Goal: Task Accomplishment & Management: Complete application form

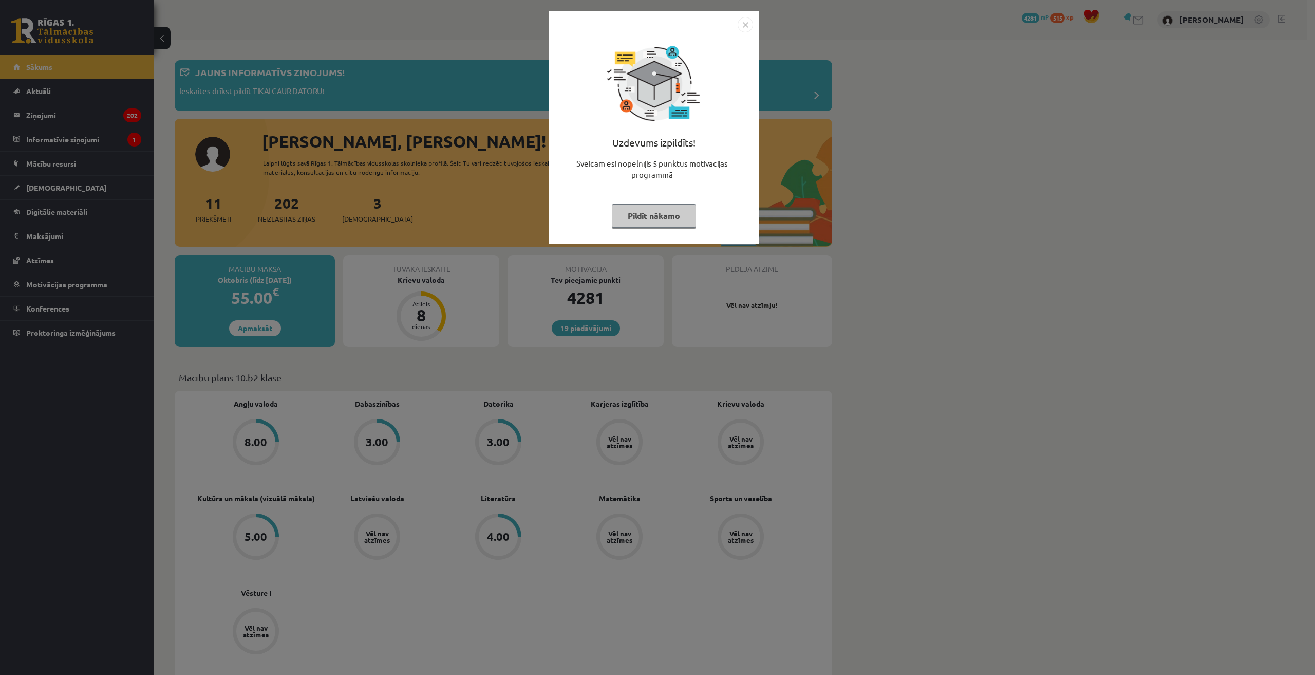
click at [742, 26] on img "Close" at bounding box center [745, 24] width 15 height 15
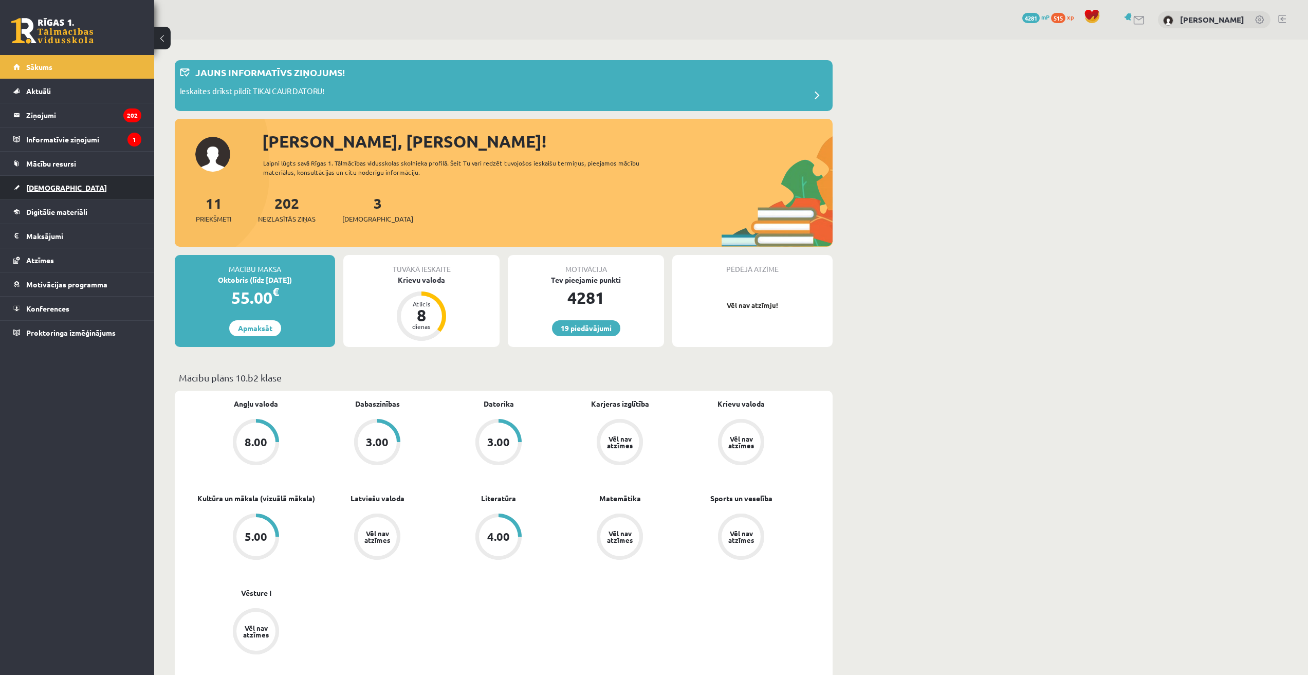
click at [59, 184] on link "[DEMOGRAPHIC_DATA]" at bounding box center [77, 188] width 128 height 24
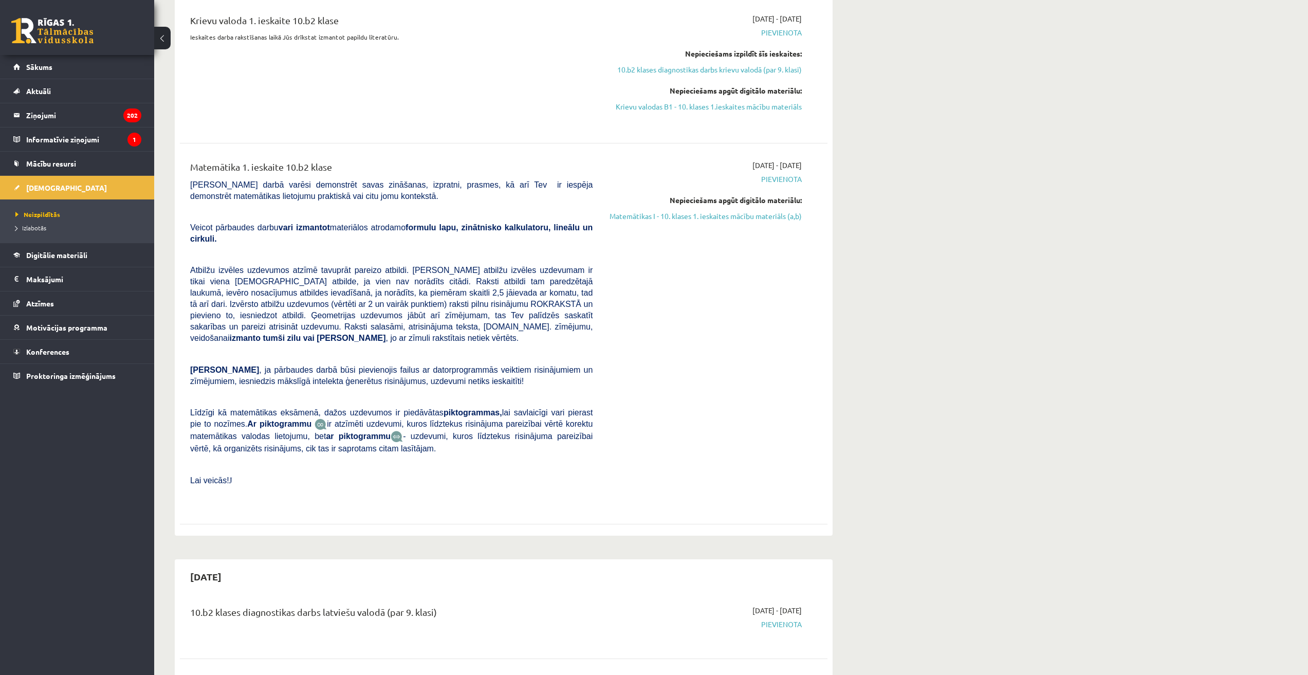
scroll to position [51, 0]
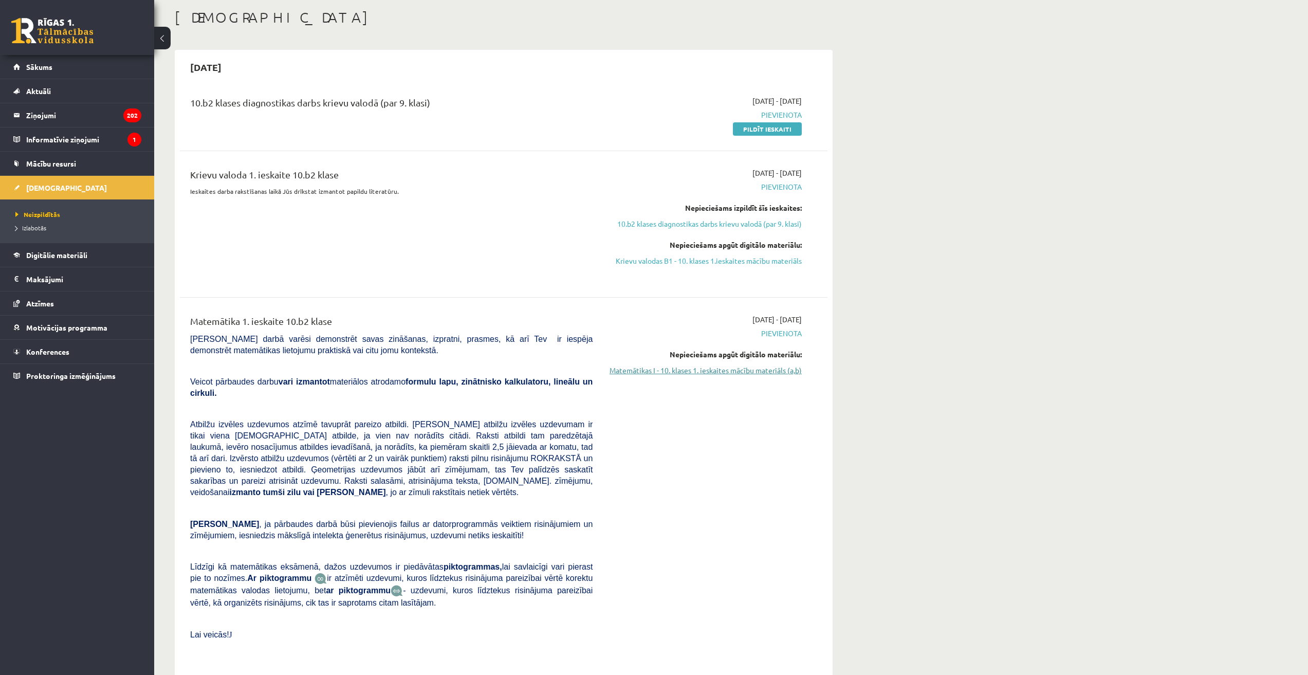
click at [734, 368] on link "Matemātikas I - 10. klases 1. ieskaites mācību materiāls (a,b)" at bounding box center [705, 370] width 194 height 11
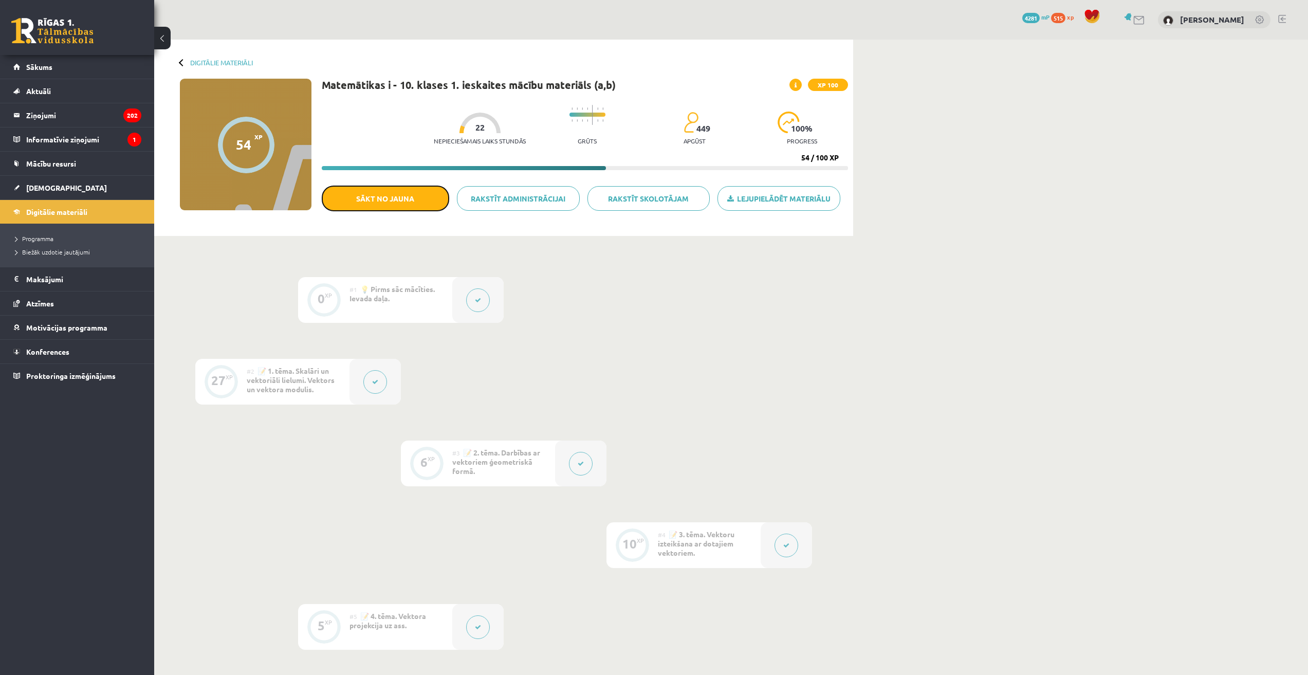
drag, startPoint x: 386, startPoint y: 204, endPoint x: 716, endPoint y: 62, distance: 359.2
click at [387, 204] on button "Sākt no jauna" at bounding box center [385, 198] width 127 height 26
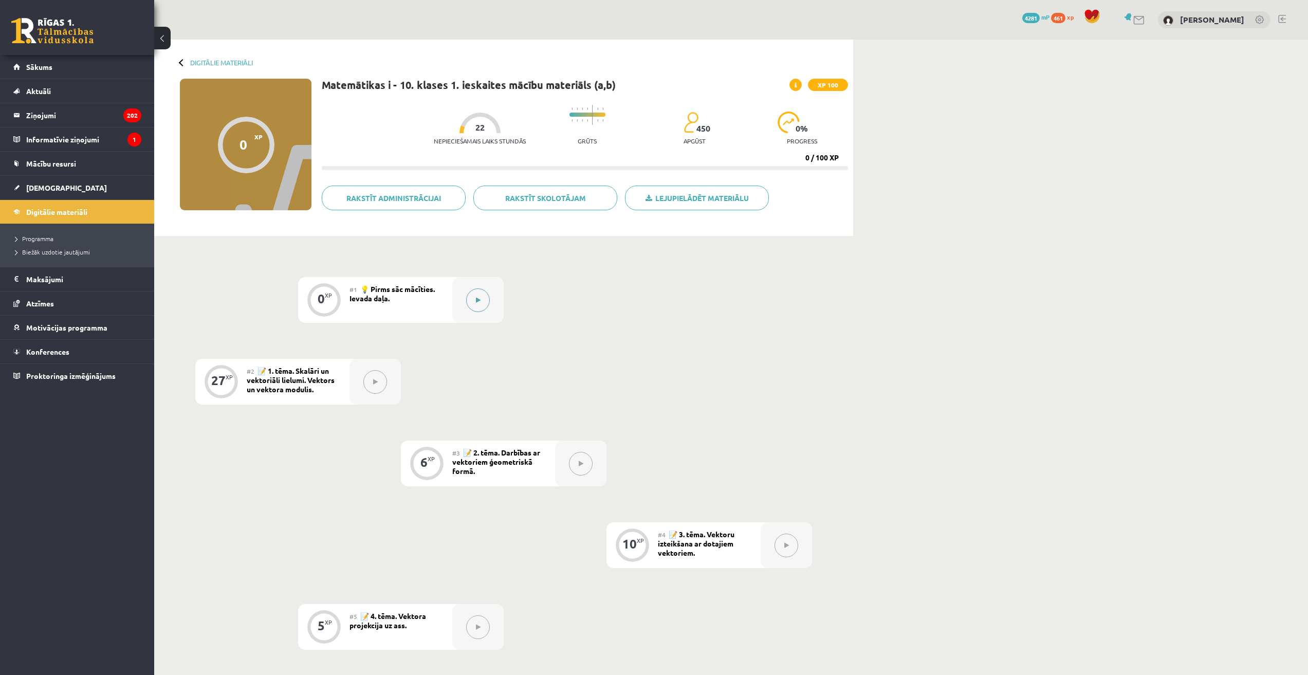
click at [475, 305] on button at bounding box center [478, 300] width 24 height 24
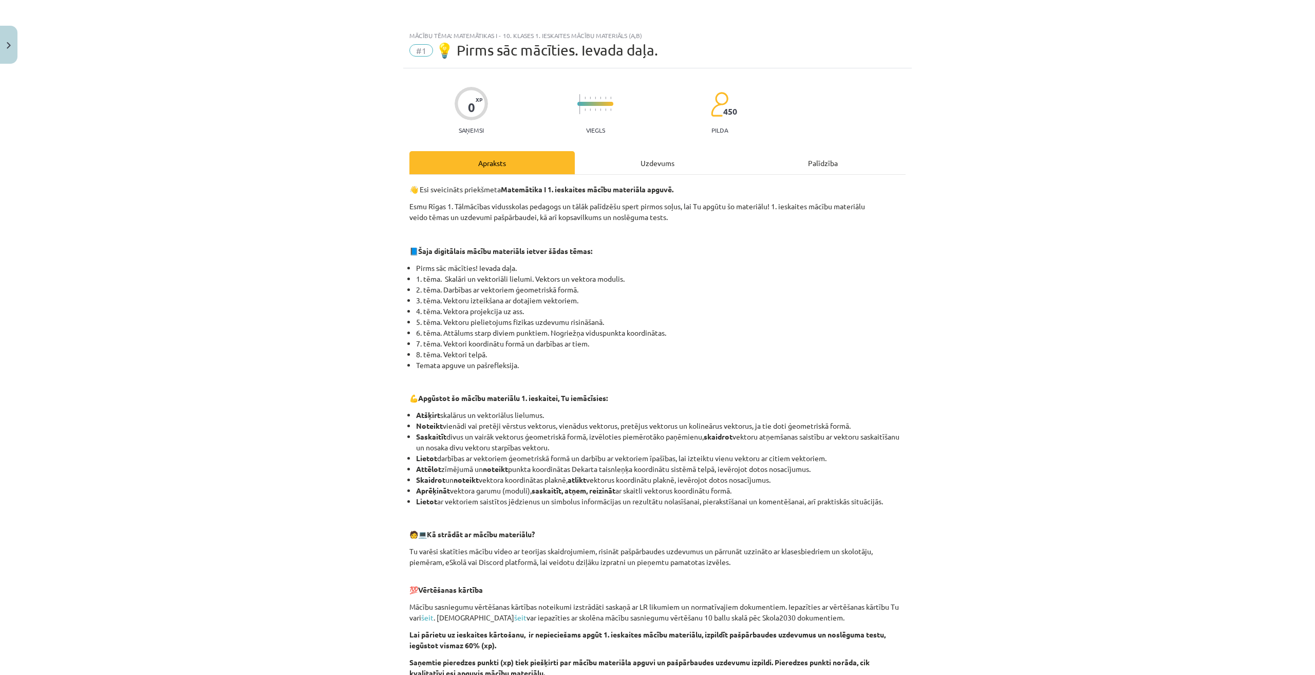
click at [658, 169] on div "Uzdevums" at bounding box center [657, 162] width 165 height 23
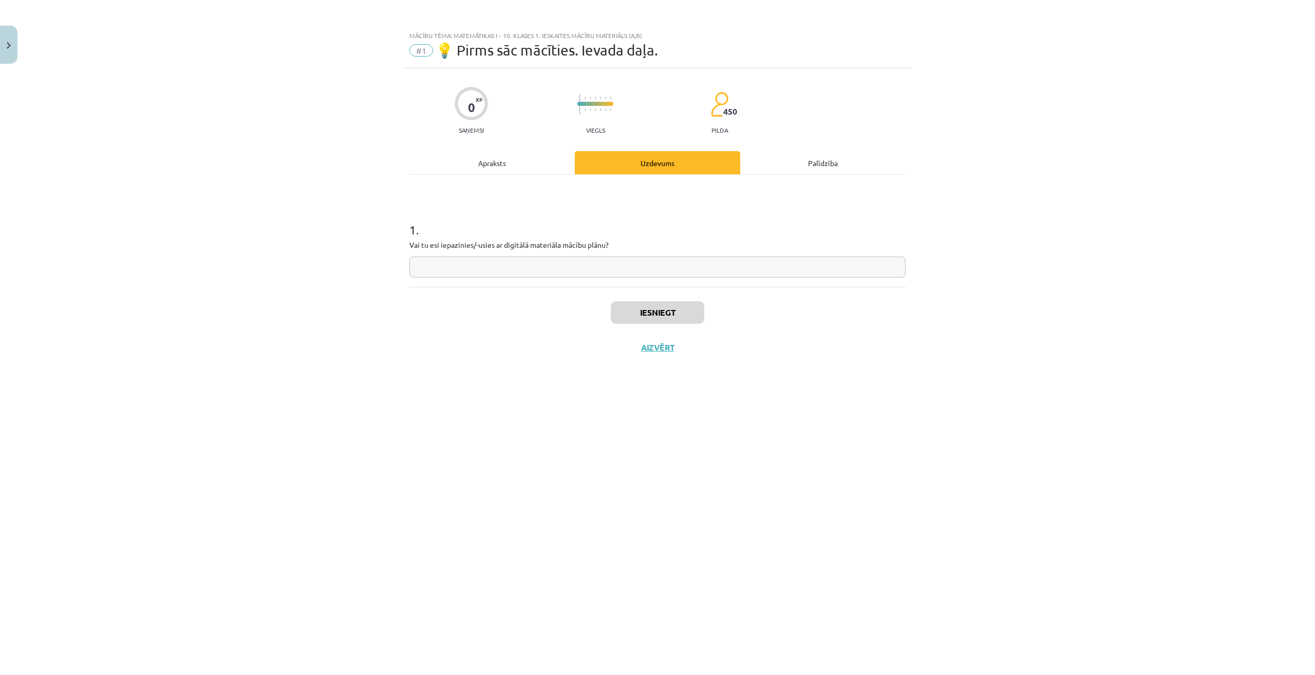
click at [535, 274] on input "text" at bounding box center [657, 266] width 496 height 21
type input "**"
click at [680, 318] on button "Iesniegt" at bounding box center [658, 312] width 94 height 23
click at [684, 319] on button "Iesniegt" at bounding box center [658, 312] width 94 height 23
click at [675, 351] on button "Nākamā nodarbība" at bounding box center [657, 354] width 101 height 24
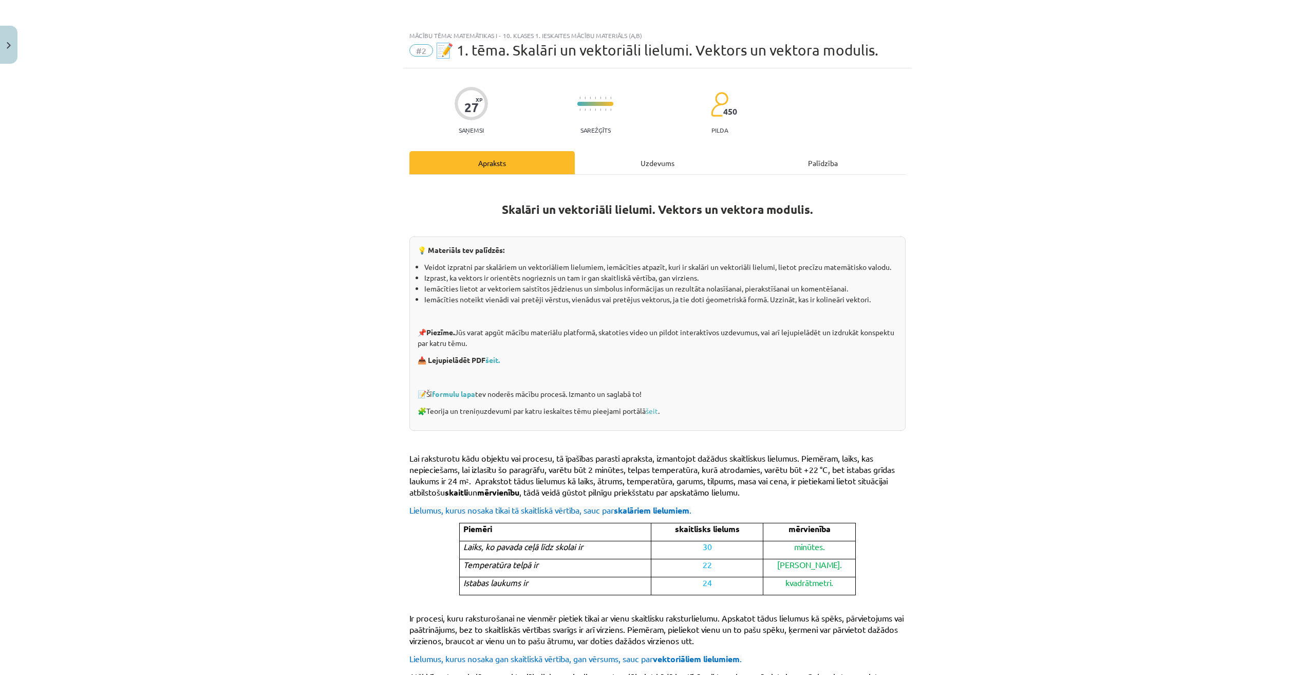
click at [658, 167] on div "Uzdevums" at bounding box center [657, 162] width 165 height 23
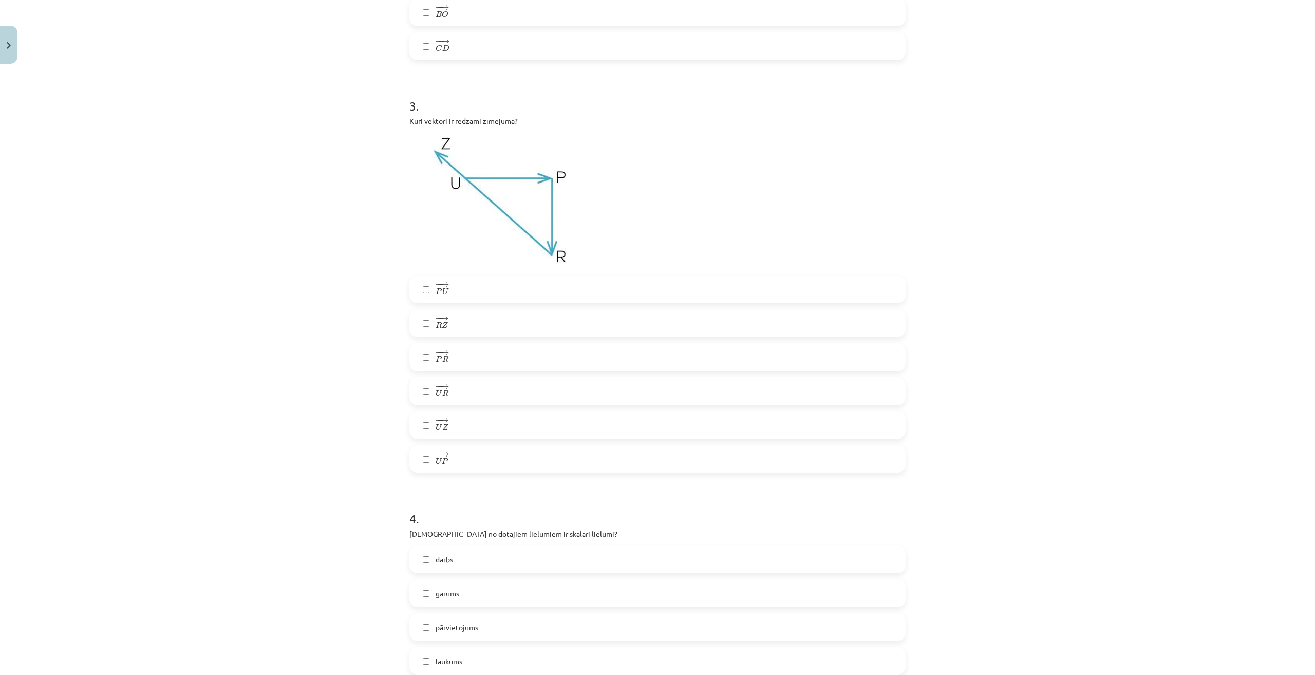
scroll to position [1233, 0]
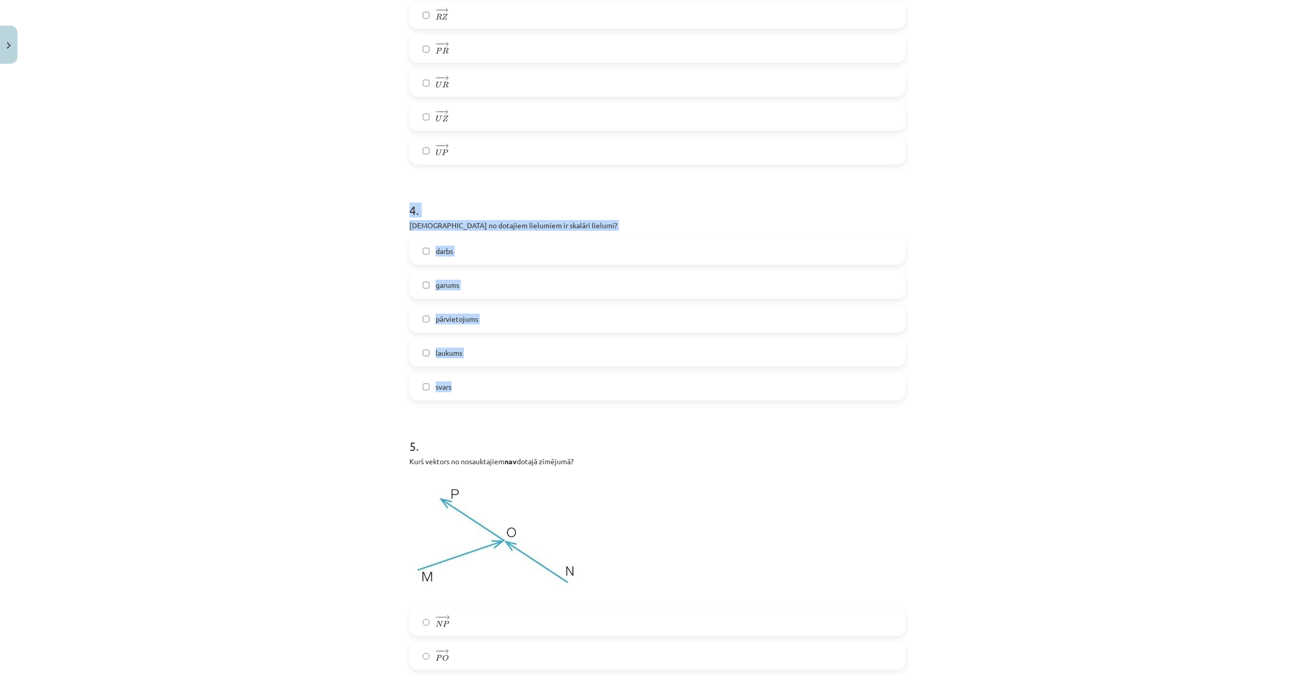
drag, startPoint x: 392, startPoint y: 198, endPoint x: 550, endPoint y: 374, distance: 236.5
click at [550, 374] on div "Mācību tēma: Matemātikas i - 10. klases 1. ieskaites mācību materiāls (a,b) #2 …" at bounding box center [657, 337] width 1315 height 675
copy div "4 . Kuri no dotajiem lielumiem ir skalāri lielumi? darbs garums pārvietojums la…"
click at [320, 354] on div "Mācību tēma: Matemātikas i - 10. klases 1. ieskaites mācību materiāls (a,b) #2 …" at bounding box center [657, 337] width 1315 height 675
click at [450, 249] on span "darbs" at bounding box center [444, 251] width 17 height 11
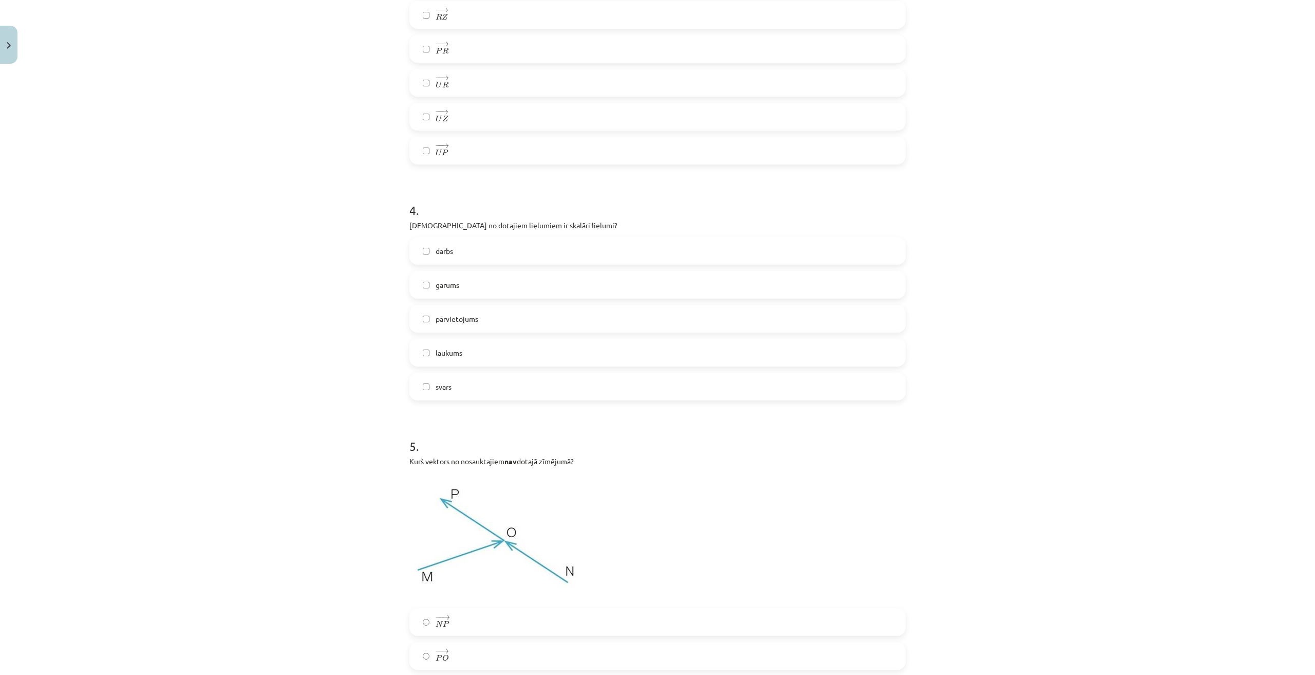
click at [460, 286] on label "garums" at bounding box center [657, 285] width 494 height 26
click at [458, 356] on span "laukums" at bounding box center [449, 352] width 27 height 11
click at [471, 394] on label "svars" at bounding box center [657, 387] width 494 height 26
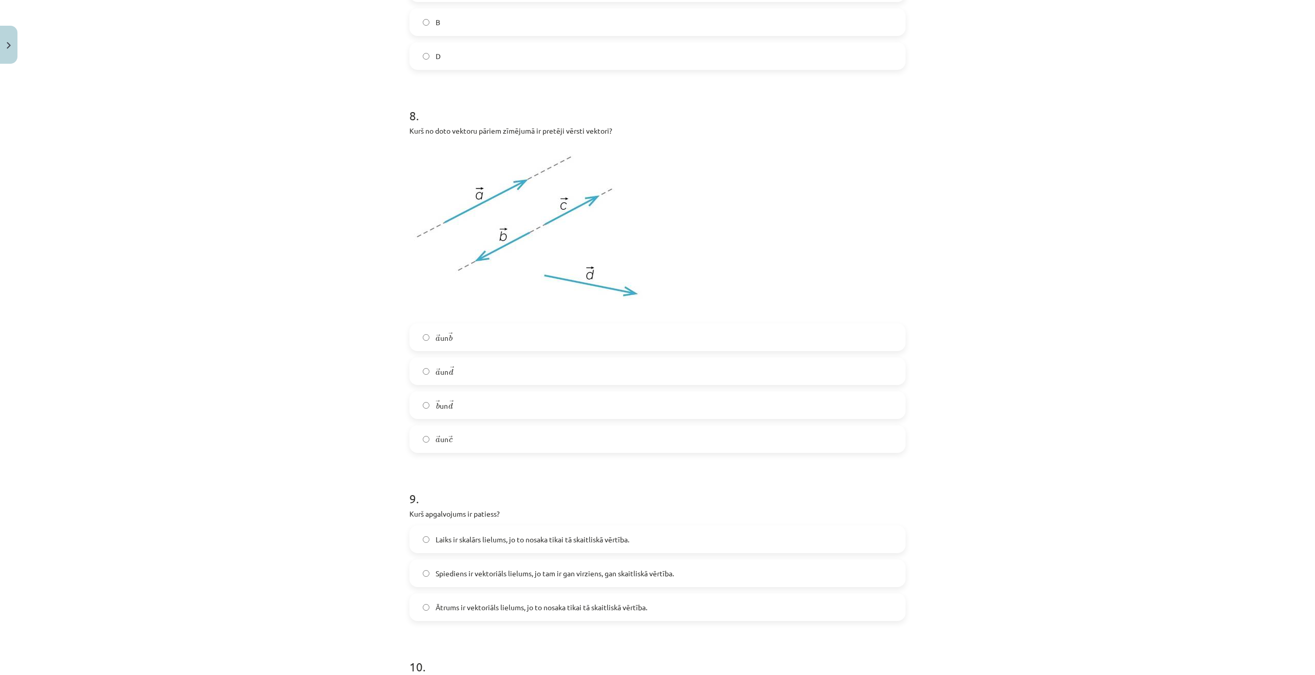
scroll to position [2980, 0]
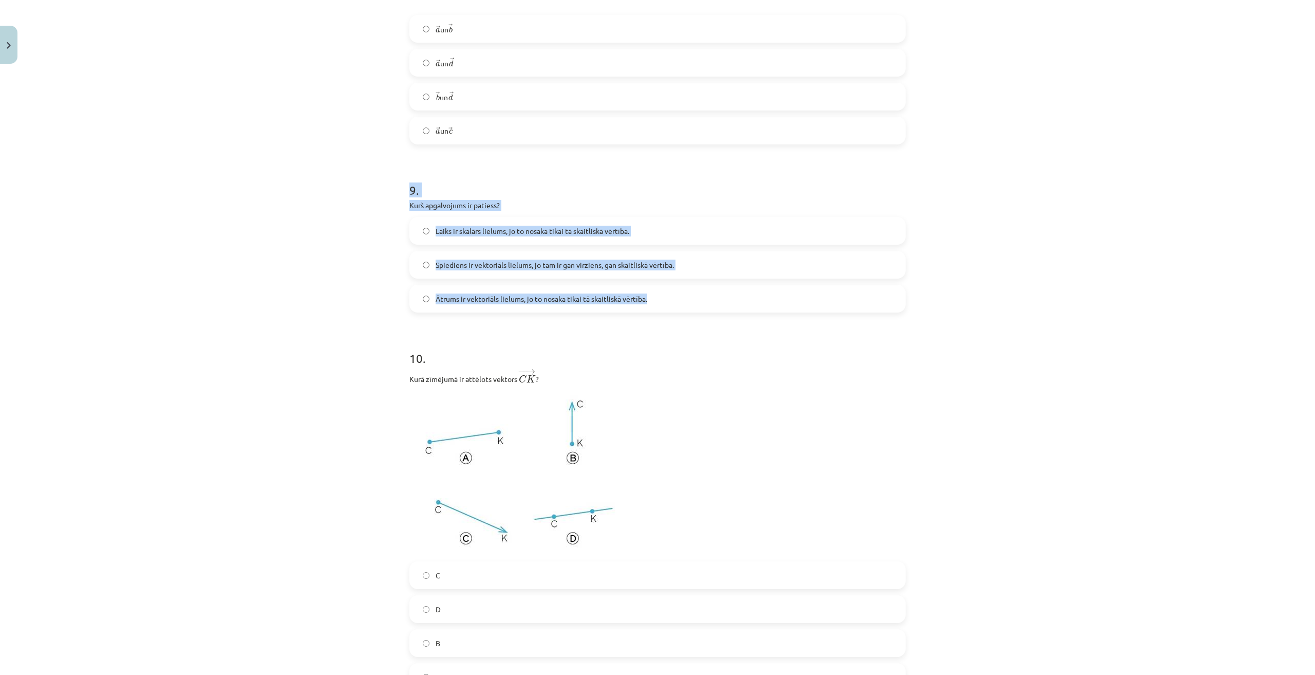
drag, startPoint x: 396, startPoint y: 184, endPoint x: 654, endPoint y: 298, distance: 282.5
click at [654, 298] on div "Mācību tēma: Matemātikas i - 10. klases 1. ieskaites mācību materiāls (a,b) #2 …" at bounding box center [657, 337] width 1315 height 675
copy div "9 . Kurš apgalvojums ir patiess? Laiks ir skalārs lielums, jo to nosaka tikai t…"
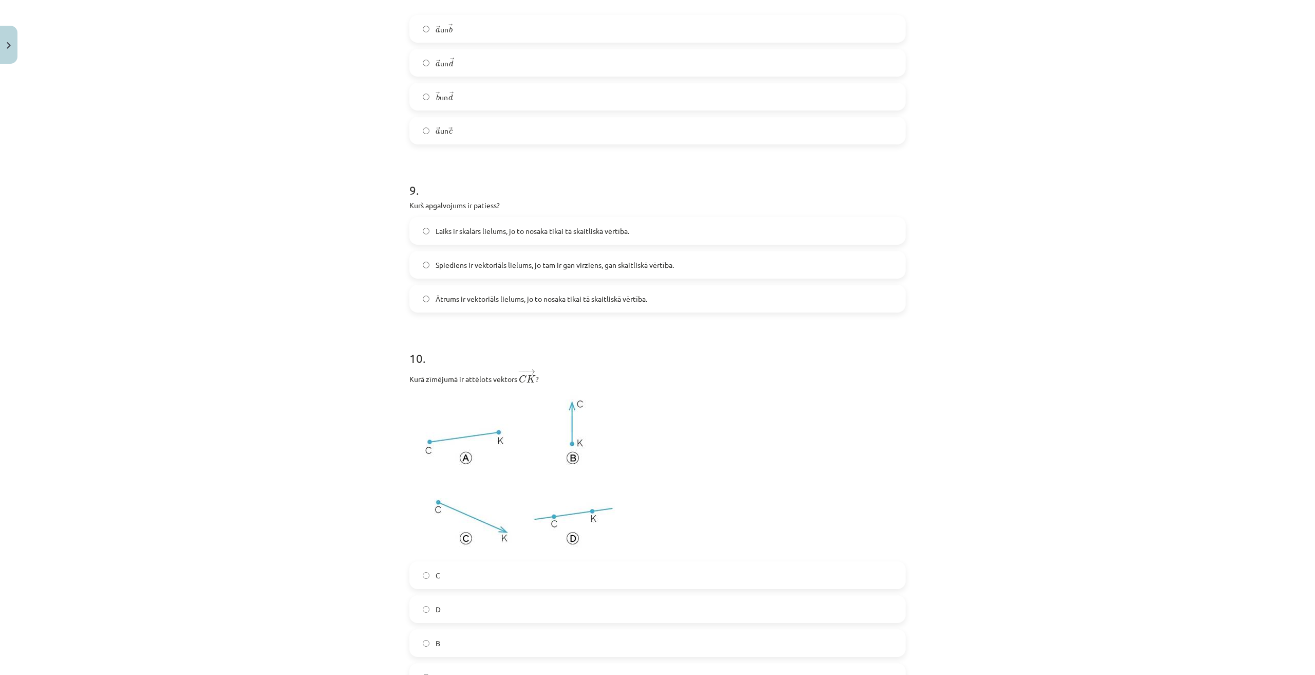
click at [252, 352] on div "Mācību tēma: Matemātikas i - 10. klases 1. ieskaites mācību materiāls (a,b) #2 …" at bounding box center [657, 337] width 1315 height 675
click at [486, 227] on span "Laiks ir skalārs lielums, jo to nosaka tikai tā skaitliskā vērtība." at bounding box center [533, 231] width 194 height 11
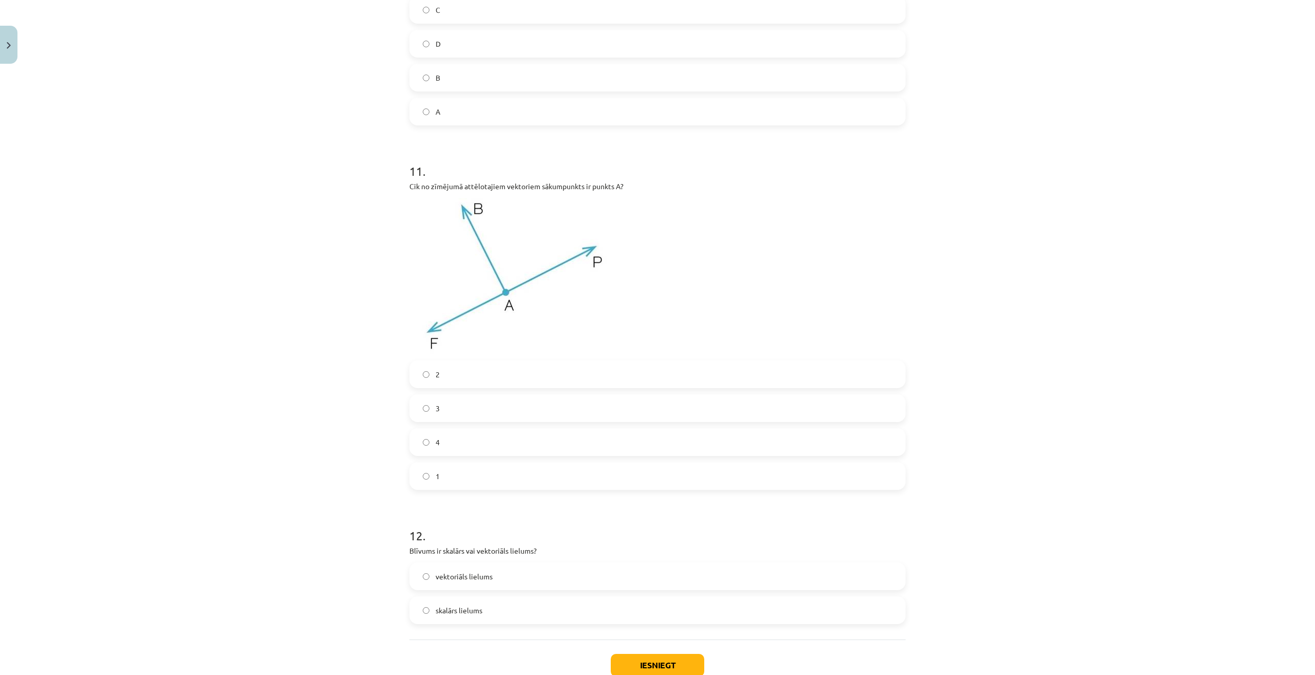
scroll to position [3614, 0]
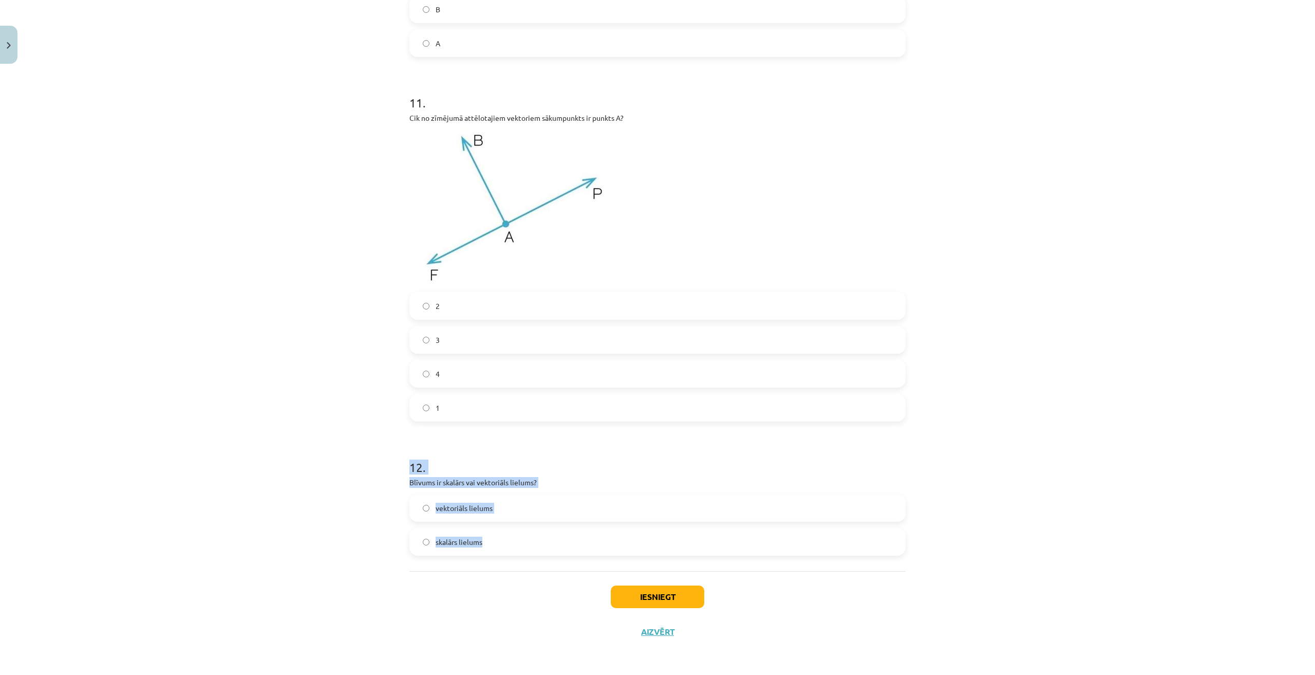
drag, startPoint x: 397, startPoint y: 465, endPoint x: 547, endPoint y: 552, distance: 173.5
click at [547, 552] on div "Mācību tēma: Matemātikas i - 10. klases 1. ieskaites mācību materiāls (a,b) #2 …" at bounding box center [657, 337] width 1315 height 675
copy div "12 . Blīvums ir skalārs vai vektoriāls lielums? vektoriāls lielums skalārs liel…"
click at [527, 540] on label "skalārs lielums" at bounding box center [657, 542] width 494 height 26
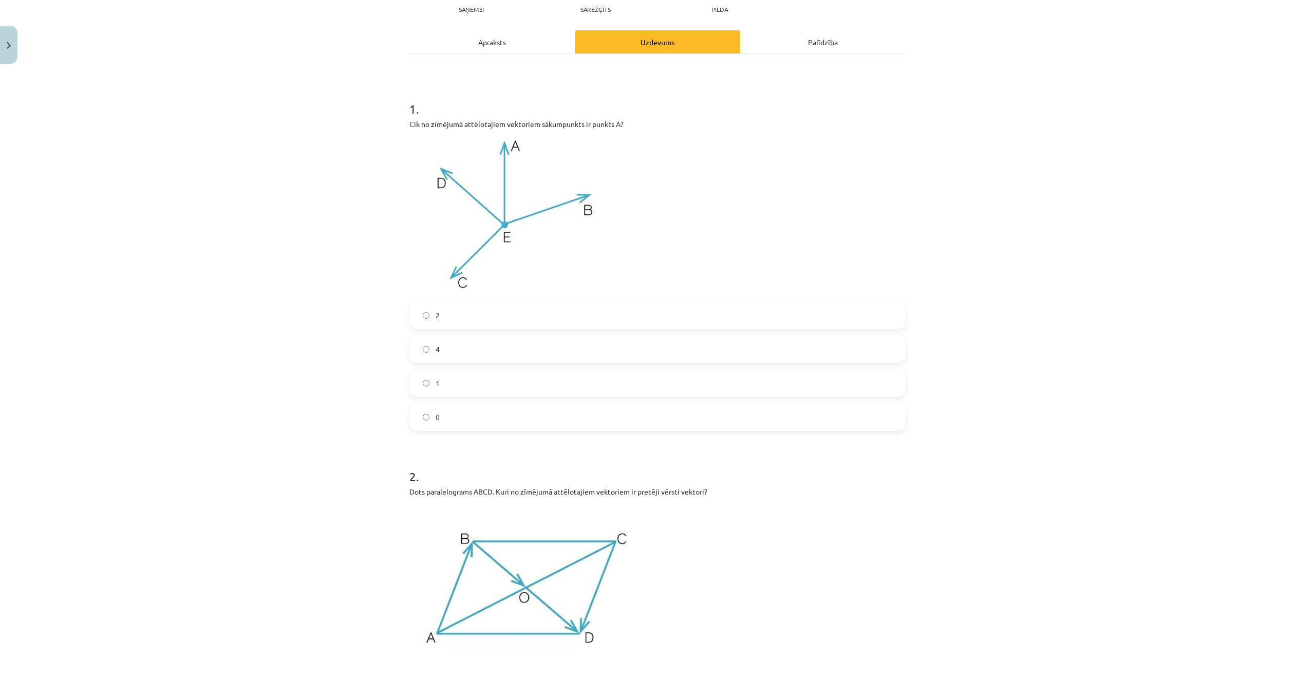
scroll to position [0, 0]
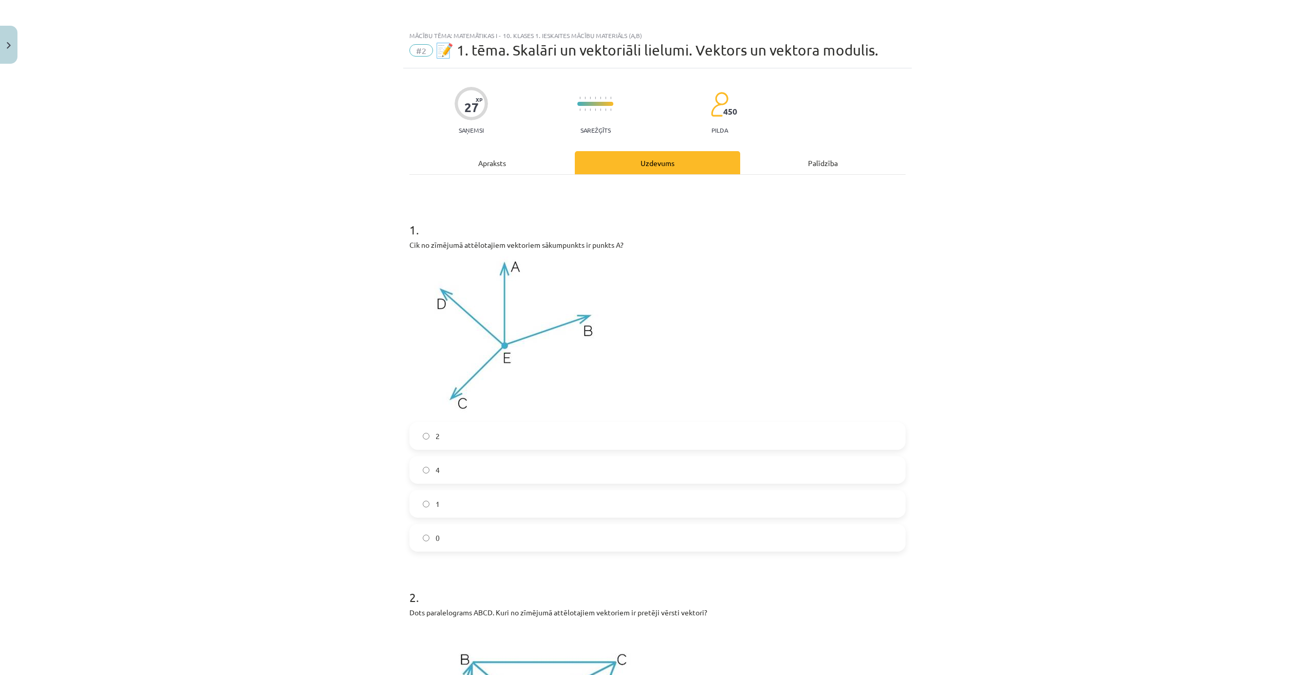
click at [485, 535] on label "0" at bounding box center [657, 538] width 494 height 26
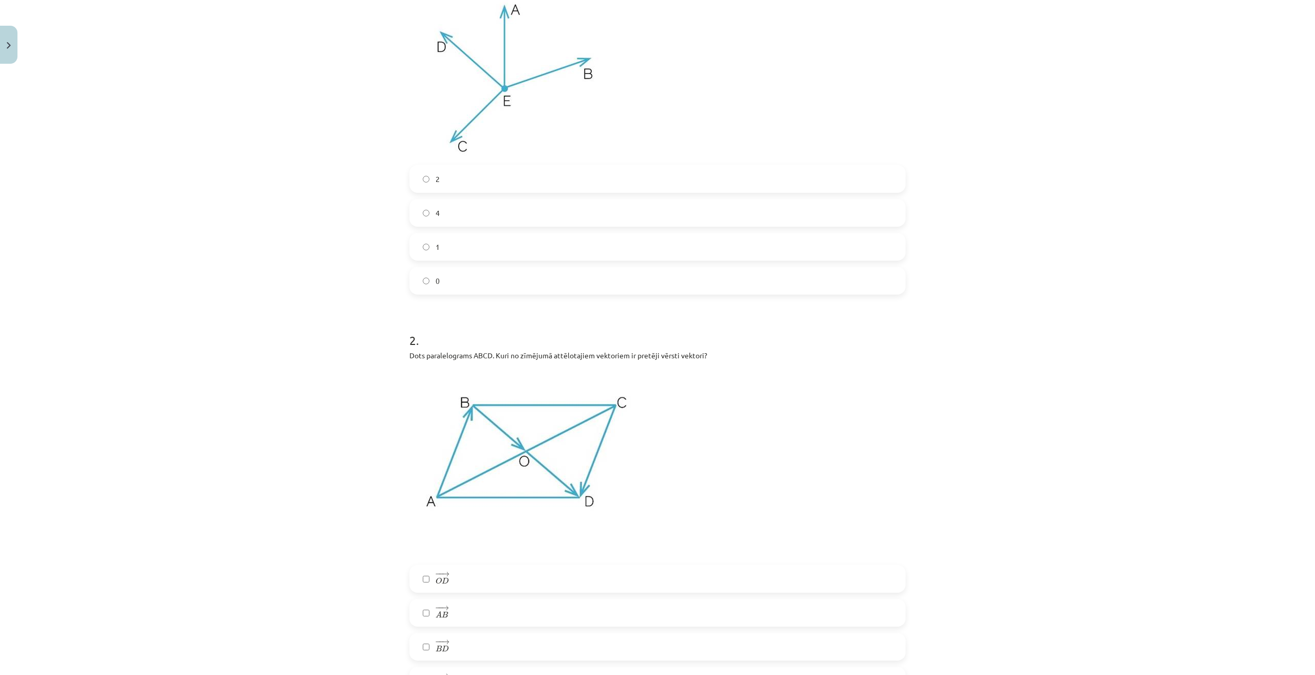
scroll to position [411, 0]
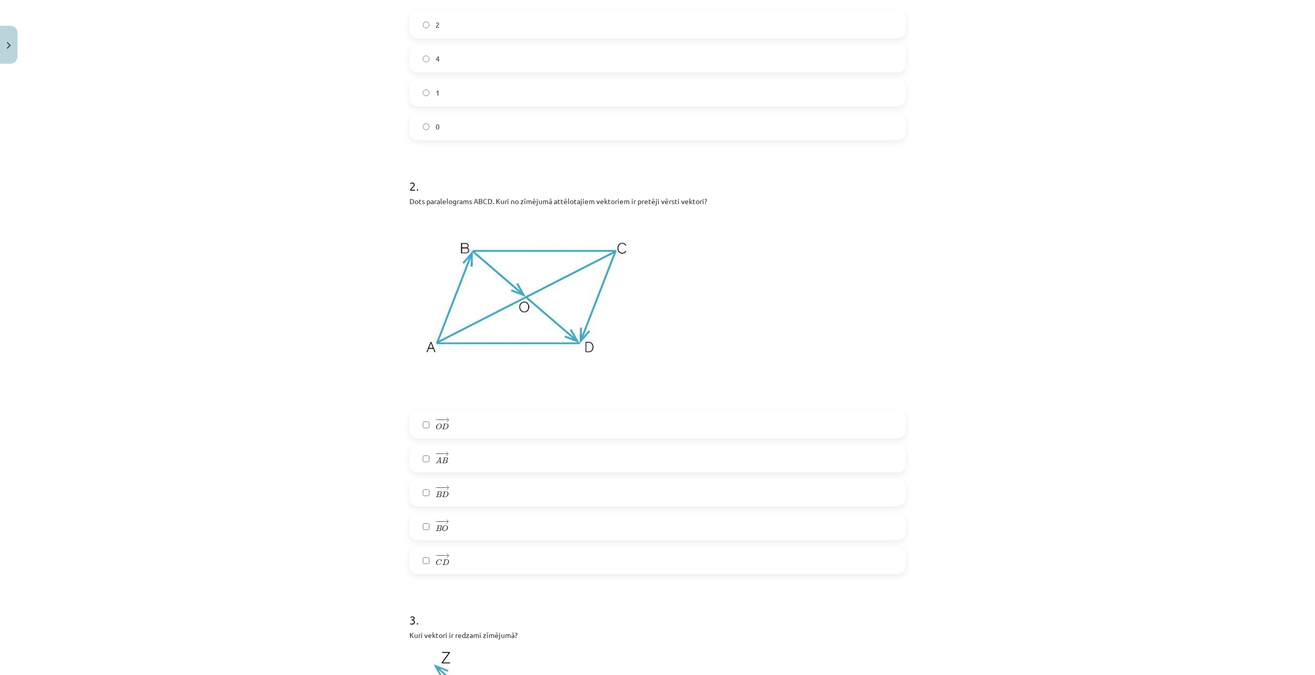
click at [424, 419] on label "− − → O D O D →" at bounding box center [657, 425] width 494 height 26
drag, startPoint x: 424, startPoint y: 450, endPoint x: 430, endPoint y: 472, distance: 22.8
click at [424, 453] on label "− − → A B A B →" at bounding box center [657, 458] width 494 height 26
click at [430, 476] on div "− − → O D O D → − − → A B A B → − − → B D B D → − − → B O B O → − − → C D C D →" at bounding box center [657, 491] width 496 height 163
click at [427, 499] on label "− − → B D B D →" at bounding box center [657, 492] width 494 height 26
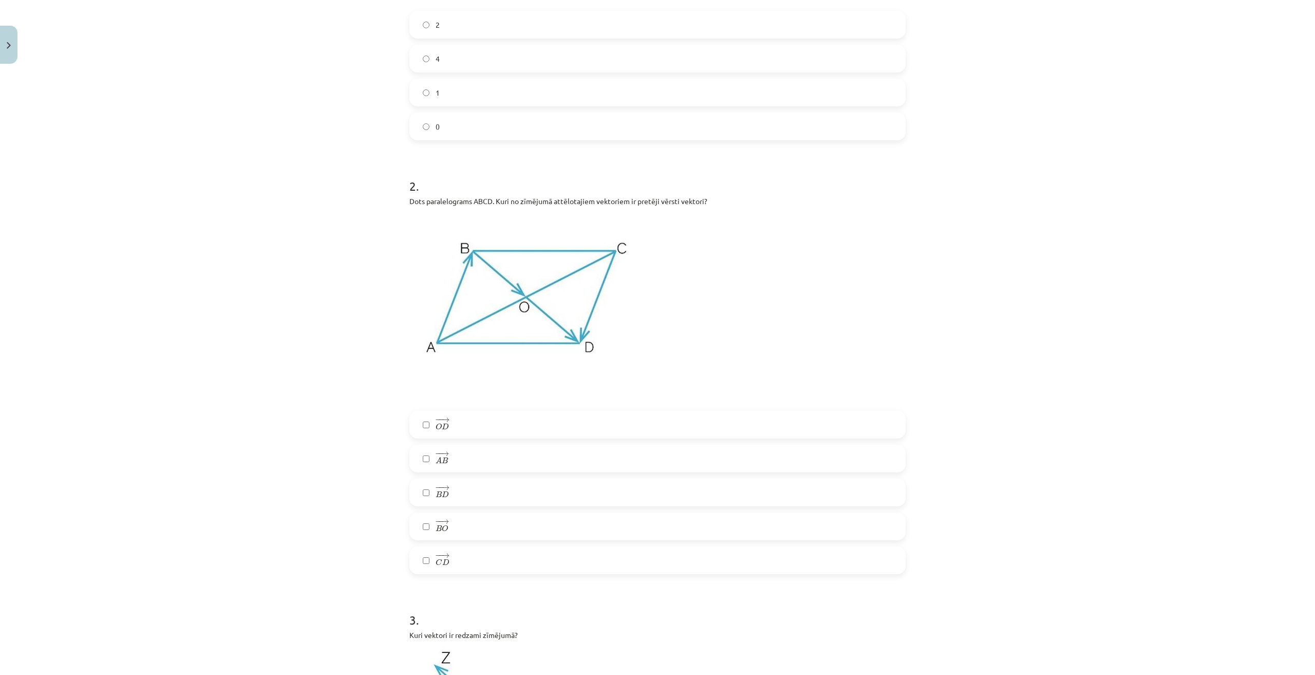
drag, startPoint x: 424, startPoint y: 508, endPoint x: 421, endPoint y: 532, distance: 24.3
click at [423, 509] on div "− − → O D O D → − − → A B A B → − − → B D B D → − − → B O B O → − − → C D C D →" at bounding box center [657, 491] width 496 height 163
click at [421, 532] on label "− − → B O B O →" at bounding box center [657, 526] width 494 height 26
click at [418, 552] on label "− − → C D C D →" at bounding box center [657, 560] width 494 height 26
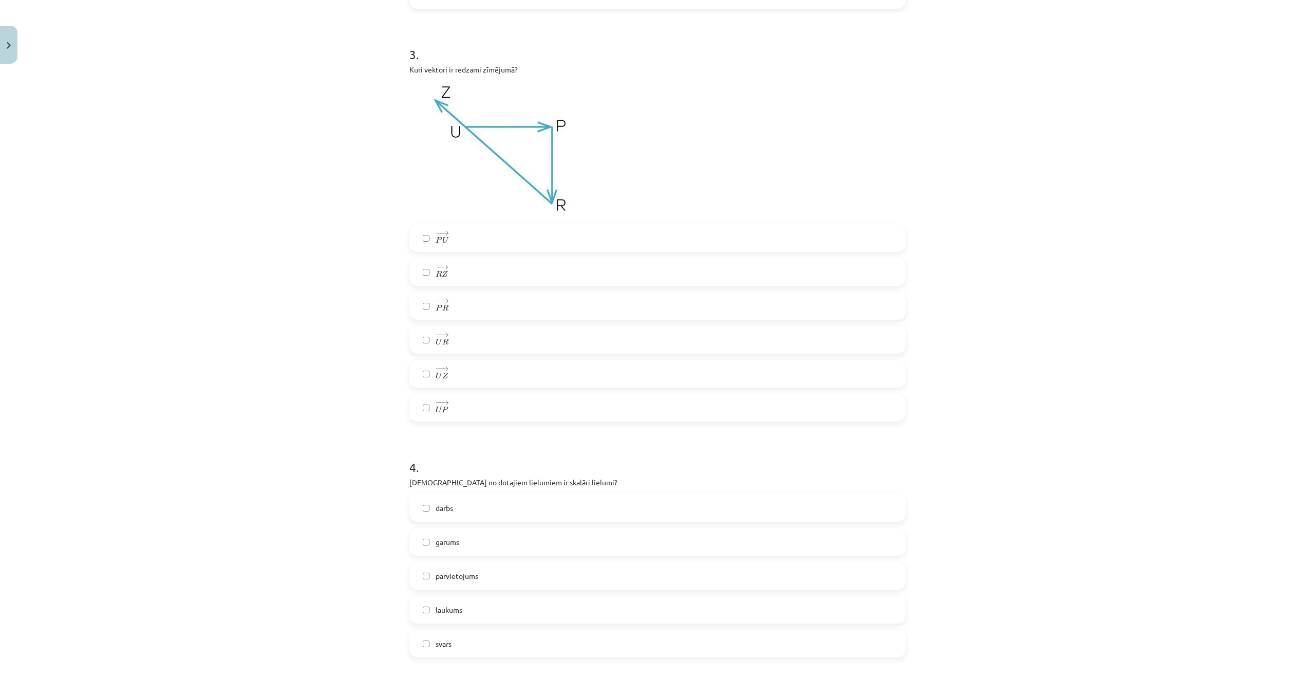
scroll to position [873, 0]
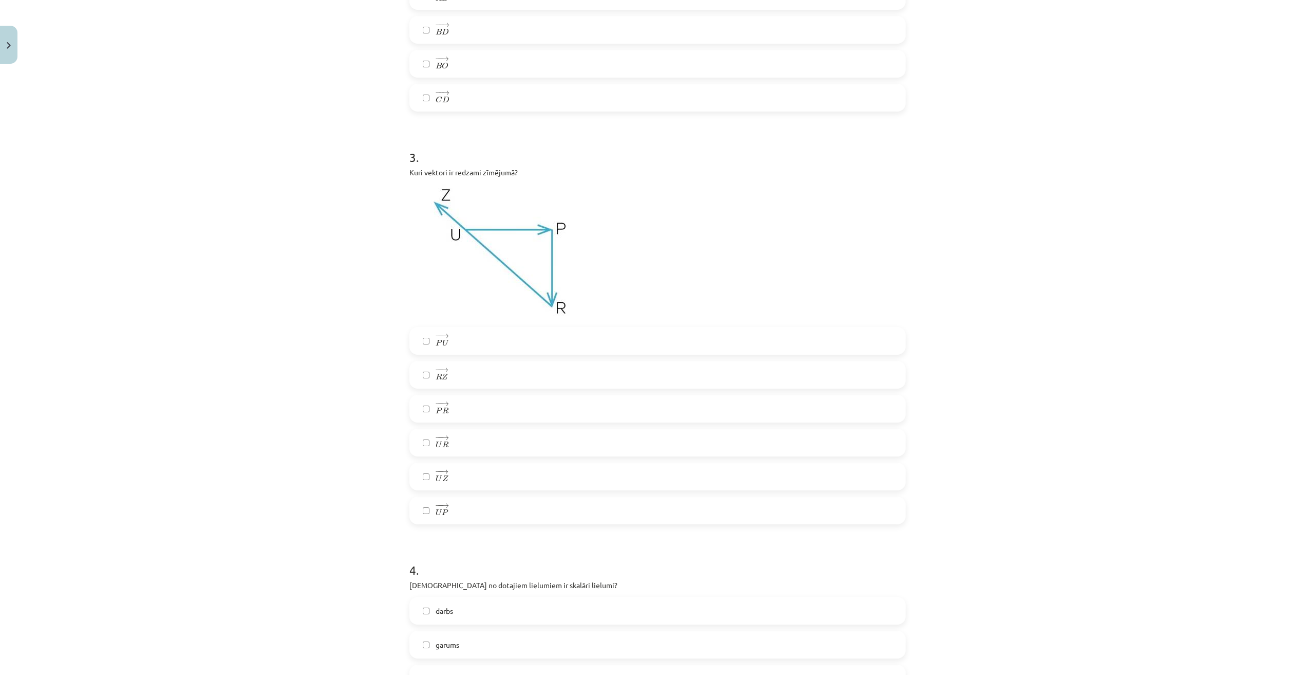
click at [451, 410] on label "− − → P R P R →" at bounding box center [657, 409] width 494 height 26
click at [457, 470] on label "− − → U Z U Z →" at bounding box center [657, 476] width 494 height 26
click at [466, 507] on label "− − → U P U P →" at bounding box center [657, 510] width 494 height 26
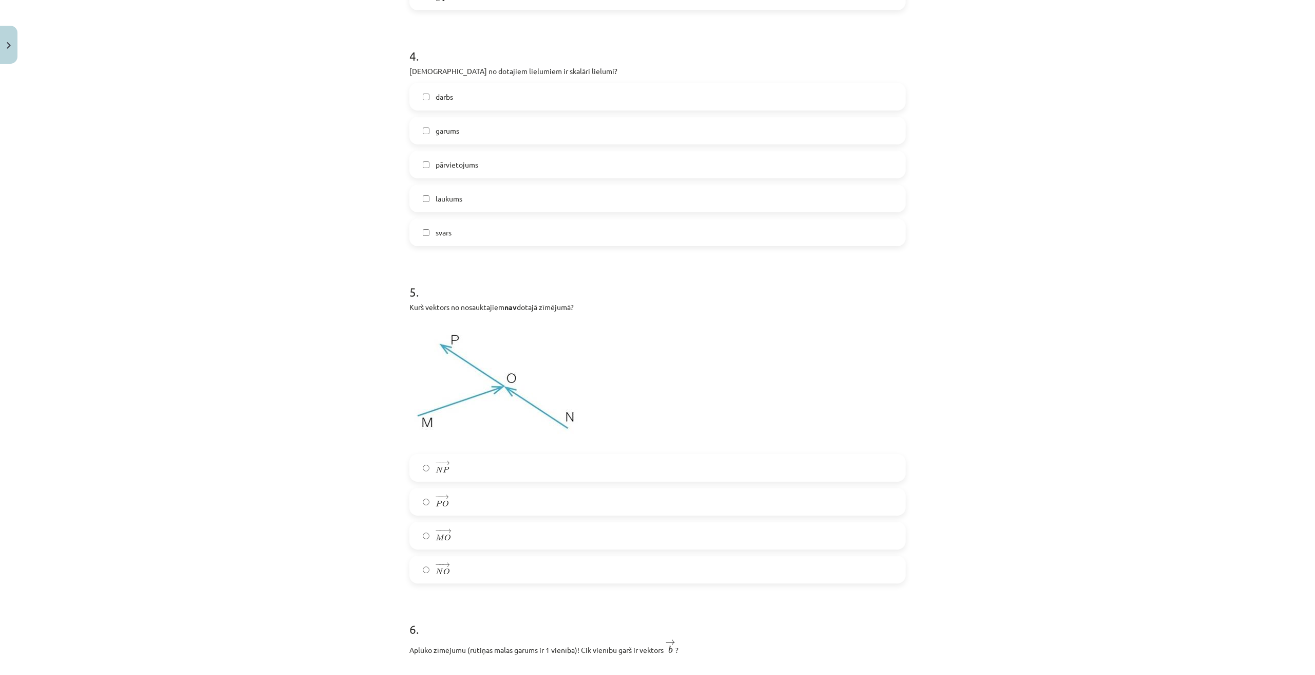
scroll to position [1490, 0]
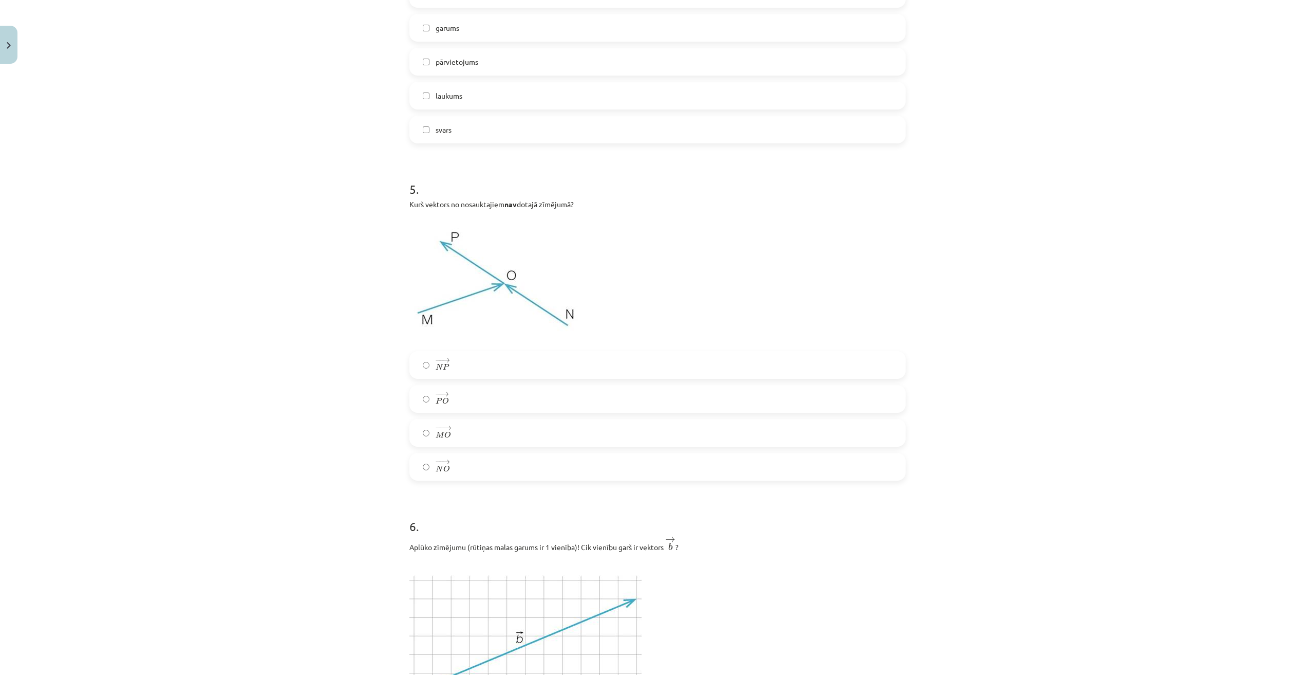
click at [461, 368] on label "− − → N P N P →" at bounding box center [657, 365] width 494 height 26
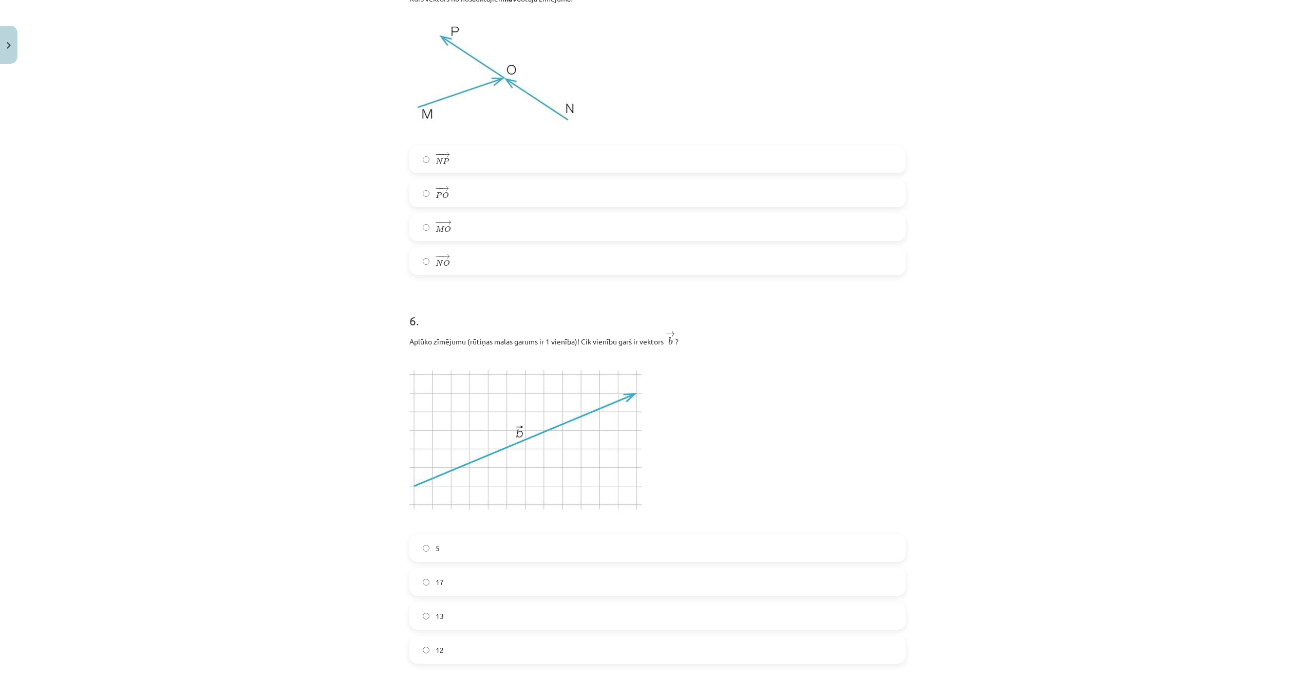
scroll to position [1798, 0]
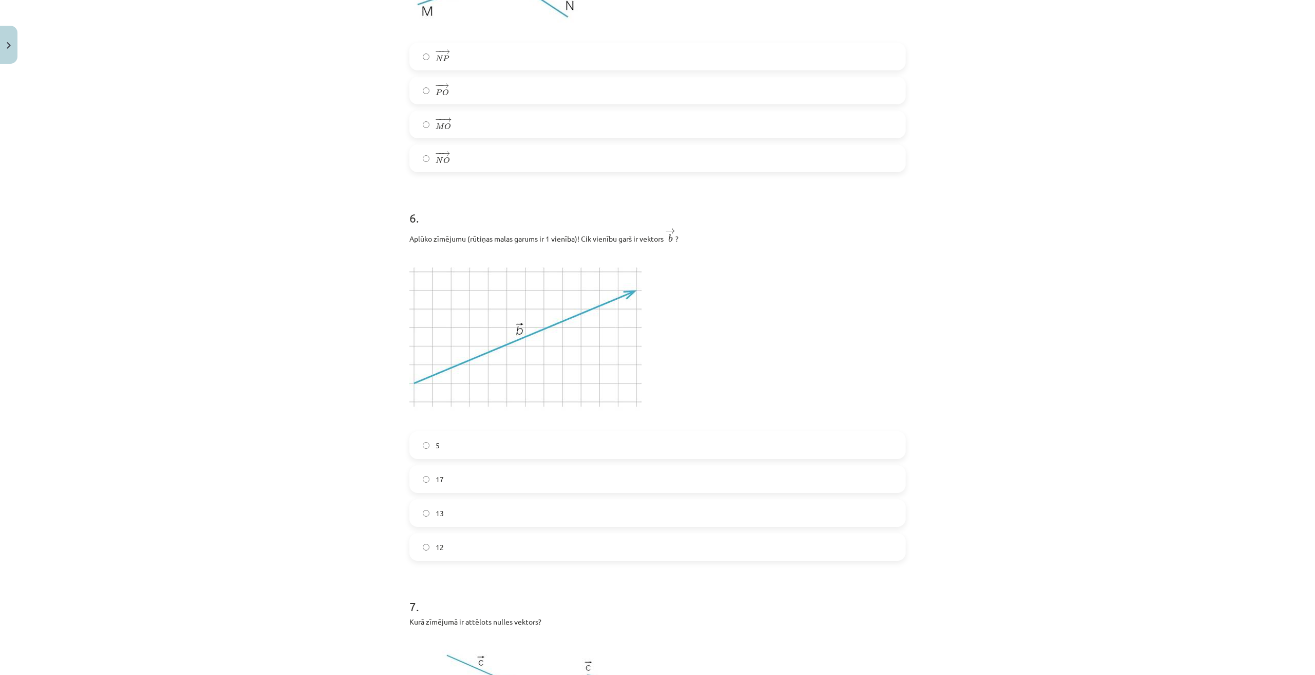
click at [472, 510] on label "13" at bounding box center [657, 513] width 494 height 26
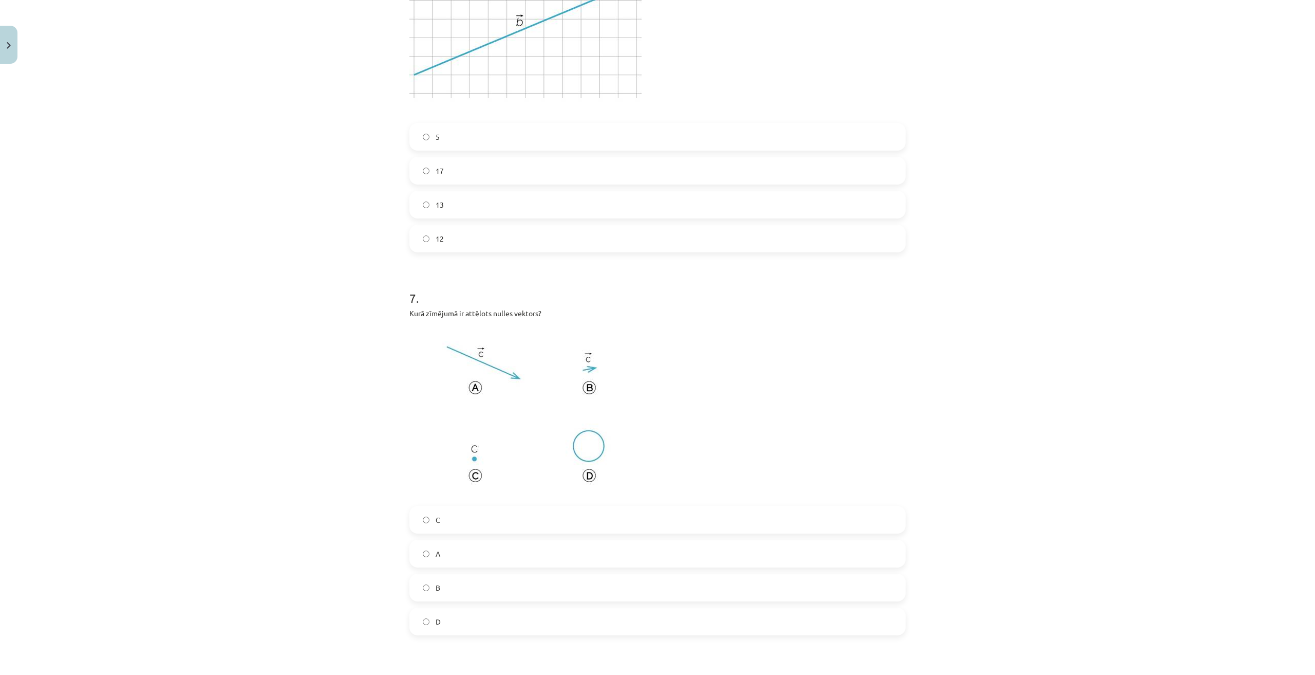
scroll to position [2209, 0]
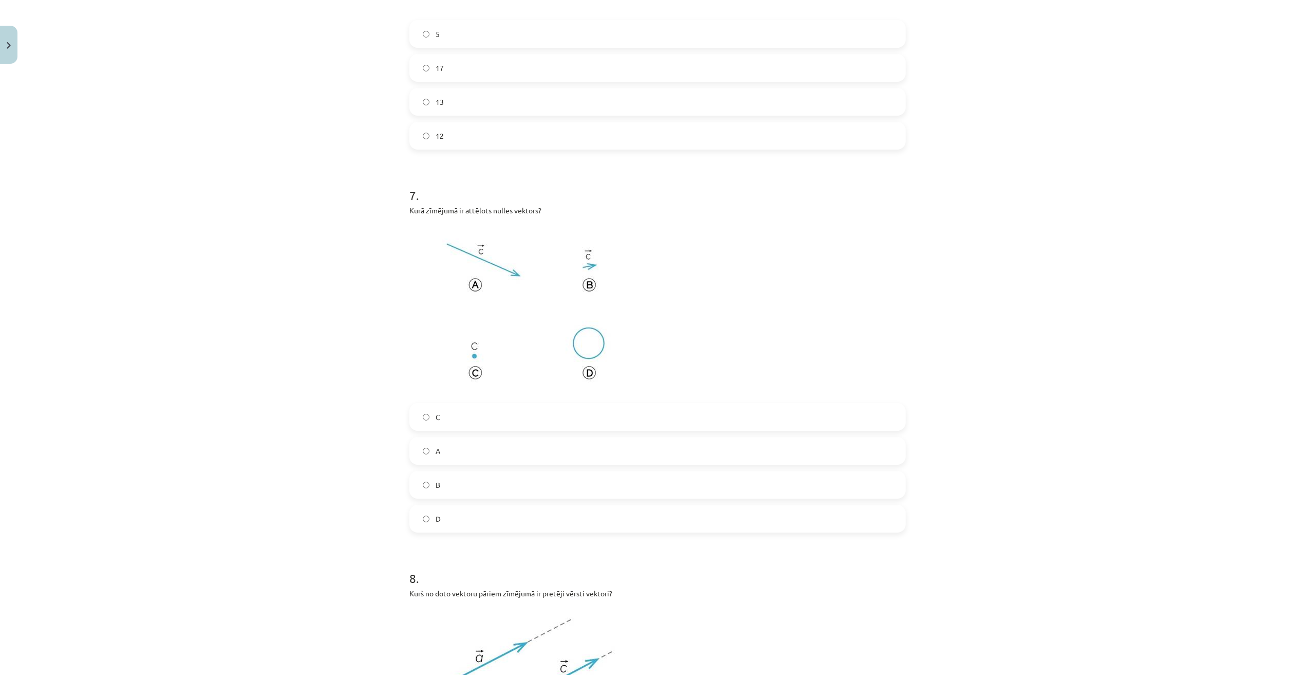
click at [451, 416] on label "C" at bounding box center [657, 417] width 494 height 26
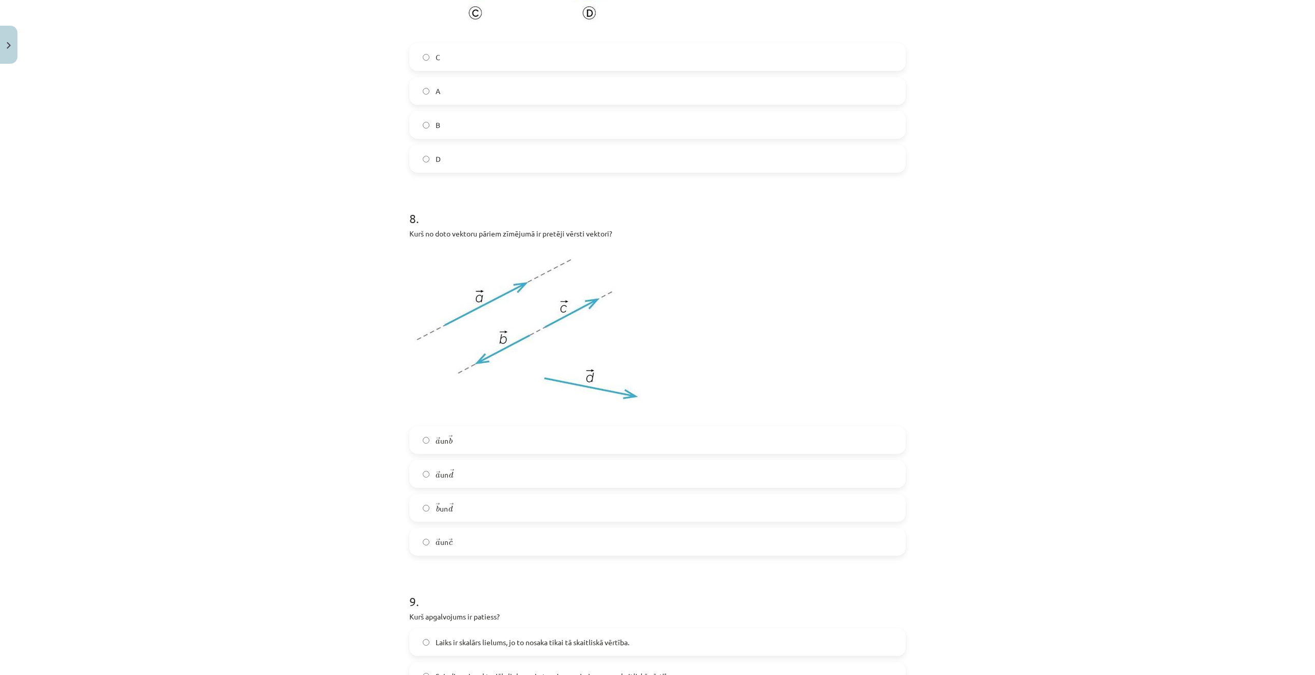
scroll to position [2620, 0]
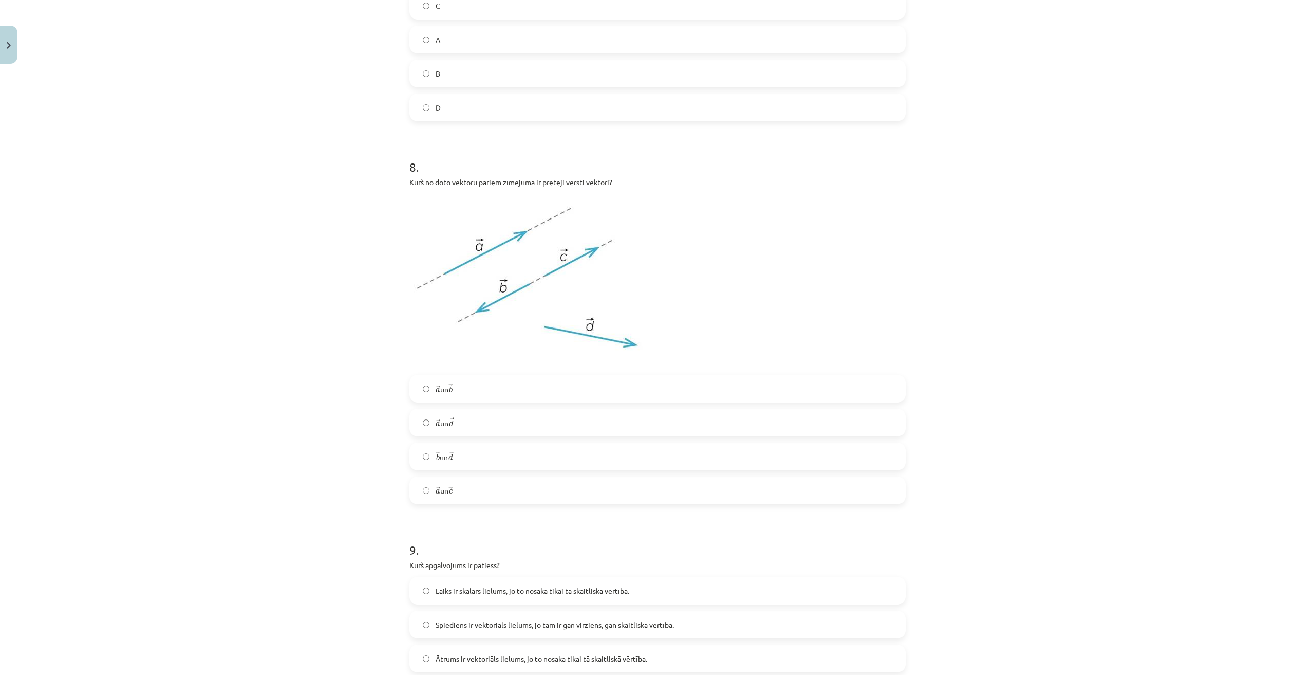
click at [461, 384] on label "→ a a → un → b b →" at bounding box center [657, 389] width 494 height 26
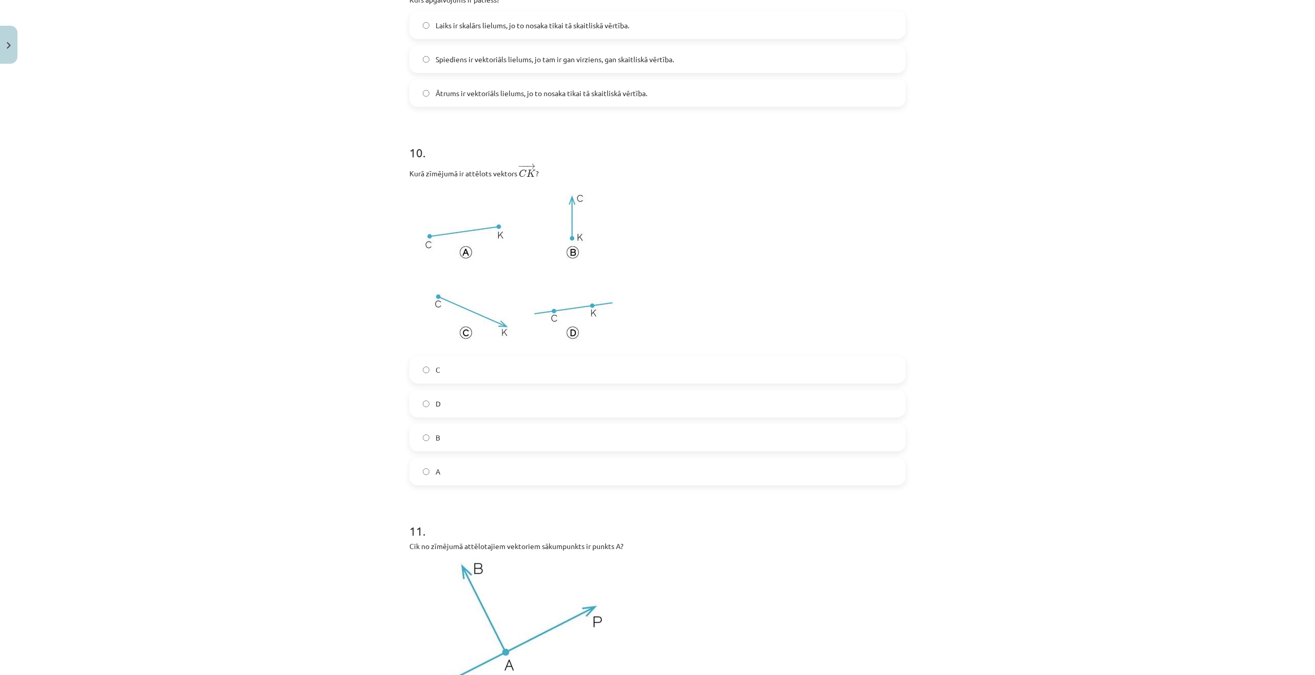
scroll to position [3134, 0]
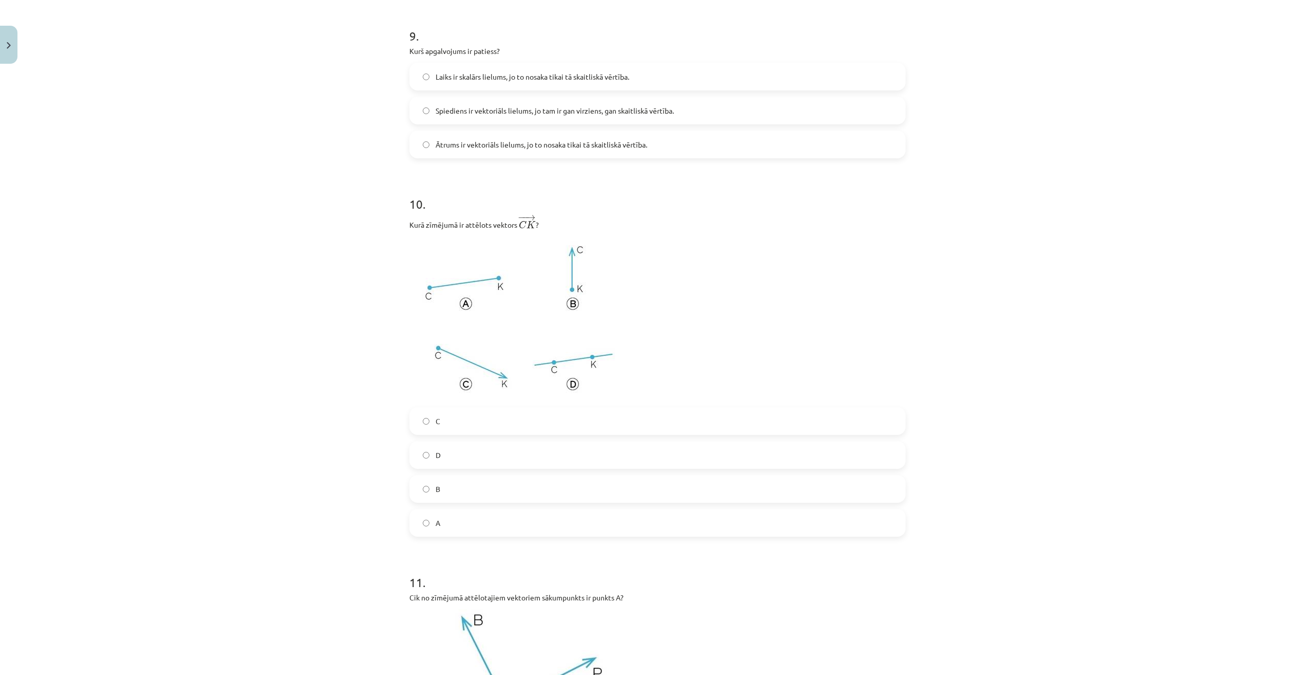
click at [458, 421] on label "C" at bounding box center [657, 421] width 494 height 26
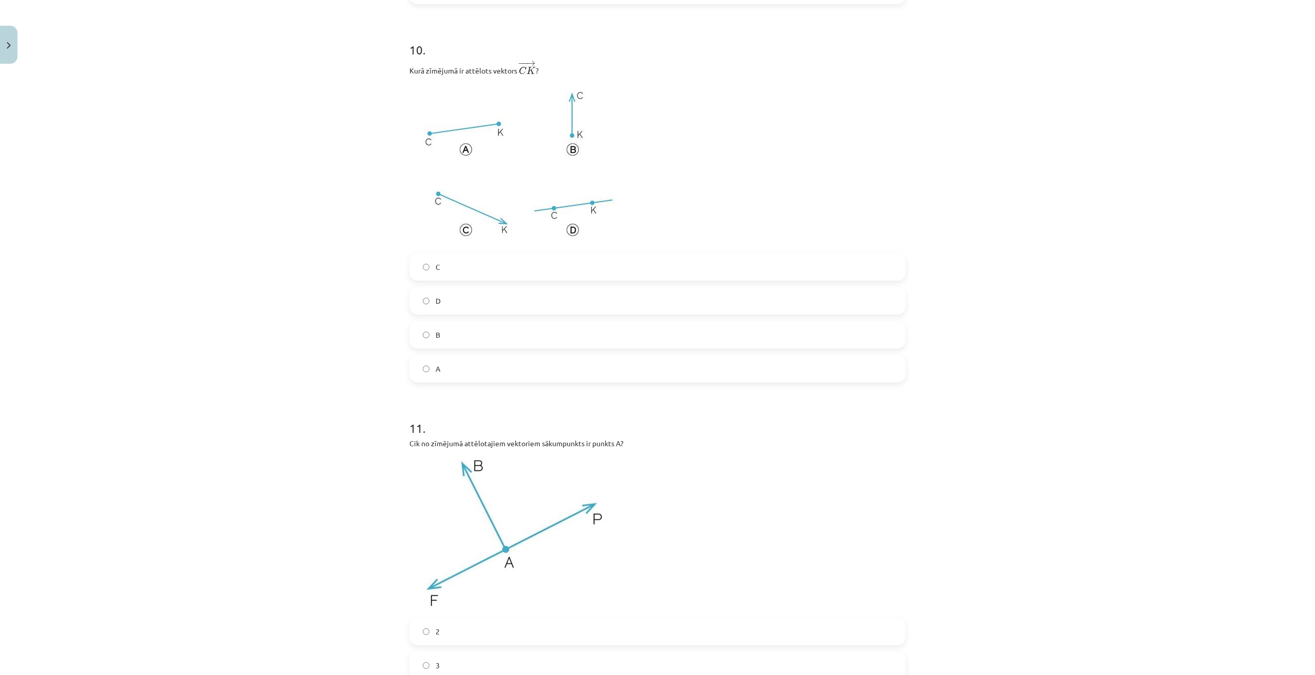
scroll to position [3442, 0]
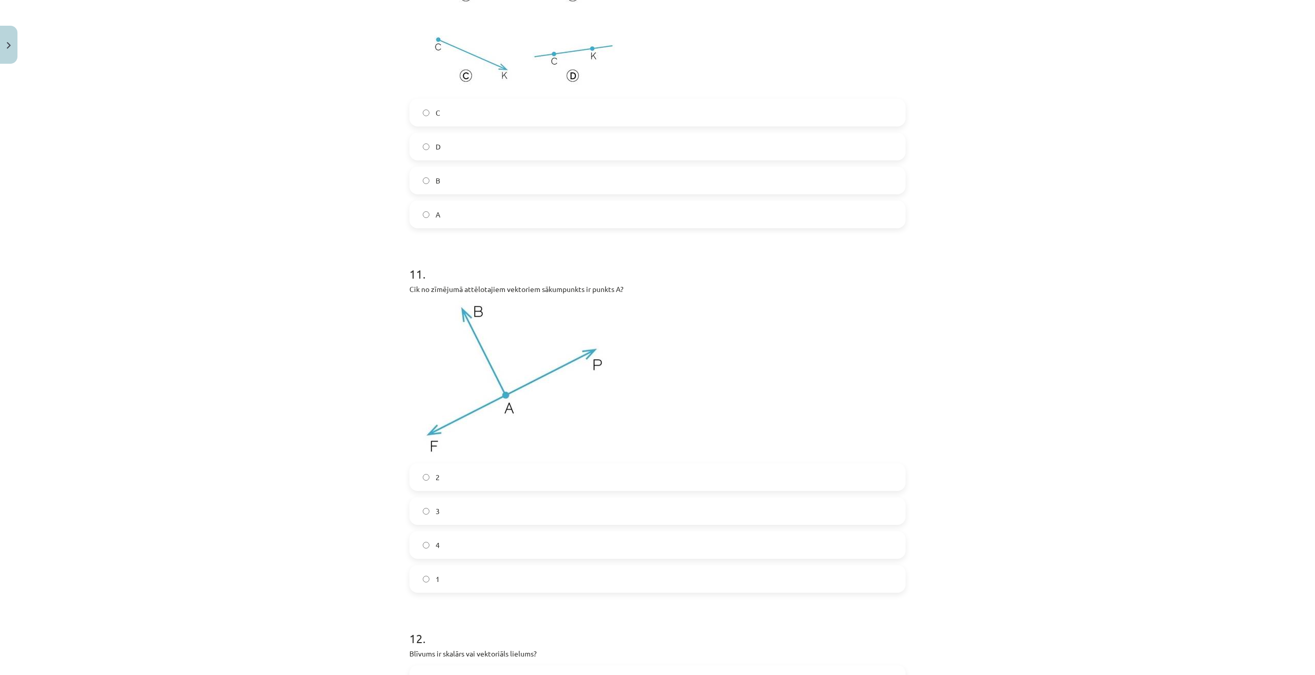
click at [457, 512] on label "3" at bounding box center [657, 511] width 494 height 26
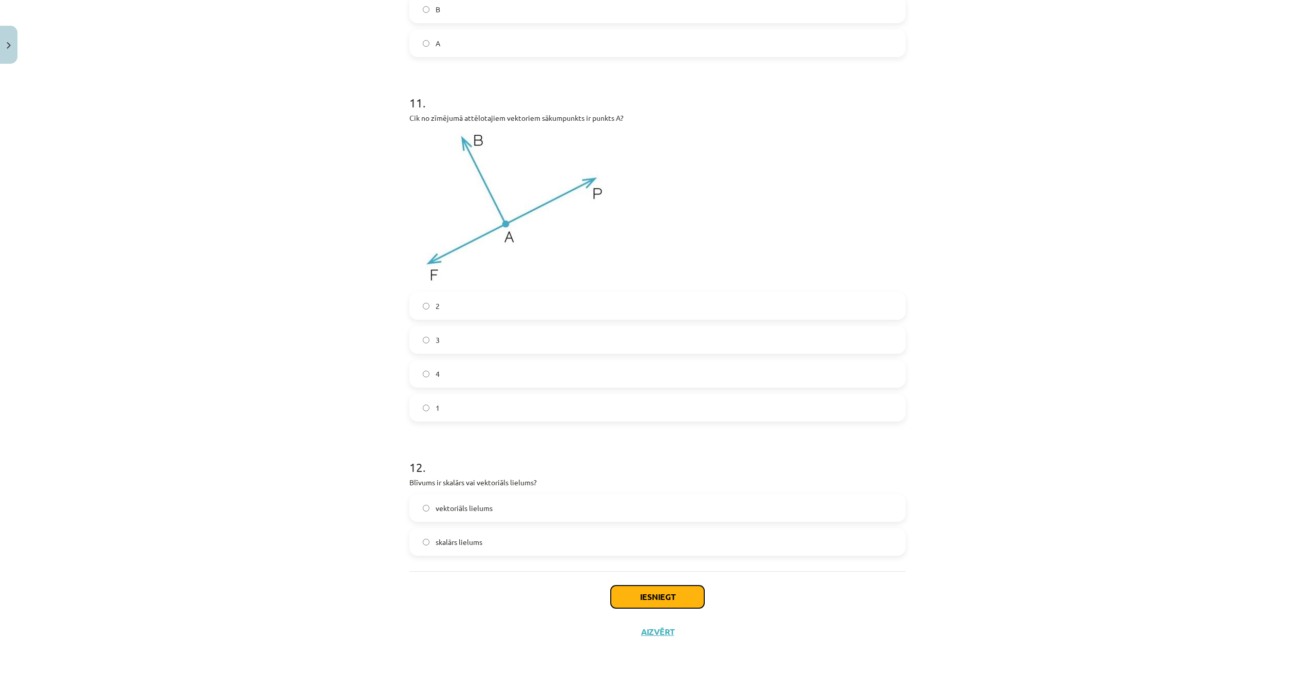
click at [656, 596] on button "Iesniegt" at bounding box center [658, 596] width 94 height 23
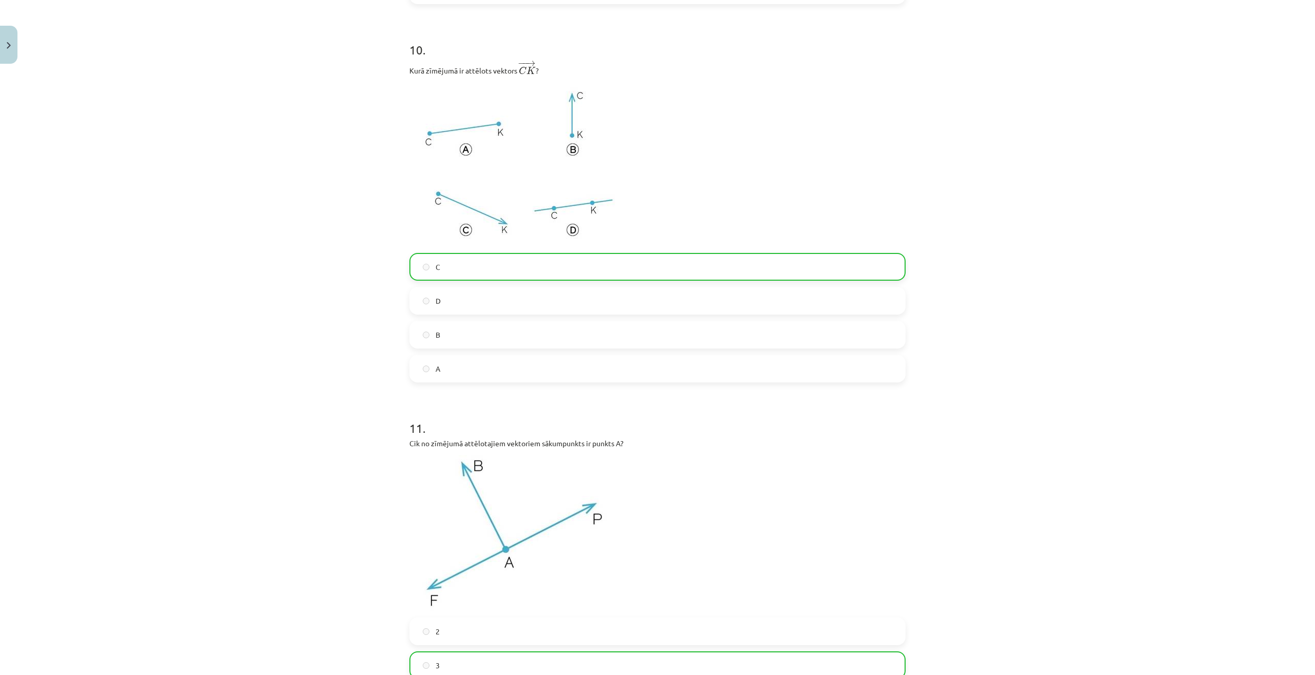
scroll to position [3647, 0]
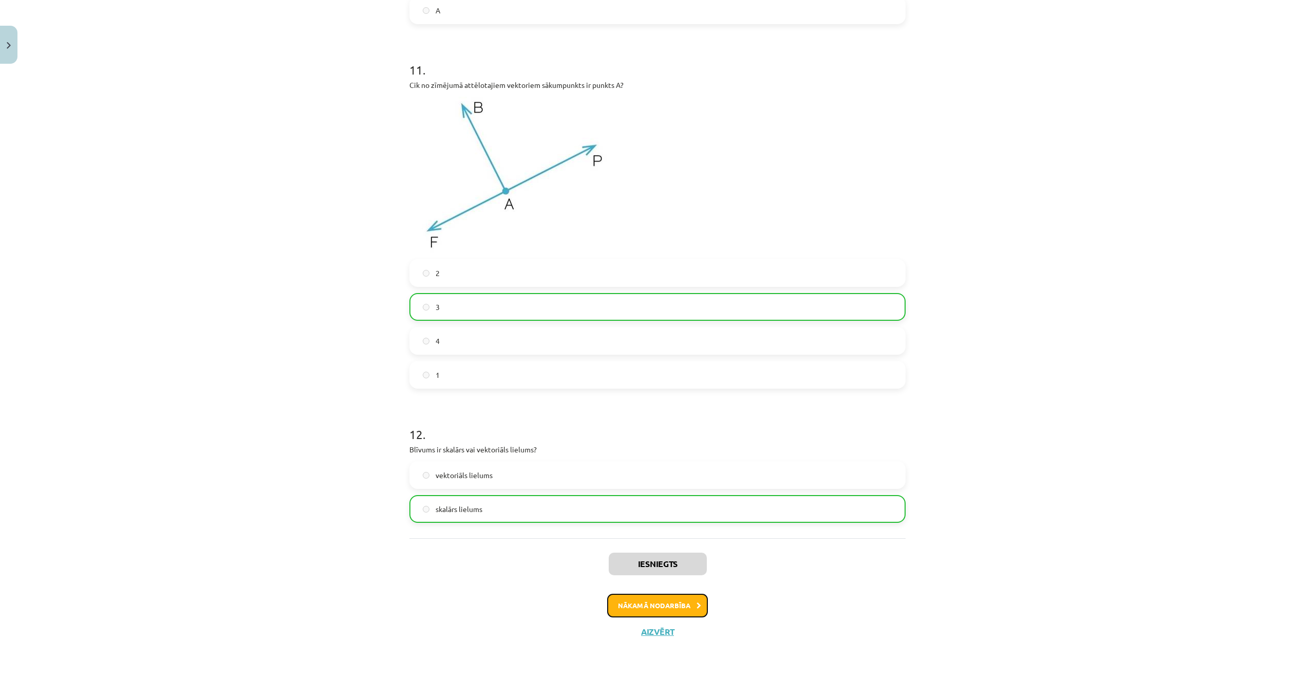
click at [678, 608] on button "Nākamā nodarbība" at bounding box center [657, 605] width 101 height 24
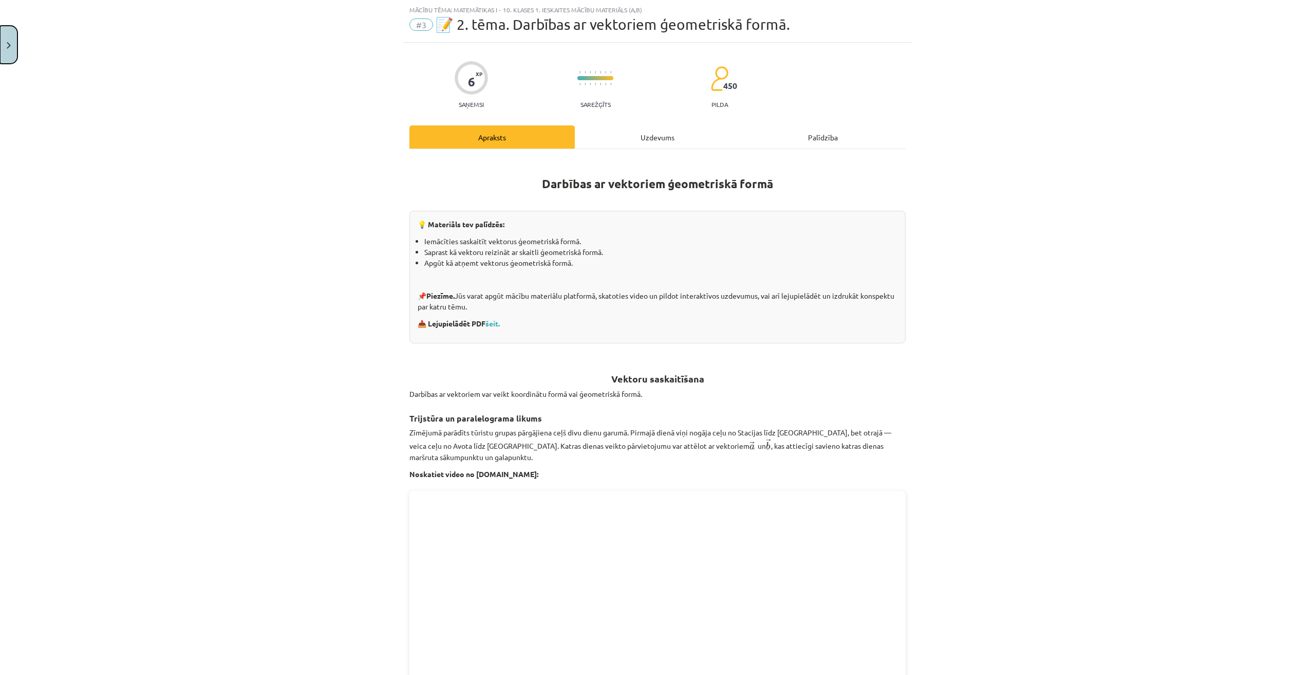
click at [9, 43] on img "Close" at bounding box center [9, 45] width 4 height 7
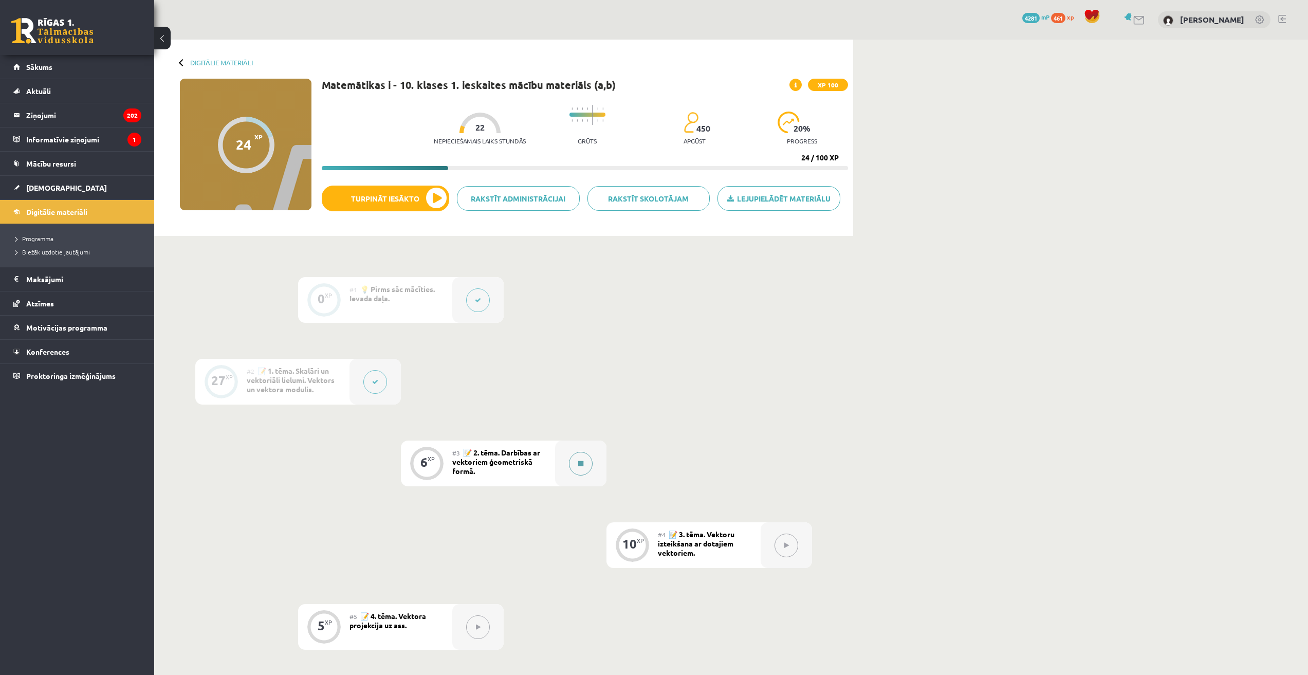
click at [585, 469] on button at bounding box center [581, 464] width 24 height 24
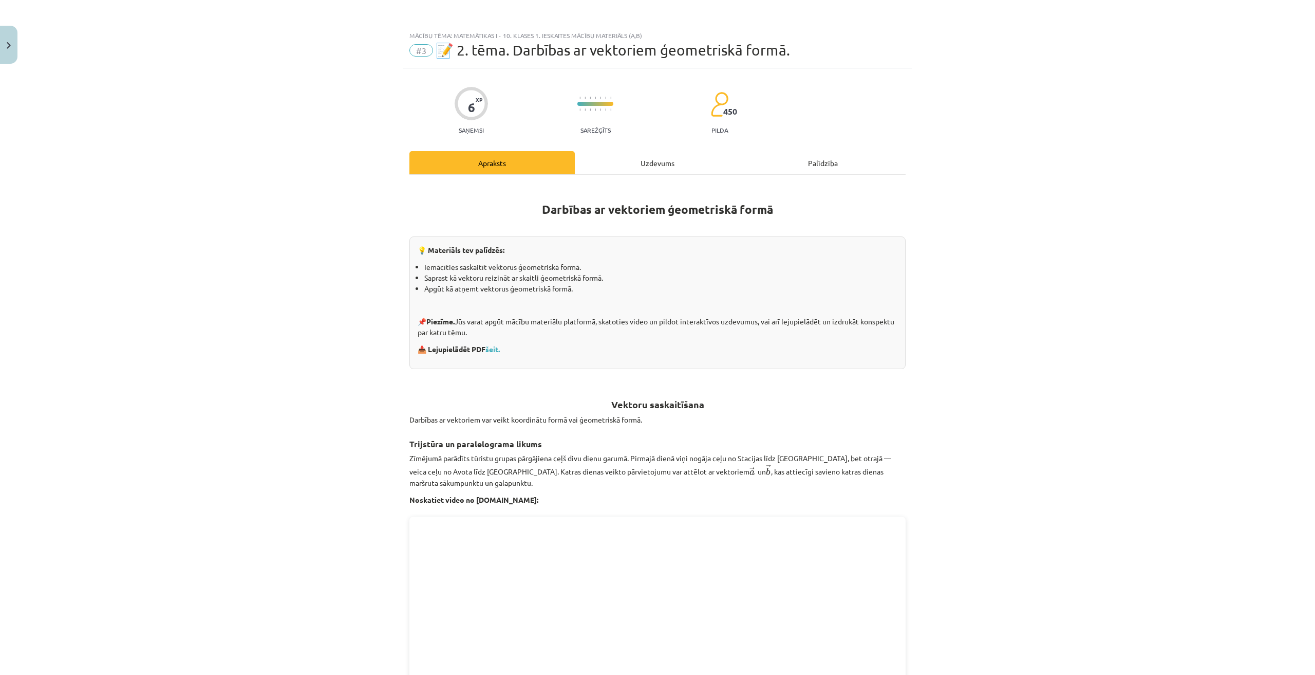
click at [668, 158] on div "Uzdevums" at bounding box center [657, 162] width 165 height 23
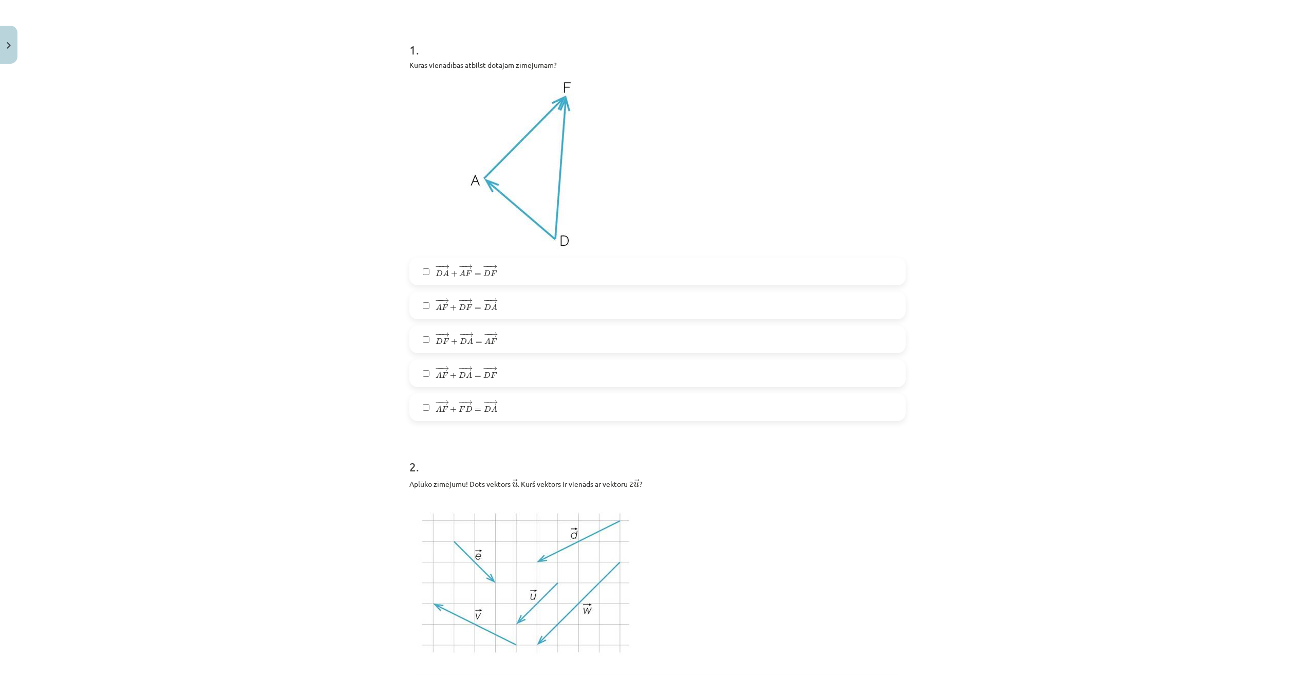
scroll to position [128, 0]
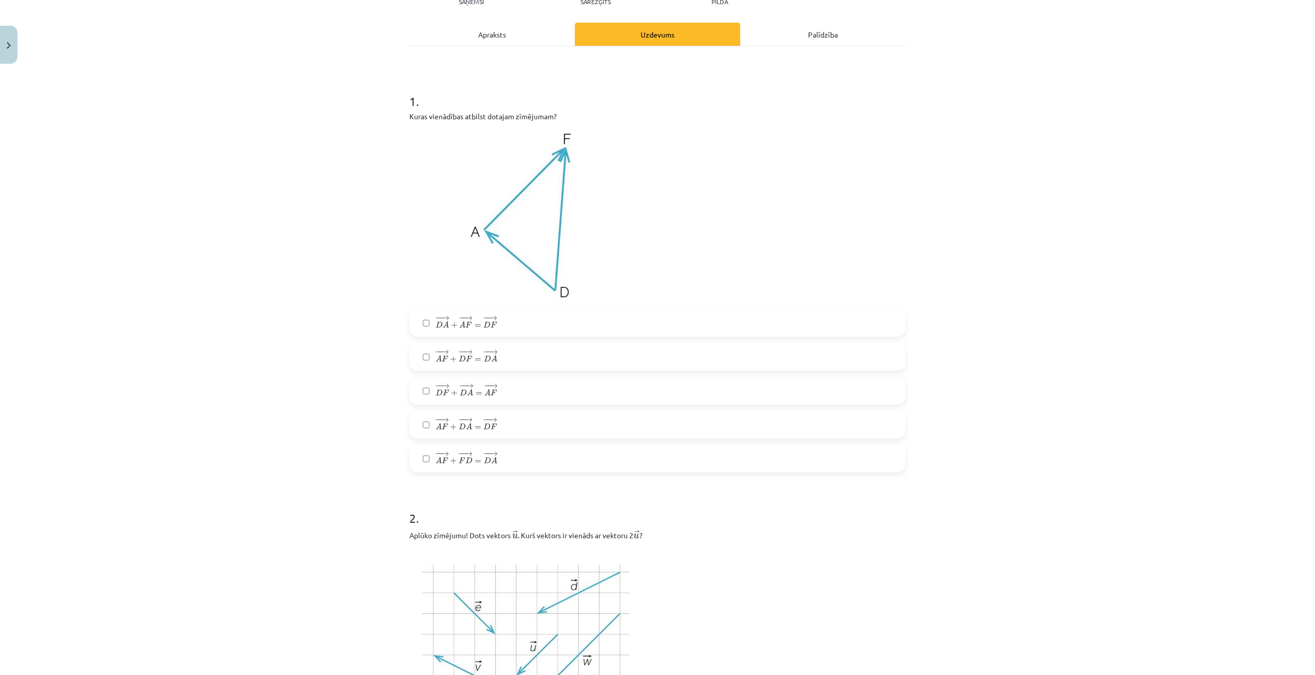
click at [464, 320] on span "→" at bounding box center [468, 318] width 8 height 5
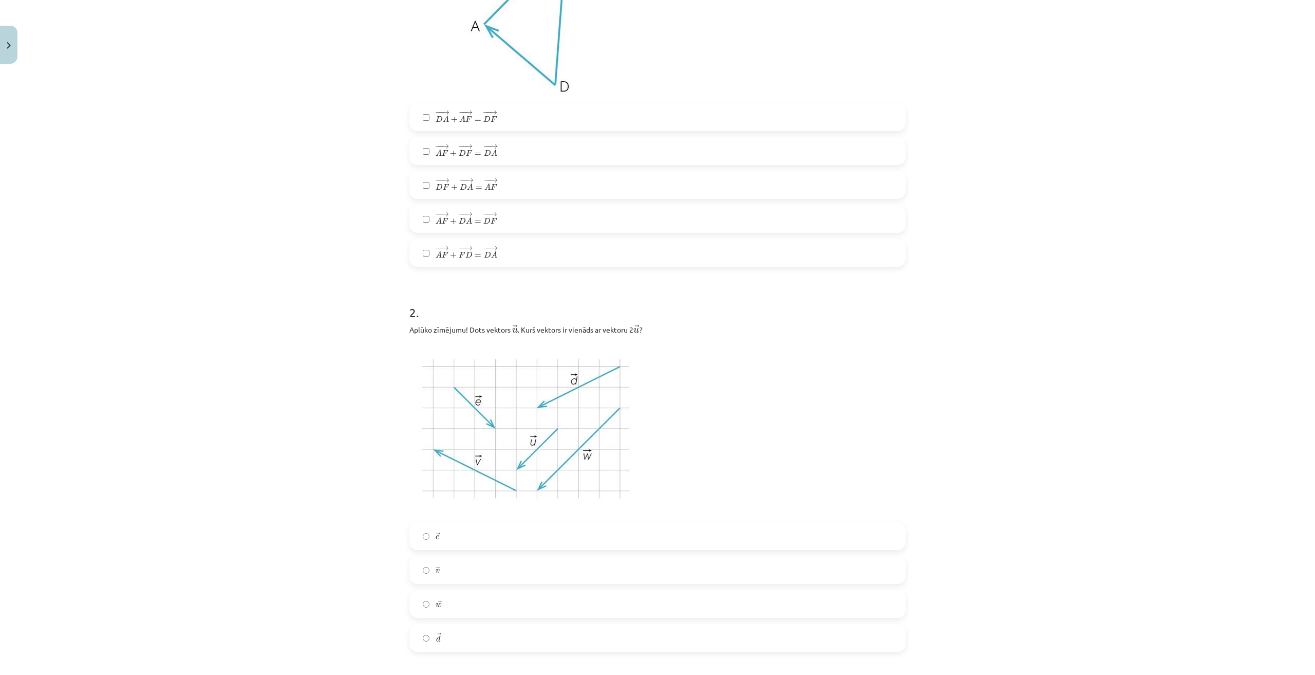
scroll to position [385, 0]
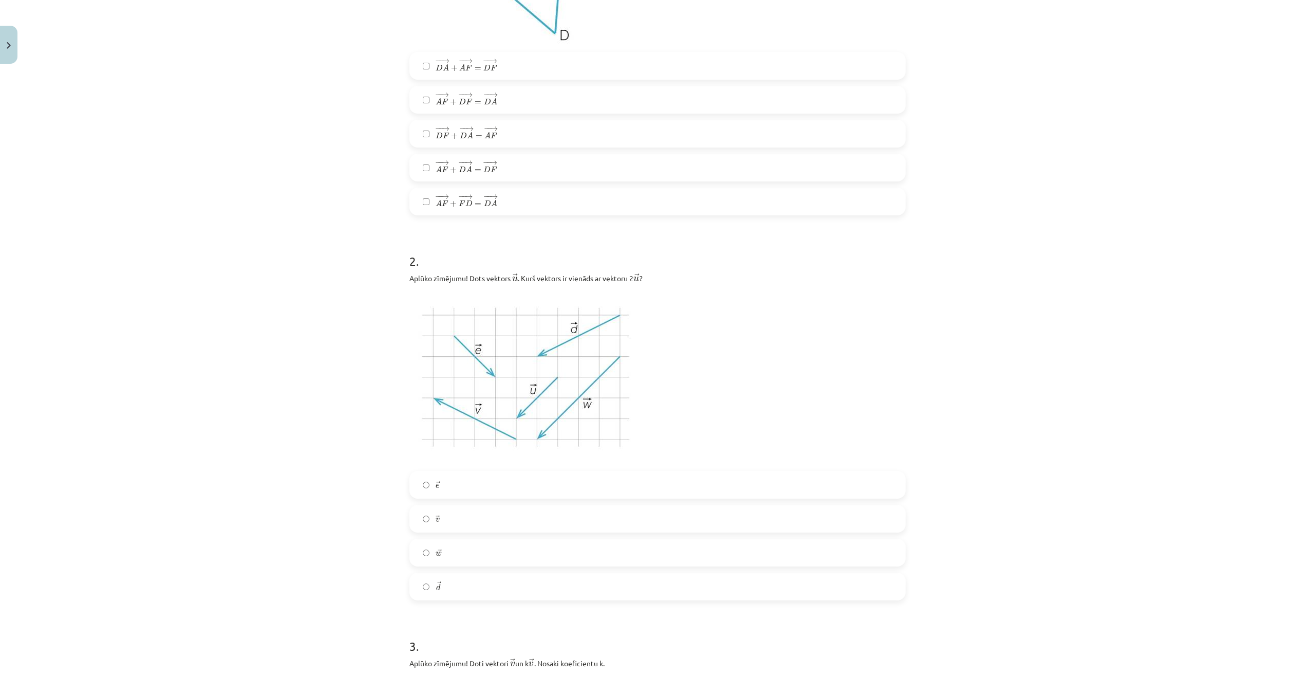
click at [488, 553] on label "→ w w →" at bounding box center [657, 552] width 494 height 26
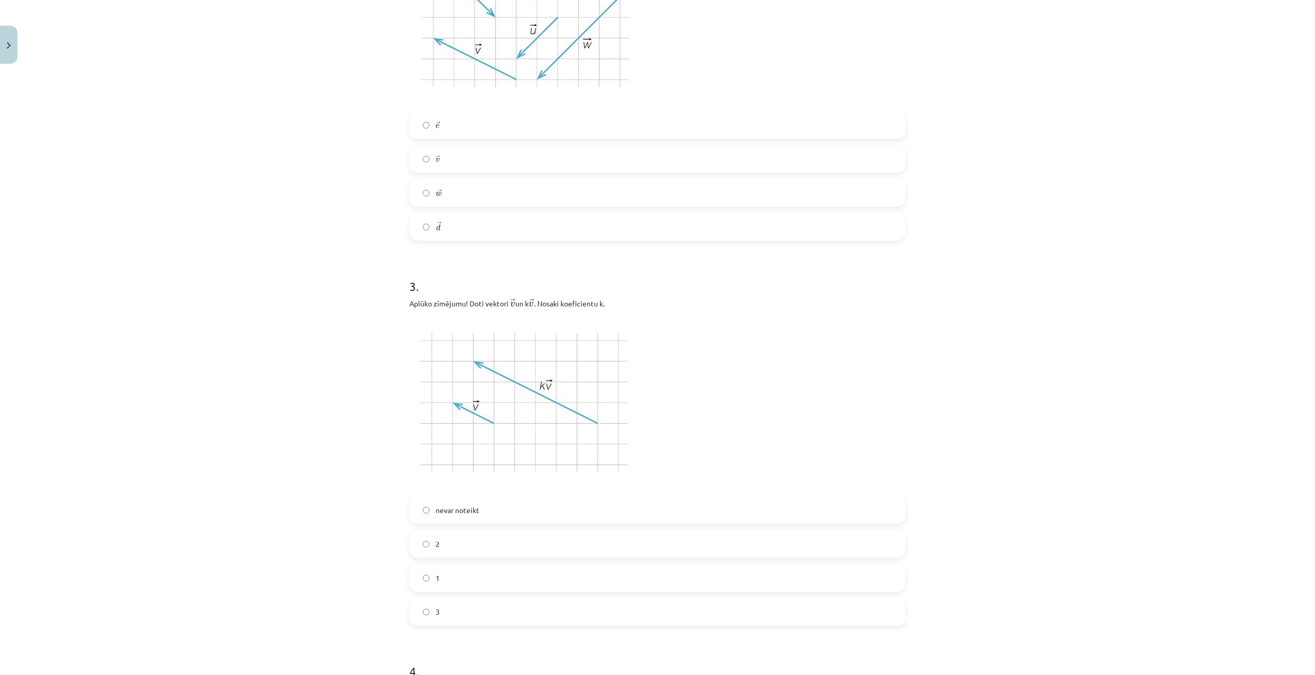
scroll to position [796, 0]
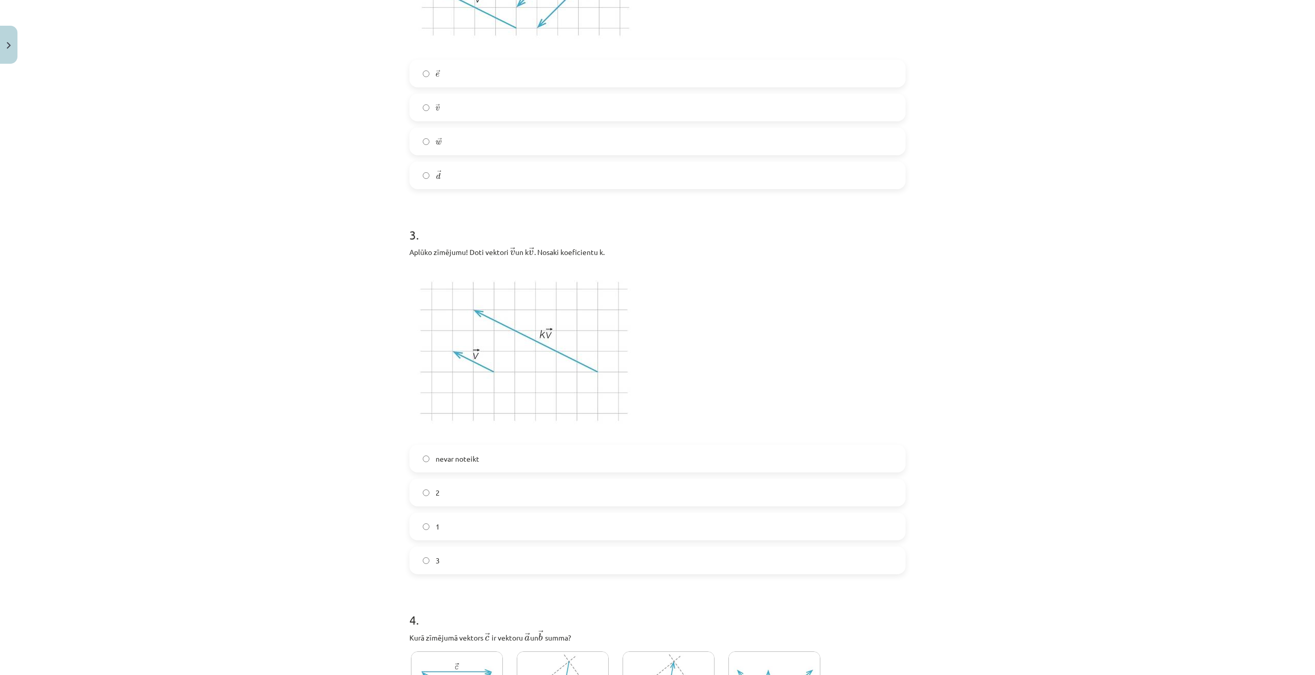
click at [469, 561] on label "3" at bounding box center [657, 560] width 494 height 26
click at [490, 457] on label "nevar noteikt" at bounding box center [657, 458] width 494 height 26
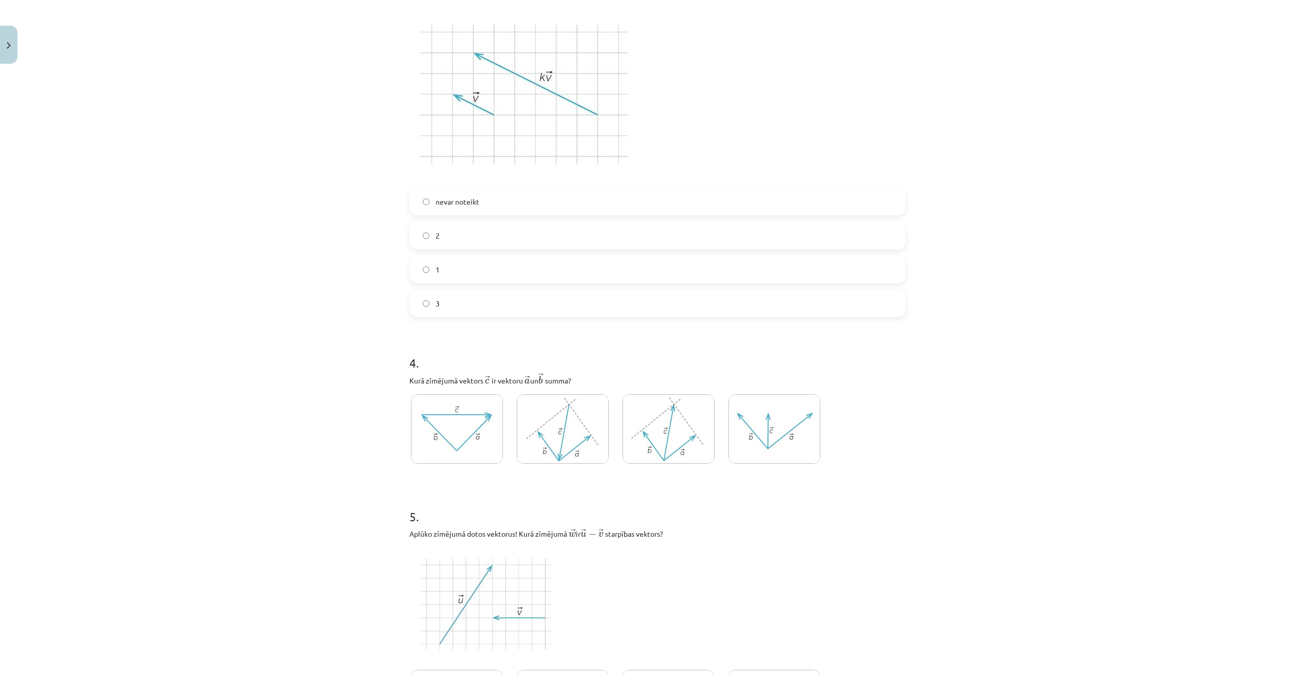
scroll to position [1156, 0]
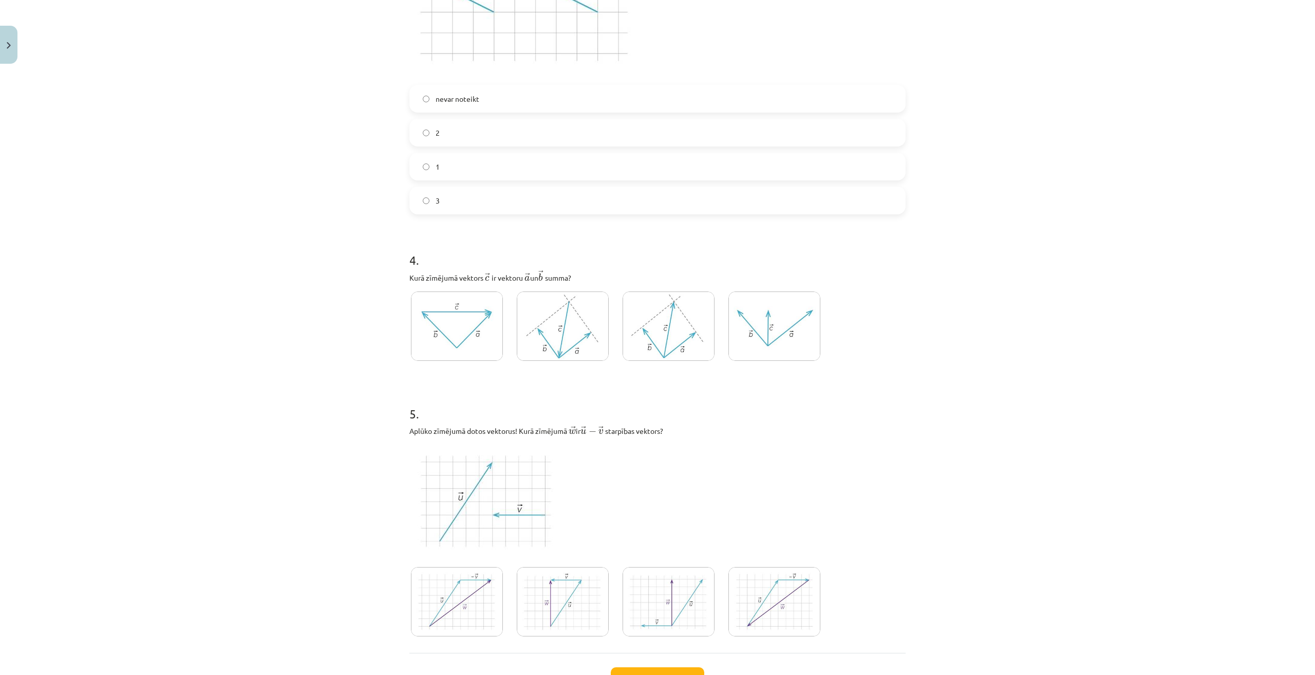
click at [534, 337] on img at bounding box center [563, 325] width 92 height 69
click at [494, 337] on img at bounding box center [457, 325] width 92 height 69
click at [531, 335] on img at bounding box center [563, 325] width 92 height 69
click at [477, 325] on img at bounding box center [457, 325] width 92 height 69
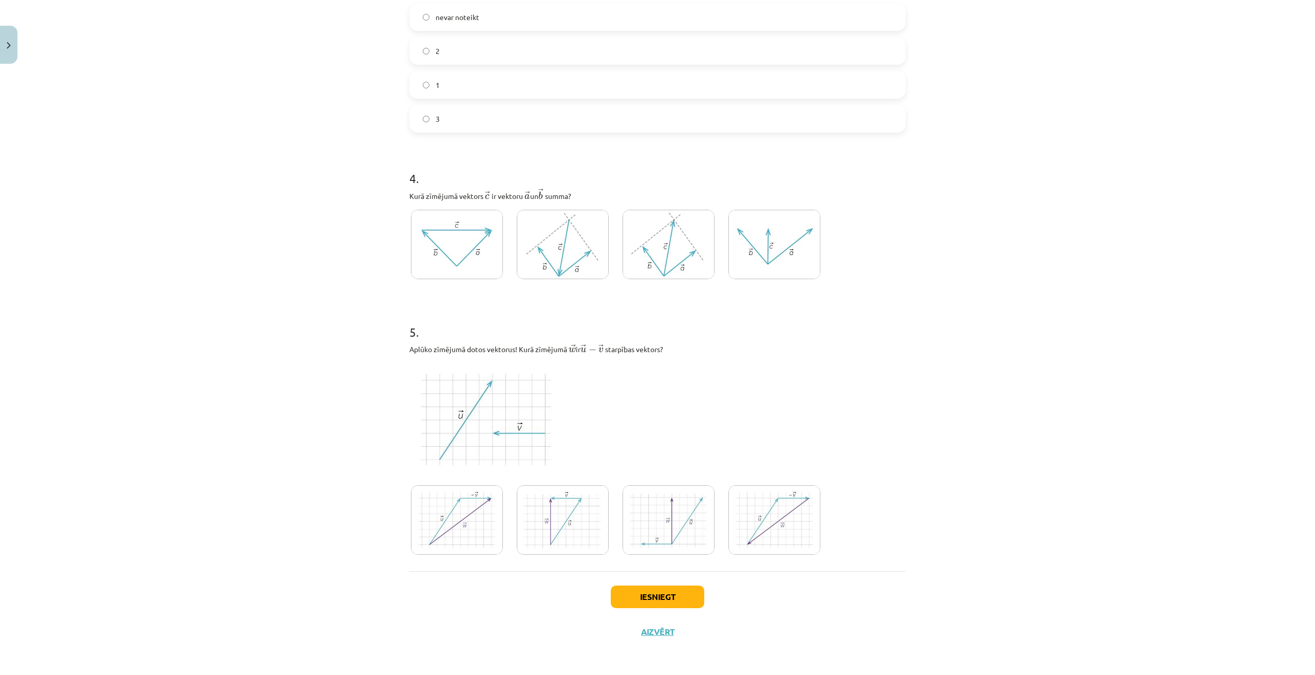
click at [439, 538] on img at bounding box center [457, 519] width 92 height 69
click at [631, 593] on button "Iesniegt" at bounding box center [658, 596] width 94 height 23
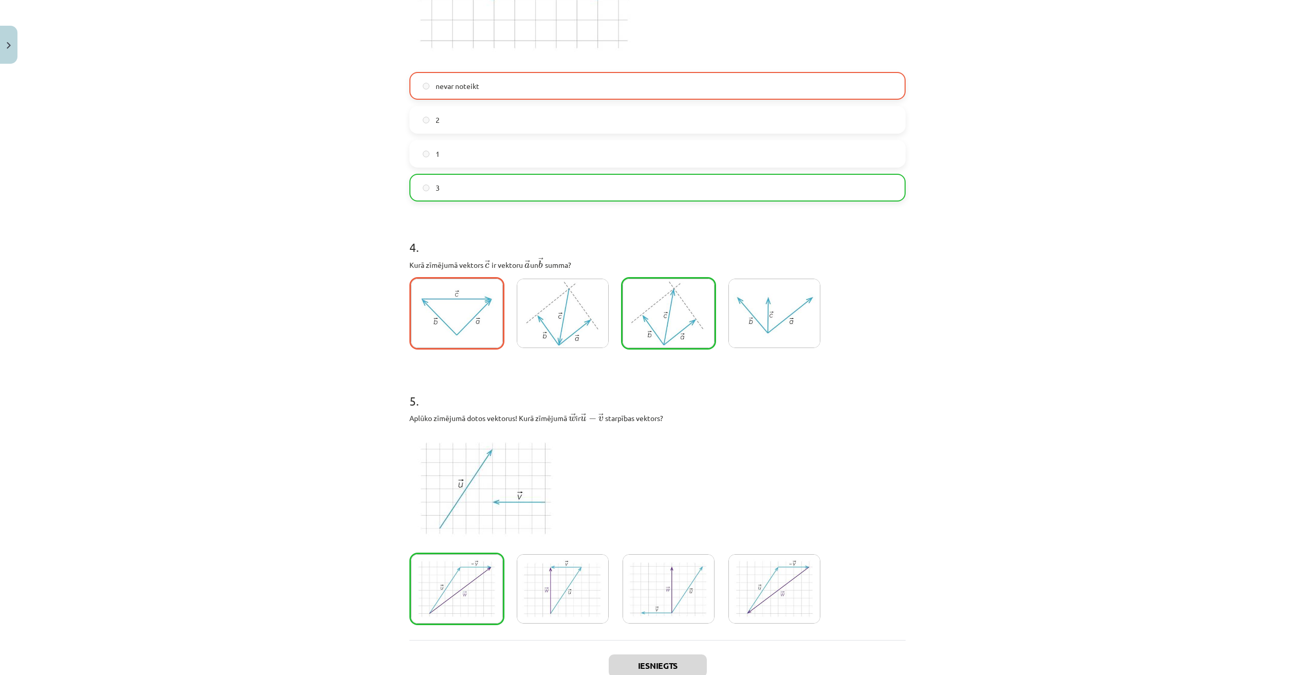
scroll to position [1272, 0]
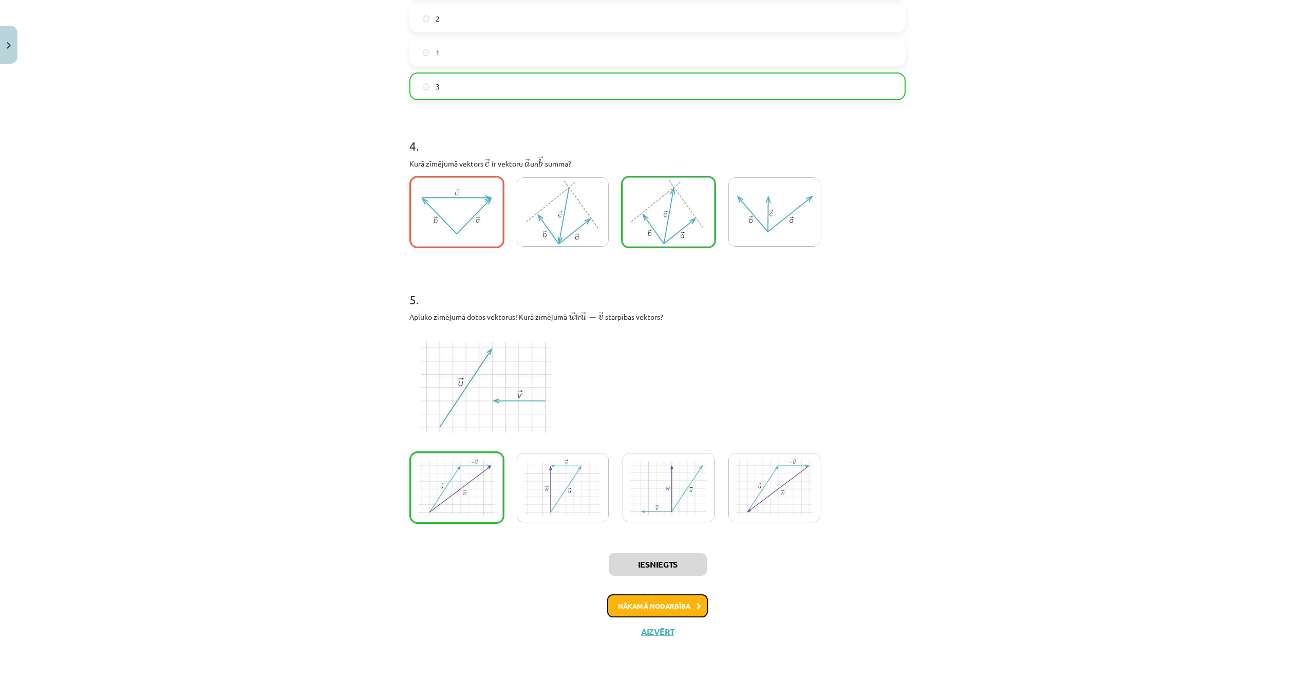
click at [667, 604] on button "Nākamā nodarbība" at bounding box center [657, 606] width 101 height 24
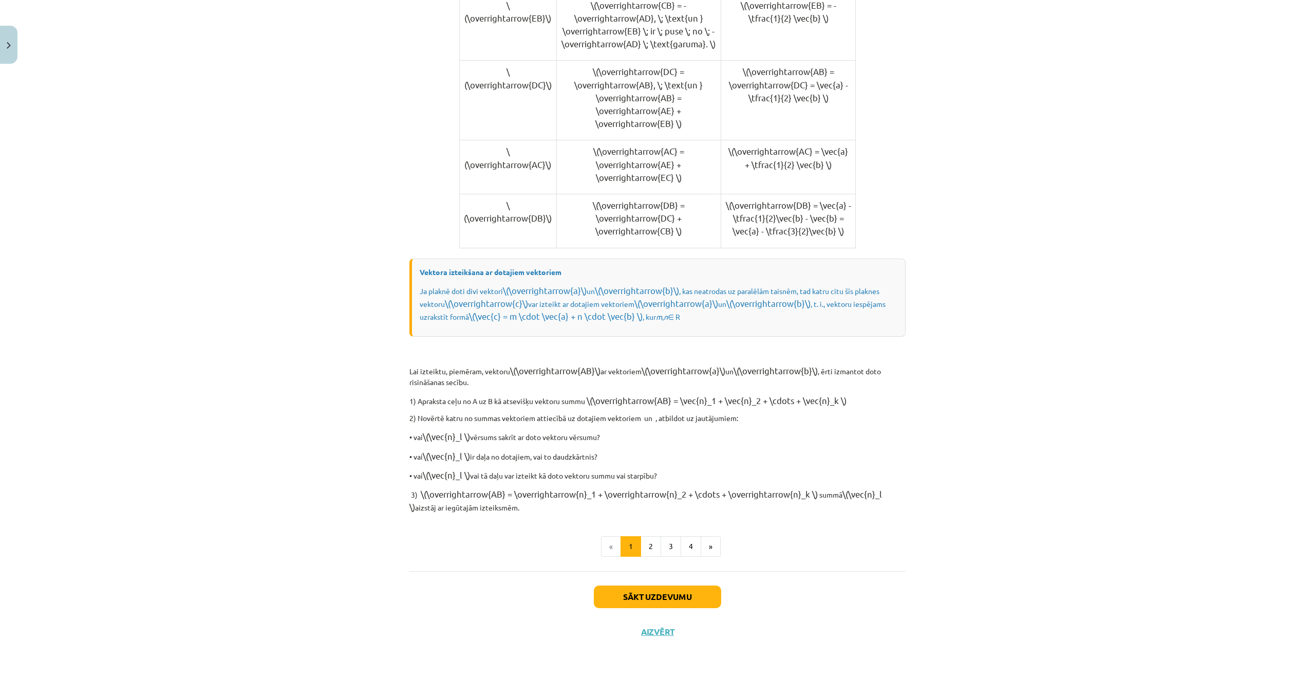
scroll to position [26, 0]
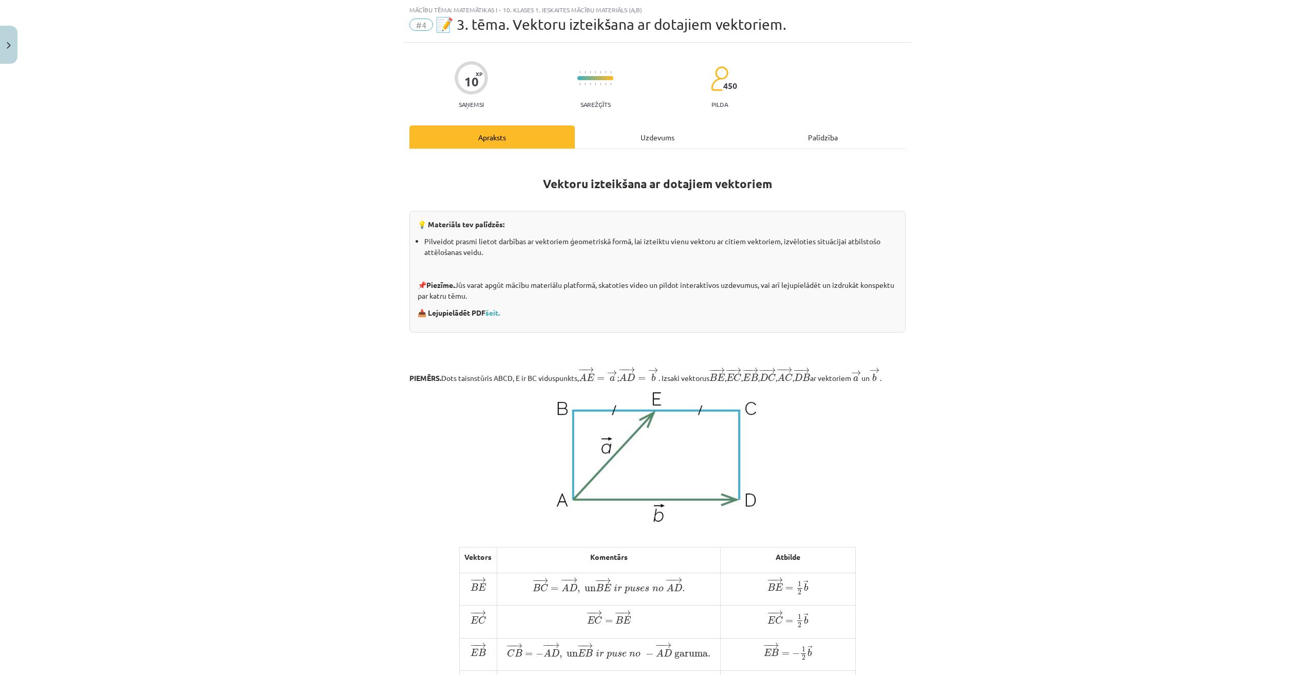
click at [637, 132] on div "Uzdevums" at bounding box center [657, 136] width 165 height 23
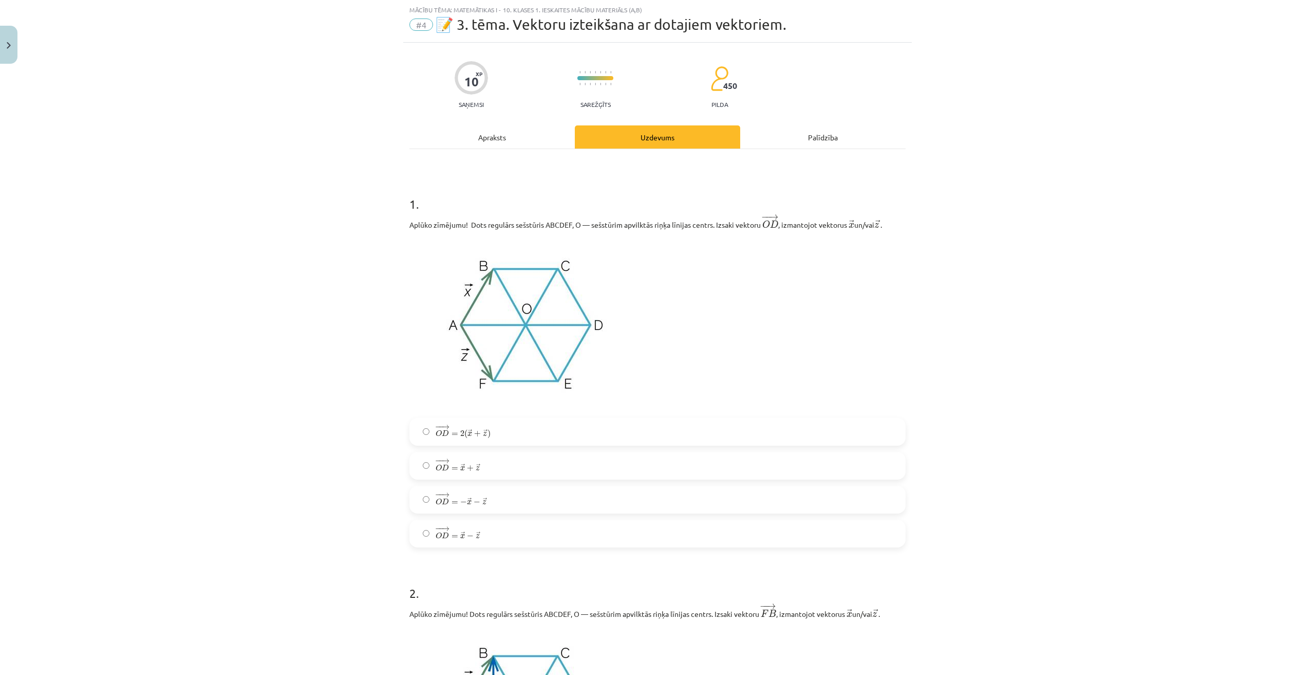
click at [460, 534] on span "x" at bounding box center [462, 536] width 5 height 5
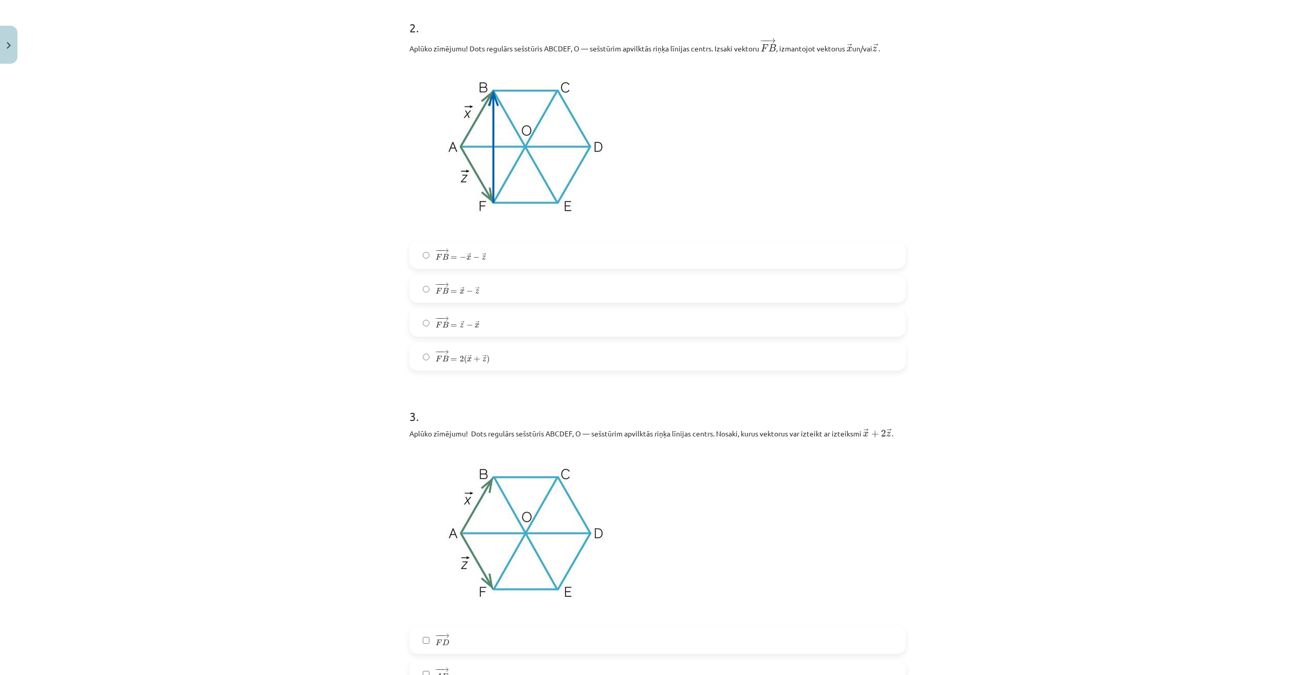
scroll to position [488, 0]
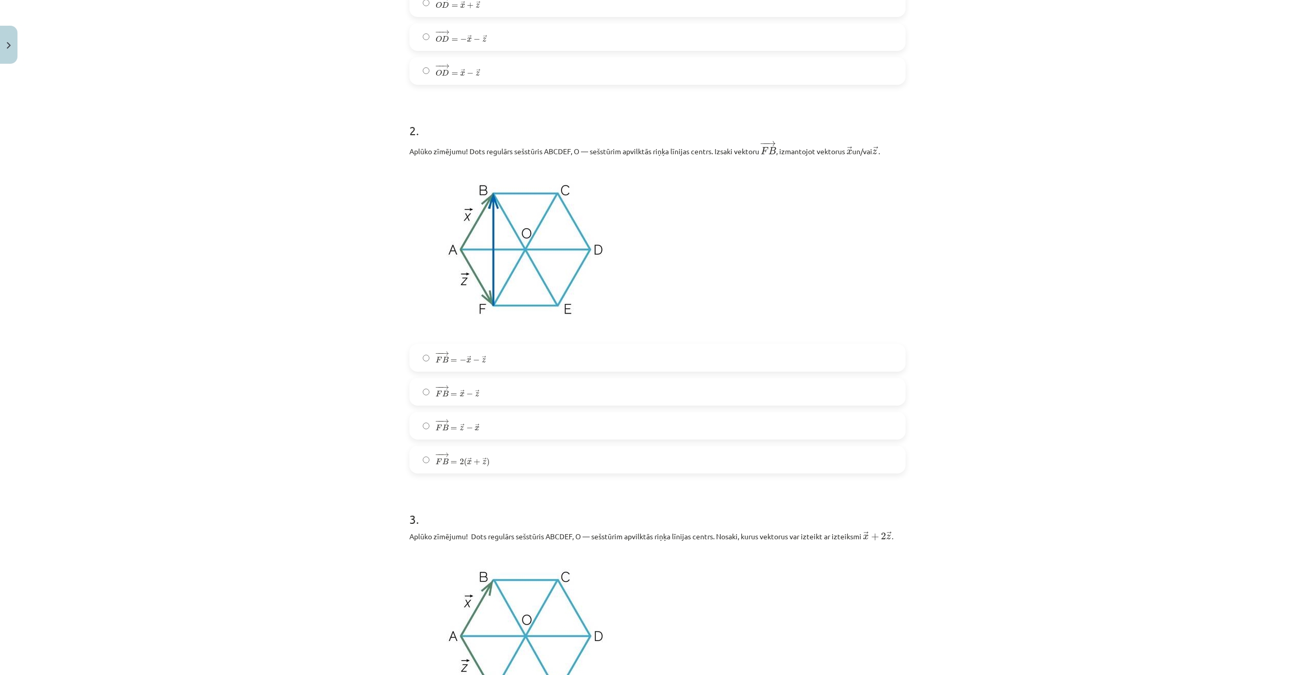
click at [482, 456] on span "− − → F B = 2 ( → x + → z )" at bounding box center [463, 460] width 54 height 14
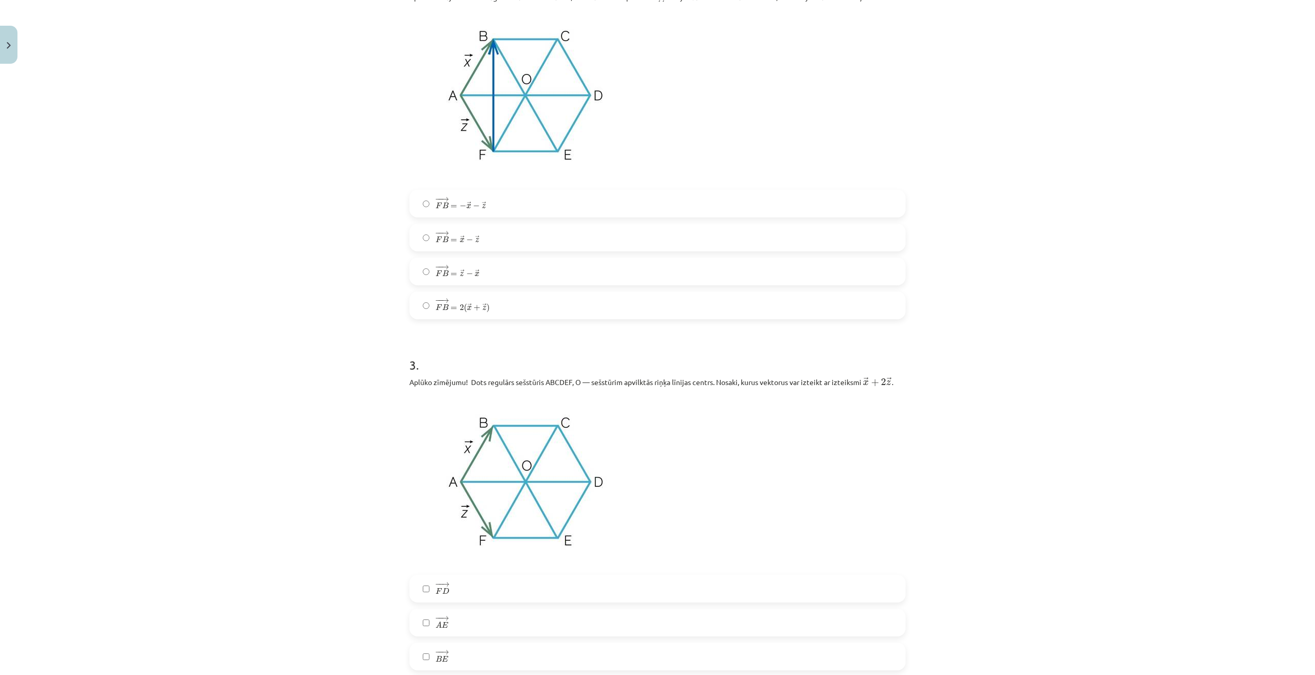
scroll to position [796, 0]
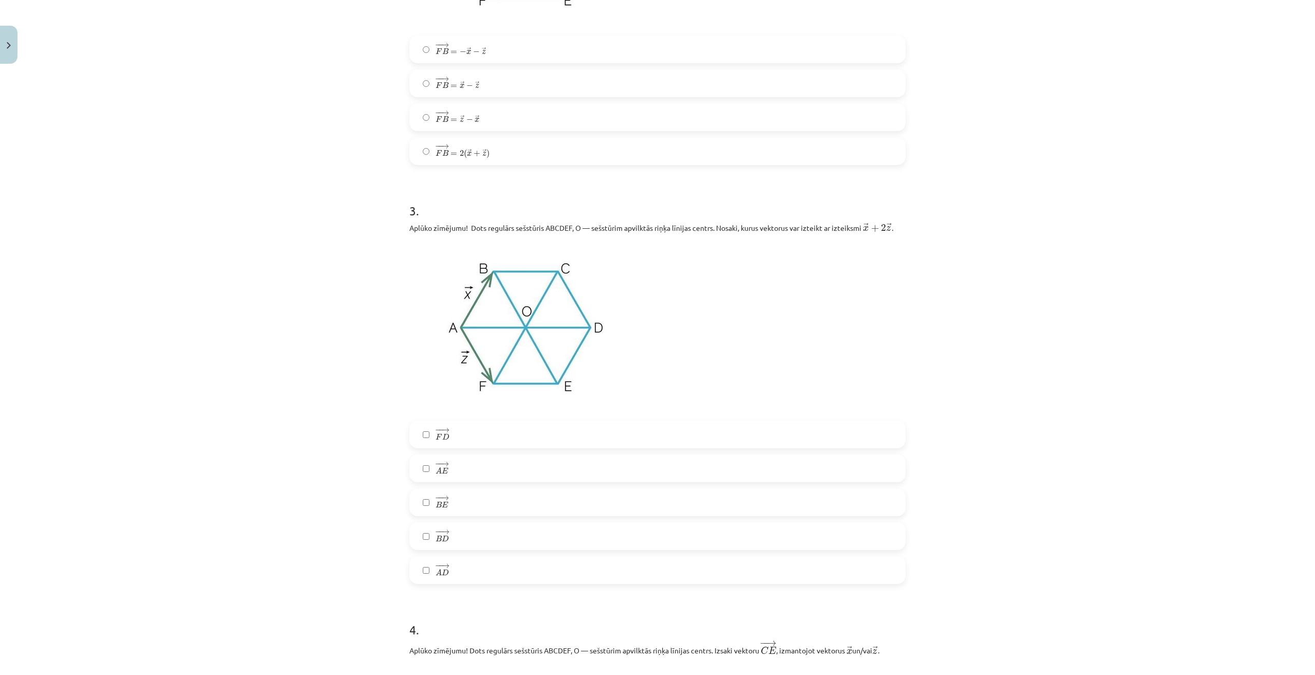
click at [456, 536] on label "− − → B D B D →" at bounding box center [657, 536] width 494 height 26
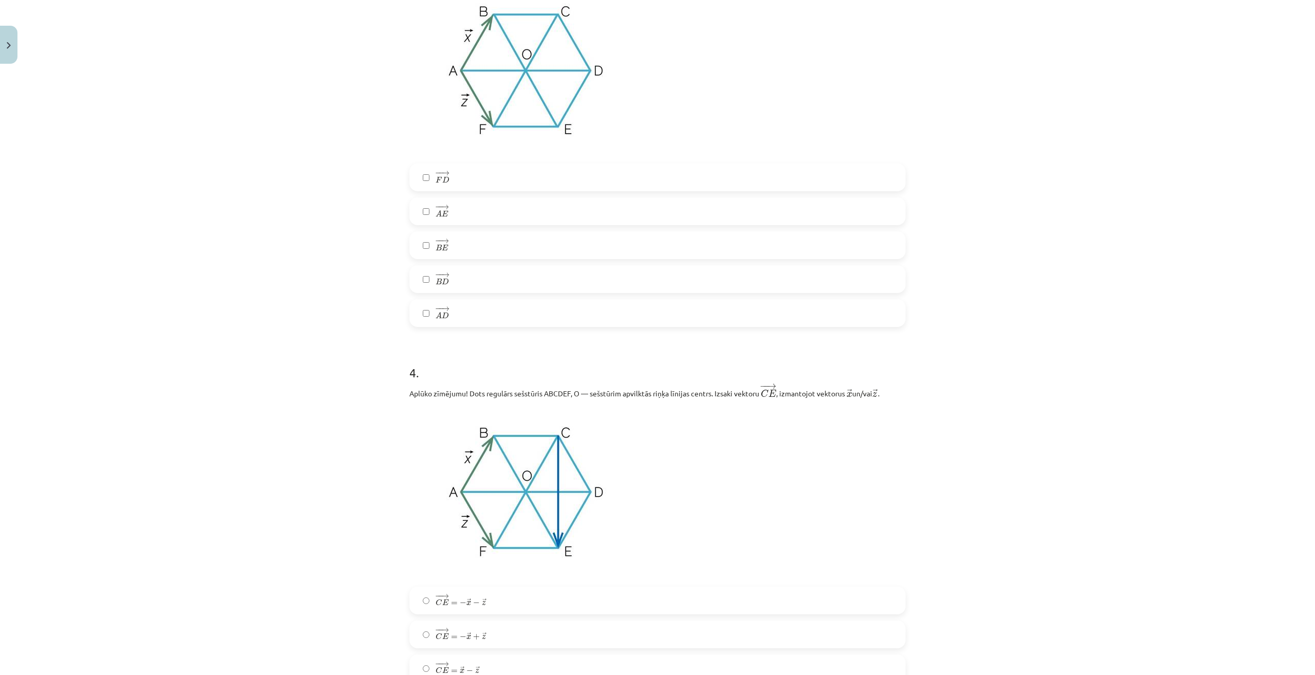
scroll to position [1207, 0]
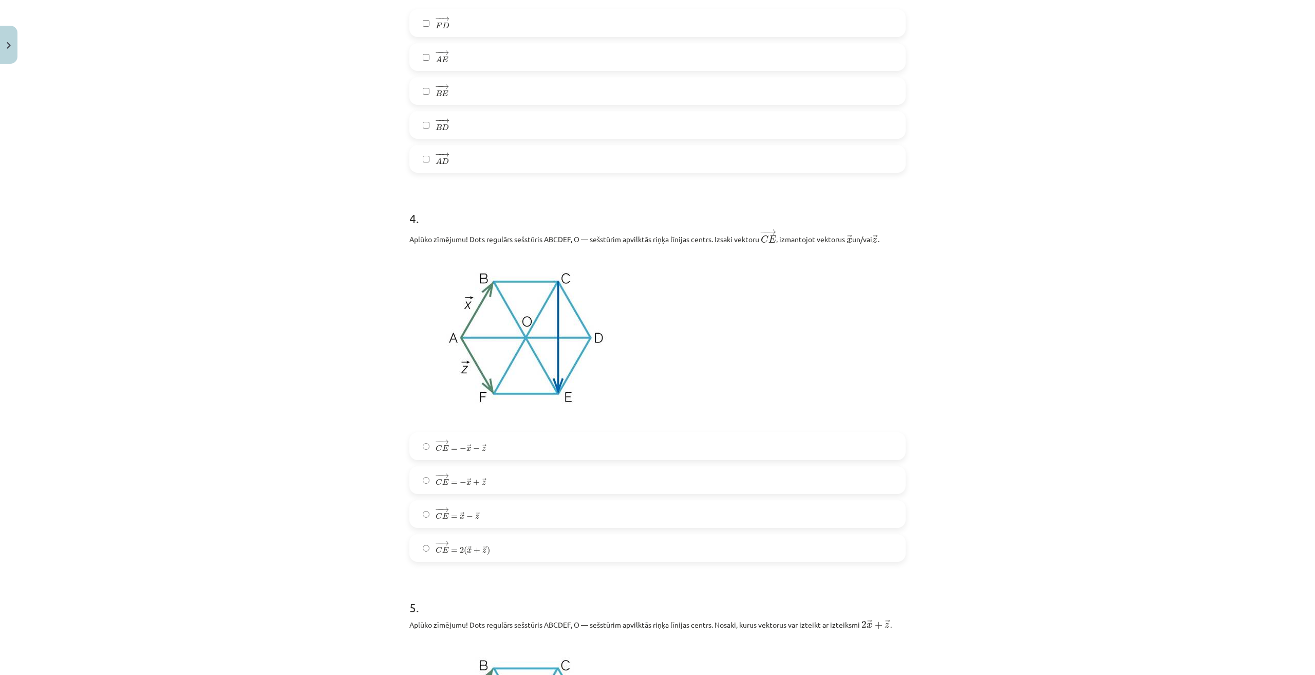
click at [467, 445] on span "→" at bounding box center [469, 447] width 4 height 6
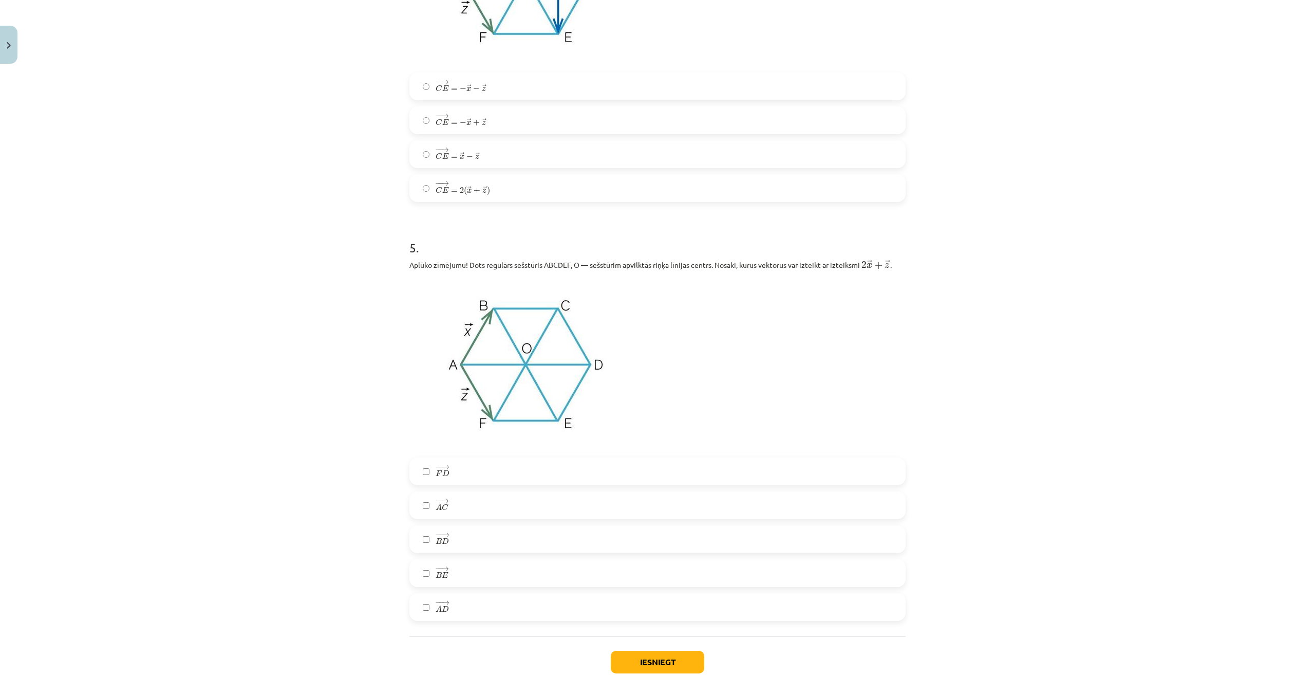
scroll to position [1634, 0]
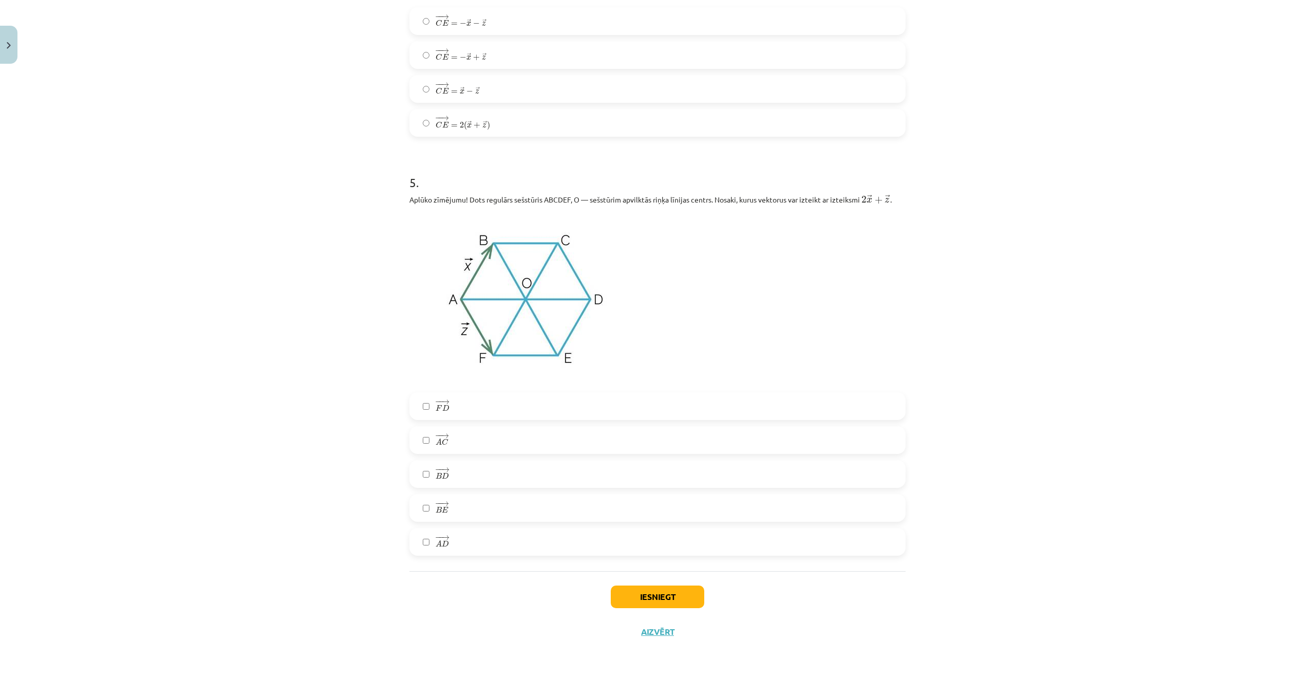
click at [444, 436] on span "→" at bounding box center [445, 435] width 8 height 5
click at [654, 603] on button "Iesniegt" at bounding box center [658, 596] width 94 height 23
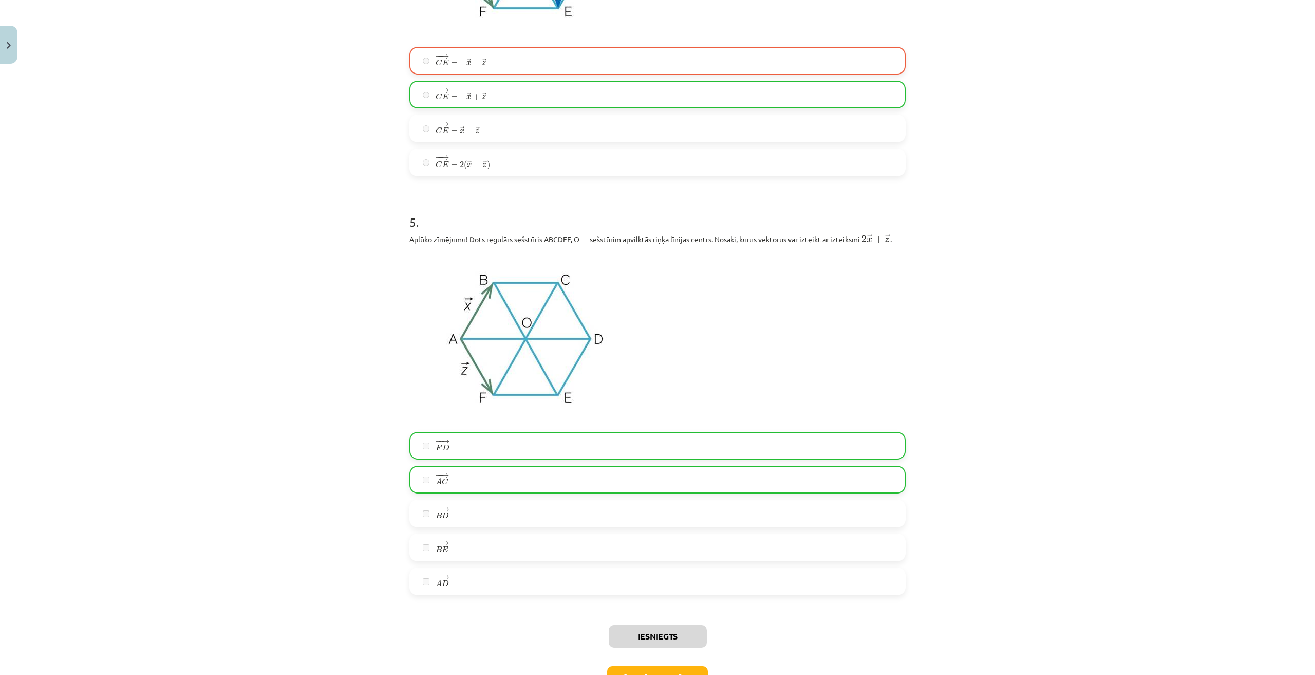
scroll to position [1667, 0]
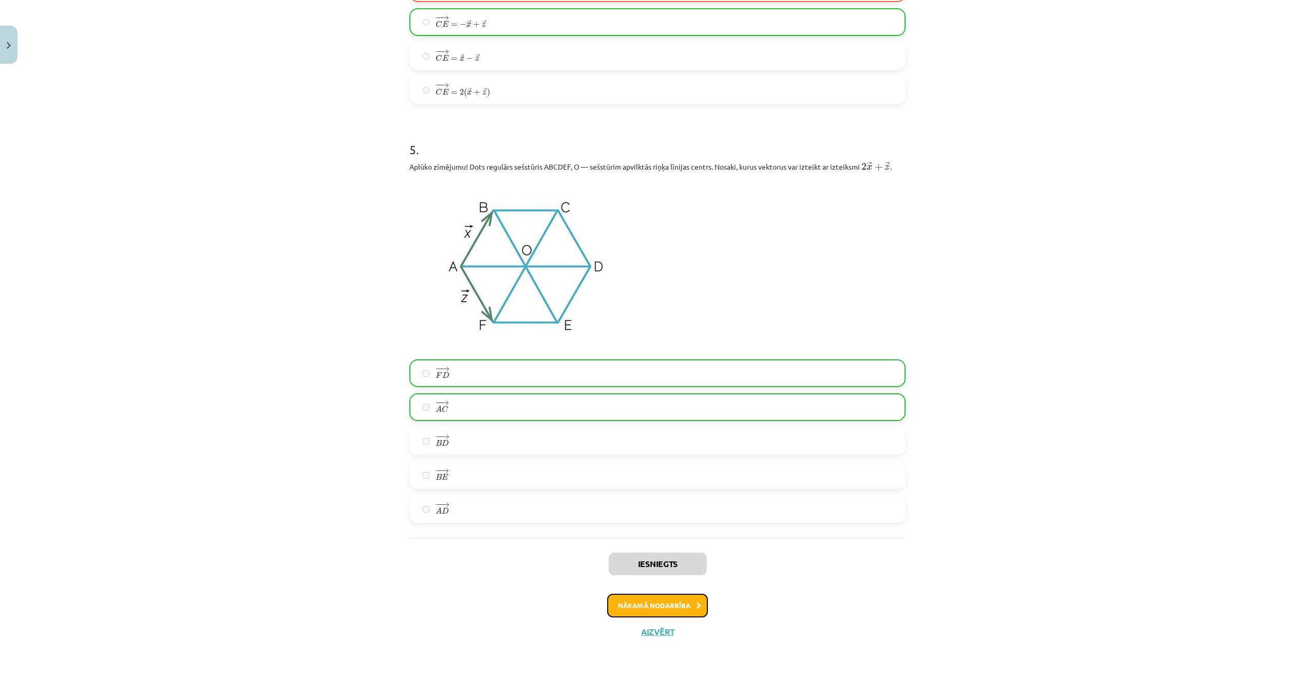
click at [651, 604] on button "Nākamā nodarbība" at bounding box center [657, 605] width 101 height 24
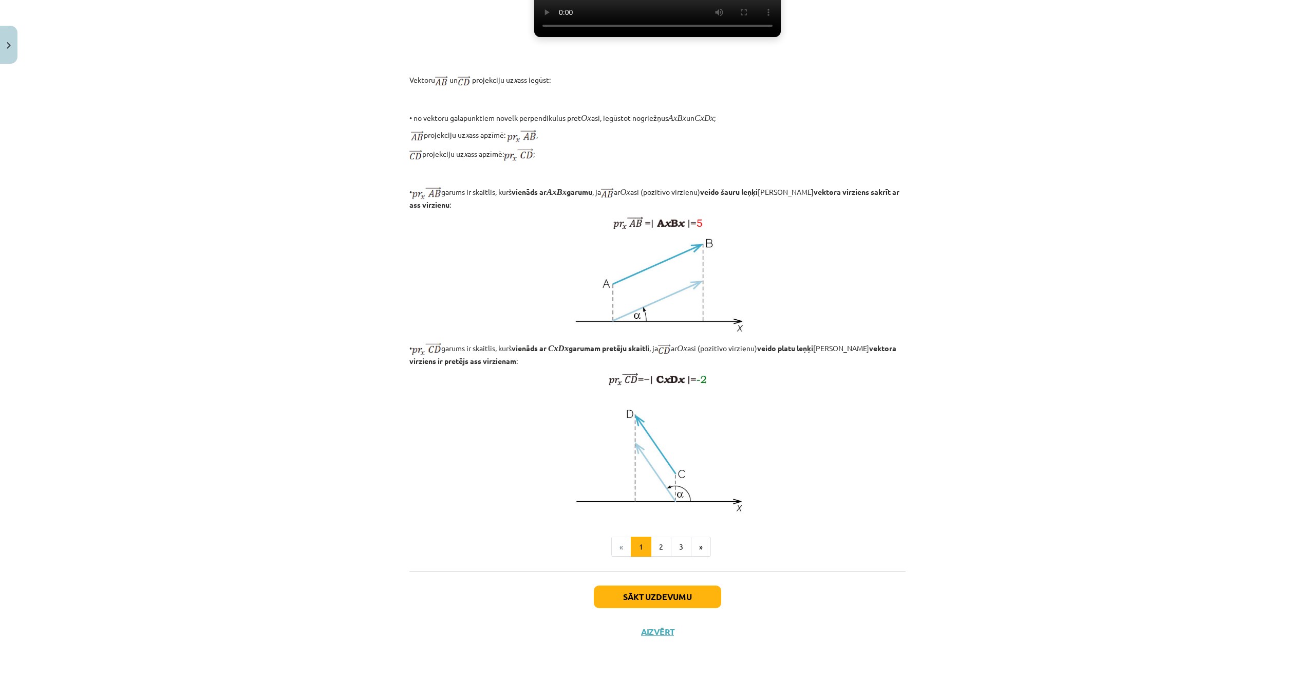
scroll to position [26, 0]
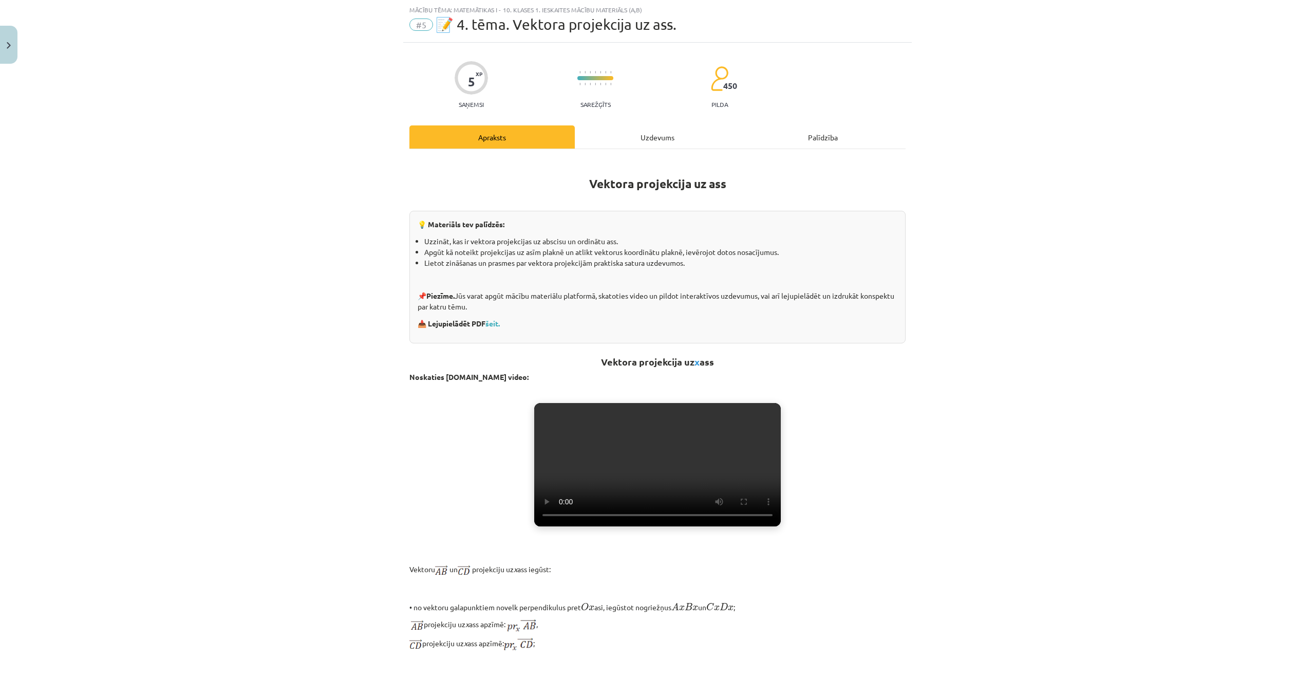
click at [634, 138] on div "Uzdevums" at bounding box center [657, 136] width 165 height 23
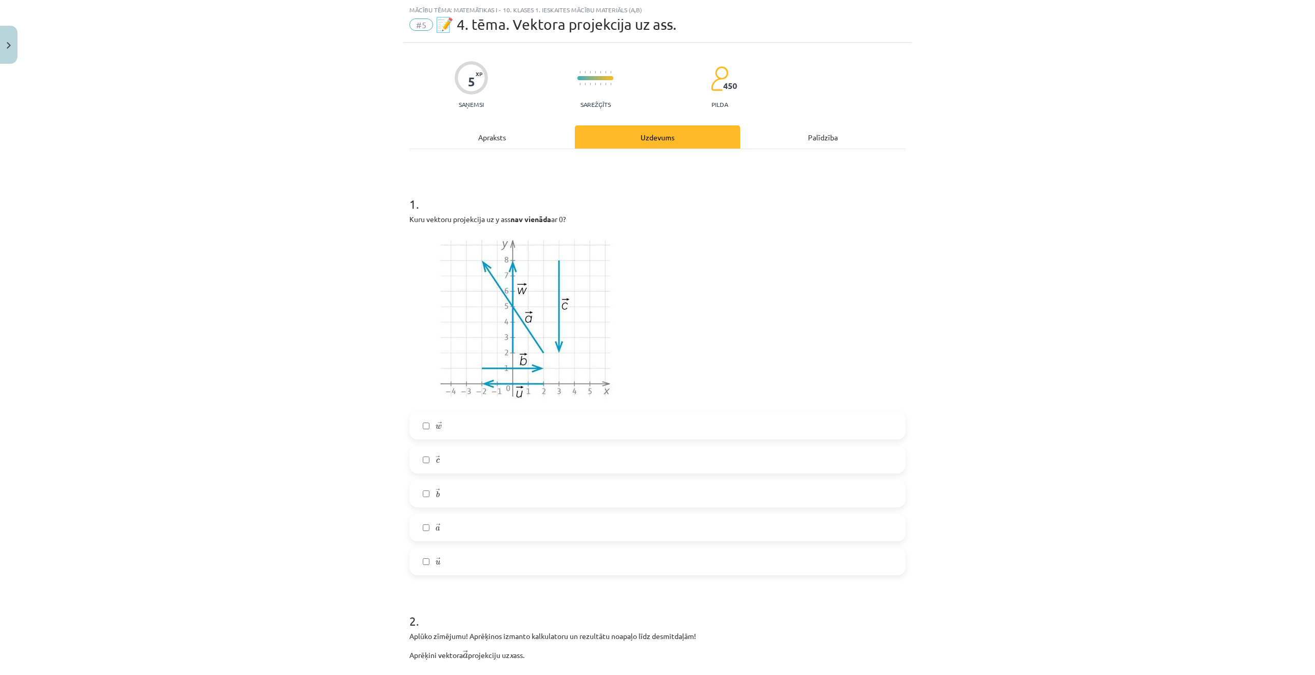
scroll to position [77, 0]
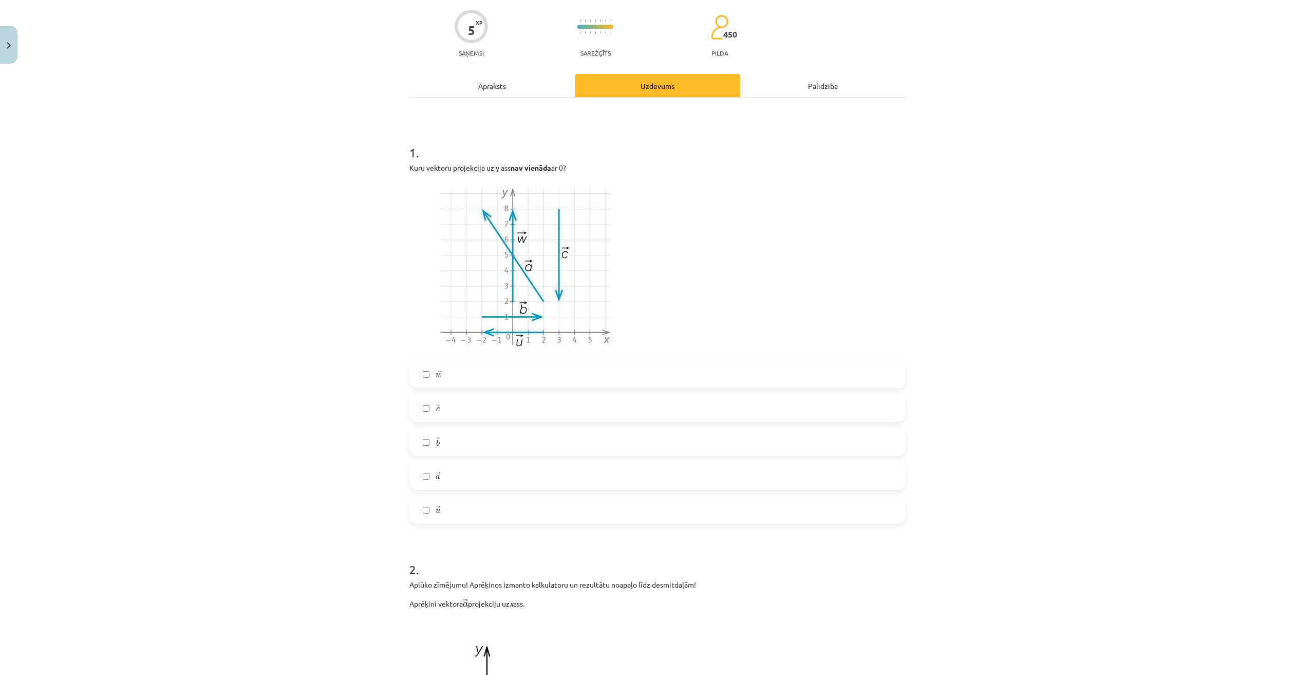
click at [256, 288] on div "Mācību tēma: Matemātikas i - 10. klases 1. ieskaites mācību materiāls (a,b) #5 …" at bounding box center [657, 337] width 1315 height 675
click at [732, 530] on form "1 . Kuru vektoru projekcija uz y ass nav vienāda ar 0? → w w → → c c → → b b → …" at bounding box center [657, 587] width 496 height 921
click at [452, 370] on label "→ w w →" at bounding box center [657, 374] width 494 height 26
drag, startPoint x: 461, startPoint y: 407, endPoint x: 451, endPoint y: 465, distance: 59.5
click at [461, 407] on label "→ c c →" at bounding box center [657, 408] width 494 height 26
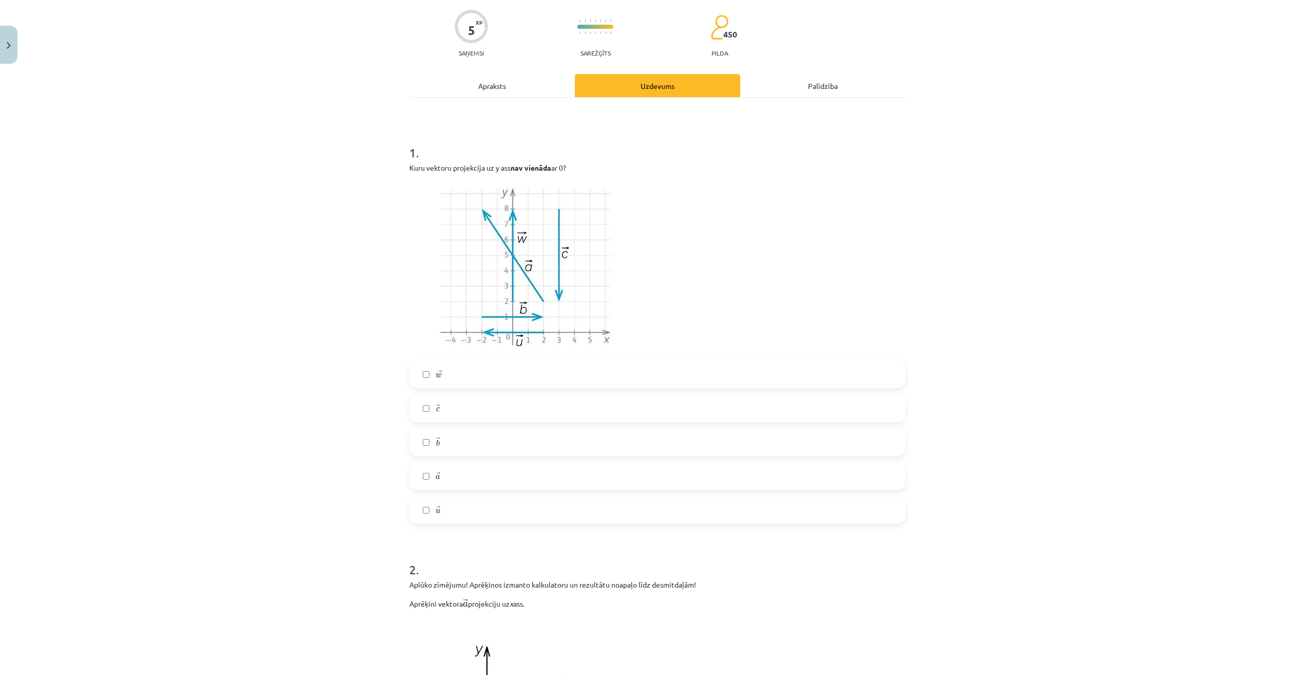
click at [450, 482] on label "→ a a →" at bounding box center [657, 476] width 494 height 26
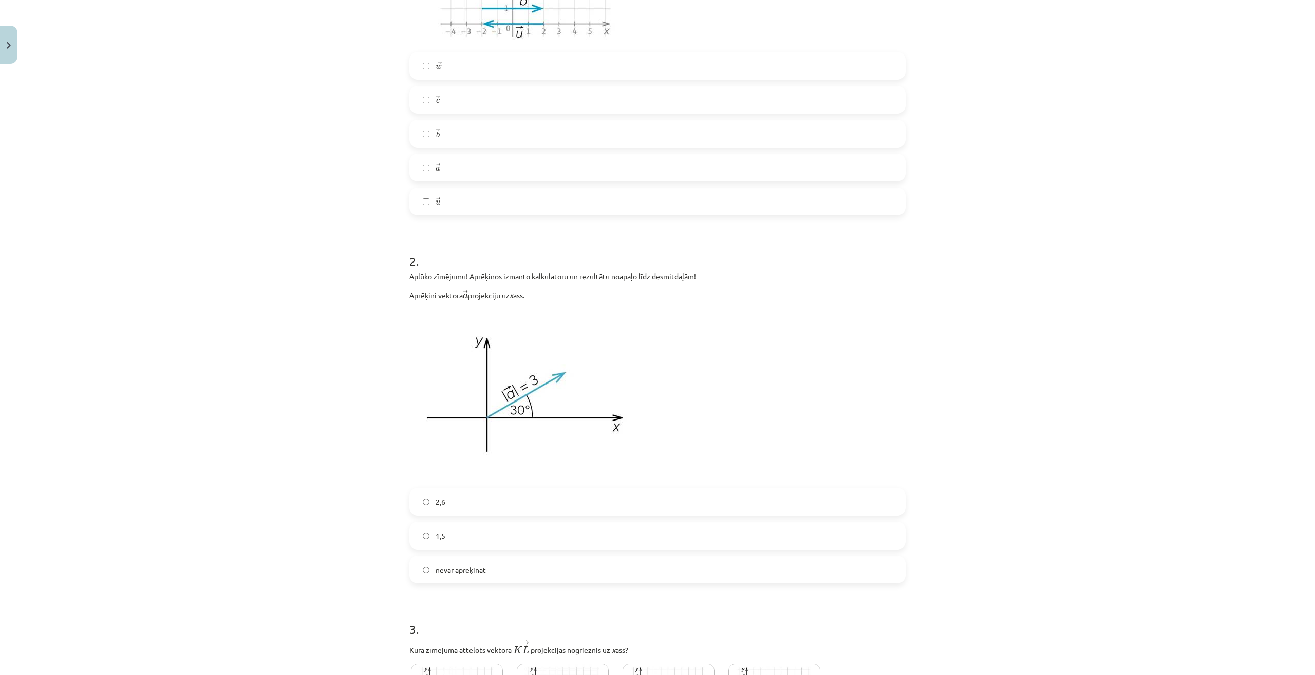
scroll to position [437, 0]
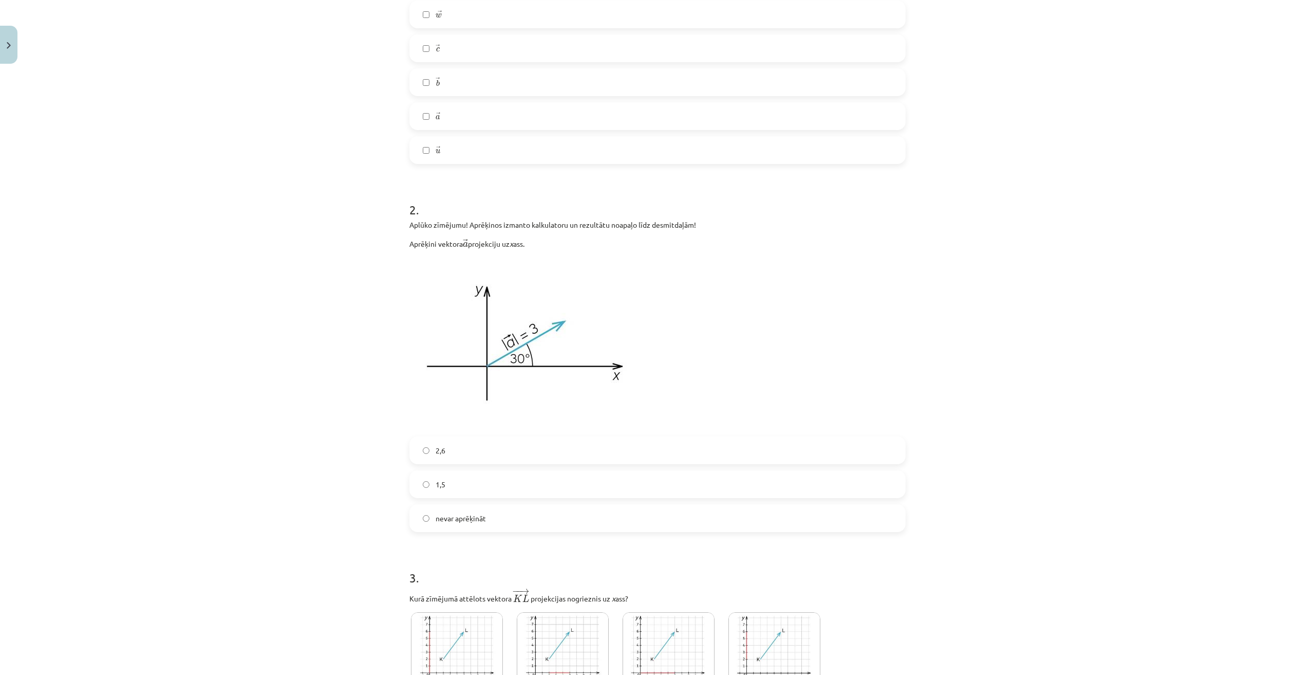
click at [452, 457] on label "2,6" at bounding box center [657, 450] width 494 height 26
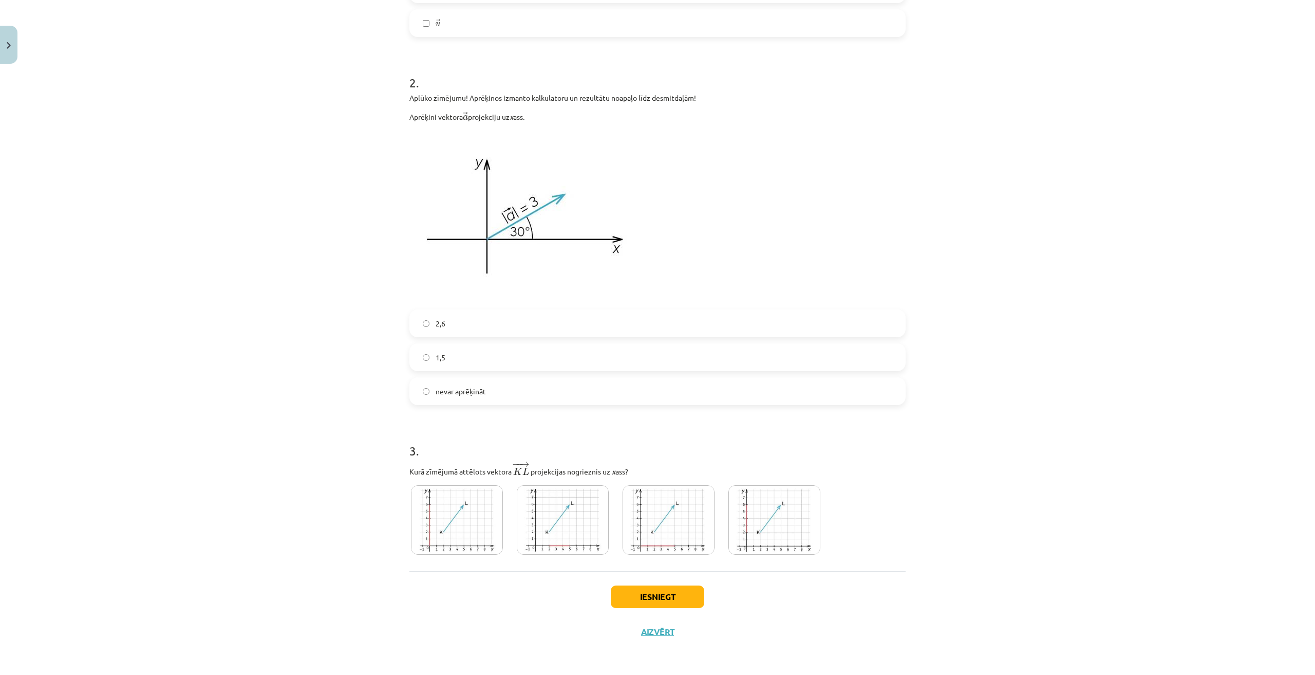
click at [661, 521] on img at bounding box center [669, 519] width 92 height 69
click at [660, 591] on button "Iesniegt" at bounding box center [658, 596] width 94 height 23
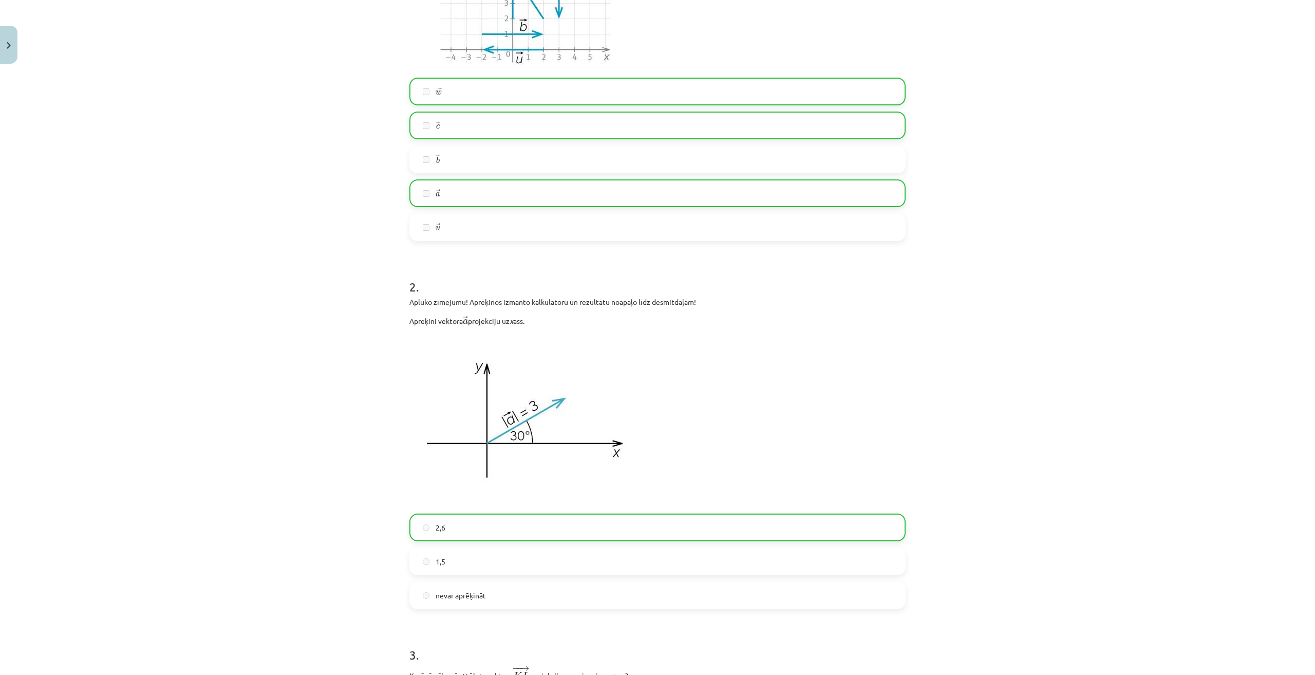
scroll to position [597, 0]
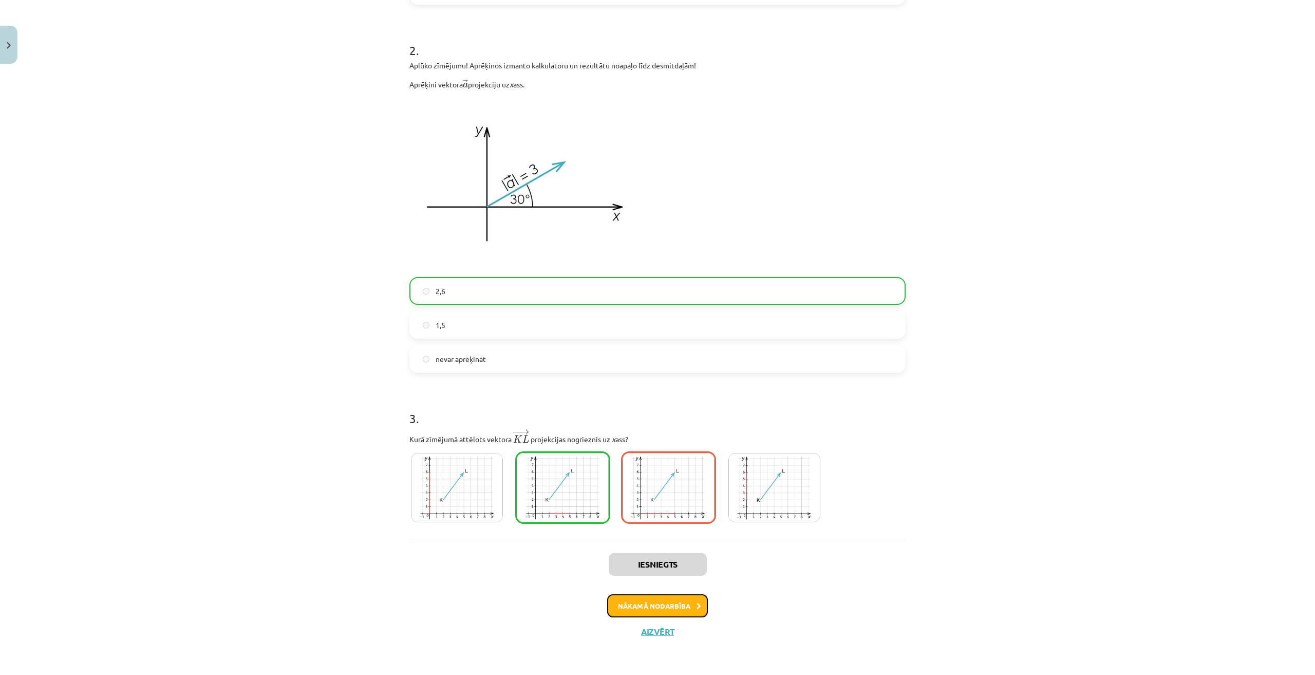
click at [685, 603] on button "Nākamā nodarbība" at bounding box center [657, 606] width 101 height 24
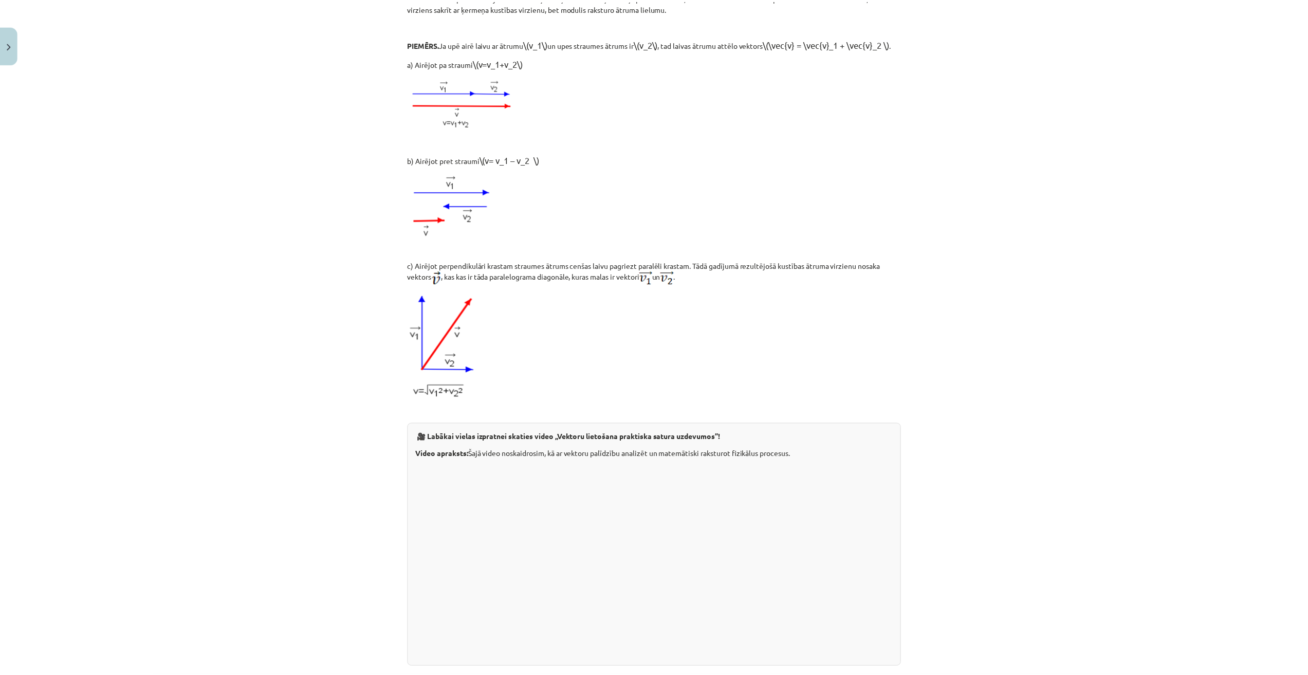
scroll to position [26, 0]
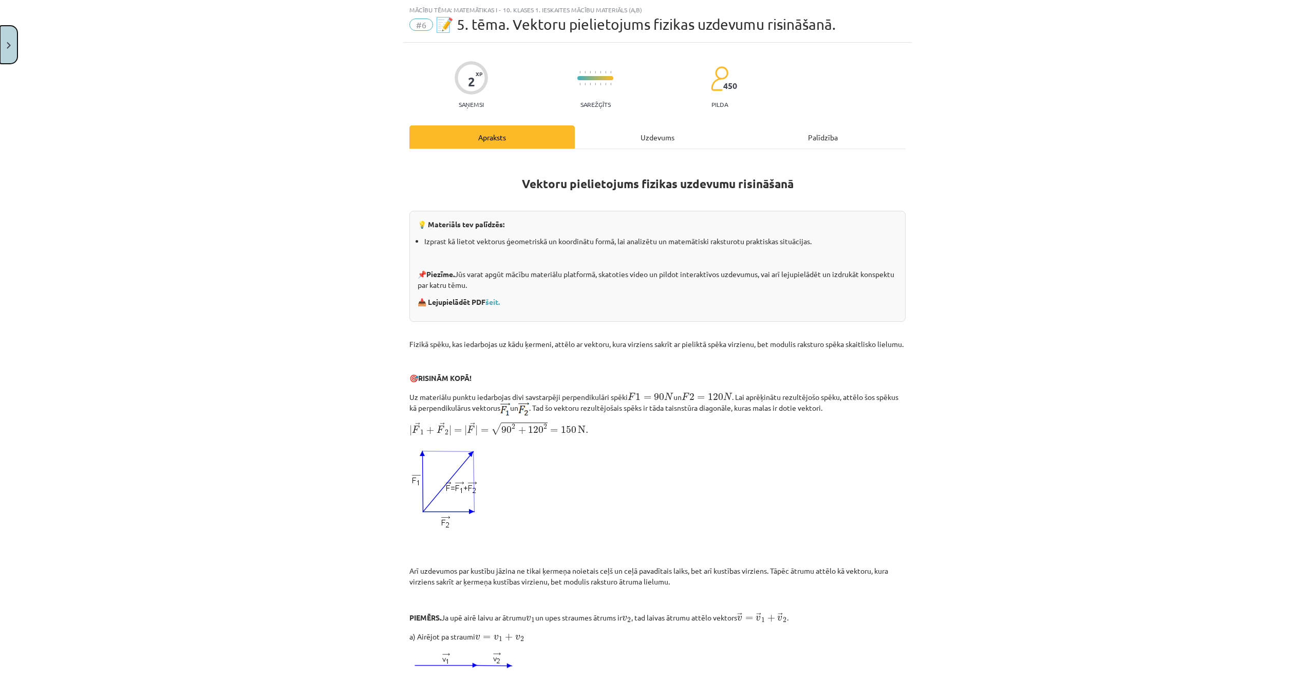
click at [3, 52] on button "Close" at bounding box center [8, 45] width 17 height 38
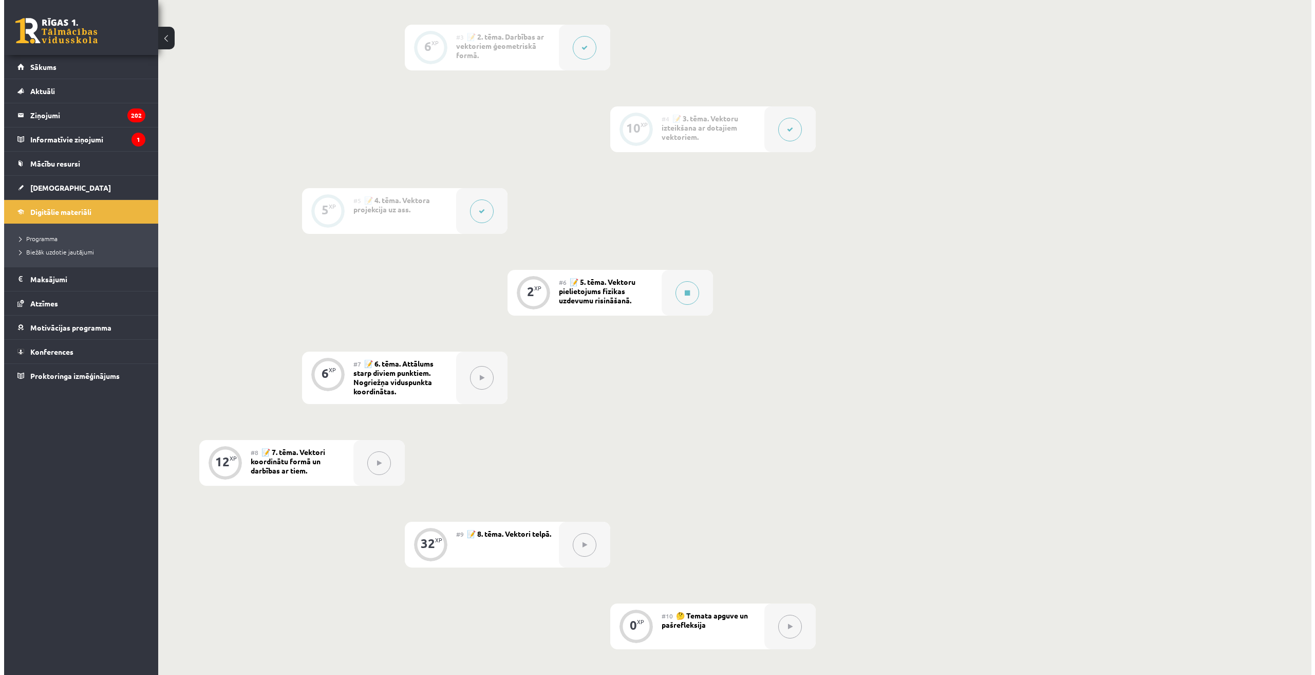
scroll to position [364, 0]
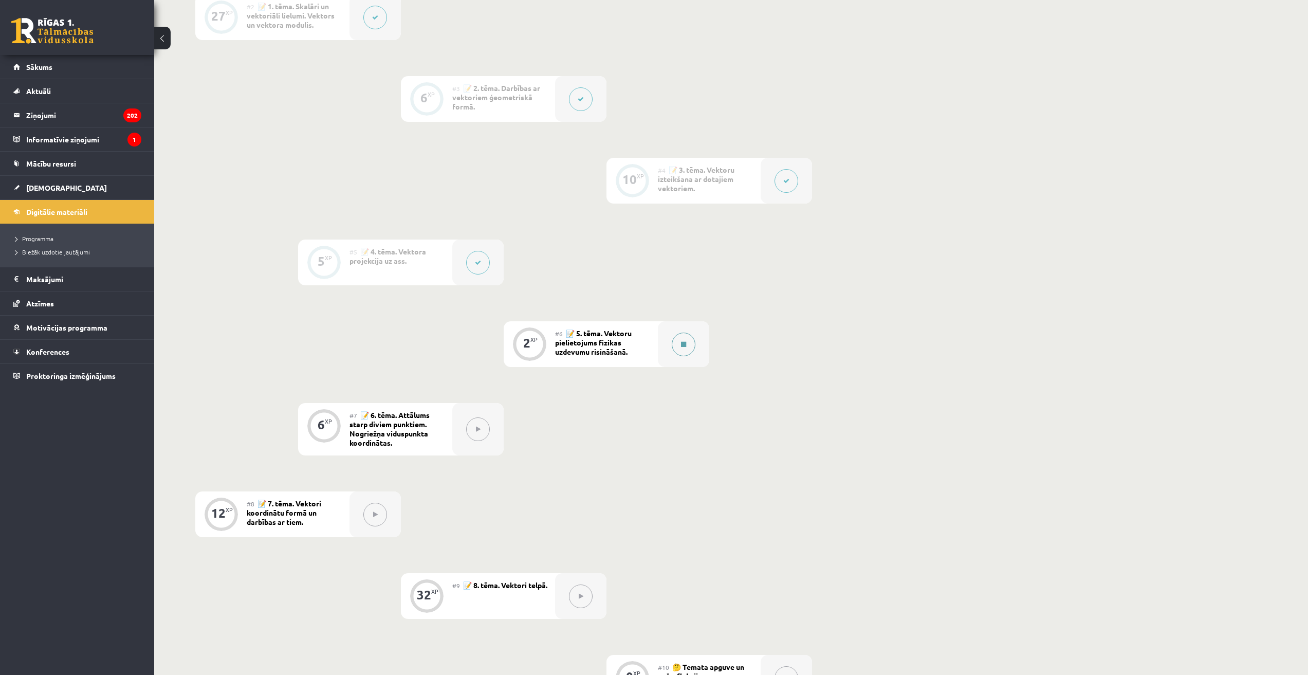
click at [682, 344] on icon at bounding box center [683, 344] width 5 height 6
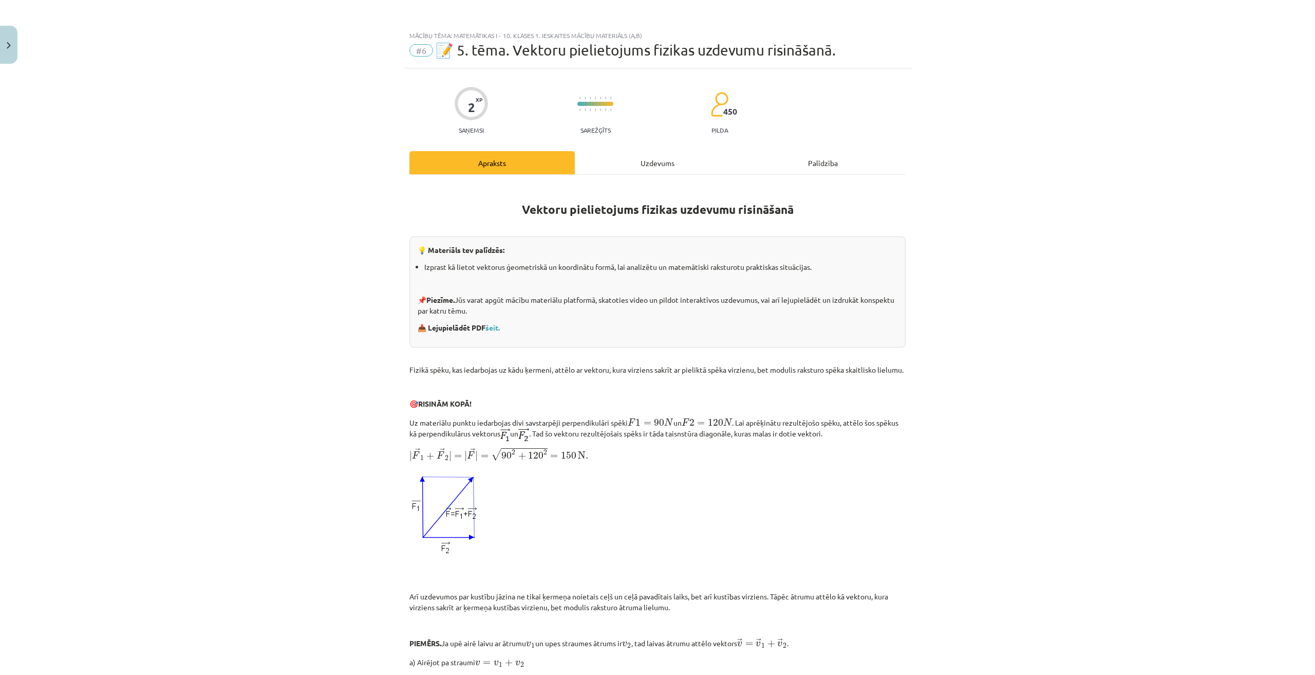
click at [643, 161] on div "Uzdevums" at bounding box center [657, 162] width 165 height 23
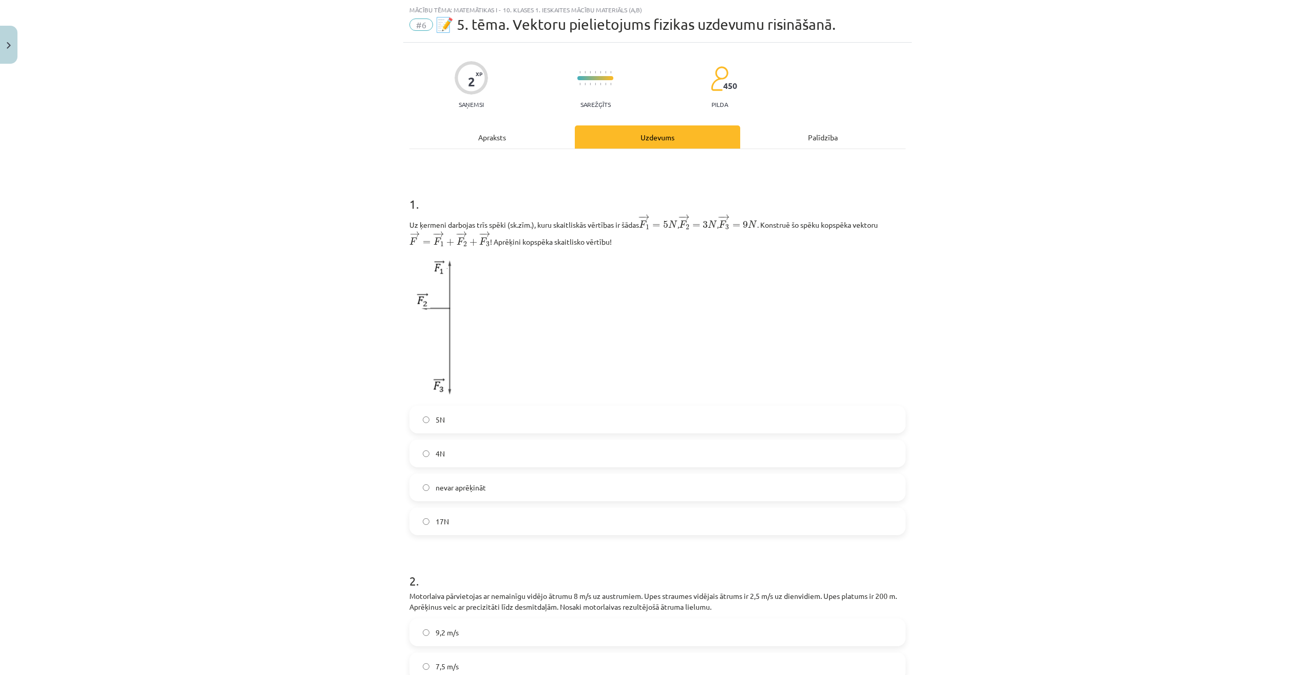
click at [456, 526] on label "17N" at bounding box center [657, 521] width 494 height 26
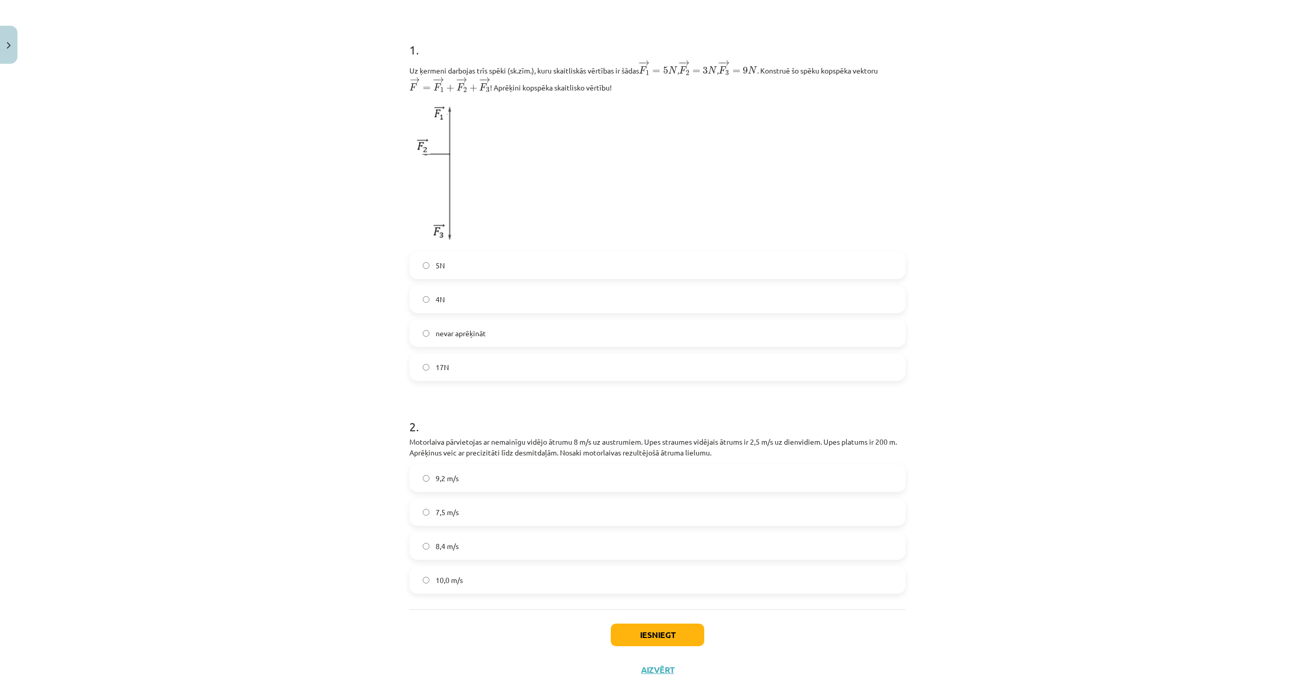
scroll to position [219, 0]
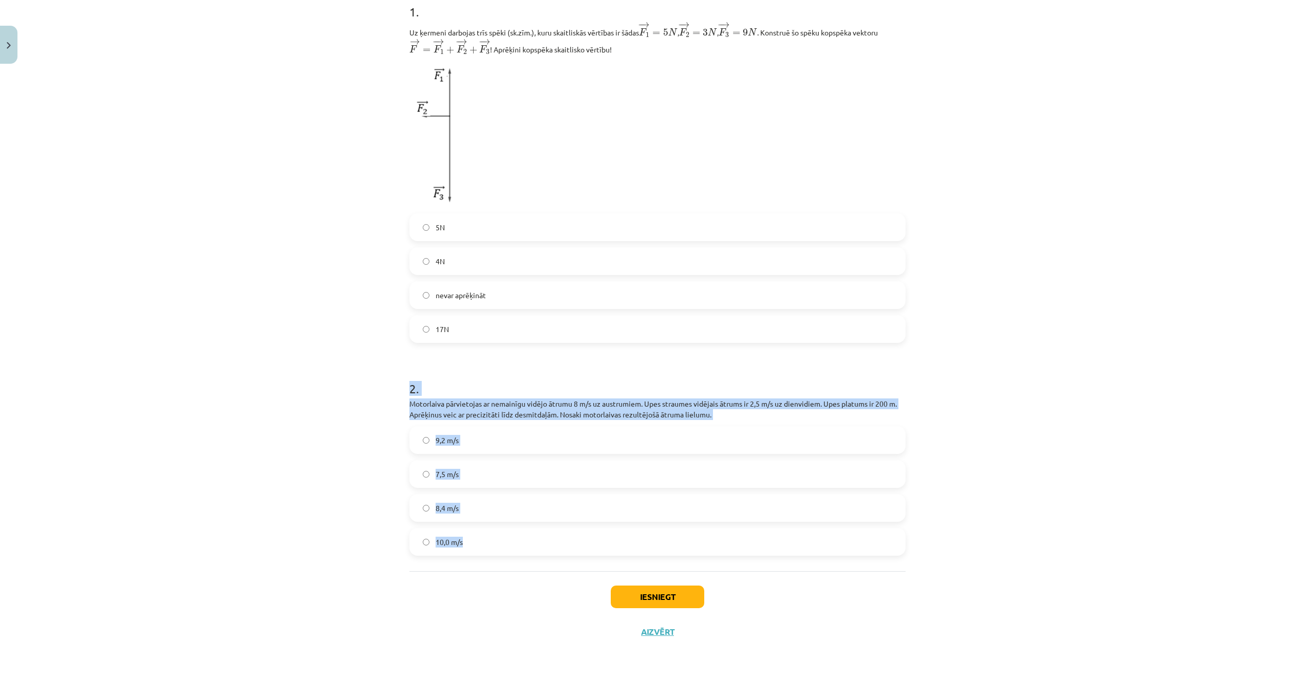
drag, startPoint x: 387, startPoint y: 373, endPoint x: 547, endPoint y: 537, distance: 228.5
click at [547, 537] on div "Mācību tēma: Matemātikas i - 10. klases 1. ieskaites mācību materiāls (a,b) #6 …" at bounding box center [657, 337] width 1315 height 675
copy div "2 . Motorlaiva pārvietojas ar nemainīgu vidējo ātrumu 8 m/s uz austrumiem. Upes…"
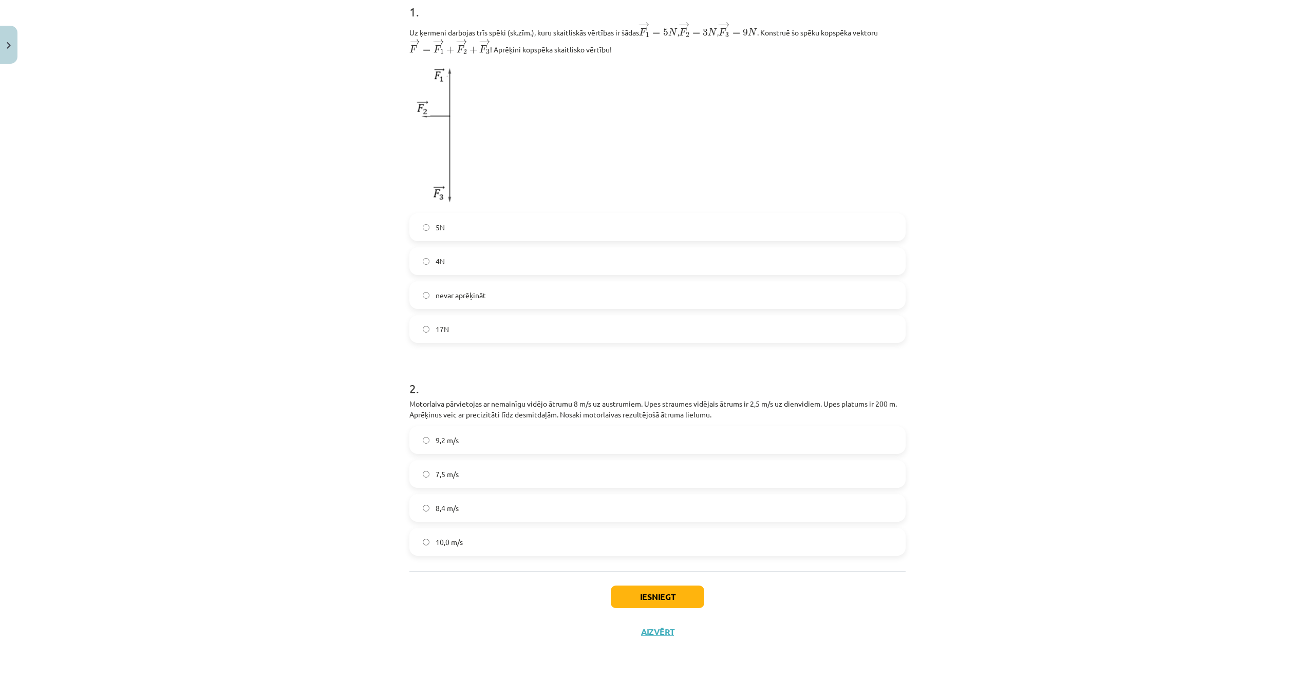
click at [198, 275] on div "Mācību tēma: Matemātikas i - 10. klases 1. ieskaites mācību materiāls (a,b) #6 …" at bounding box center [657, 337] width 1315 height 675
click at [463, 506] on label "8,4 m/s" at bounding box center [657, 508] width 494 height 26
click at [648, 602] on button "Iesniegt" at bounding box center [658, 596] width 94 height 23
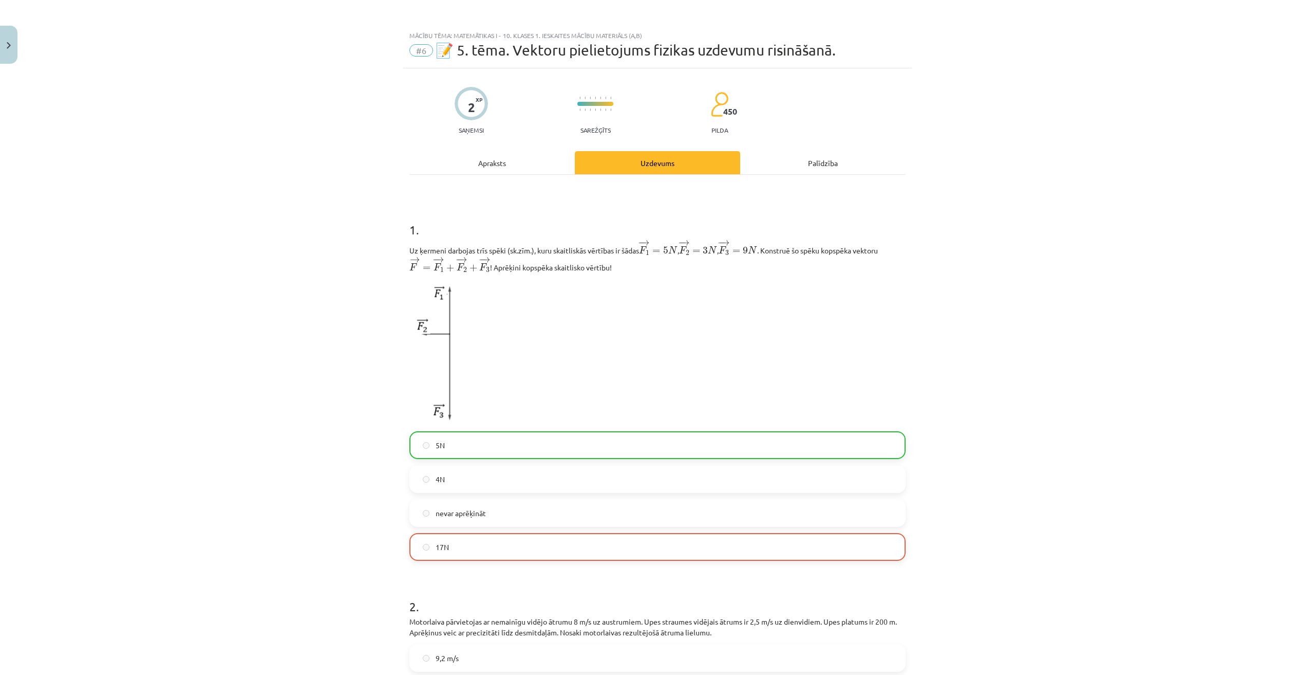
scroll to position [252, 0]
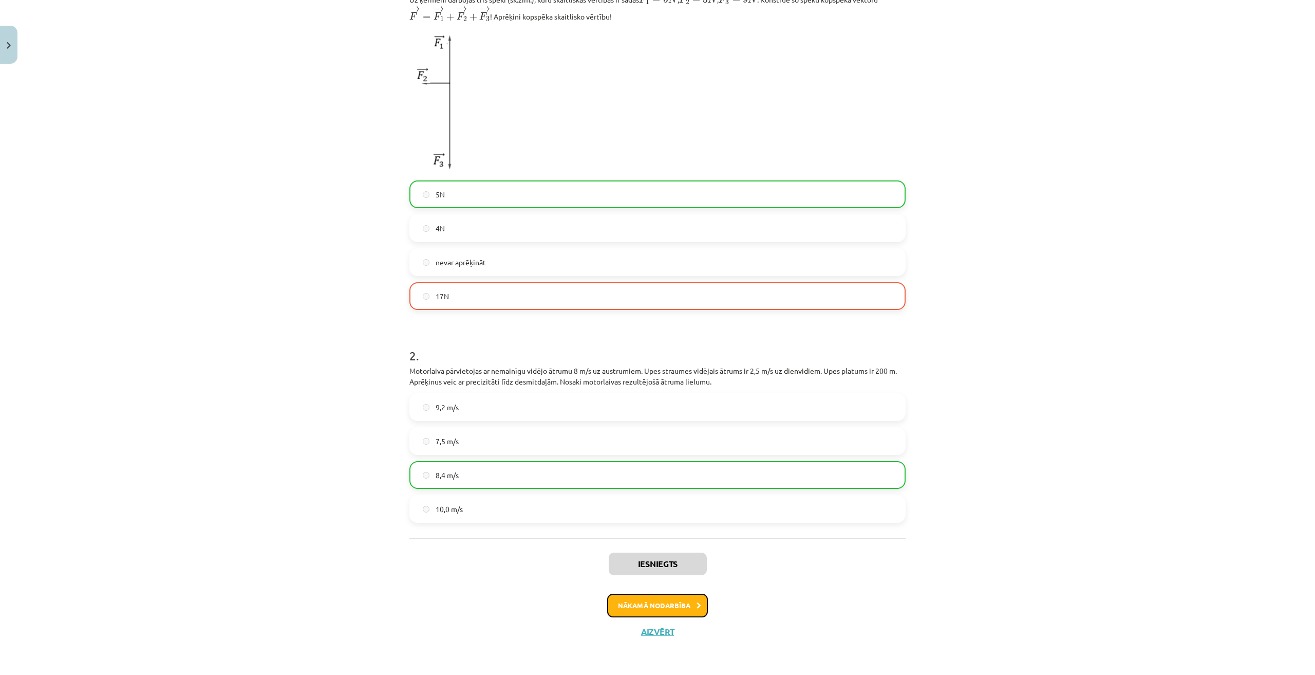
click at [678, 604] on button "Nākamā nodarbība" at bounding box center [657, 605] width 101 height 24
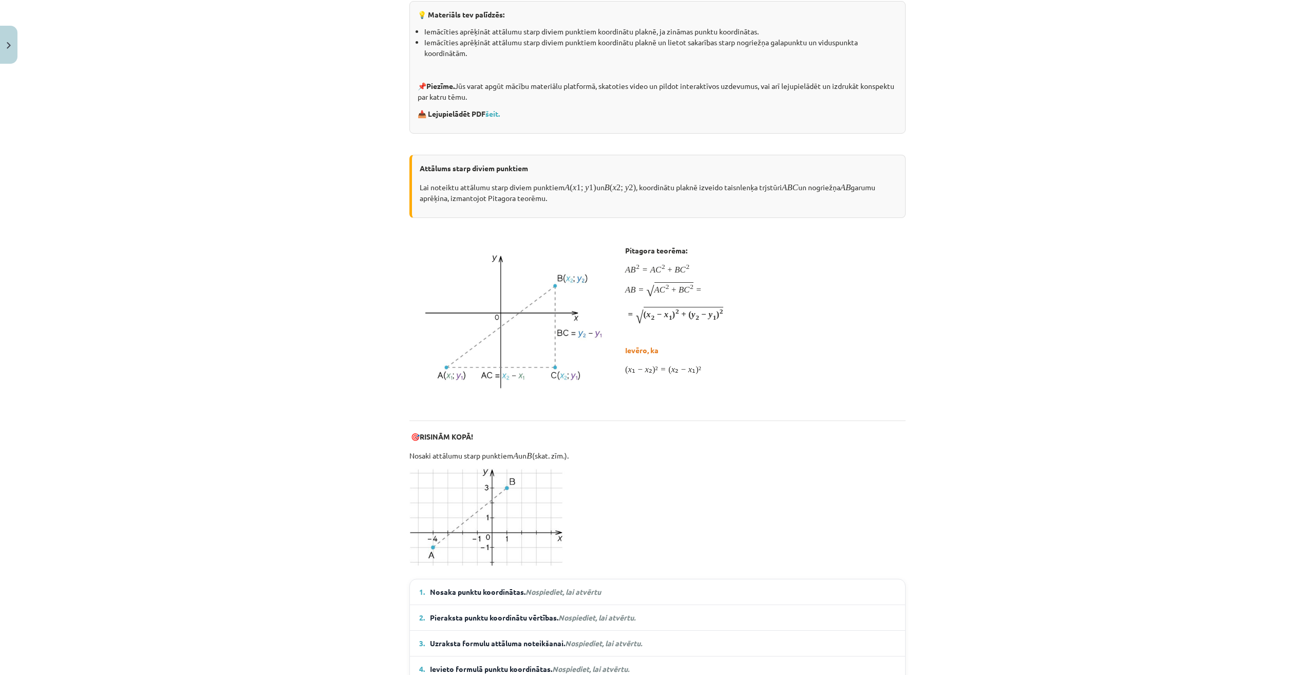
scroll to position [26, 0]
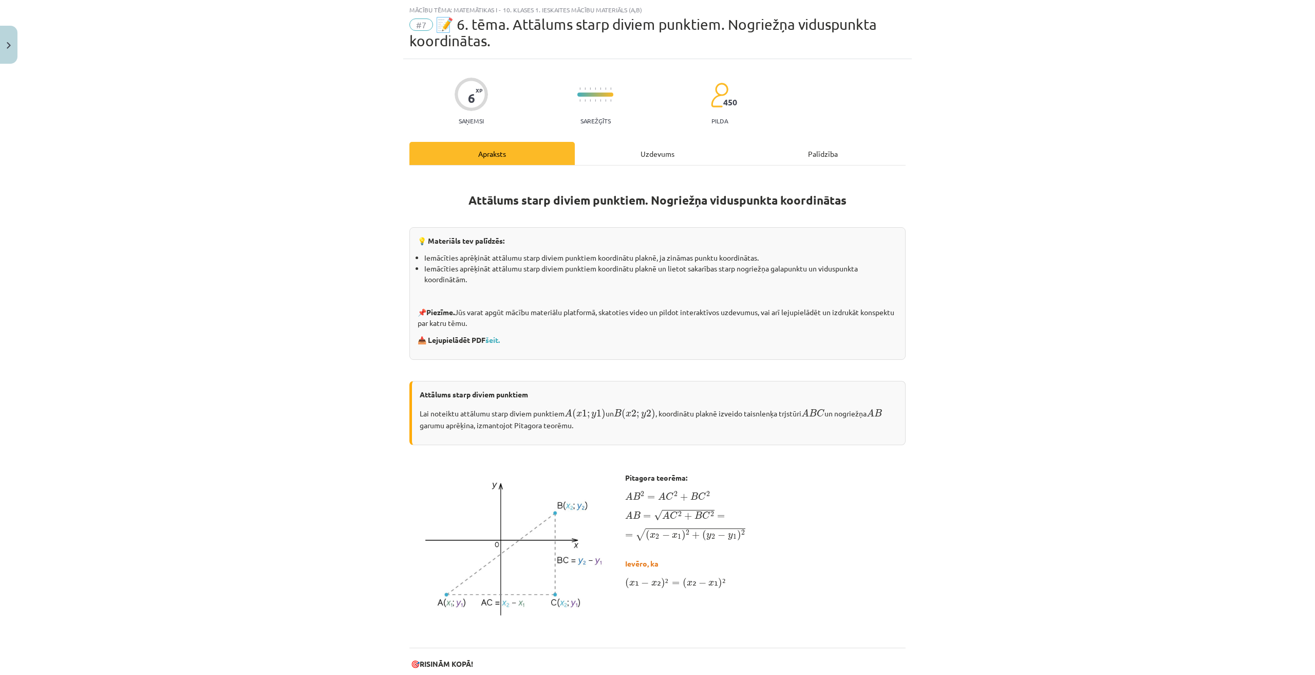
click at [619, 149] on div "Uzdevums" at bounding box center [657, 153] width 165 height 23
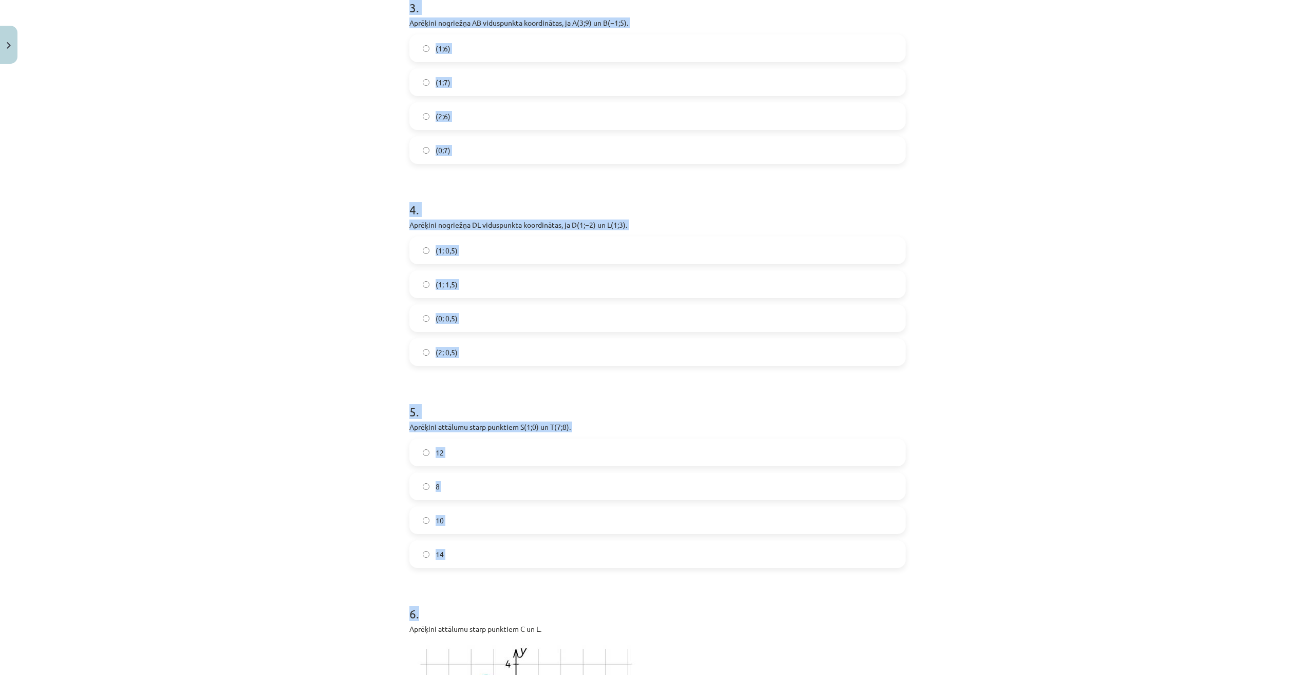
scroll to position [694, 0]
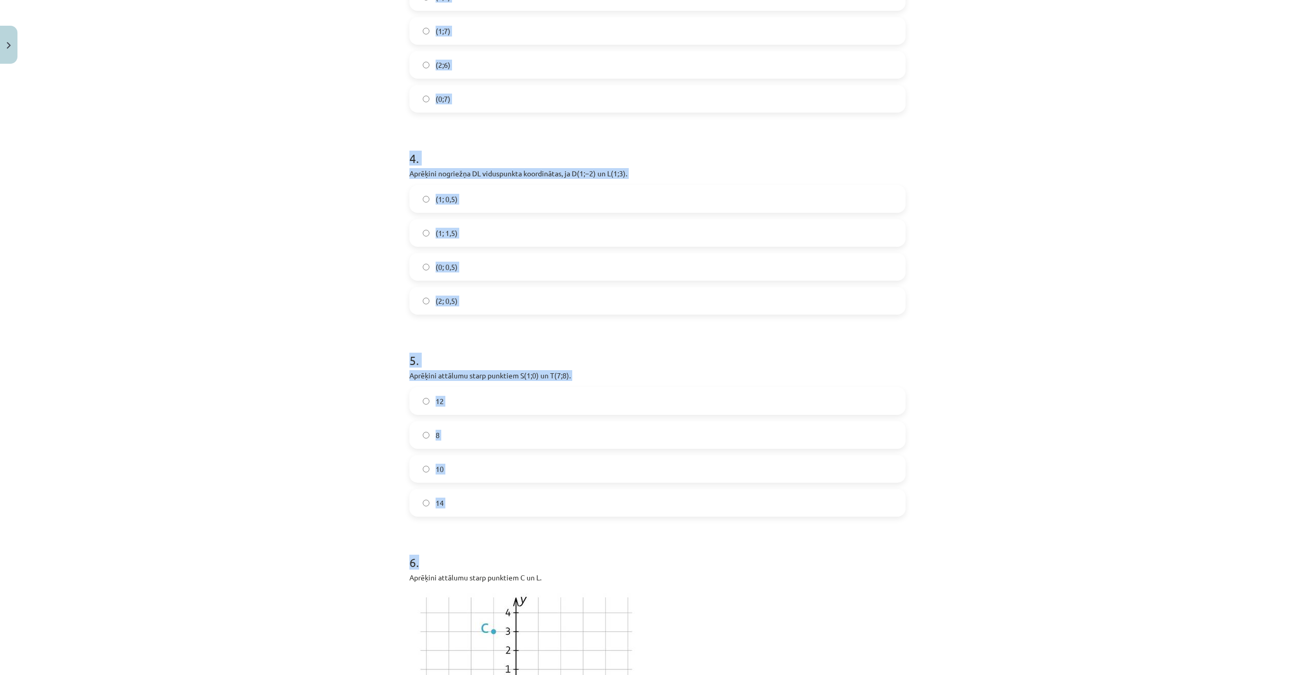
drag, startPoint x: 396, startPoint y: 201, endPoint x: 564, endPoint y: 517, distance: 357.6
click at [564, 517] on div "Mācību tēma: Matemātikas i - 10. klases 1. ieskaites mācību materiāls (a,b) #7 …" at bounding box center [657, 337] width 1315 height 675
copy form "1 . Aprēķini attālumu starp punktiem ﻿C(−2;5)﻿ un ﻿M(4;−3)﻿. 10 8 14 12 2 . Nog…"
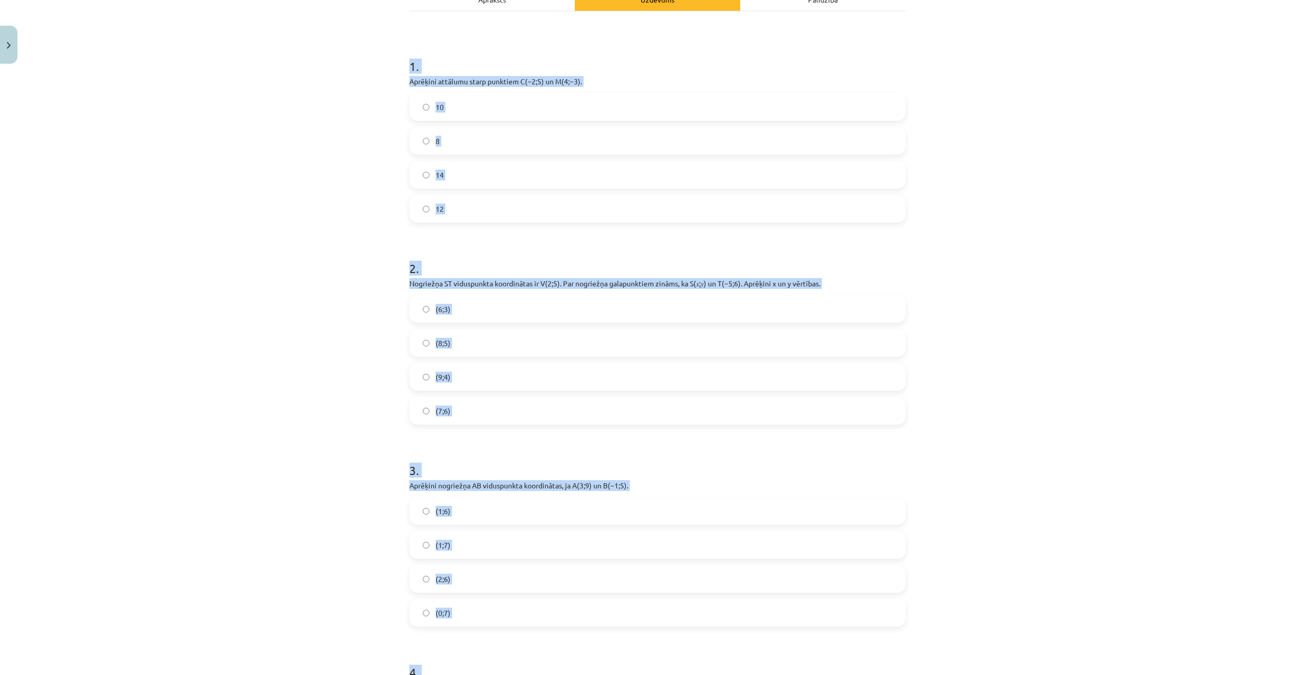
scroll to position [128, 0]
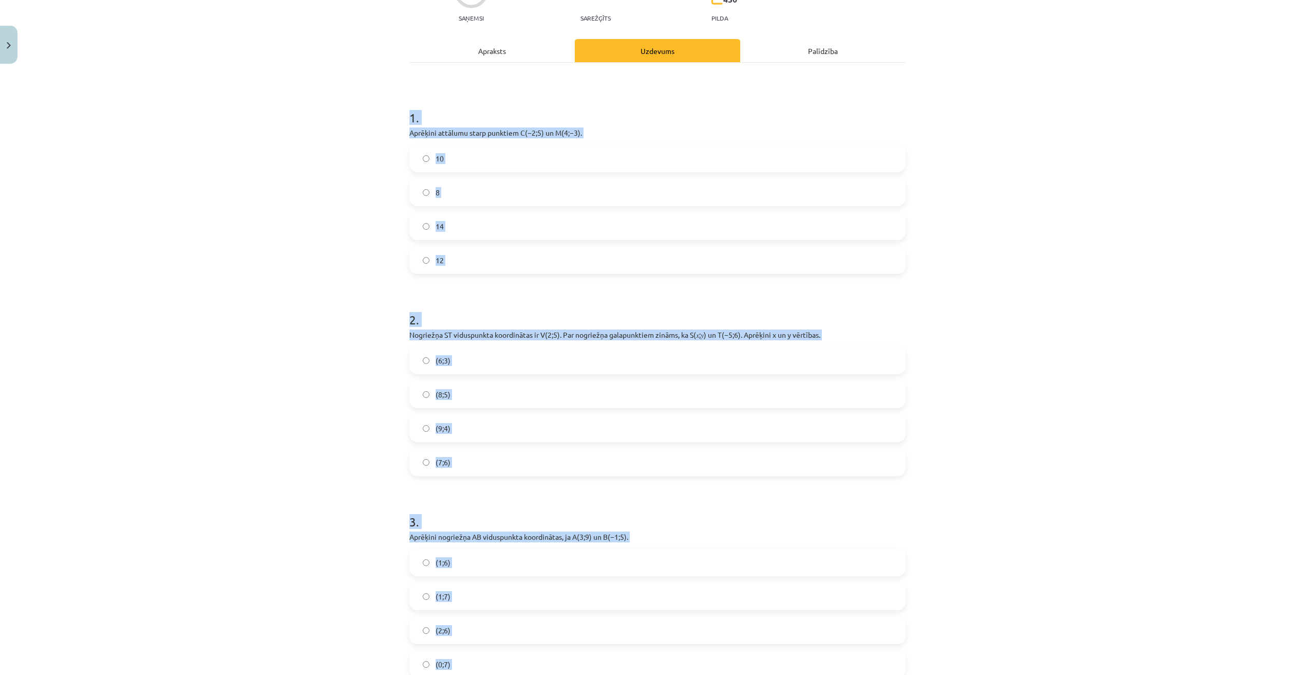
click at [484, 162] on label "10" at bounding box center [657, 158] width 494 height 26
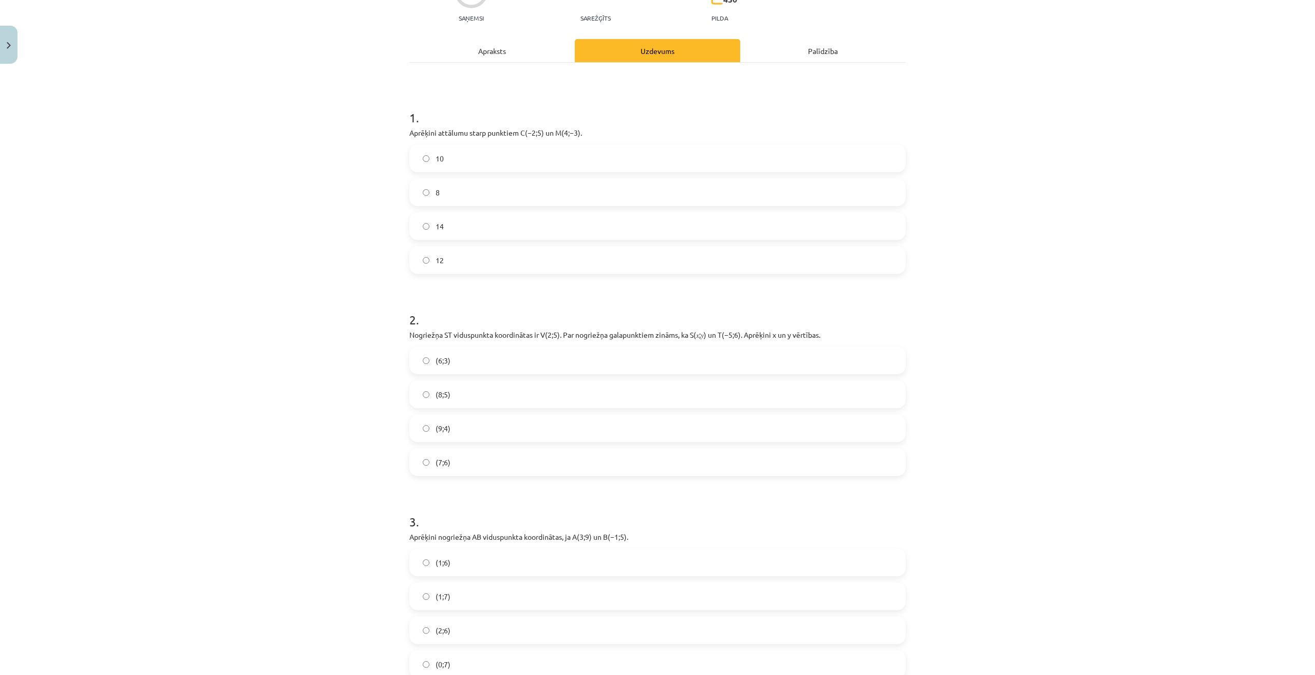
scroll to position [231, 0]
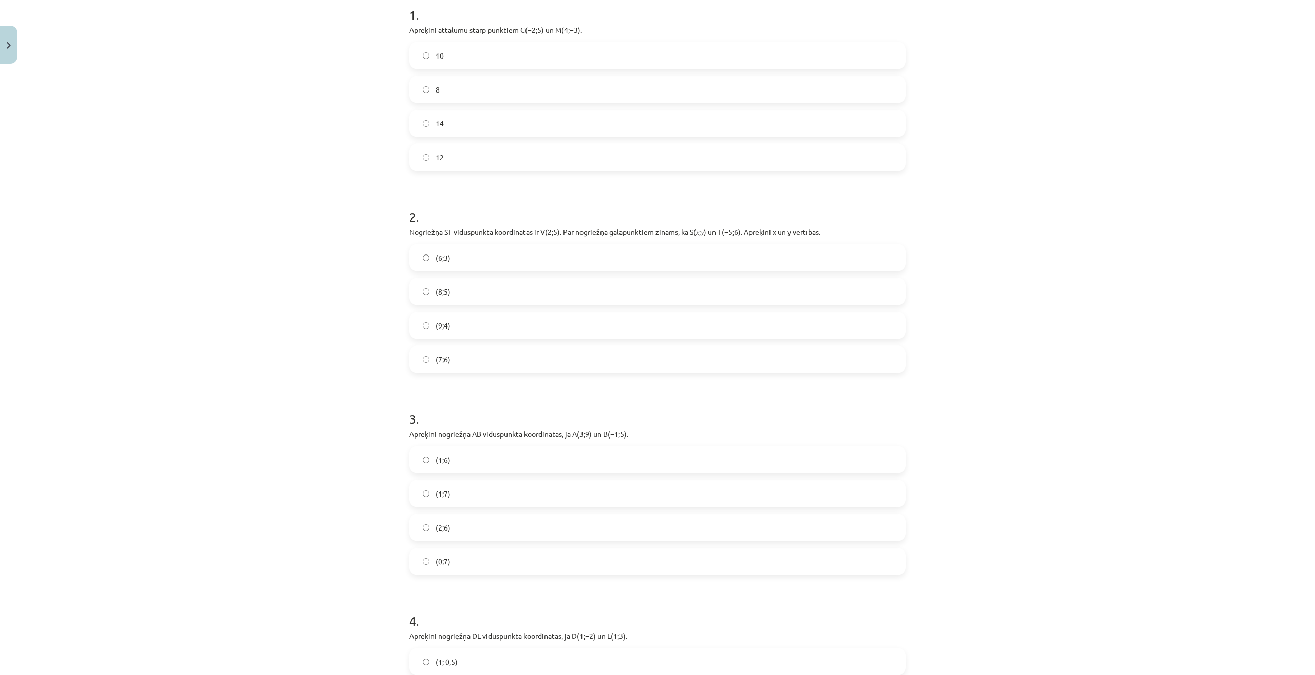
click at [455, 328] on label "(9;4)" at bounding box center [657, 325] width 494 height 26
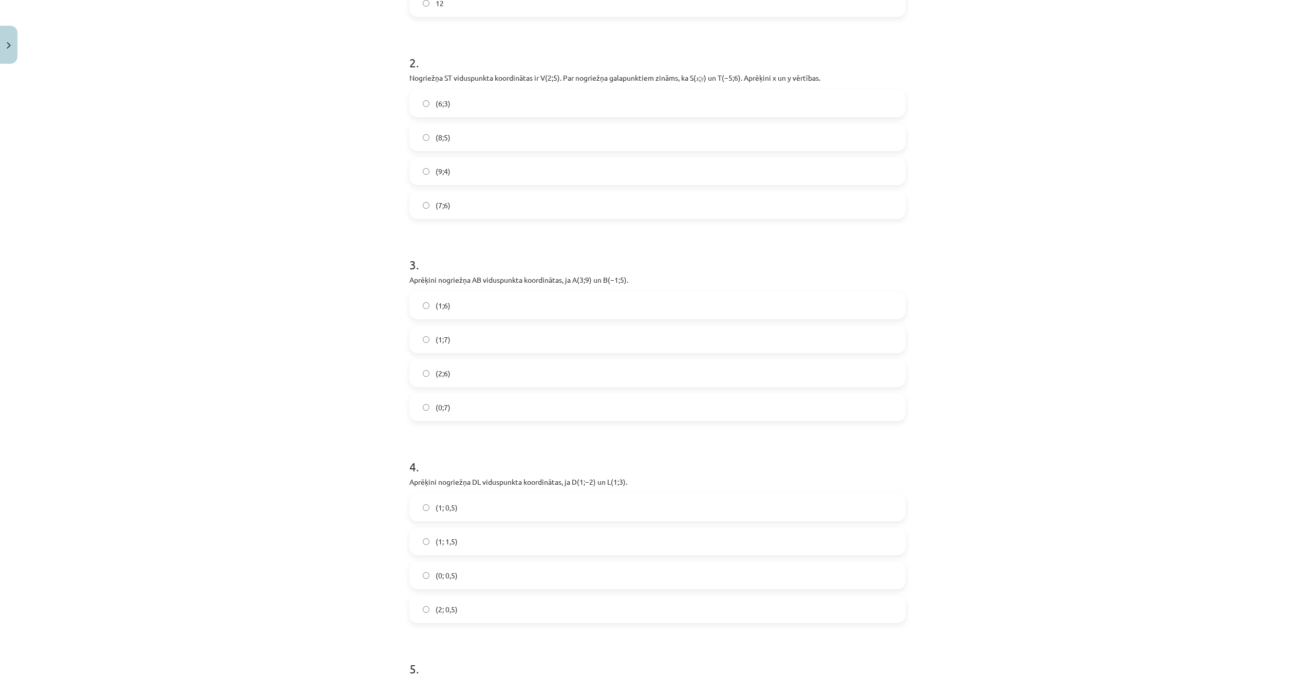
click at [474, 338] on label "(1;7)" at bounding box center [657, 339] width 494 height 26
click at [454, 293] on label "(1; 0,5)" at bounding box center [657, 302] width 494 height 26
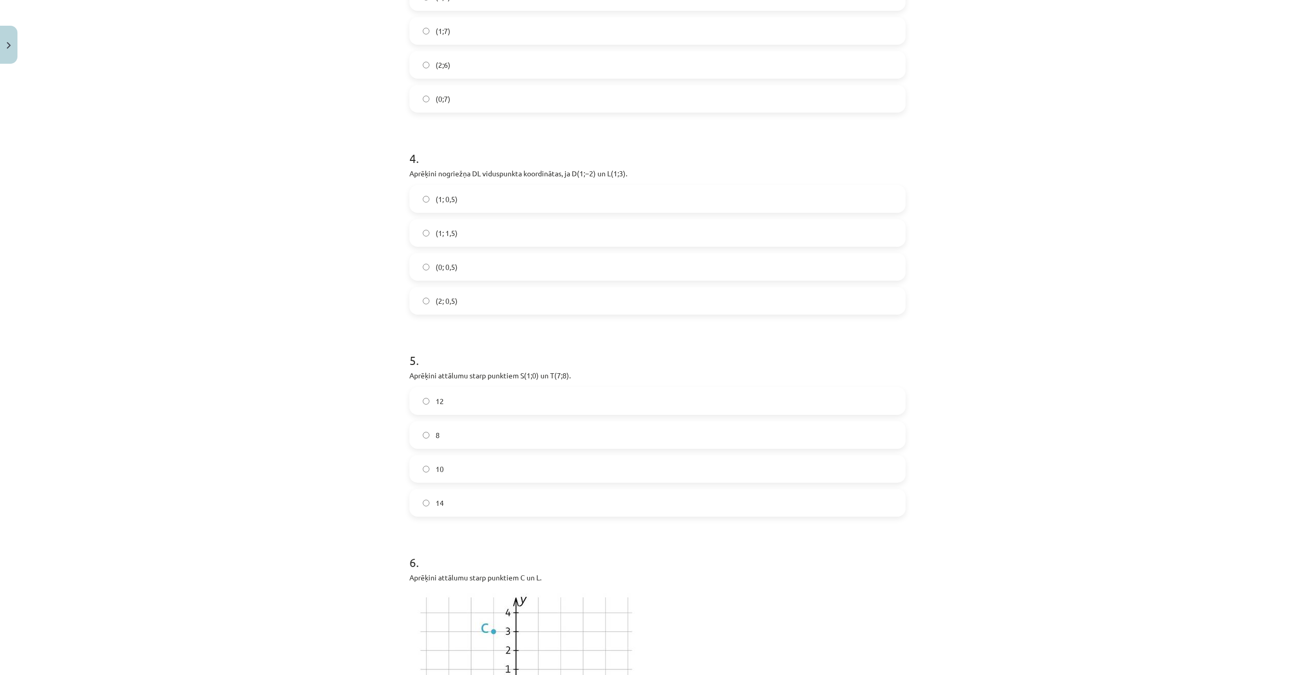
scroll to position [796, 0]
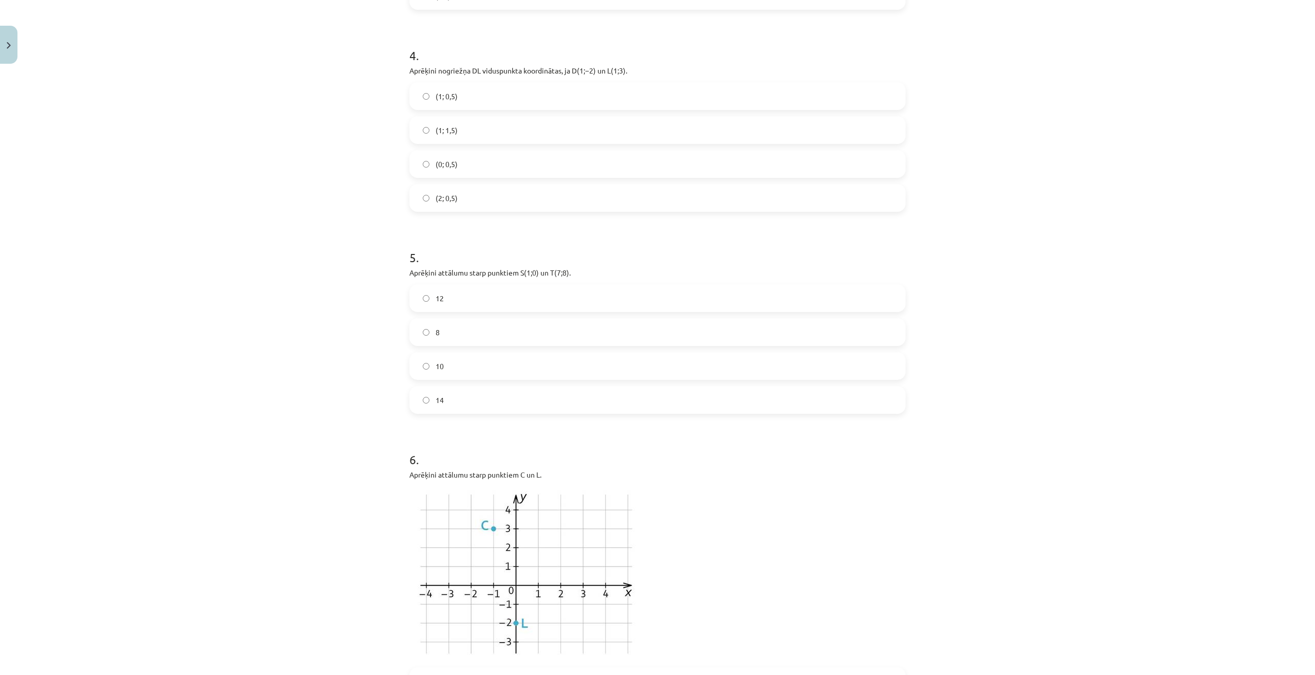
click at [458, 364] on label "10" at bounding box center [657, 366] width 494 height 26
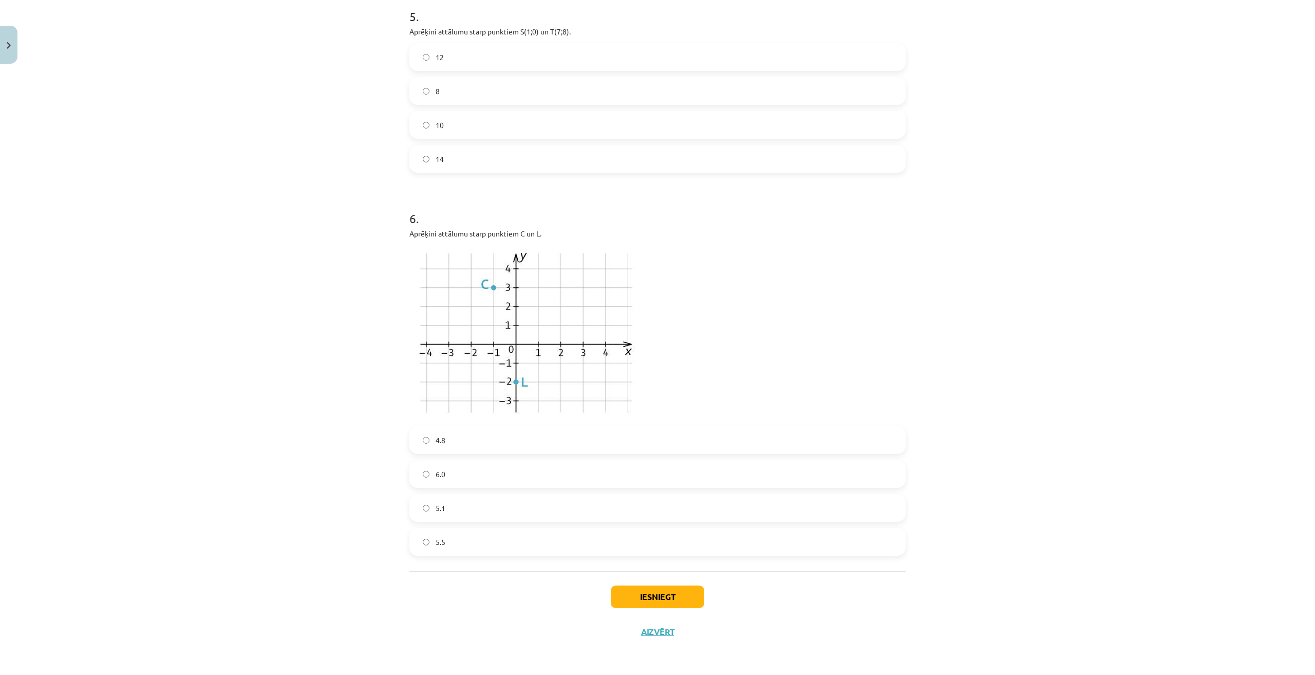
click at [464, 502] on label "5.1" at bounding box center [657, 508] width 494 height 26
click at [648, 599] on button "Iesniegt" at bounding box center [658, 596] width 94 height 23
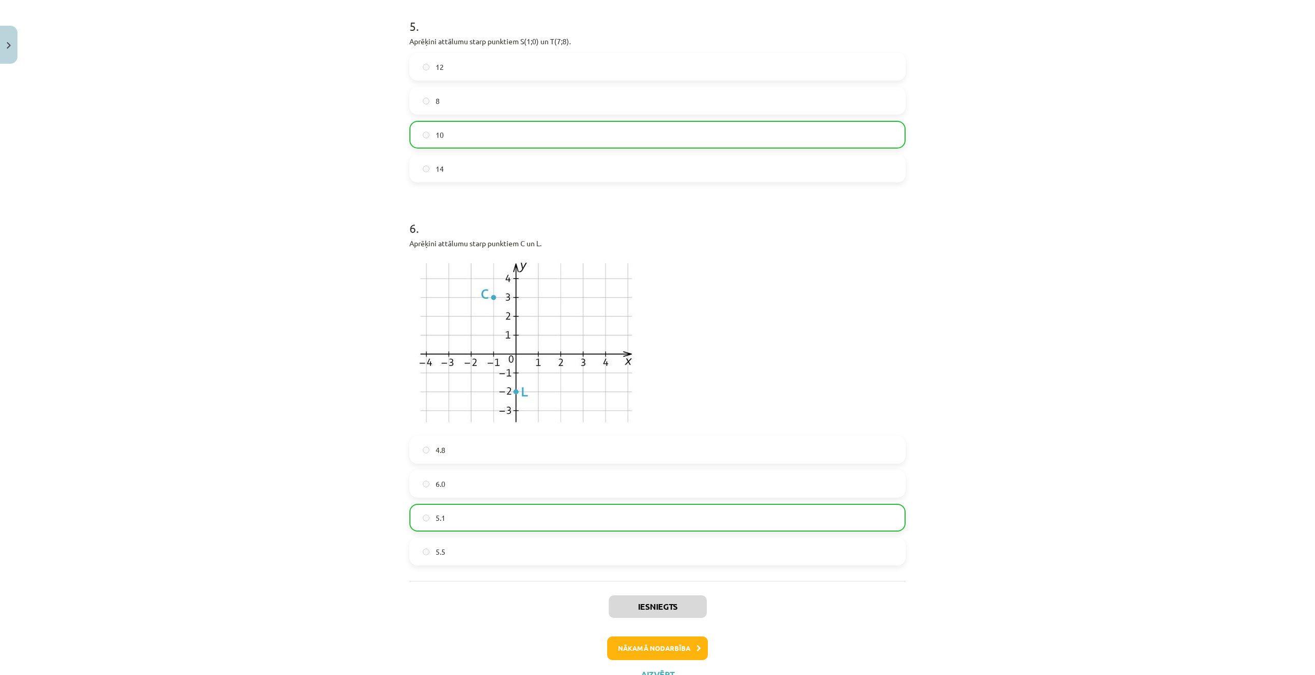
scroll to position [1070, 0]
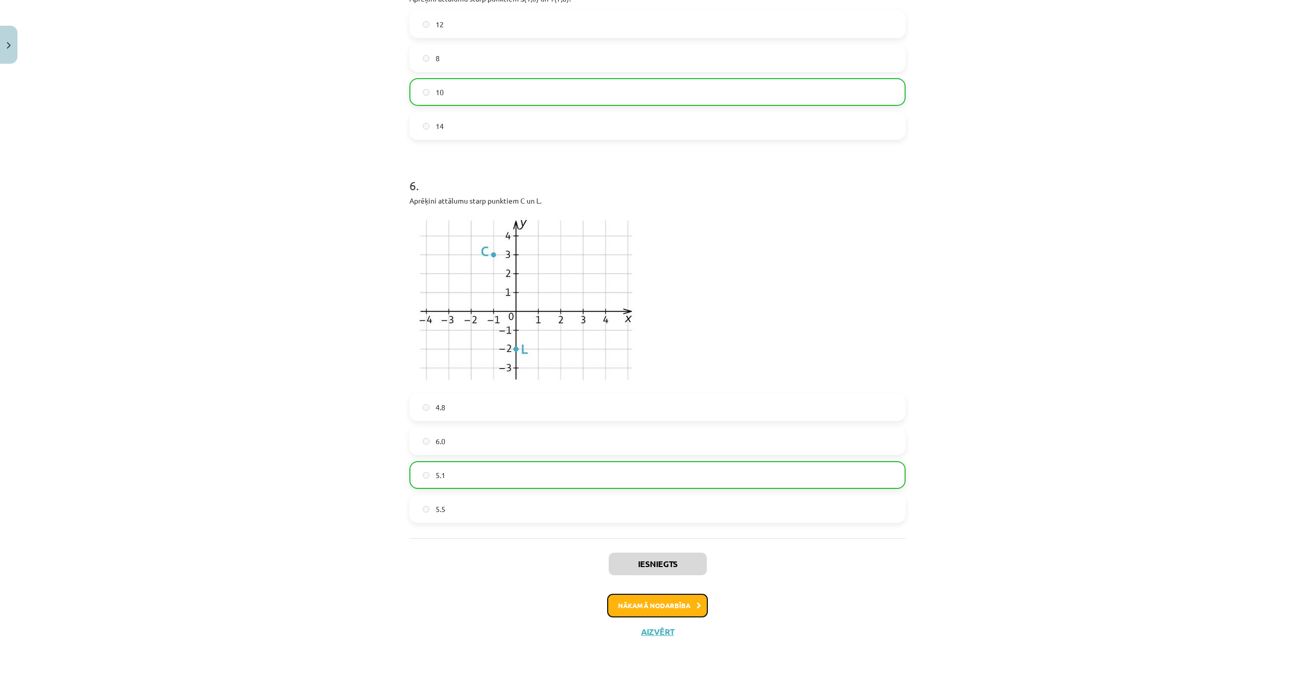
click at [636, 604] on button "Nākamā nodarbība" at bounding box center [657, 605] width 101 height 24
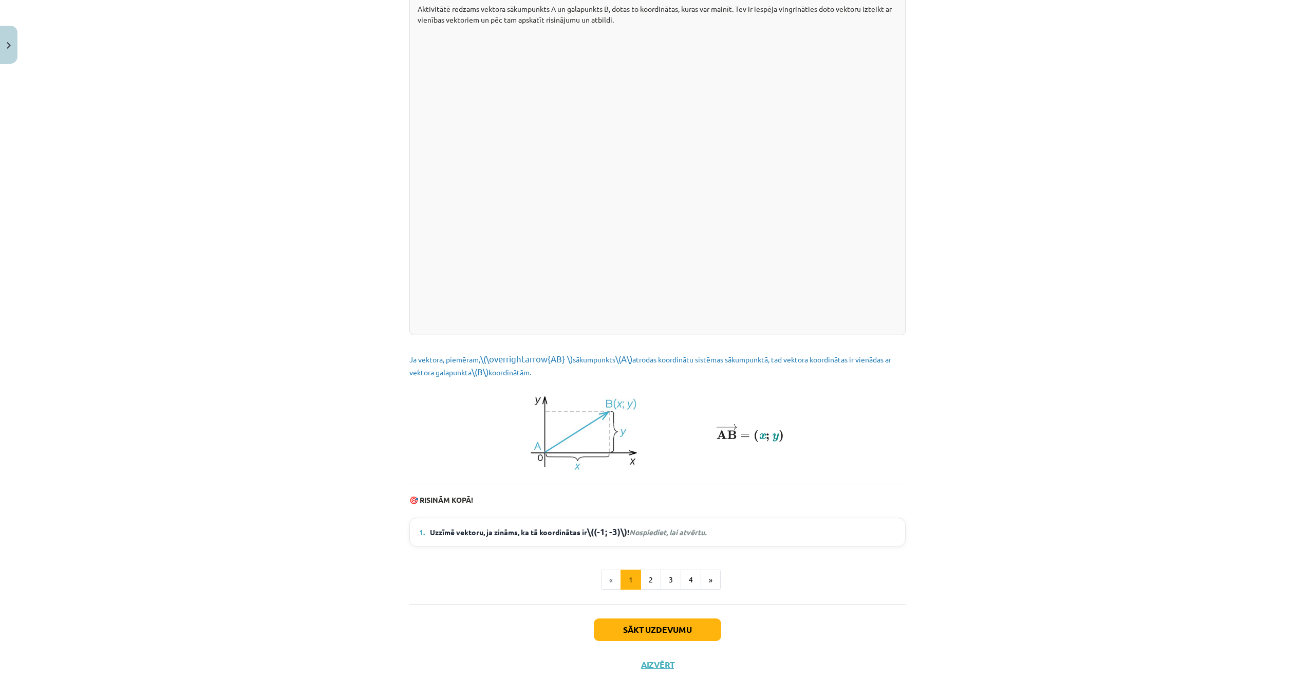
scroll to position [26, 0]
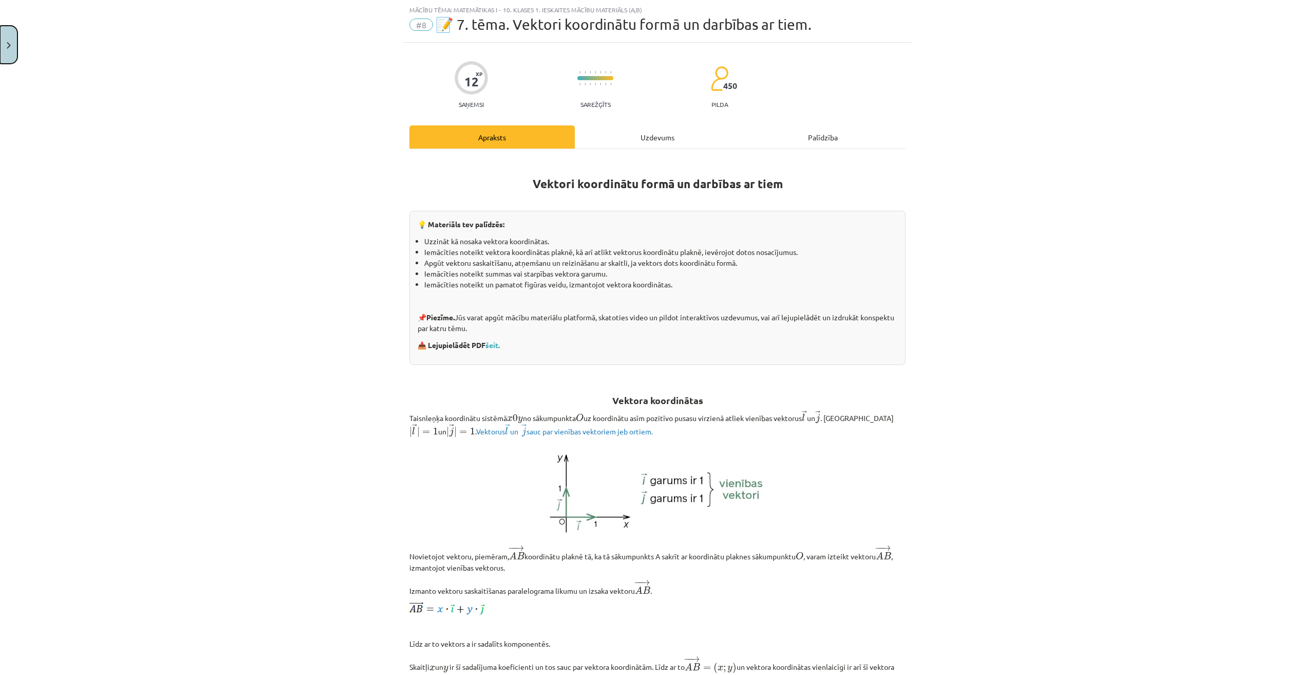
click at [7, 51] on button "Close" at bounding box center [8, 45] width 17 height 38
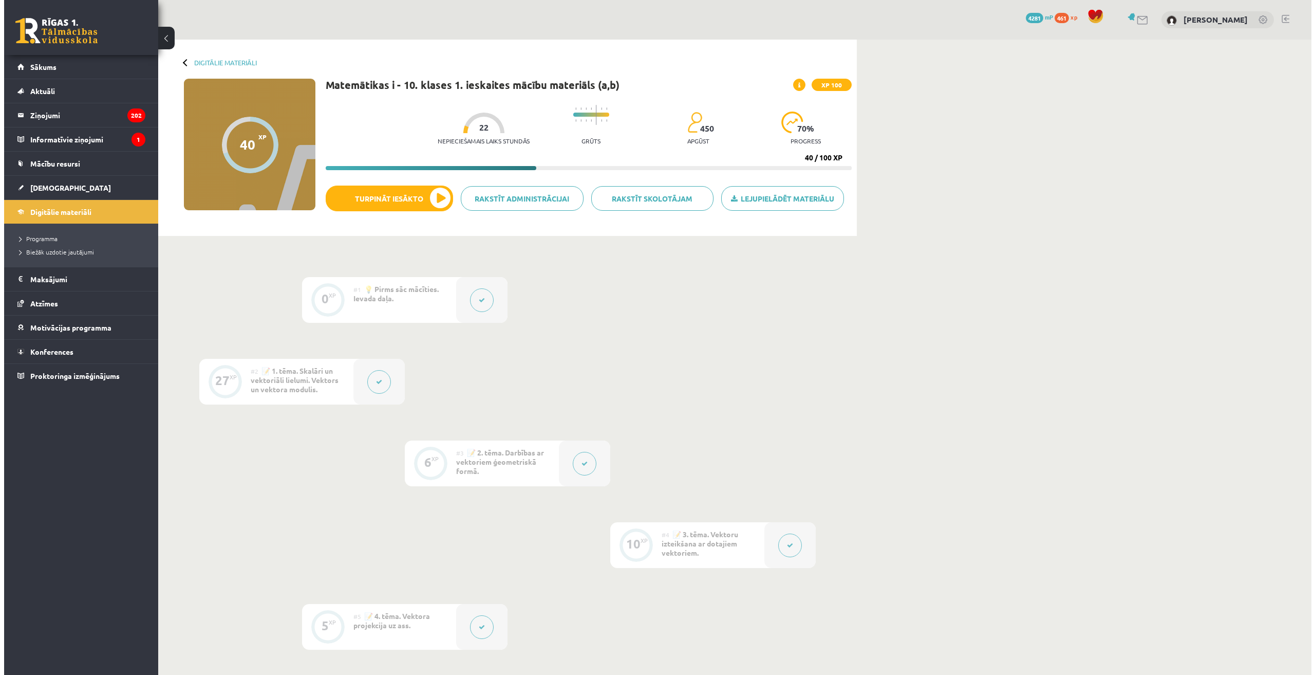
scroll to position [360, 0]
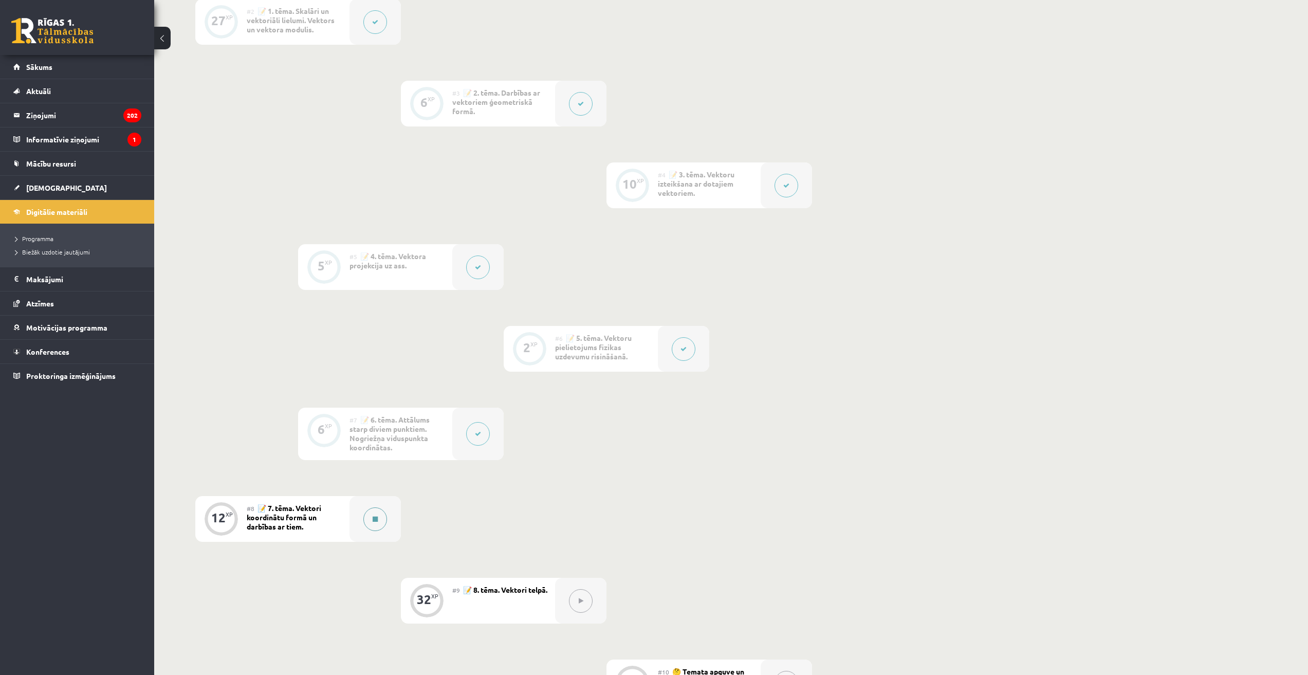
click at [376, 517] on icon at bounding box center [374, 519] width 5 height 6
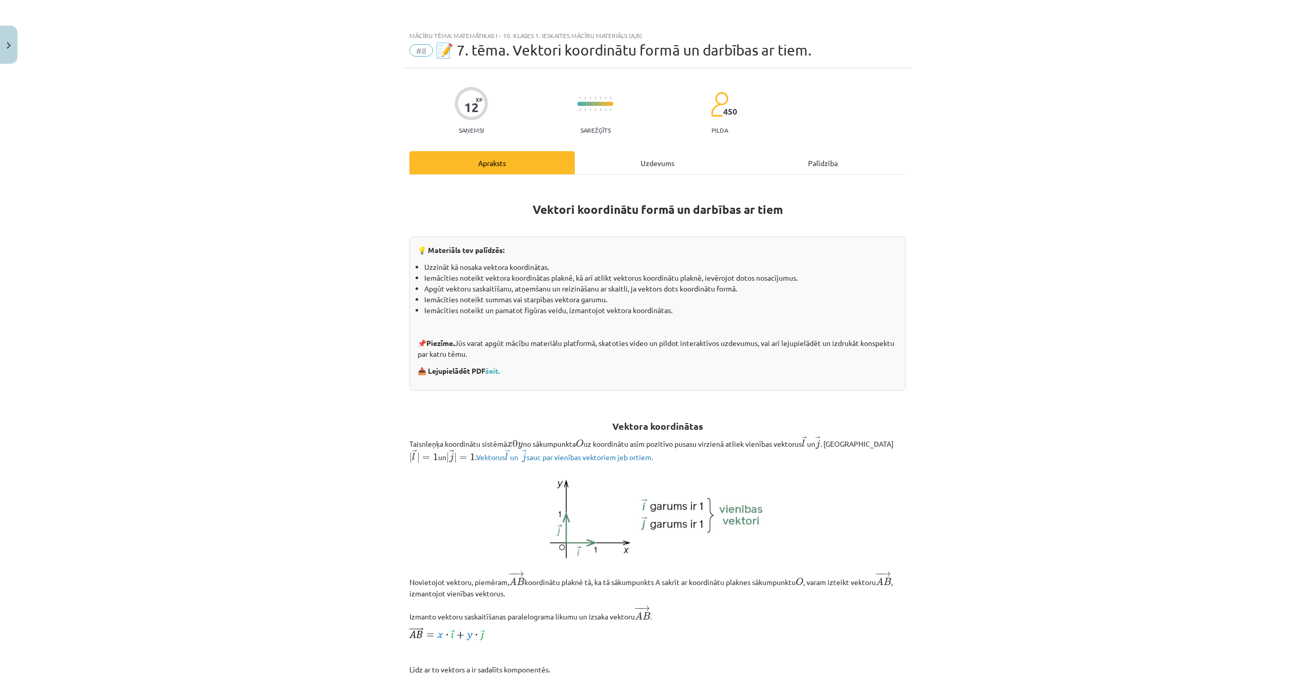
click at [689, 164] on div "Uzdevums" at bounding box center [657, 162] width 165 height 23
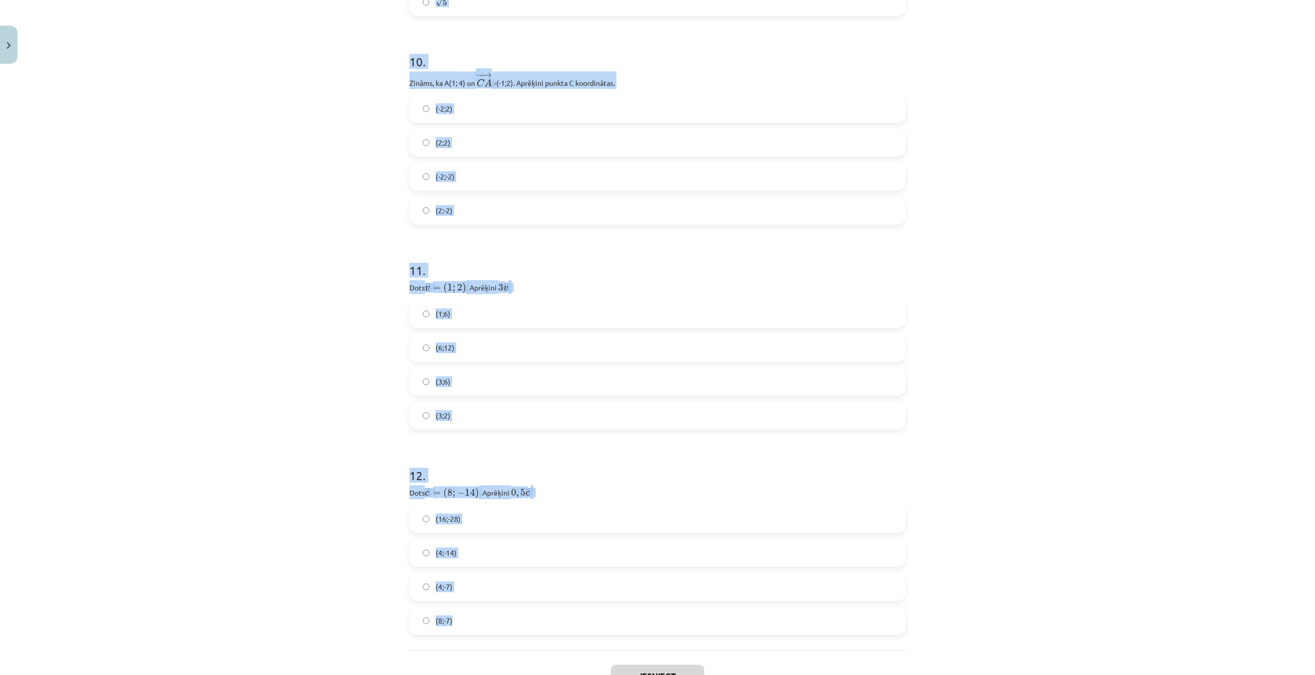
scroll to position [2108, 0]
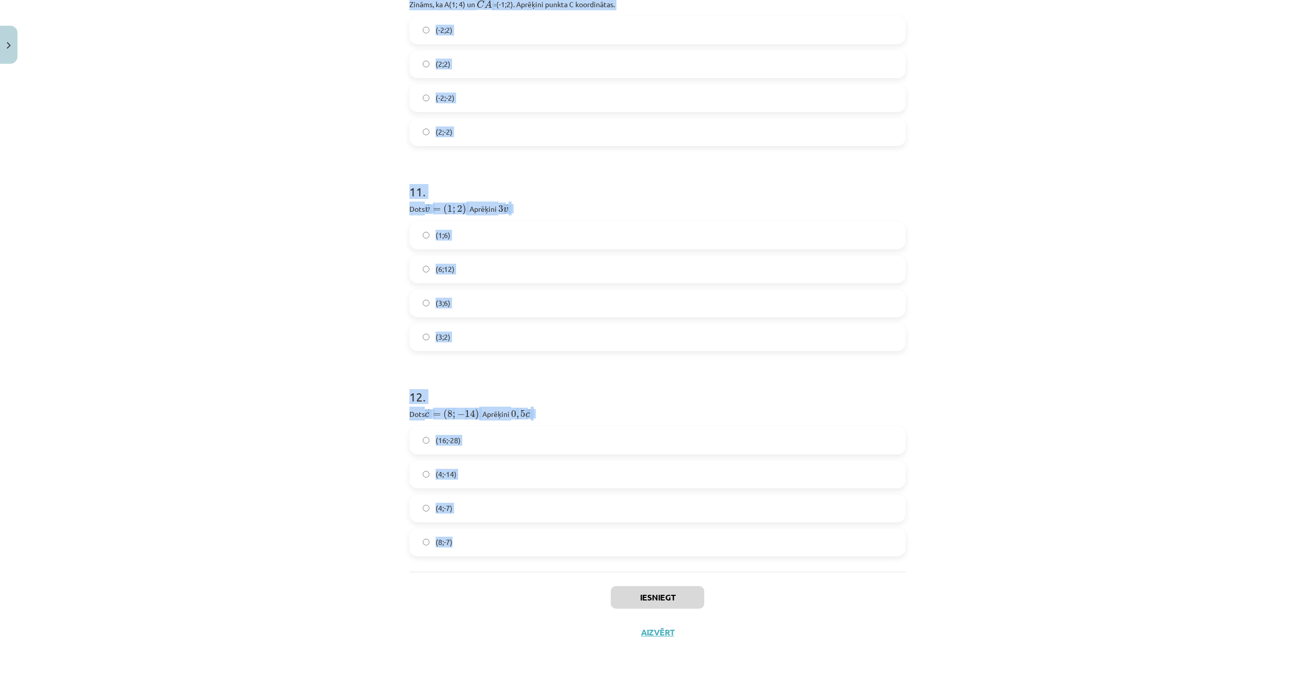
drag, startPoint x: 382, startPoint y: 188, endPoint x: 574, endPoint y: 539, distance: 400.3
click at [574, 539] on div "Mācību tēma: Matemātikas i - 10. klases 1. ieskaites mācību materiāls (a,b) #8 …" at bounding box center [657, 337] width 1315 height 675
copy form "1 . Doti punkti K(2; 1), L(8; 1) un M(6; 4). Aprēķini vektora ﻿ − − → L M L M →…"
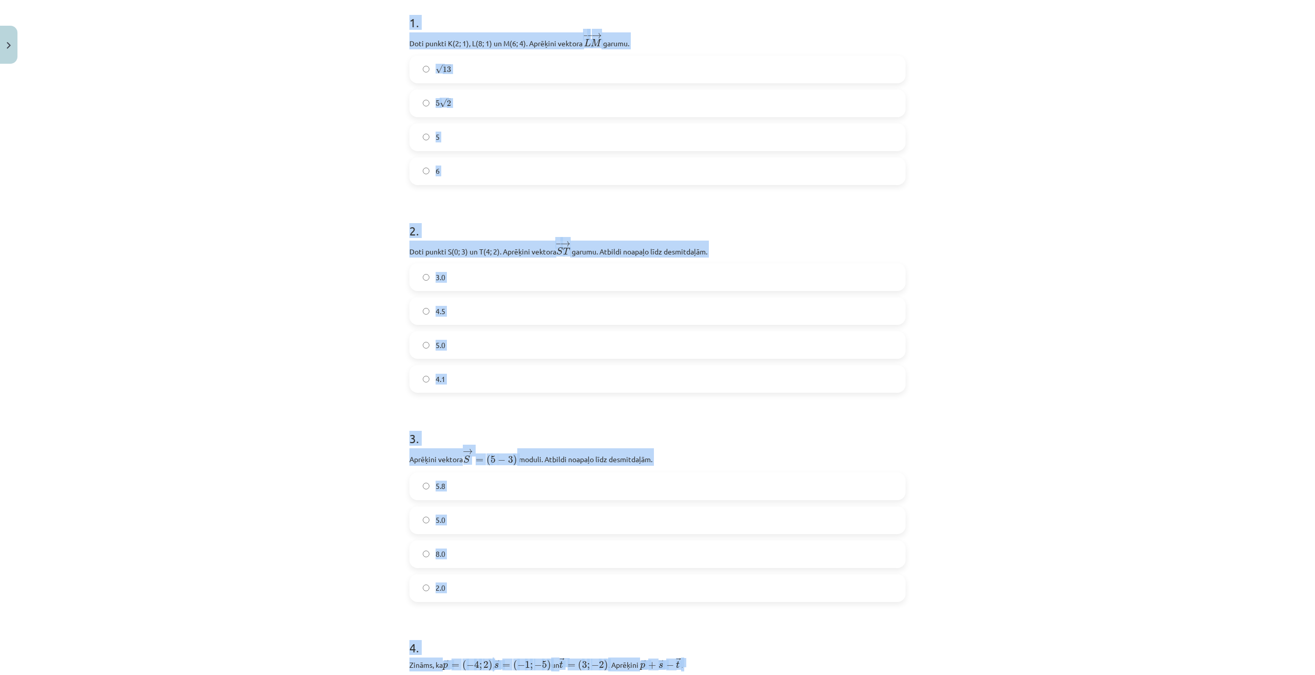
scroll to position [0, 0]
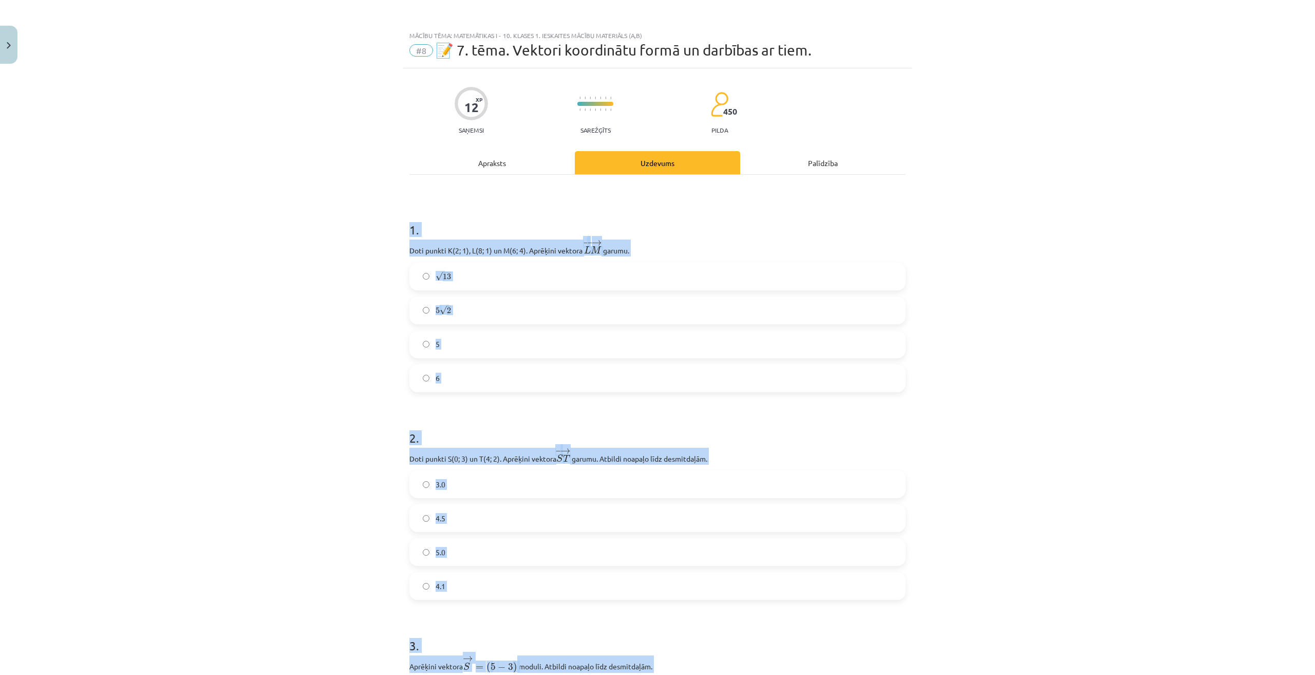
click at [491, 275] on label "√ 13 13" at bounding box center [657, 277] width 494 height 26
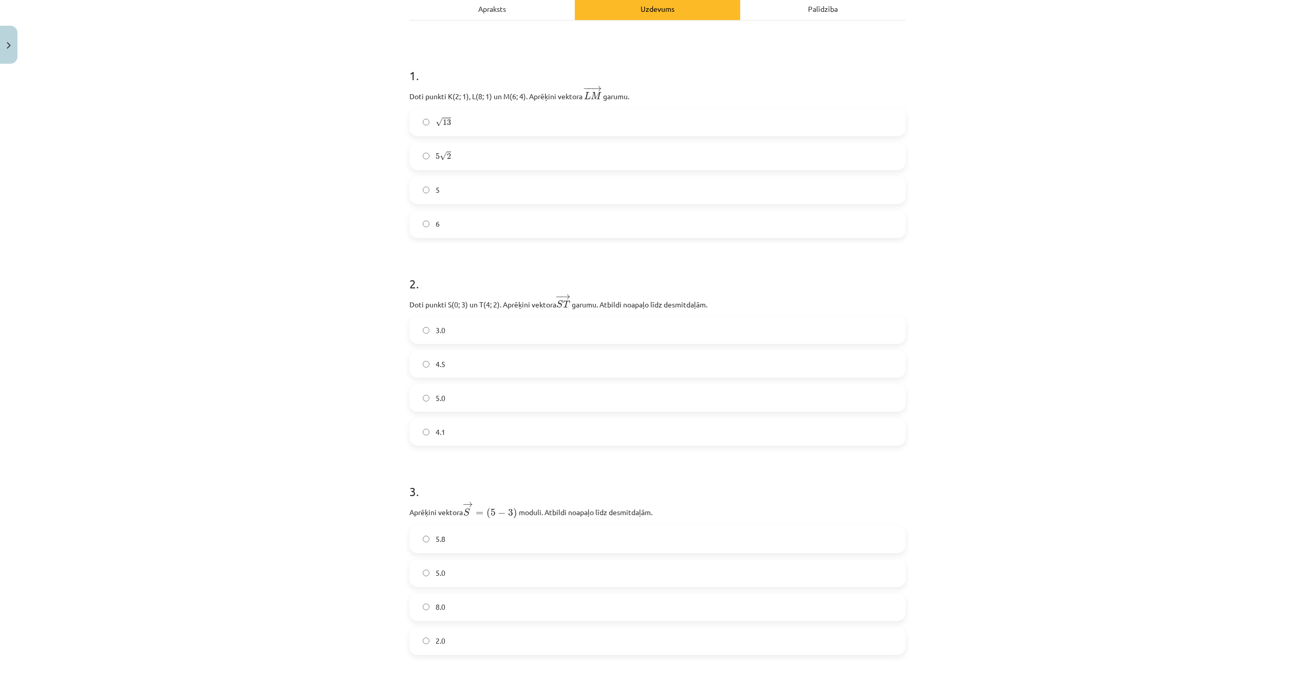
scroll to position [206, 0]
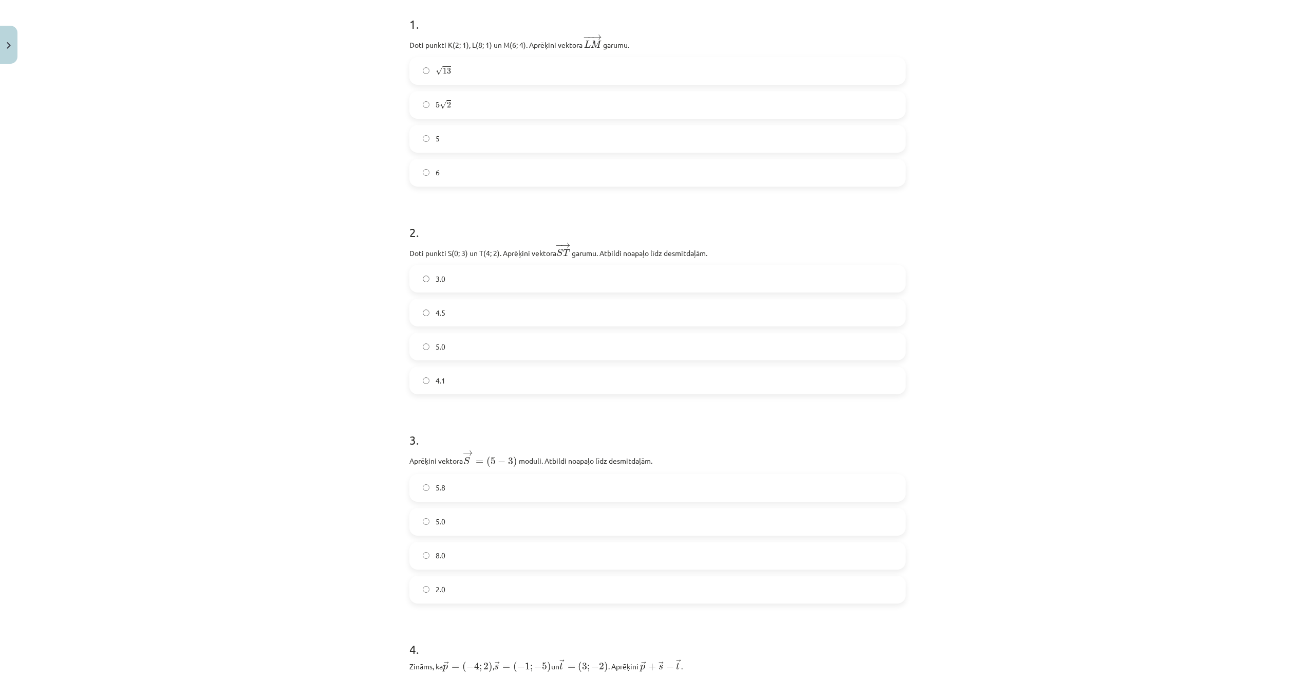
click at [469, 383] on label "4.1" at bounding box center [657, 380] width 494 height 26
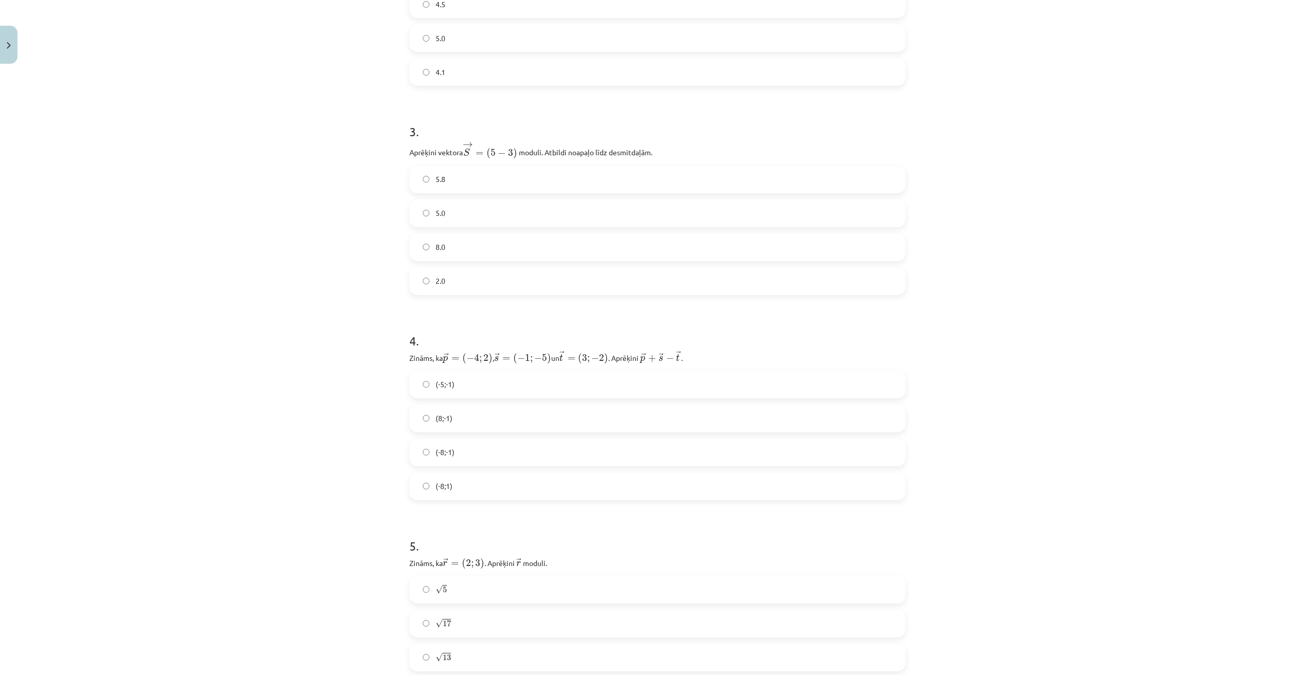
click at [452, 175] on label "5.8" at bounding box center [657, 179] width 494 height 26
click at [458, 448] on label "(-8;-1)" at bounding box center [657, 452] width 494 height 26
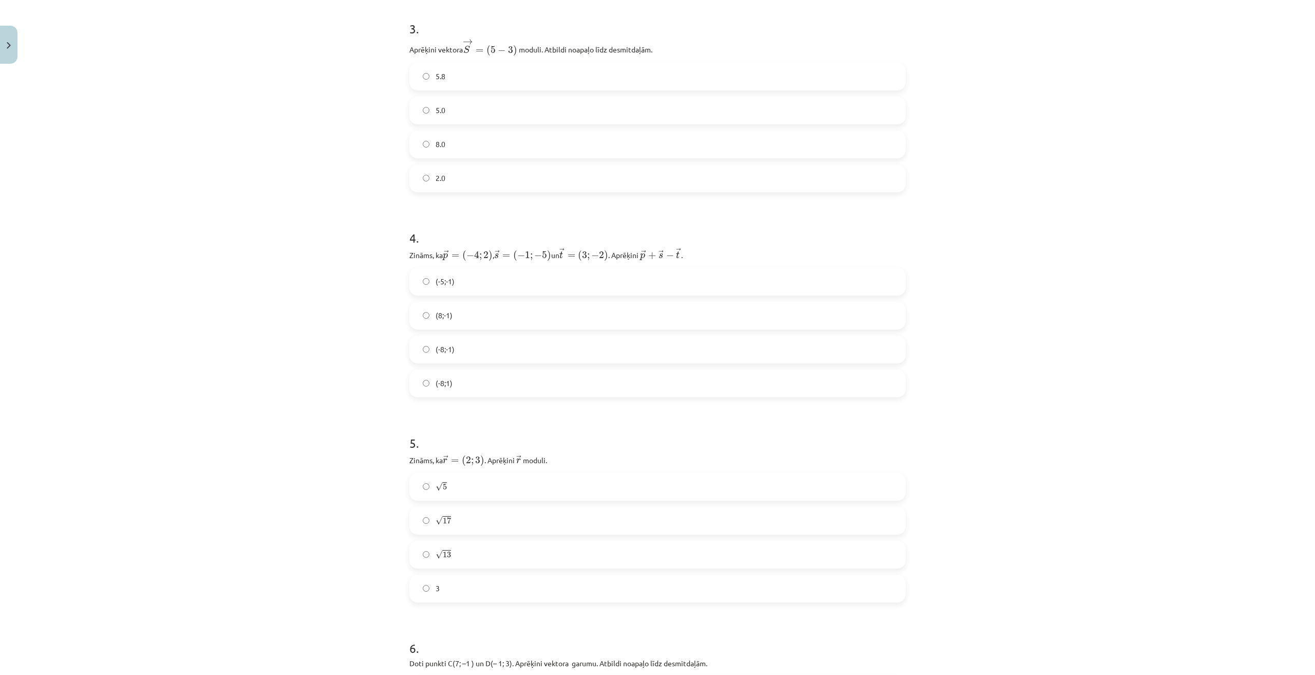
click at [473, 554] on label "√ 13 13" at bounding box center [657, 555] width 494 height 26
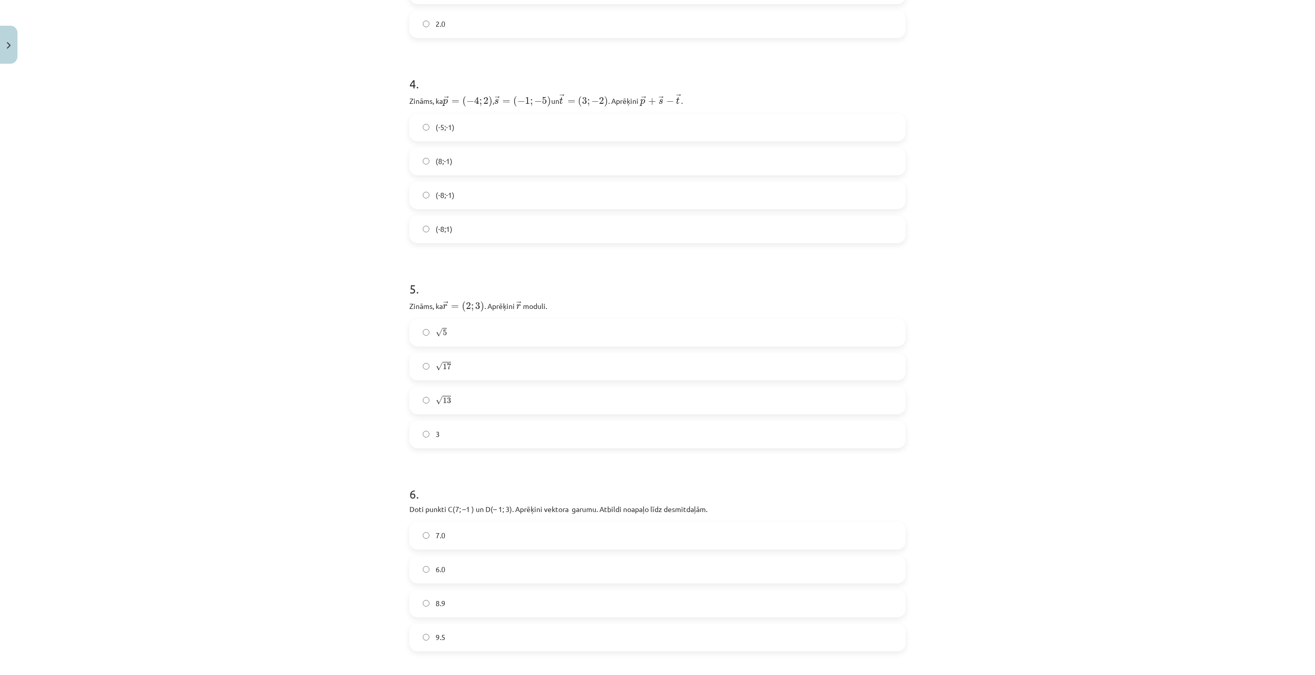
scroll to position [873, 0]
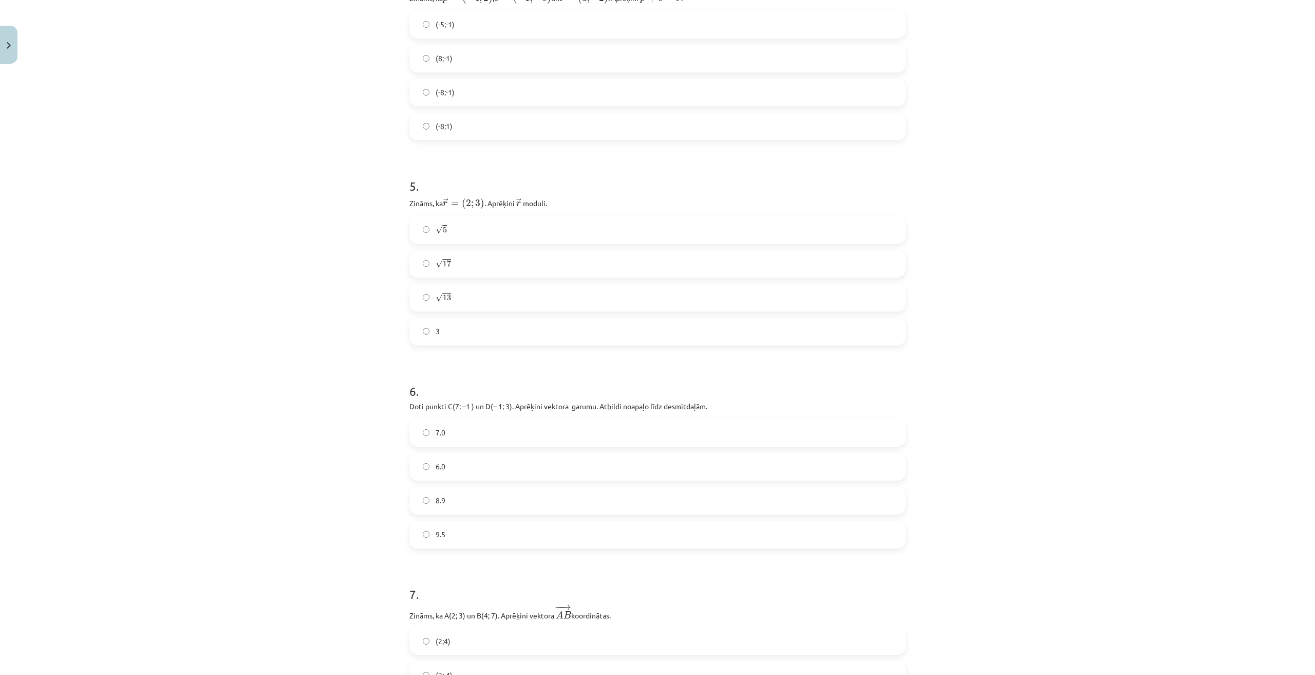
click at [458, 500] on label "8.9" at bounding box center [657, 501] width 494 height 26
click at [471, 465] on label "(2;-4)" at bounding box center [657, 469] width 494 height 26
click at [457, 441] on label "(2;4)" at bounding box center [657, 435] width 494 height 26
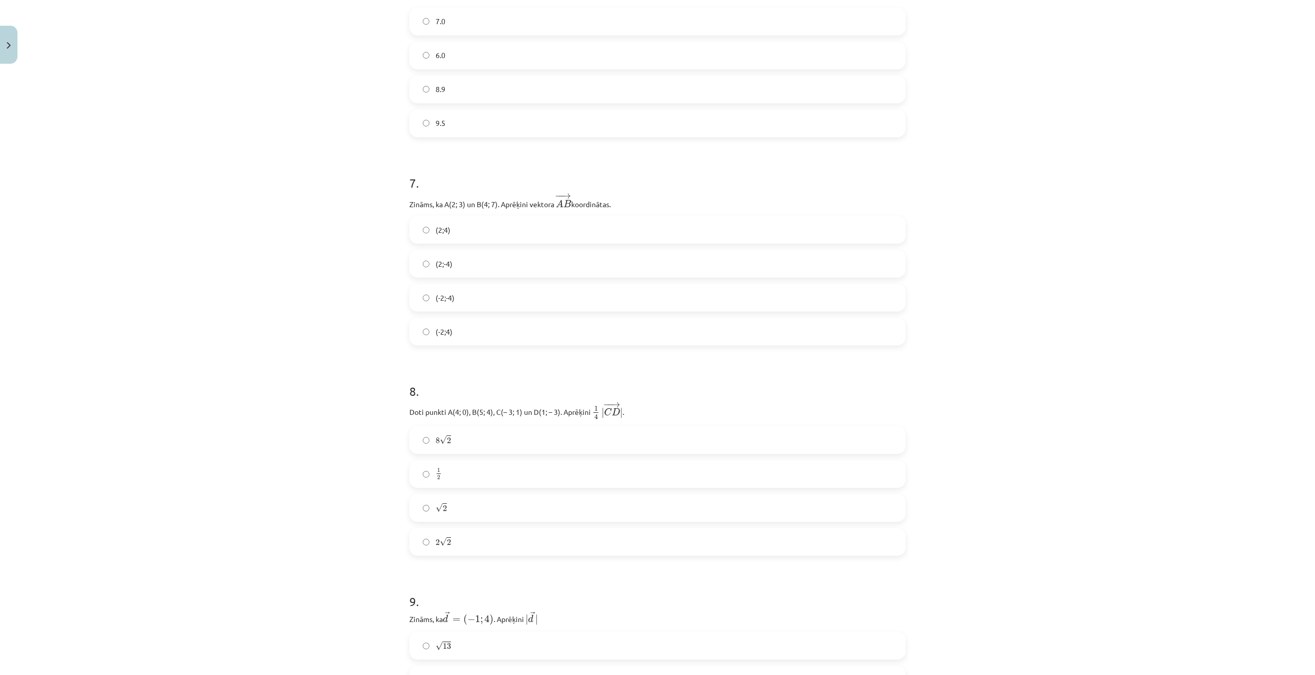
click at [465, 508] on label "√ 2 2" at bounding box center [657, 508] width 494 height 26
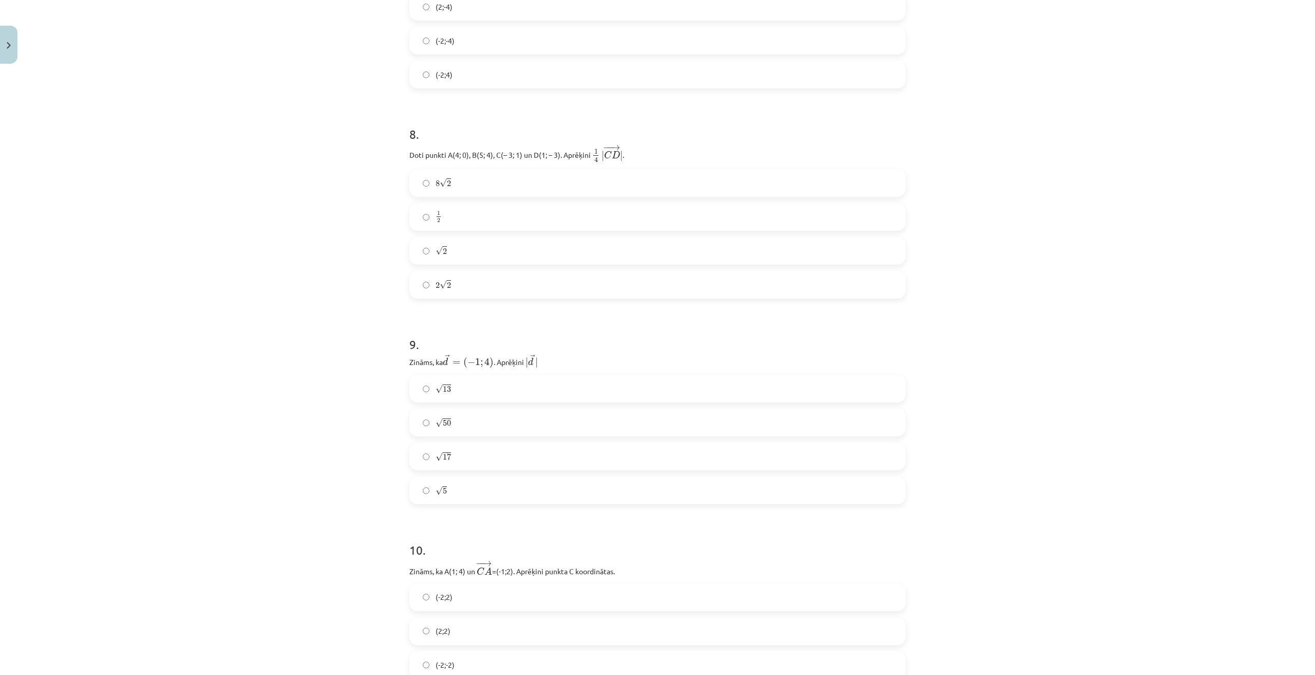
click at [462, 459] on label "√ 17 17" at bounding box center [657, 456] width 494 height 26
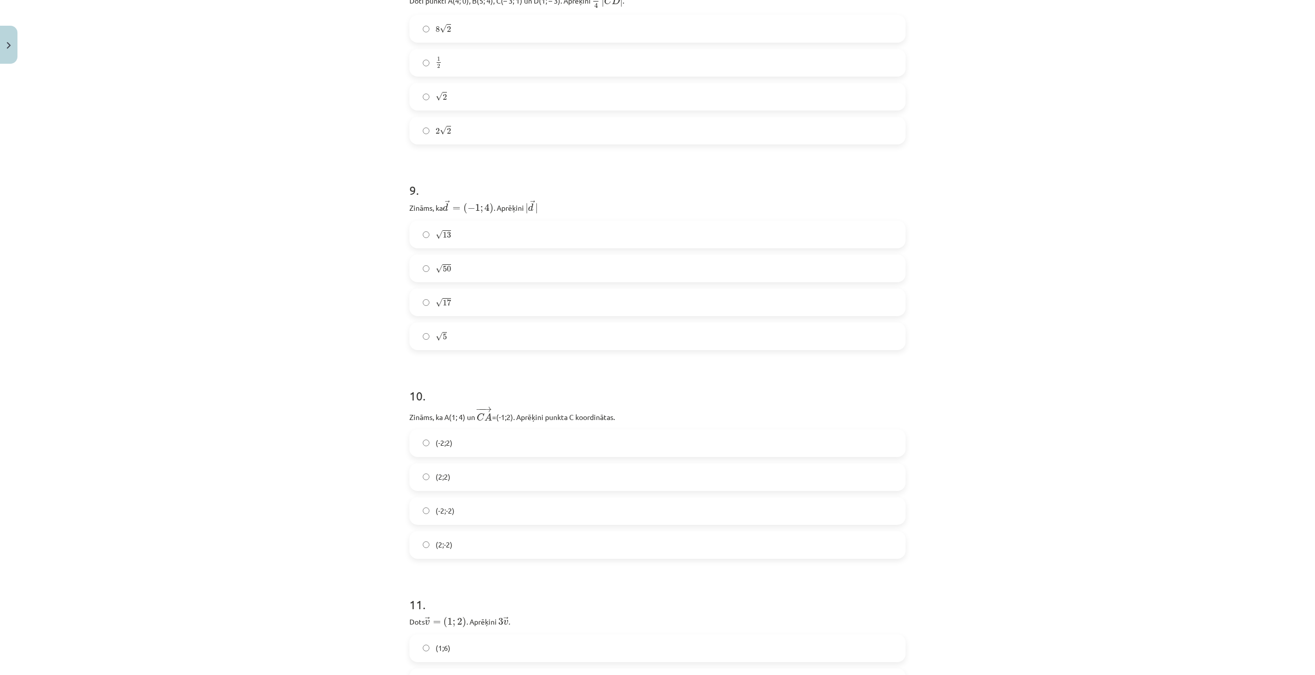
scroll to position [1747, 0]
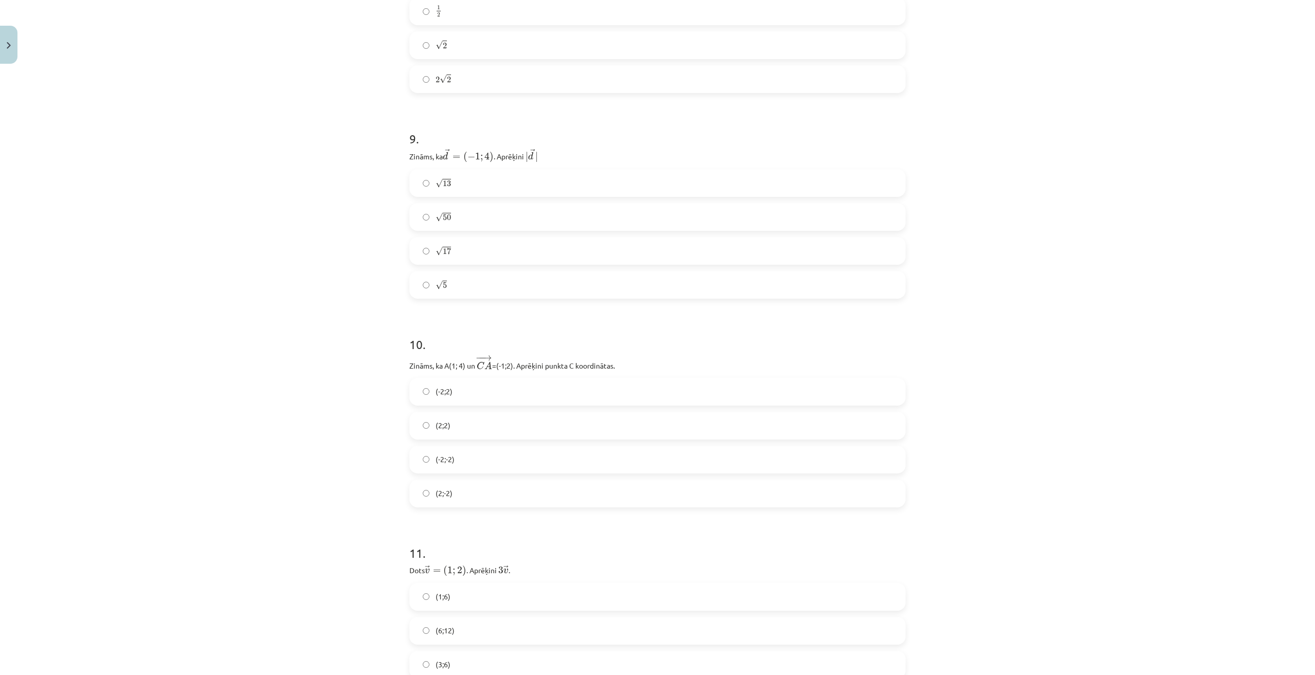
click at [443, 427] on span "(2;2)" at bounding box center [443, 425] width 15 height 11
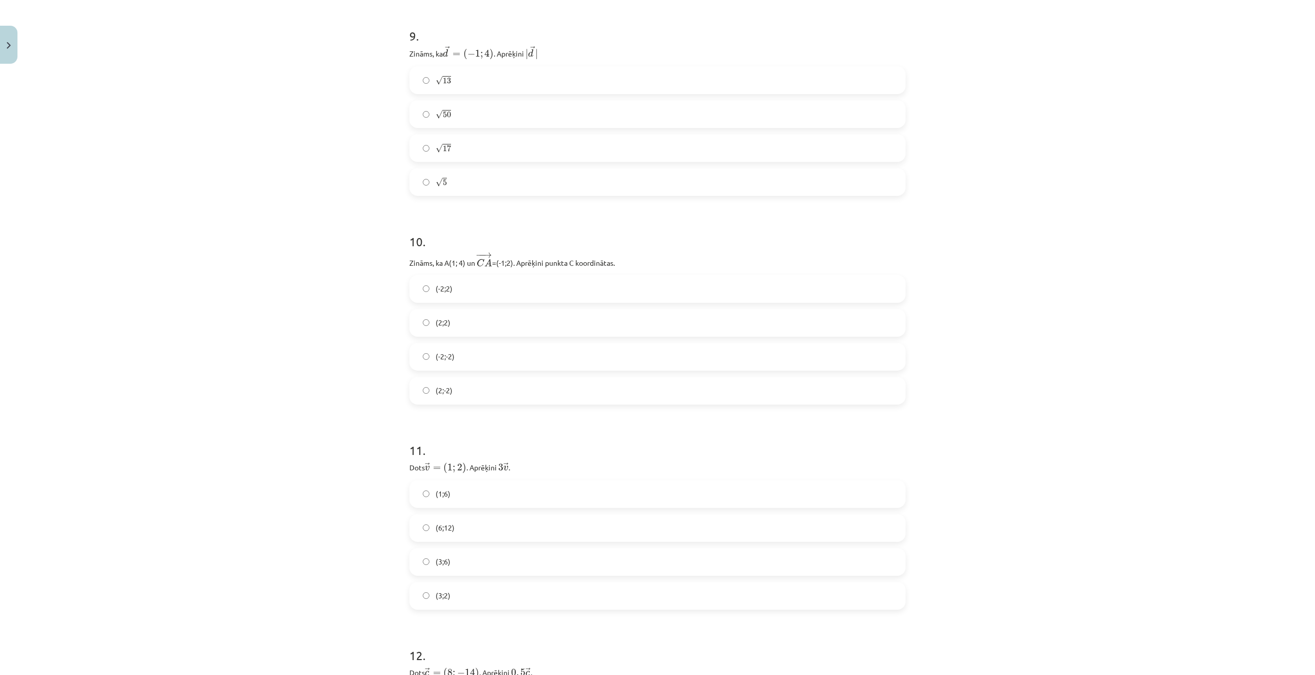
scroll to position [1901, 0]
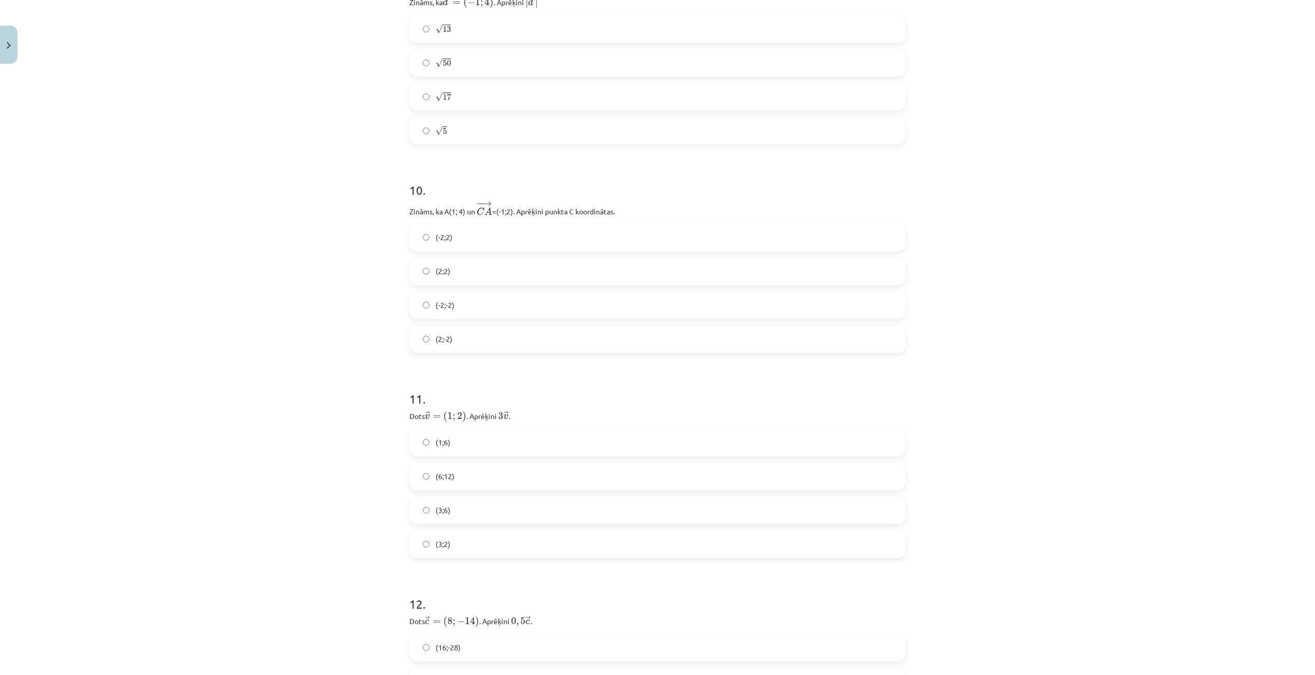
click at [446, 503] on label "(3;6)" at bounding box center [657, 510] width 494 height 26
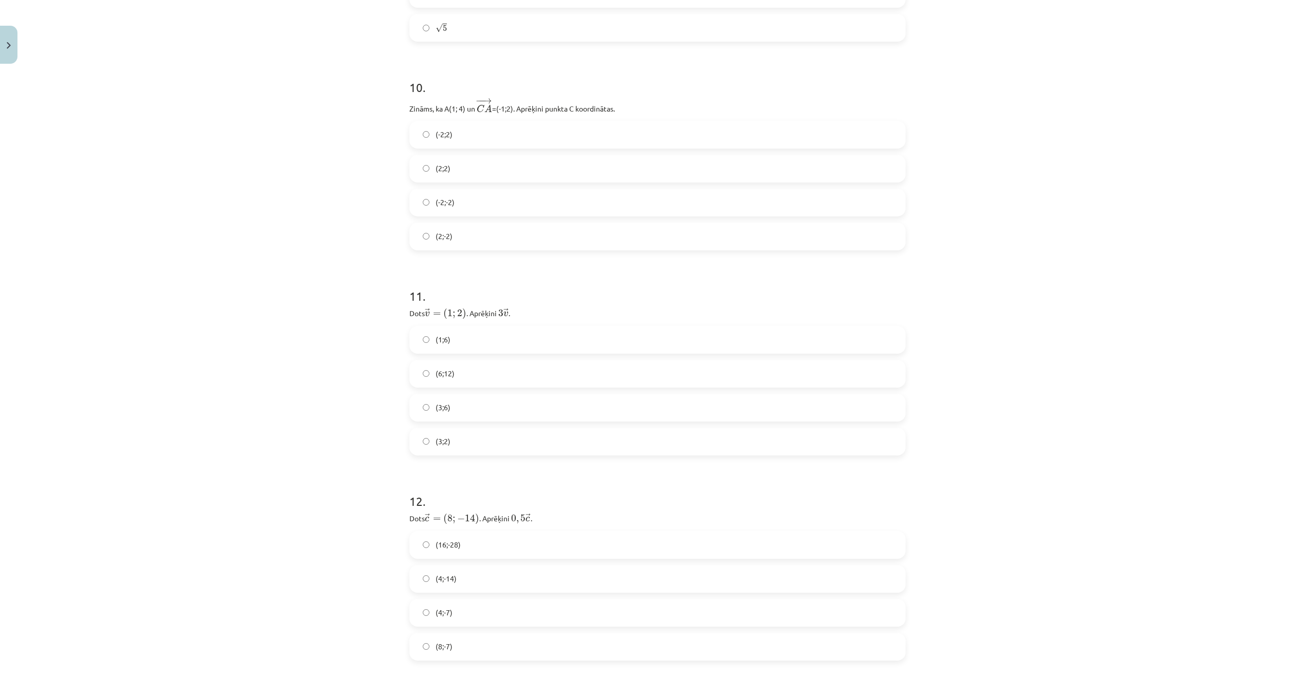
scroll to position [2055, 0]
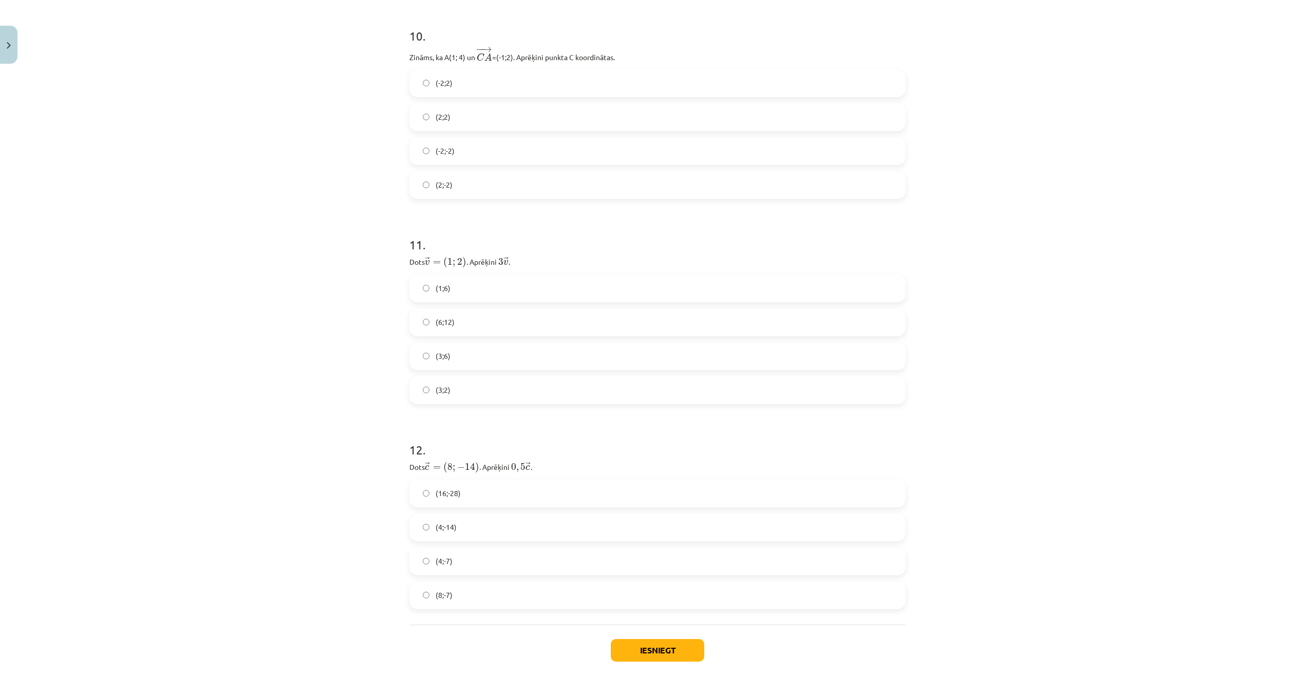
click at [466, 563] on label "(4;-7)" at bounding box center [657, 561] width 494 height 26
click at [655, 652] on button "Iesniegt" at bounding box center [658, 650] width 94 height 23
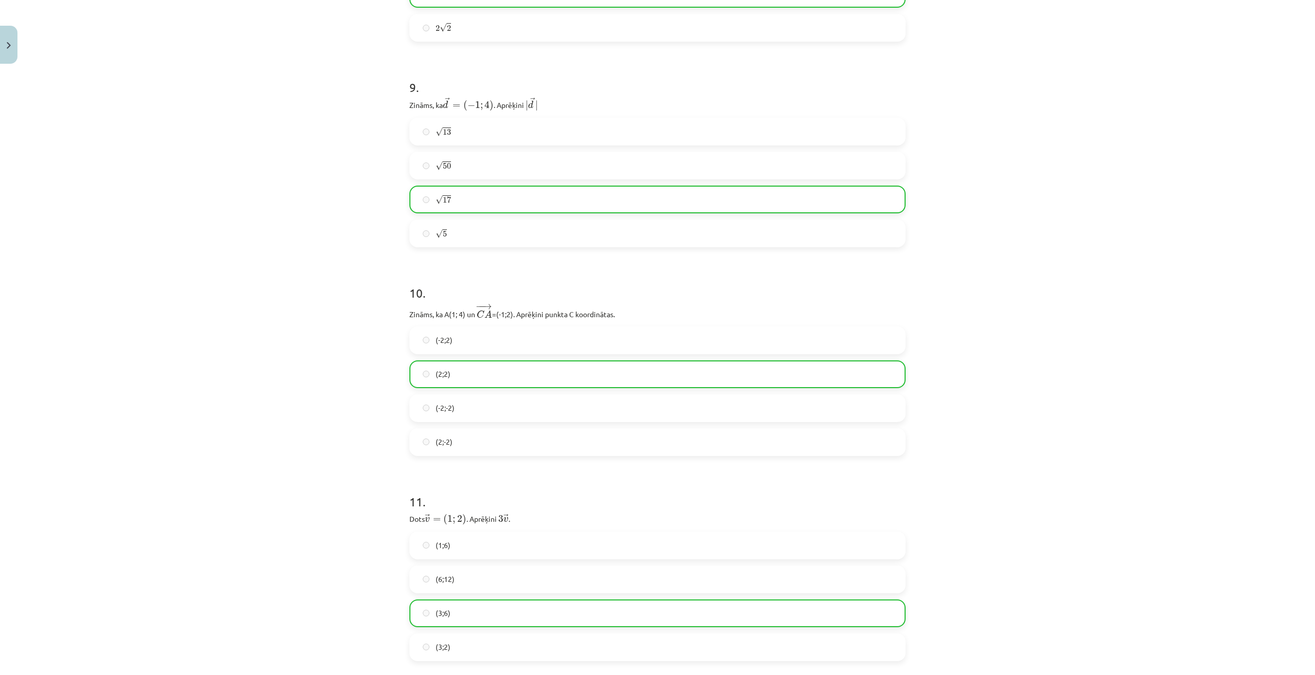
scroll to position [2140, 0]
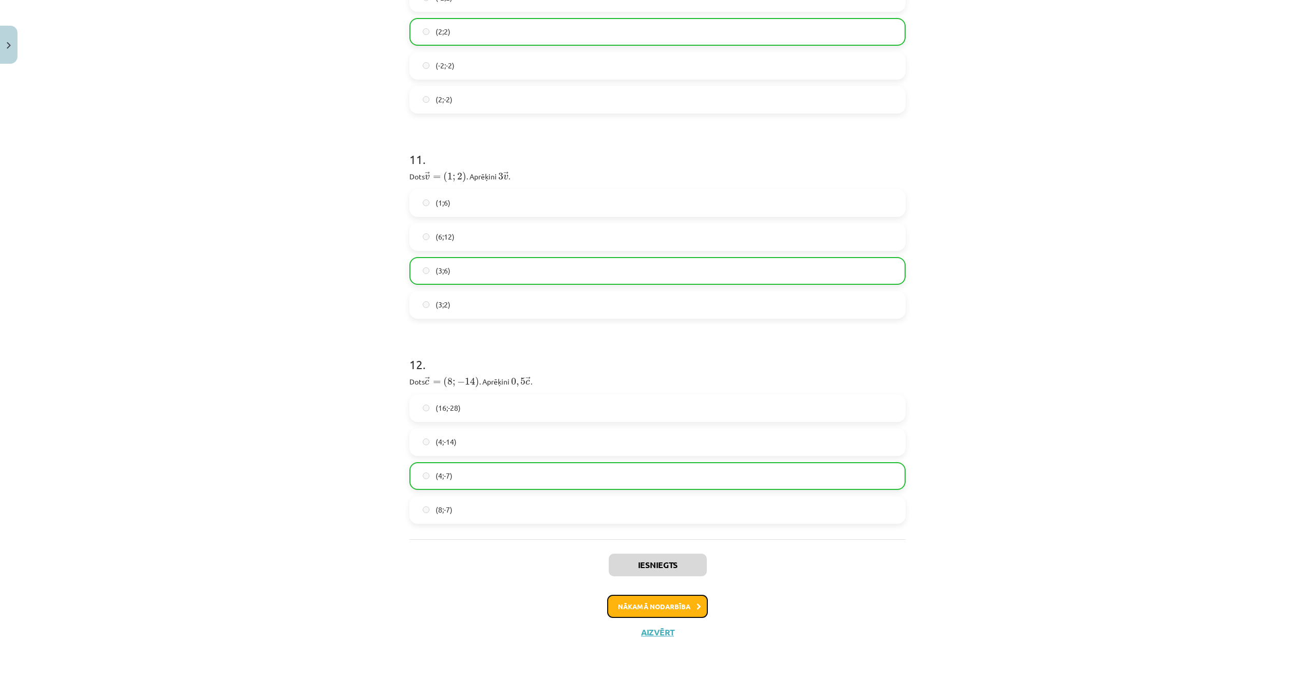
click at [655, 601] on button "Nākamā nodarbība" at bounding box center [657, 606] width 101 height 24
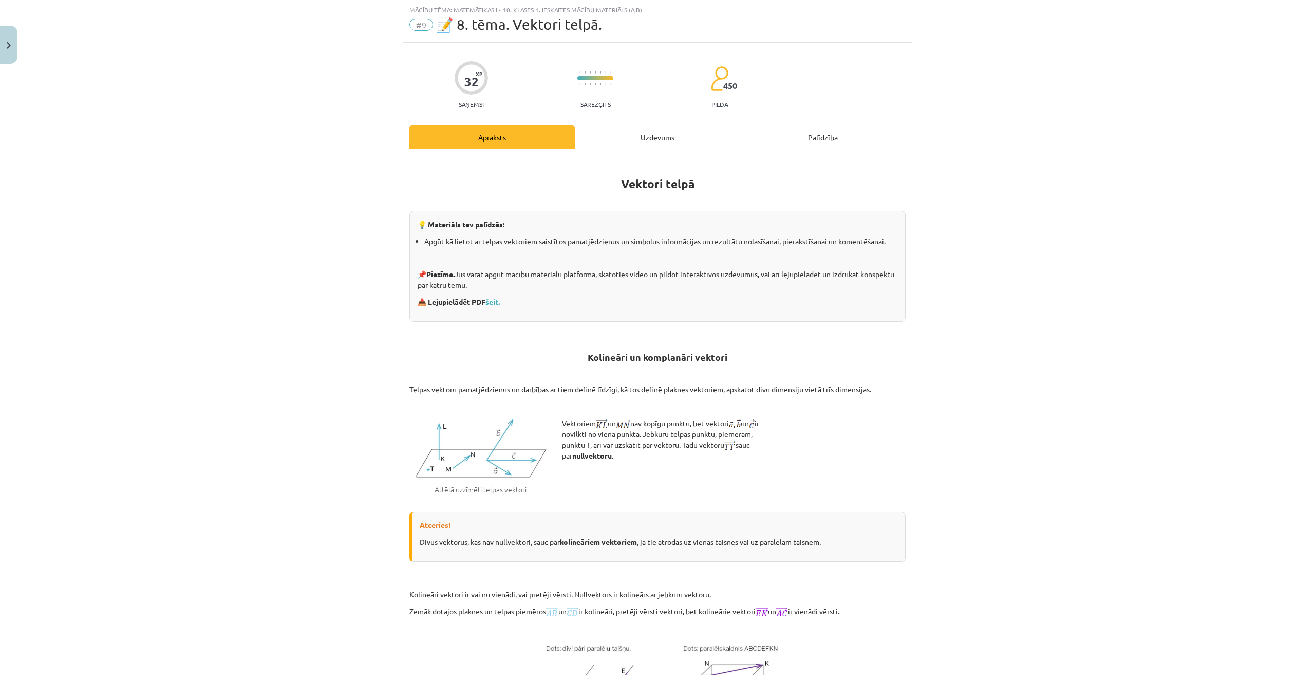
click at [642, 142] on div "Uzdevums" at bounding box center [657, 136] width 165 height 23
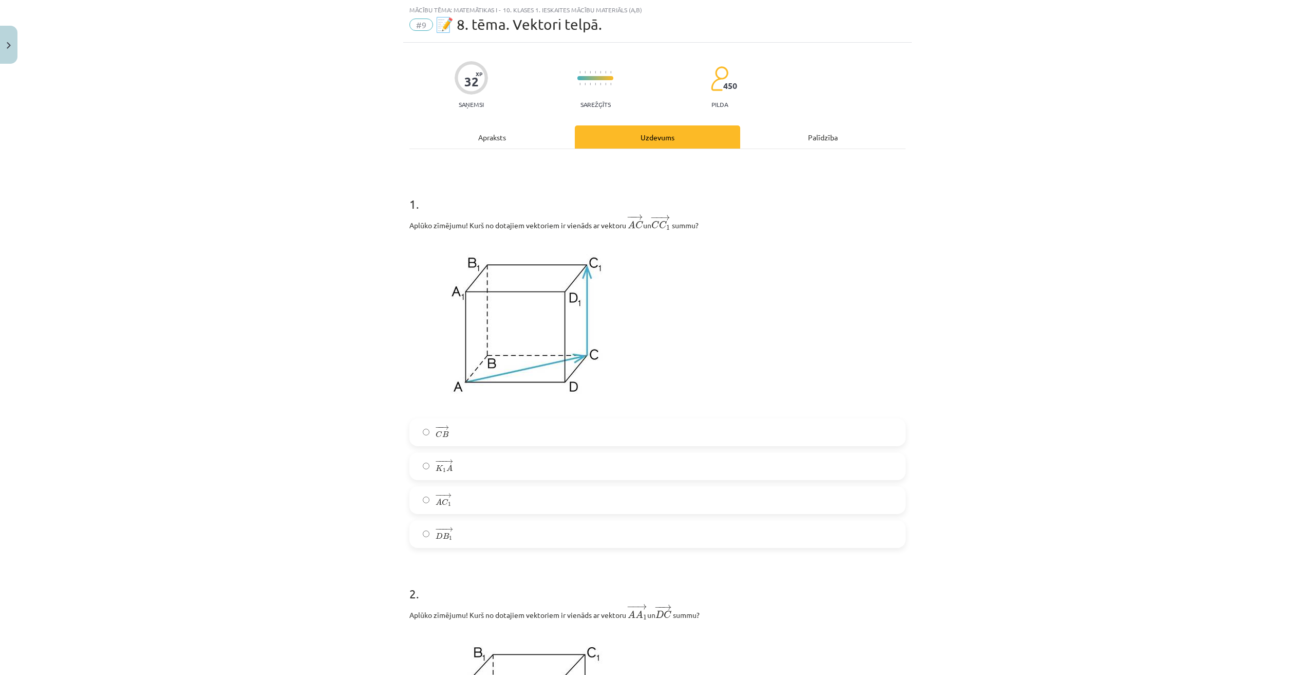
click at [473, 501] on label "− − → A C 1 A C 1 →" at bounding box center [657, 500] width 494 height 26
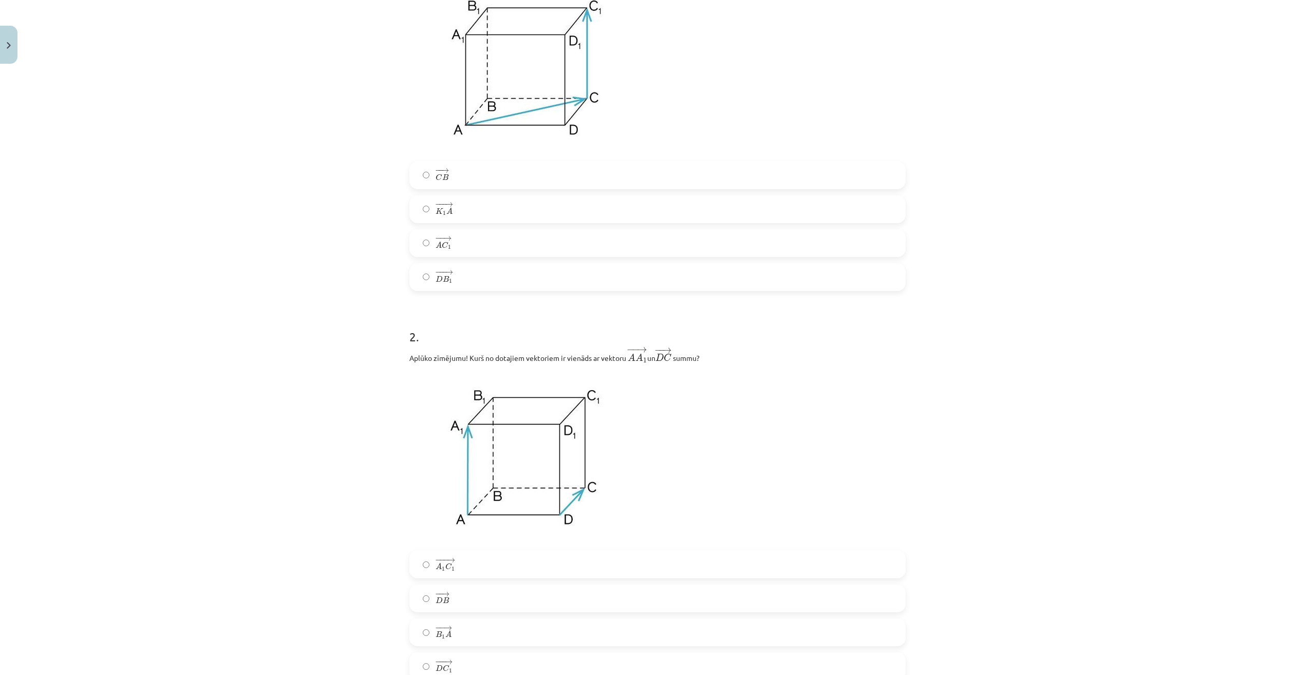
scroll to position [385, 0]
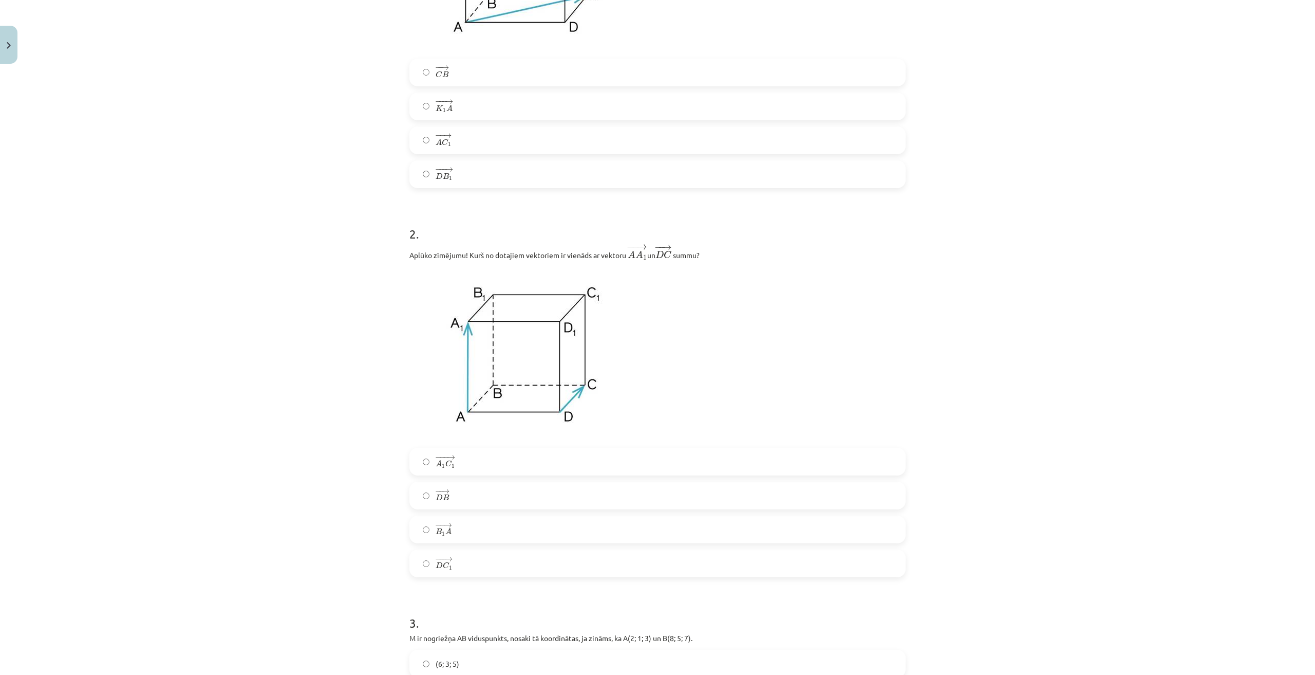
click at [469, 568] on label "− −− → D C 1 D C 1 →" at bounding box center [657, 563] width 494 height 26
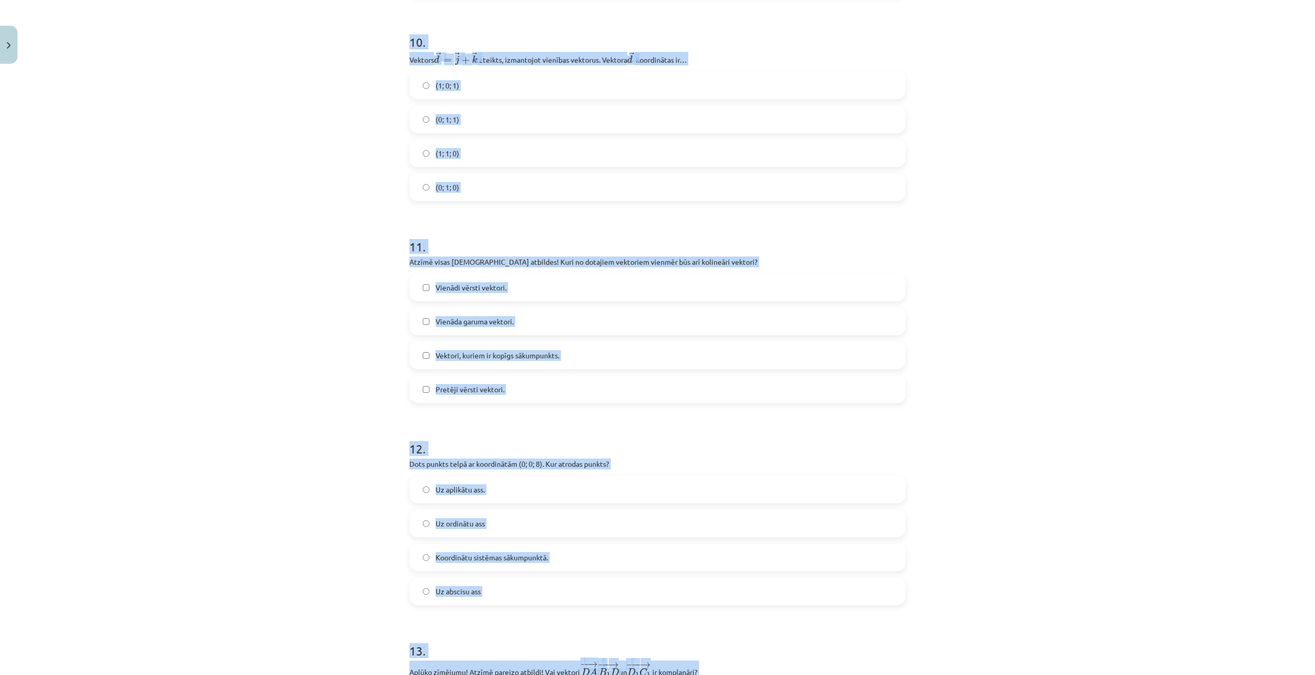
scroll to position [2492, 0]
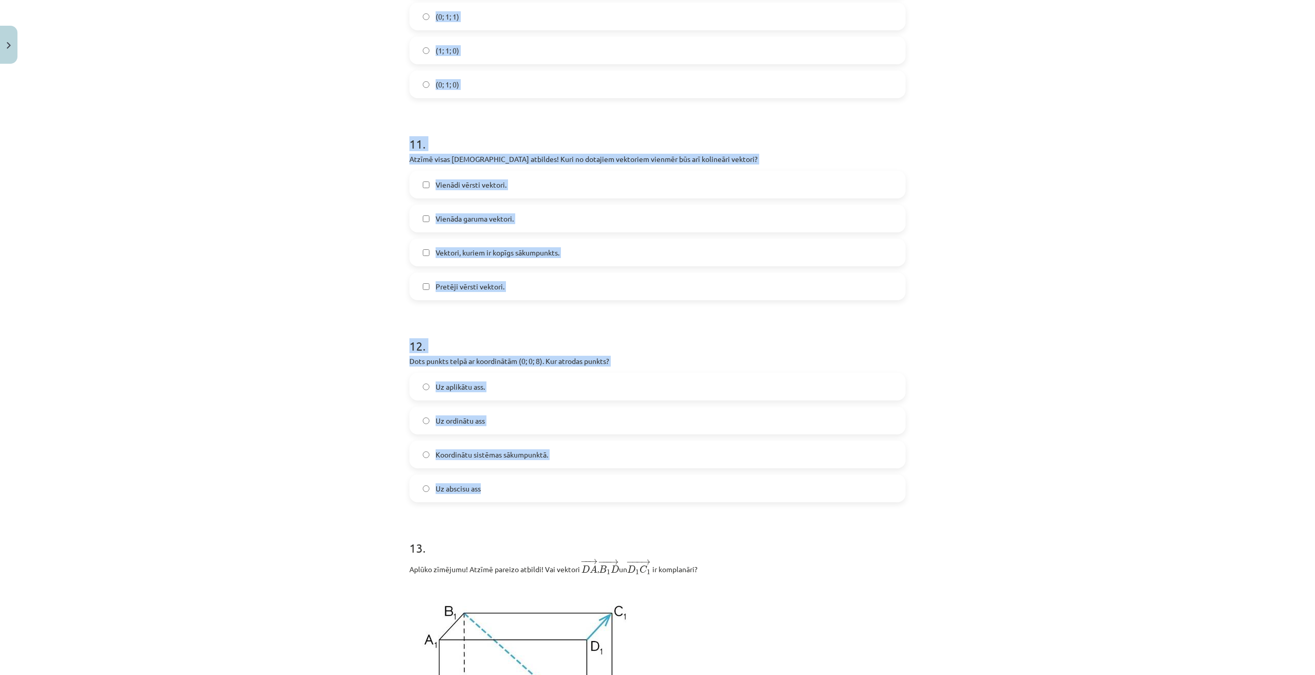
drag, startPoint x: 391, startPoint y: 402, endPoint x: 546, endPoint y: 495, distance: 179.7
click at [546, 495] on div "Mācību tēma: Matemātikas i - 10. klases 1. ieskaites mācību materiāls (a,b) #9 …" at bounding box center [657, 337] width 1315 height 675
copy form "3 . M ir nogriežņa AB viduspunkts, nosaki tā koordinātas, ja zināms, ka A(2; 1;…"
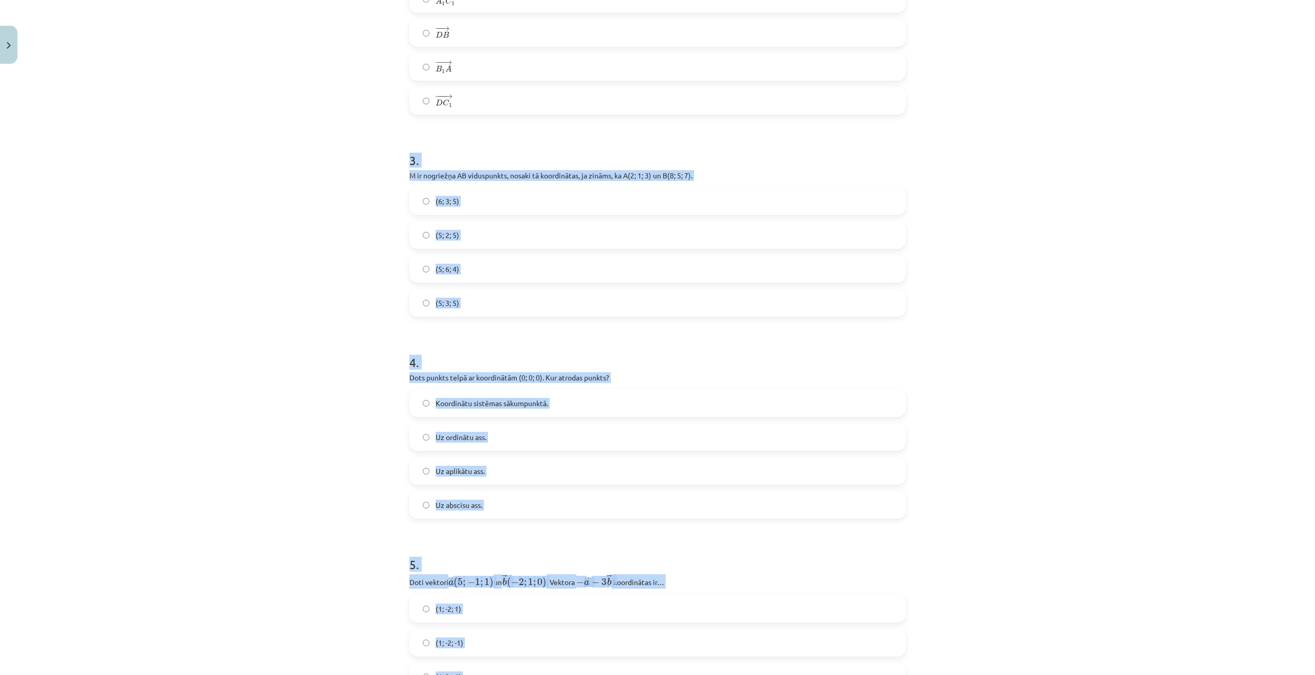
scroll to position [642, 0]
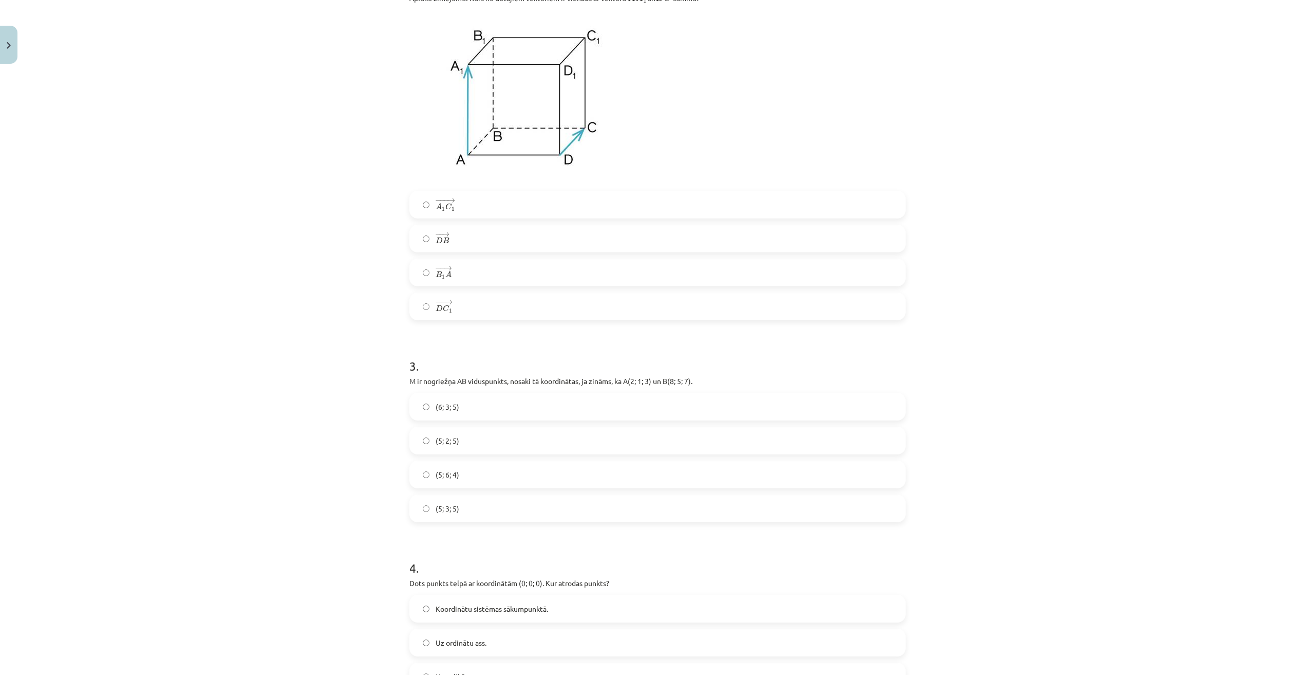
click at [123, 307] on div "Mācību tēma: Matemātikas i - 10. klases 1. ieskaites mācību materiāls (a,b) #9 …" at bounding box center [657, 337] width 1315 height 675
click at [459, 503] on label "(5; 3; 5)" at bounding box center [657, 508] width 494 height 26
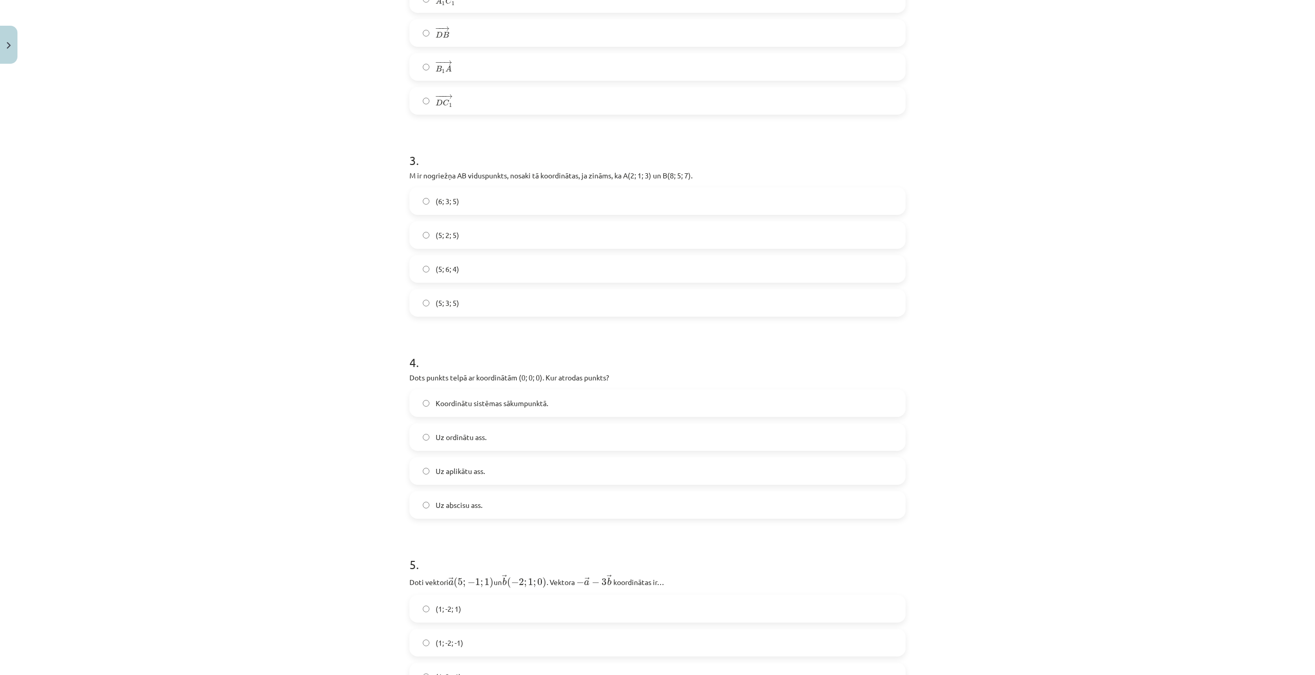
scroll to position [899, 0]
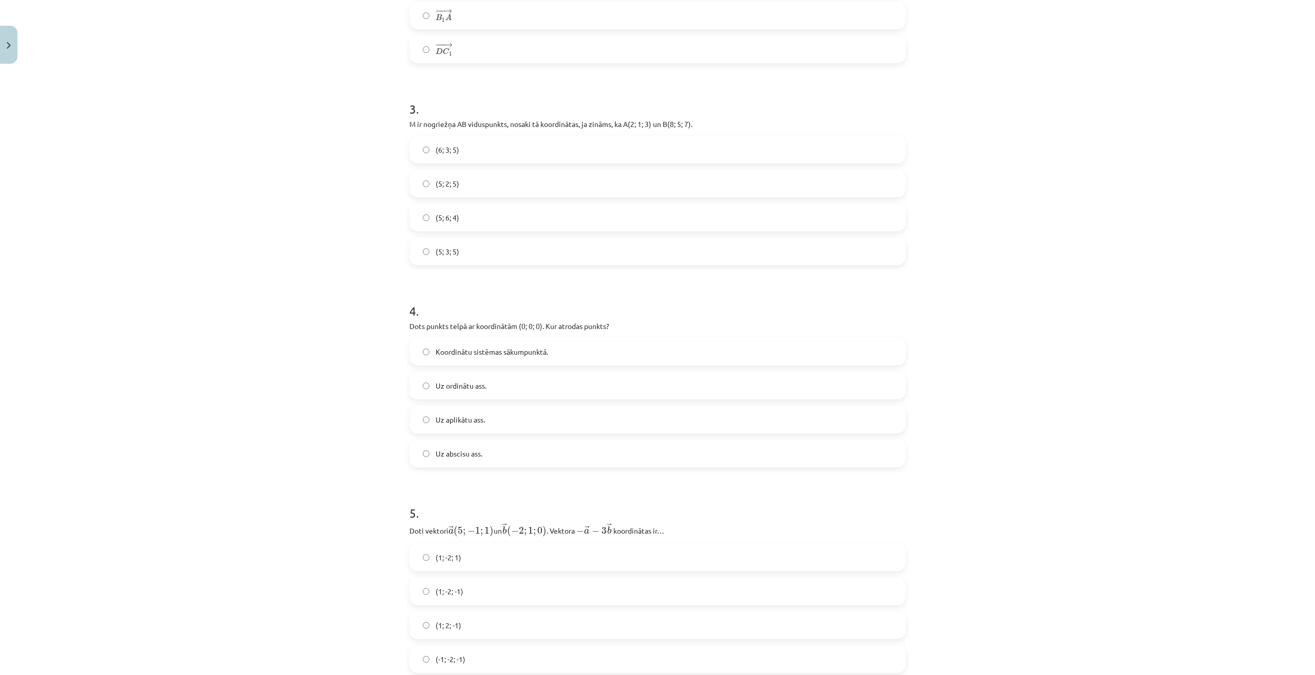
click at [523, 341] on label "Koordinātu sistēmas sākumpunktā." at bounding box center [657, 352] width 494 height 26
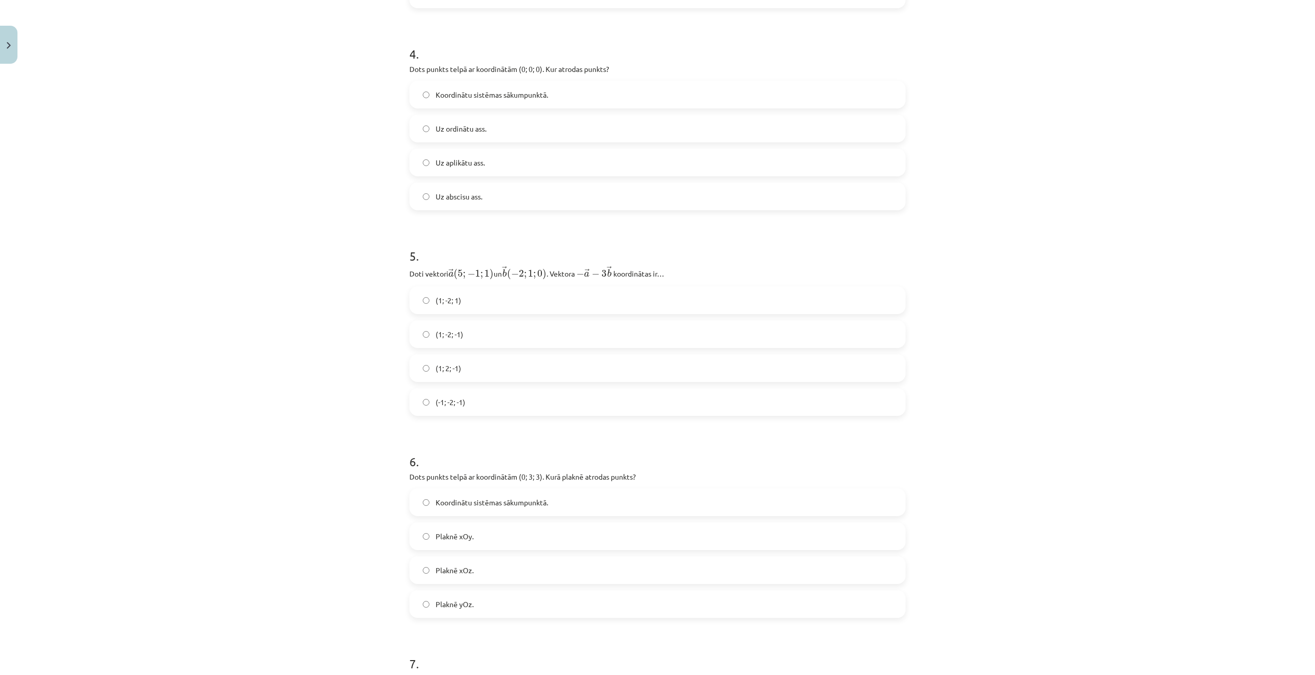
click at [462, 293] on label "(1; -2; 1)" at bounding box center [657, 300] width 494 height 26
click at [473, 334] on label "(1; -2; -1)" at bounding box center [657, 334] width 494 height 26
click at [480, 534] on label "Plaknē xOy." at bounding box center [657, 536] width 494 height 26
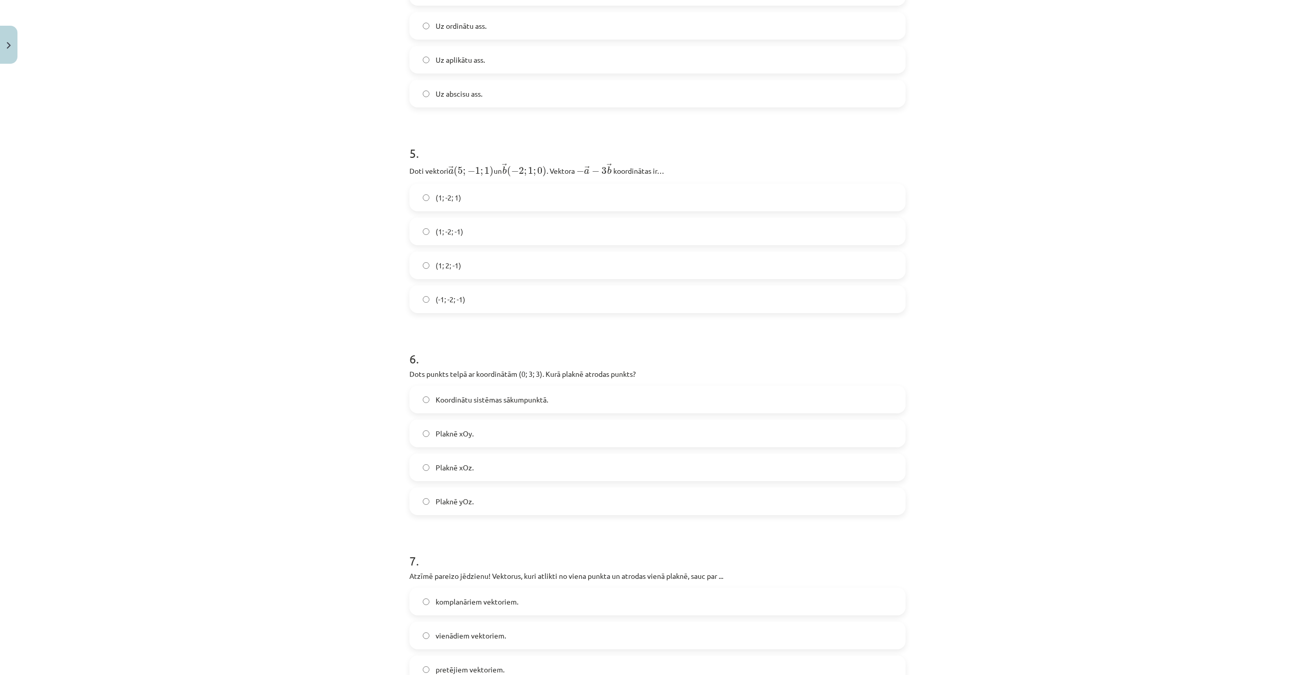
scroll to position [1310, 0]
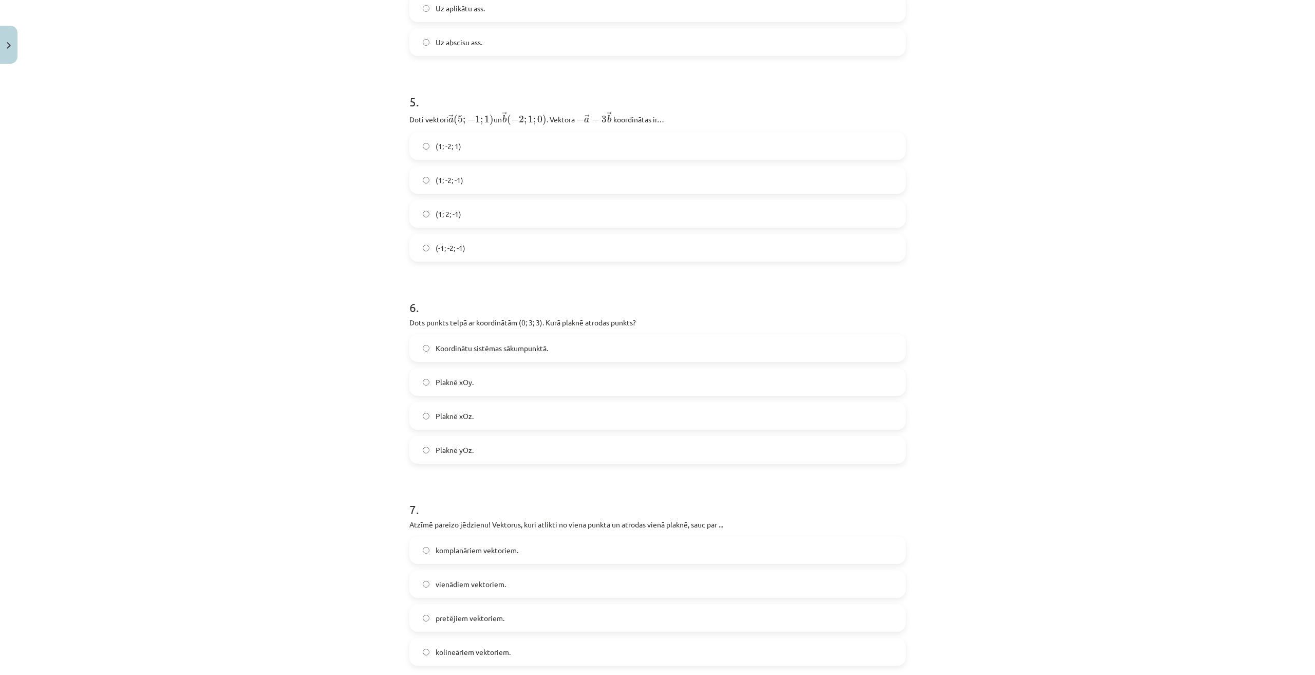
click at [483, 411] on label "Plaknē xOz." at bounding box center [657, 416] width 494 height 26
click at [488, 454] on label "Plaknē yOz." at bounding box center [657, 450] width 494 height 26
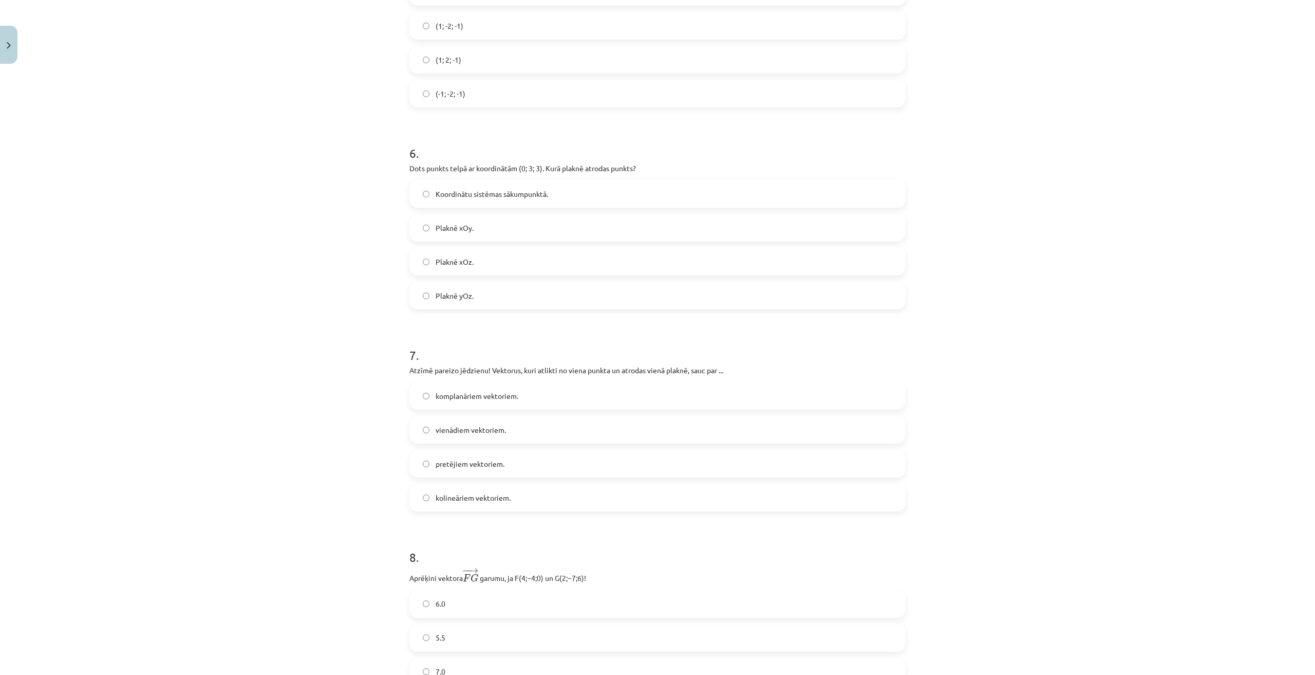
click at [484, 393] on span "komplanāriem vektoriem." at bounding box center [477, 395] width 83 height 11
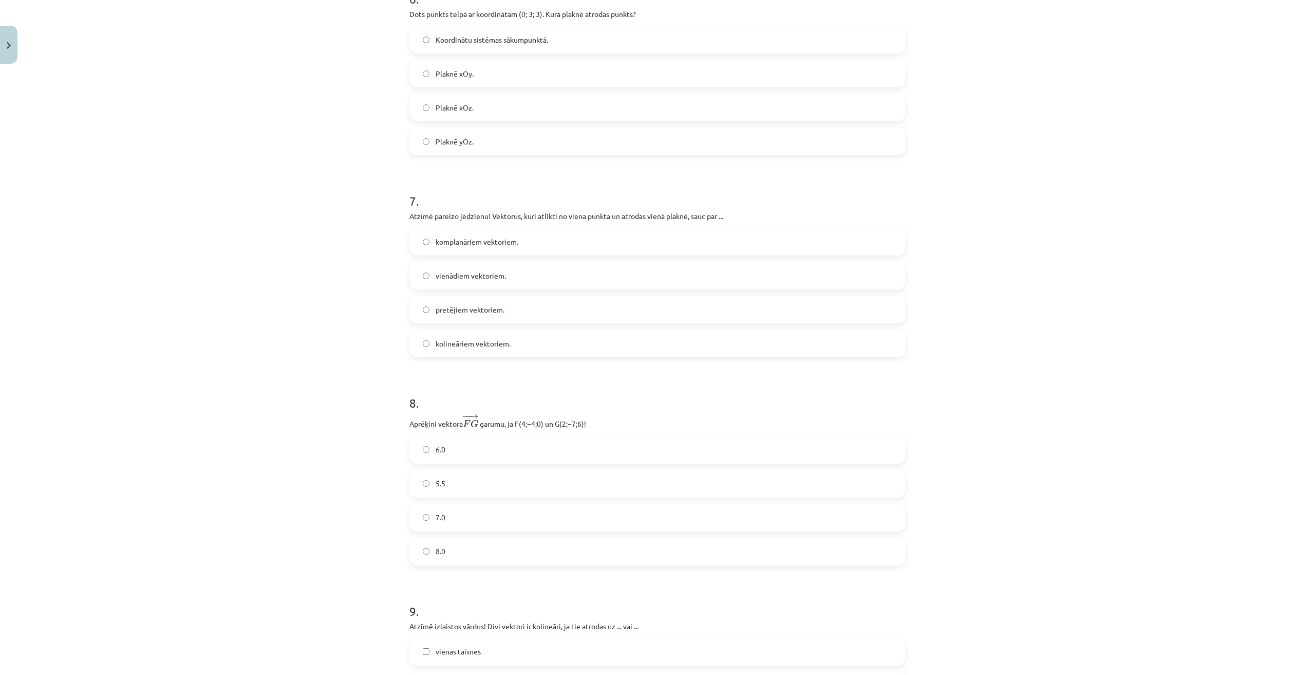
scroll to position [1670, 0]
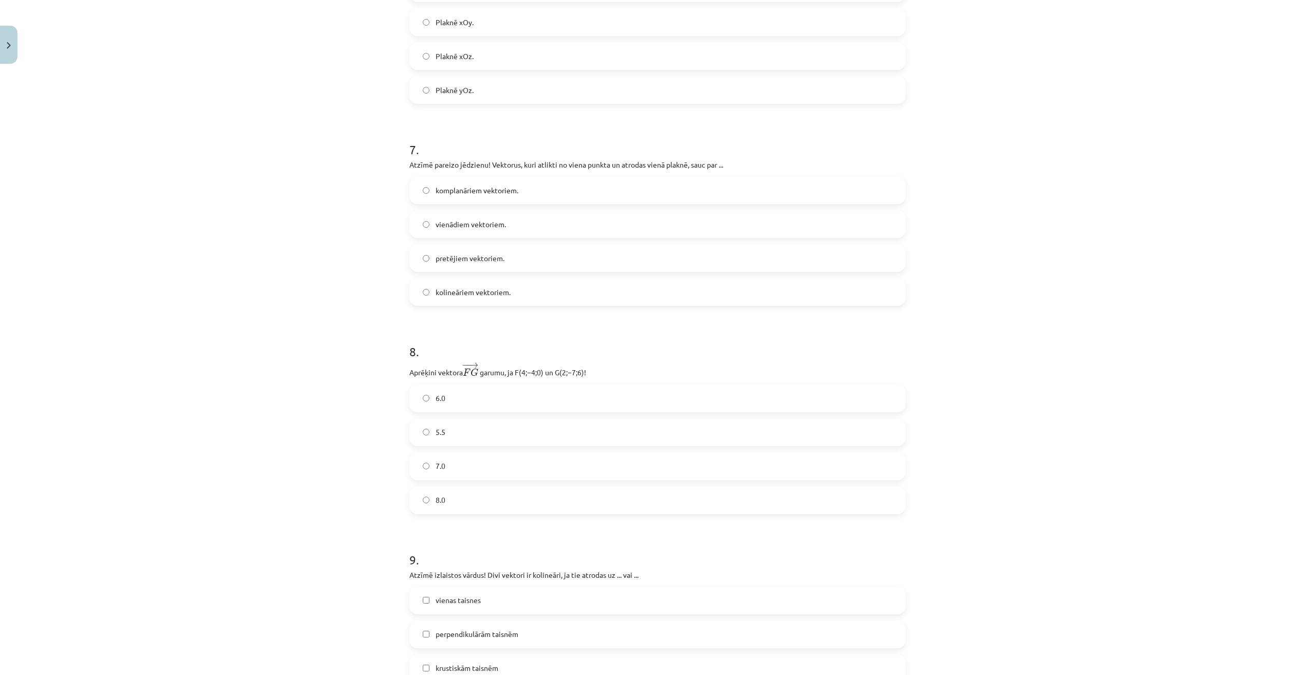
click at [463, 462] on label "7.0" at bounding box center [657, 466] width 494 height 26
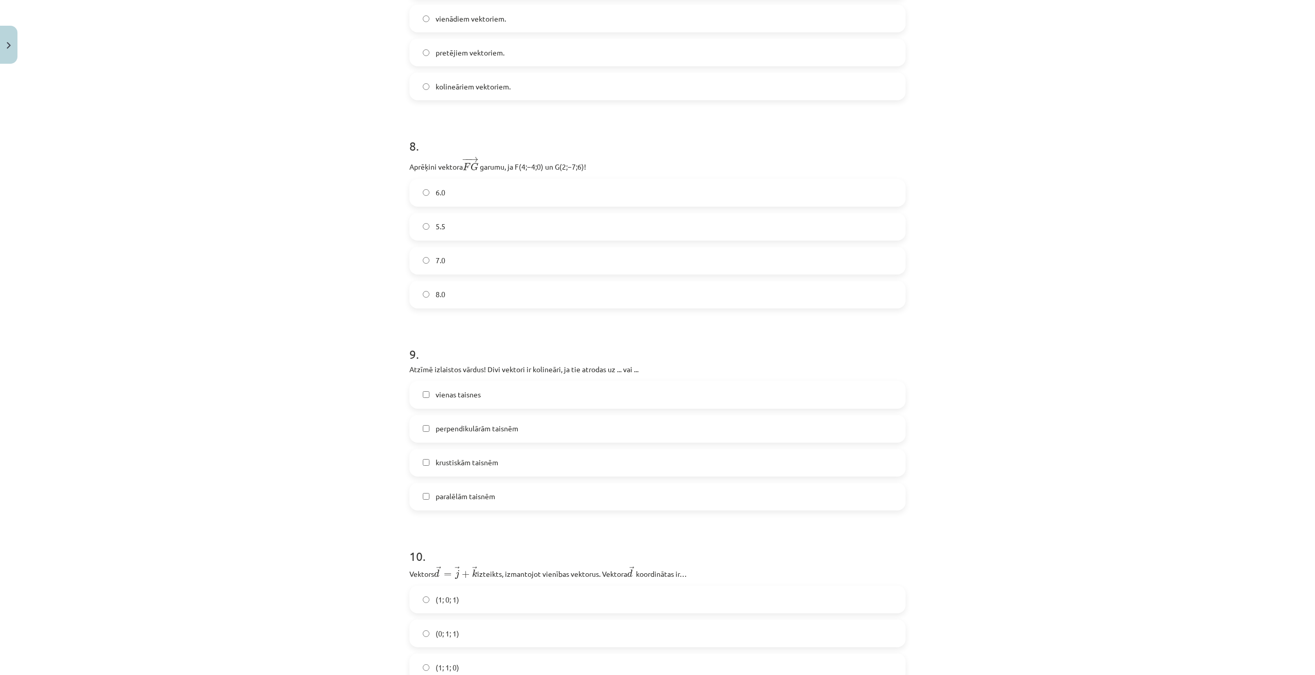
click at [465, 395] on span "vienas taisnes" at bounding box center [458, 394] width 45 height 11
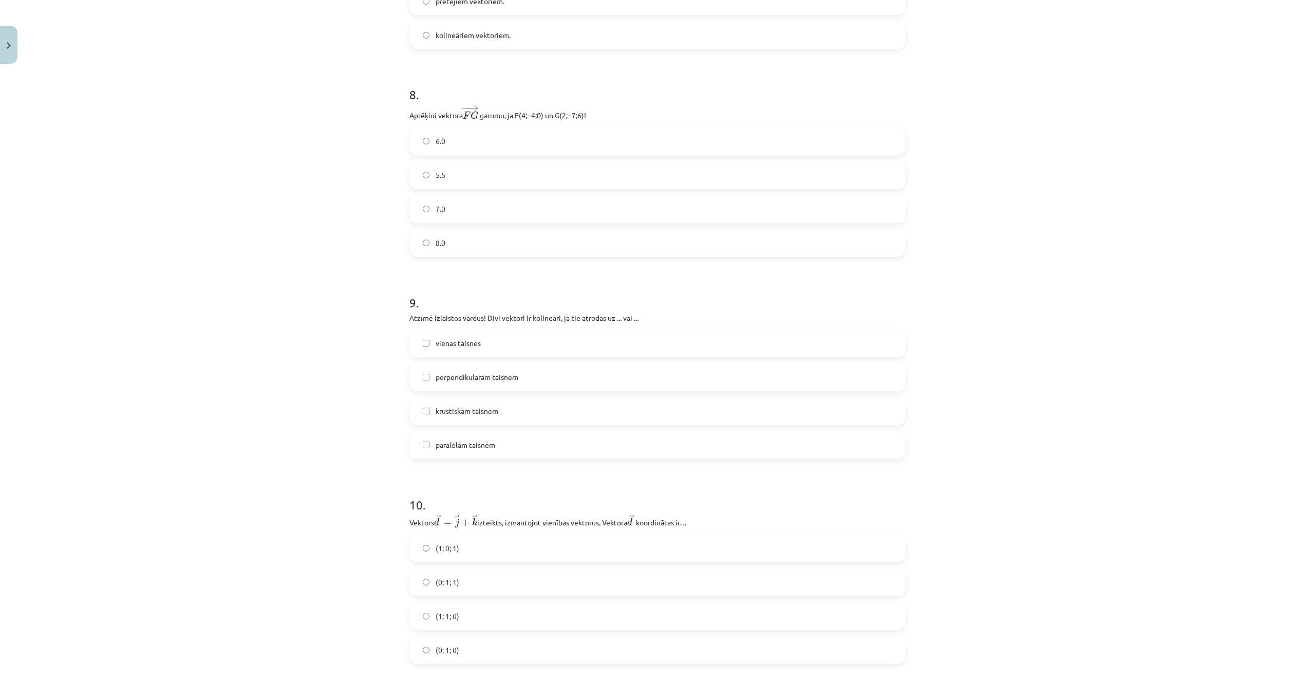
click at [469, 445] on span "paralēlām taisnēm" at bounding box center [466, 444] width 60 height 11
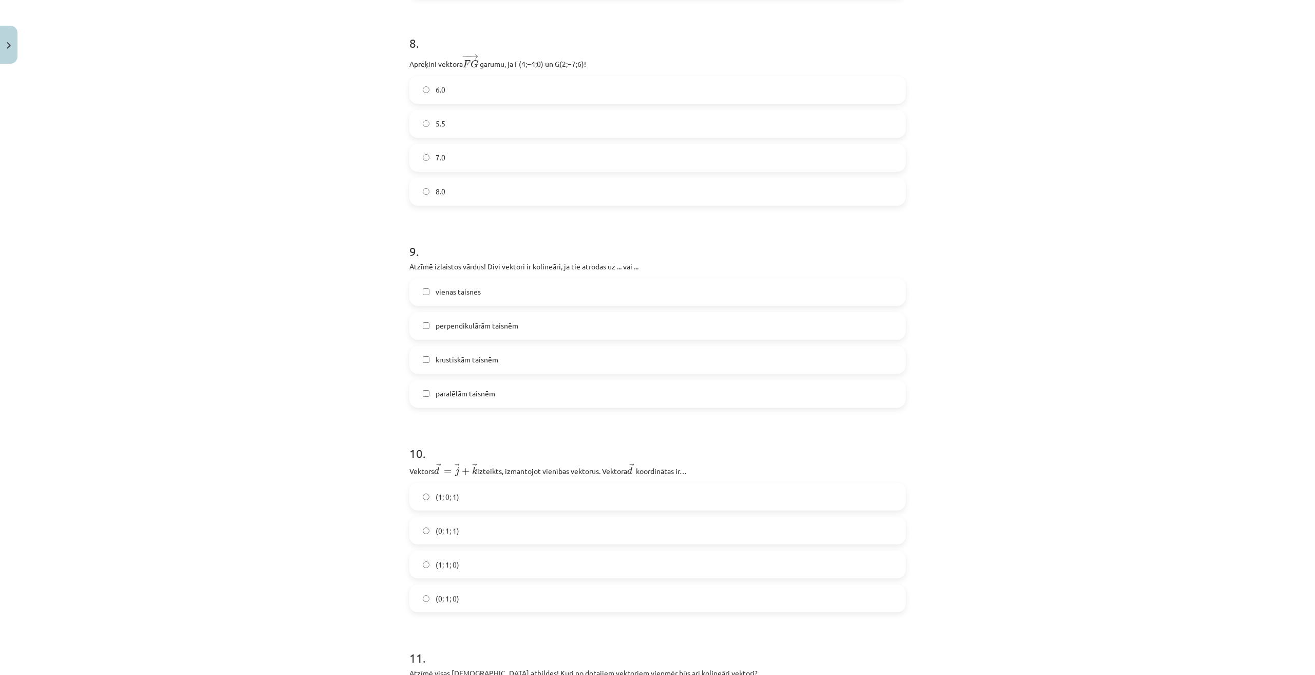
click at [474, 529] on label "(0; 1; 1)" at bounding box center [657, 530] width 494 height 26
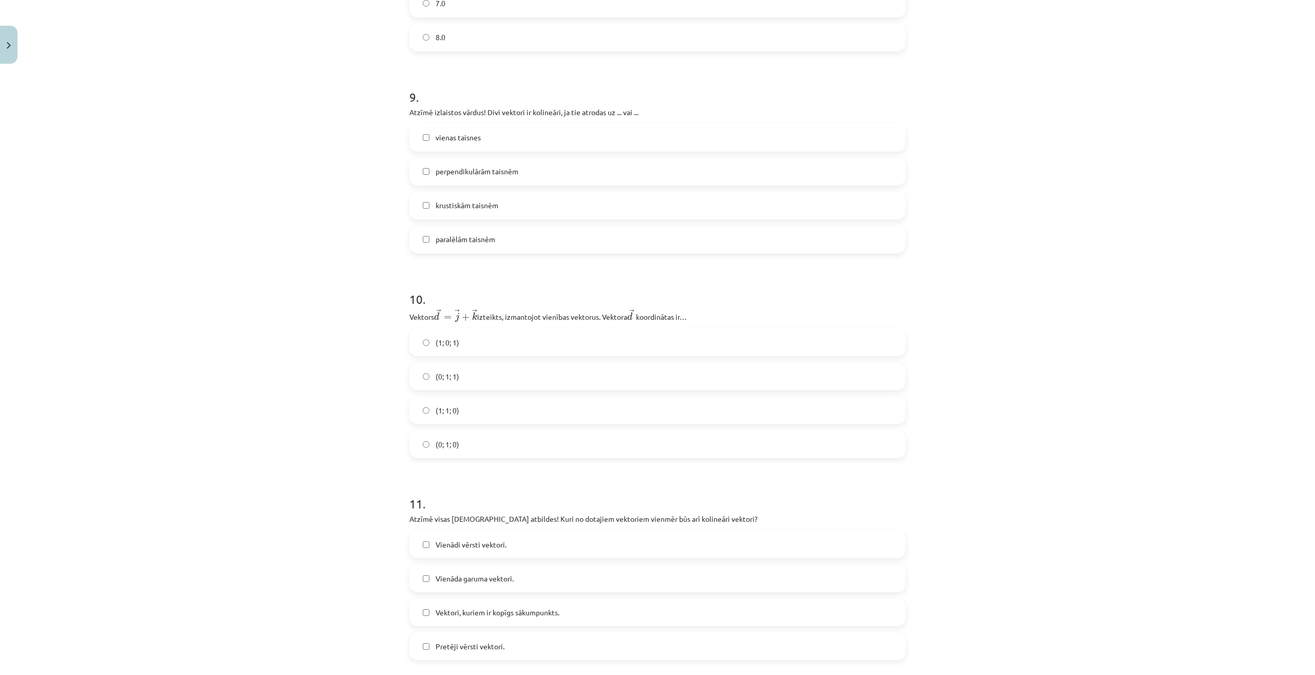
scroll to position [2286, 0]
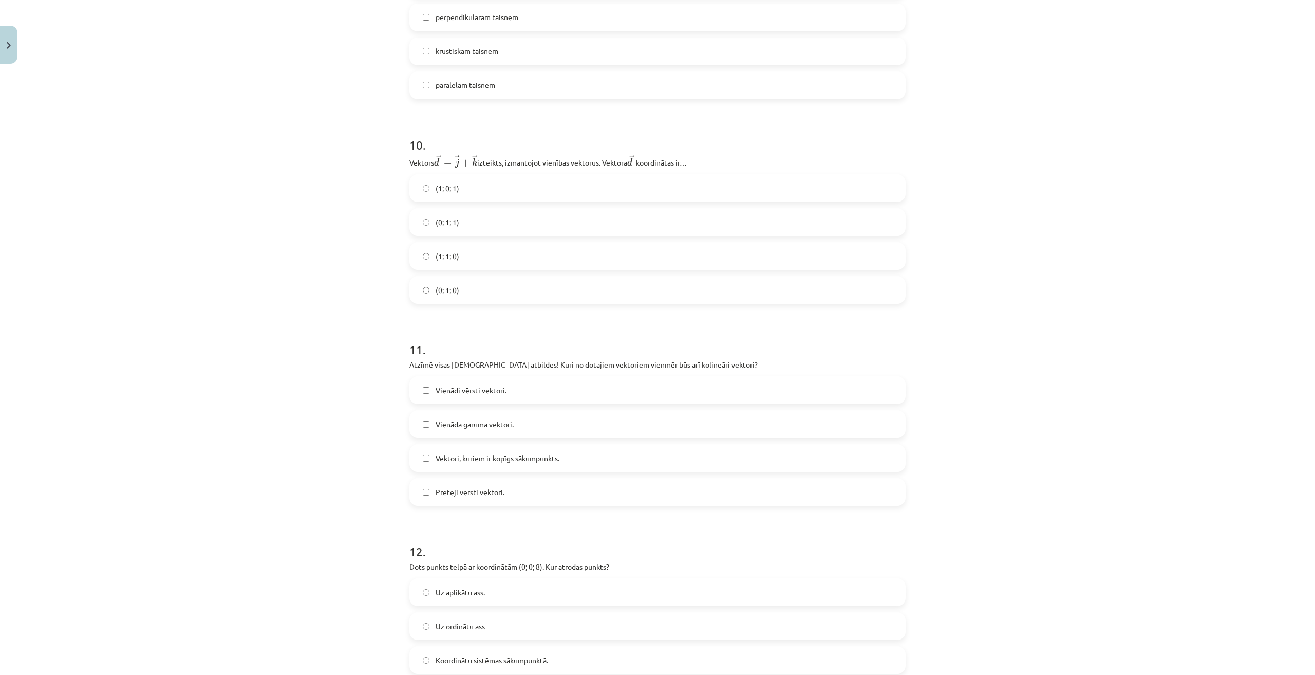
click at [484, 391] on span "Vienādi vērsti vektori." at bounding box center [471, 390] width 71 height 11
click at [446, 494] on span "Pretēji vērsti vektori." at bounding box center [470, 492] width 69 height 11
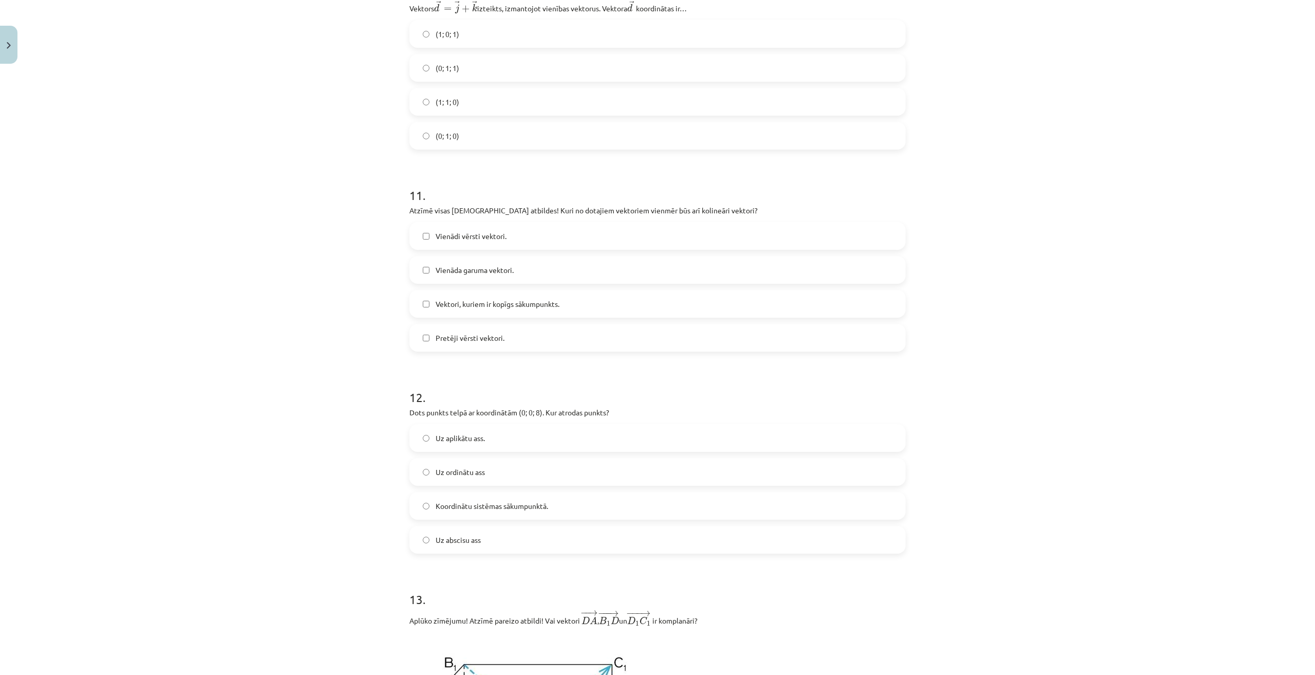
scroll to position [2543, 0]
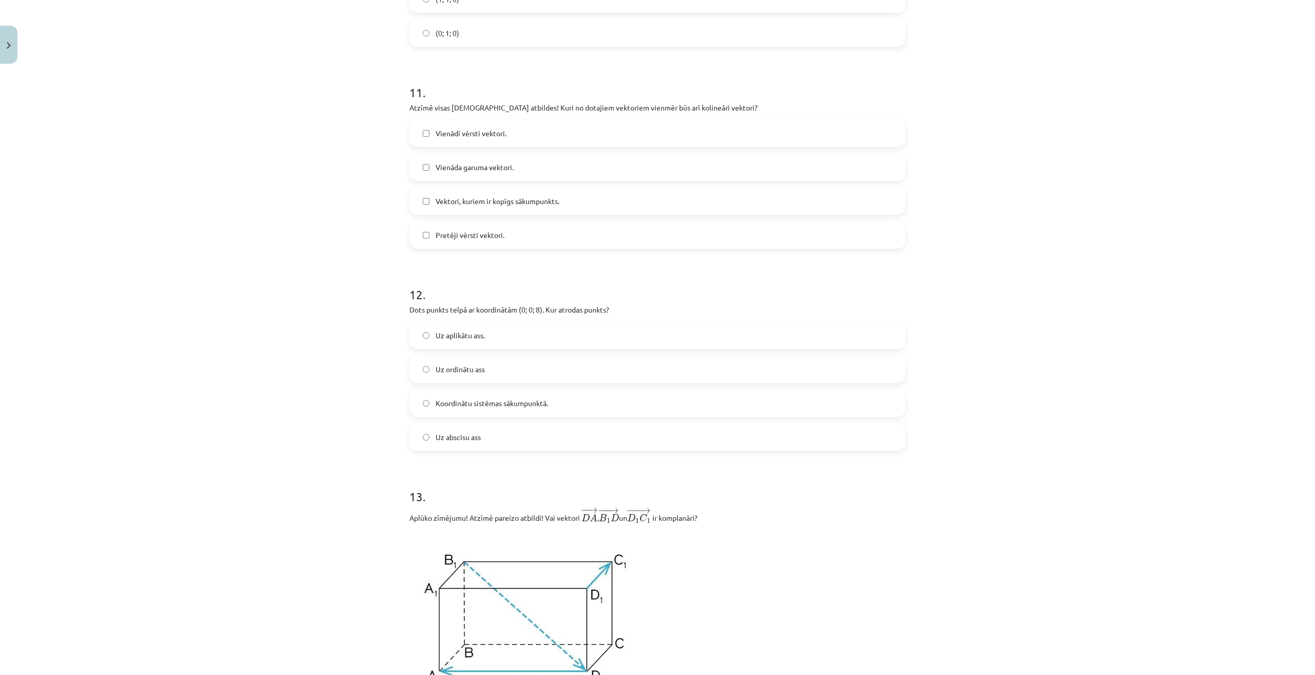
click at [469, 341] on span "Uz aplikātu ass." at bounding box center [460, 335] width 49 height 11
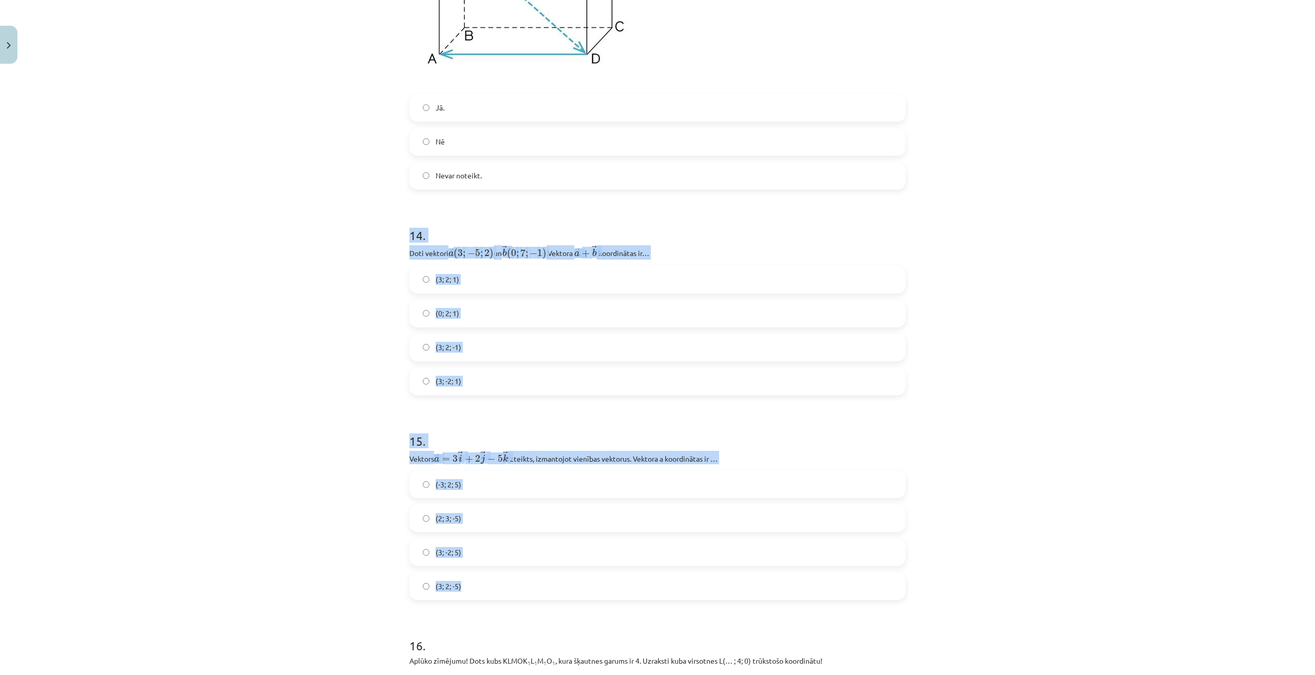
scroll to position [3262, 0]
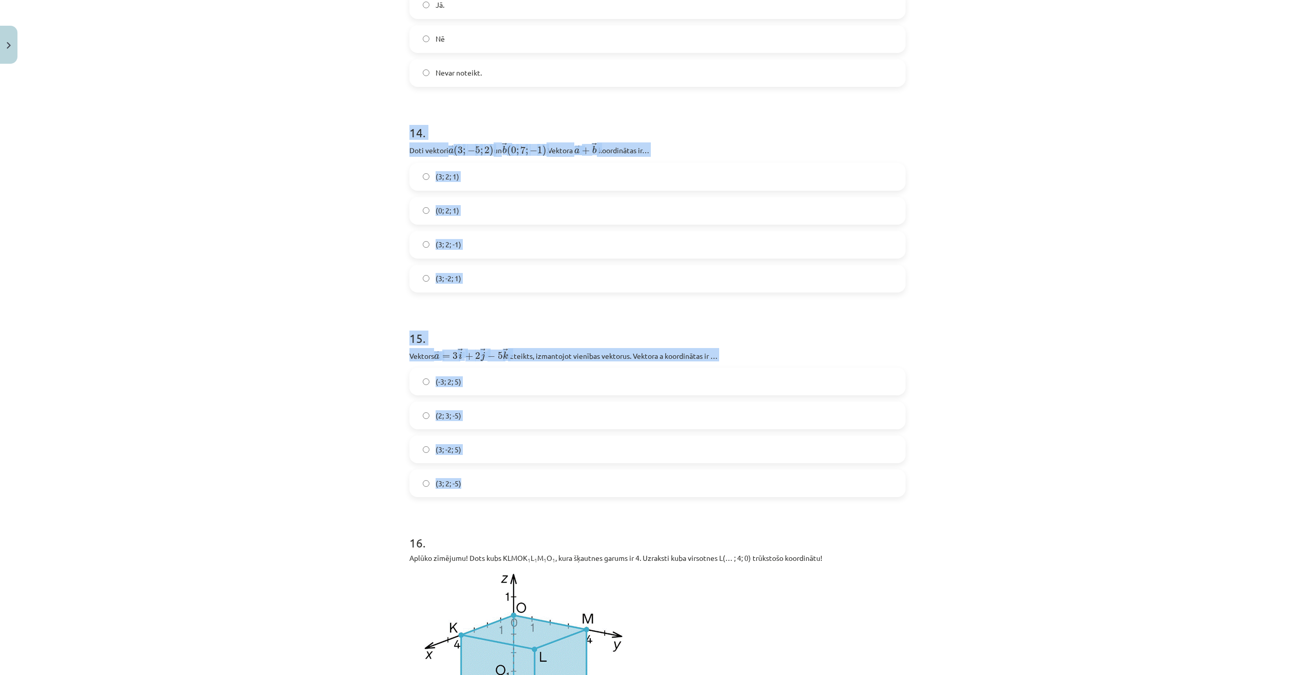
drag, startPoint x: 392, startPoint y: 329, endPoint x: 505, endPoint y: 495, distance: 200.5
click at [505, 495] on div "Mācību tēma: Matemātikas i - 10. klases 1. ieskaites mācību materiāls (a,b) #9 …" at bounding box center [657, 337] width 1315 height 675
copy form "14 . Doti vektori → a ( 3 ; − 5 ; 2 ) a → ( 3 ; − 5 ; 2 ) ﻿ un → b ( 0 ; 7 ; − …"
click at [230, 254] on div "Mācību tēma: Matemātikas i - 10. klases 1. ieskaites mācību materiāls (a,b) #9 …" at bounding box center [657, 337] width 1315 height 675
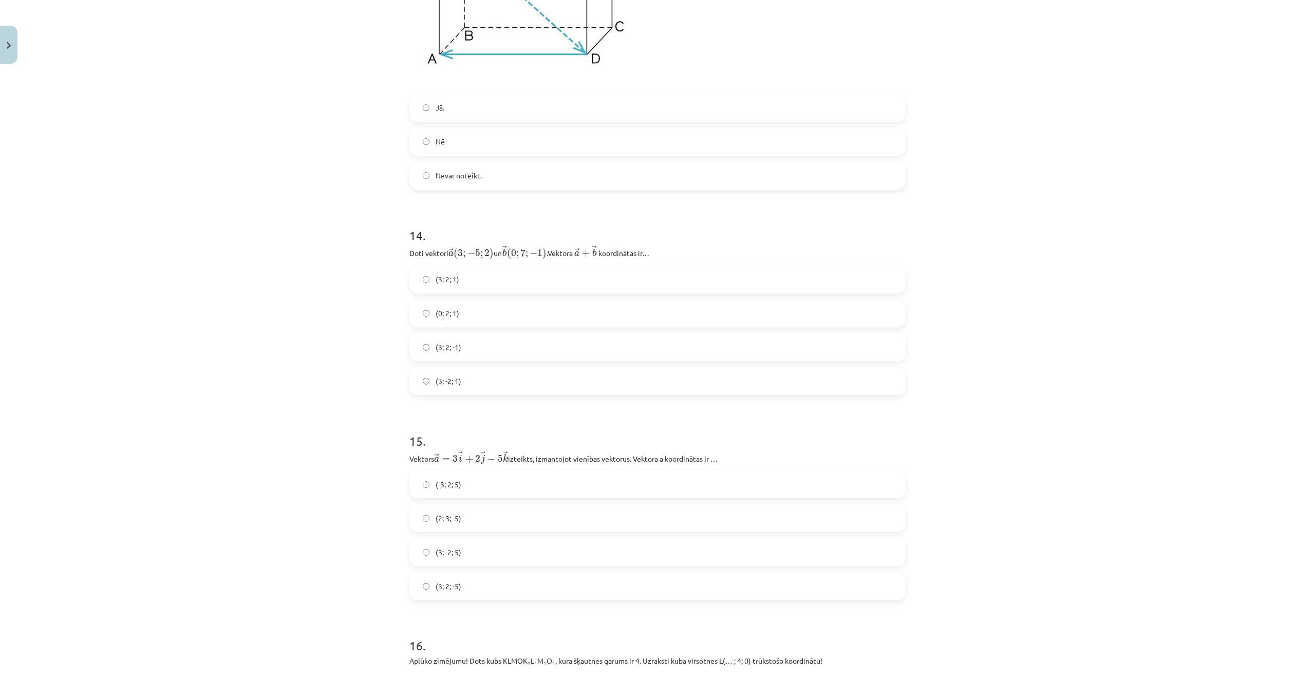
scroll to position [3108, 0]
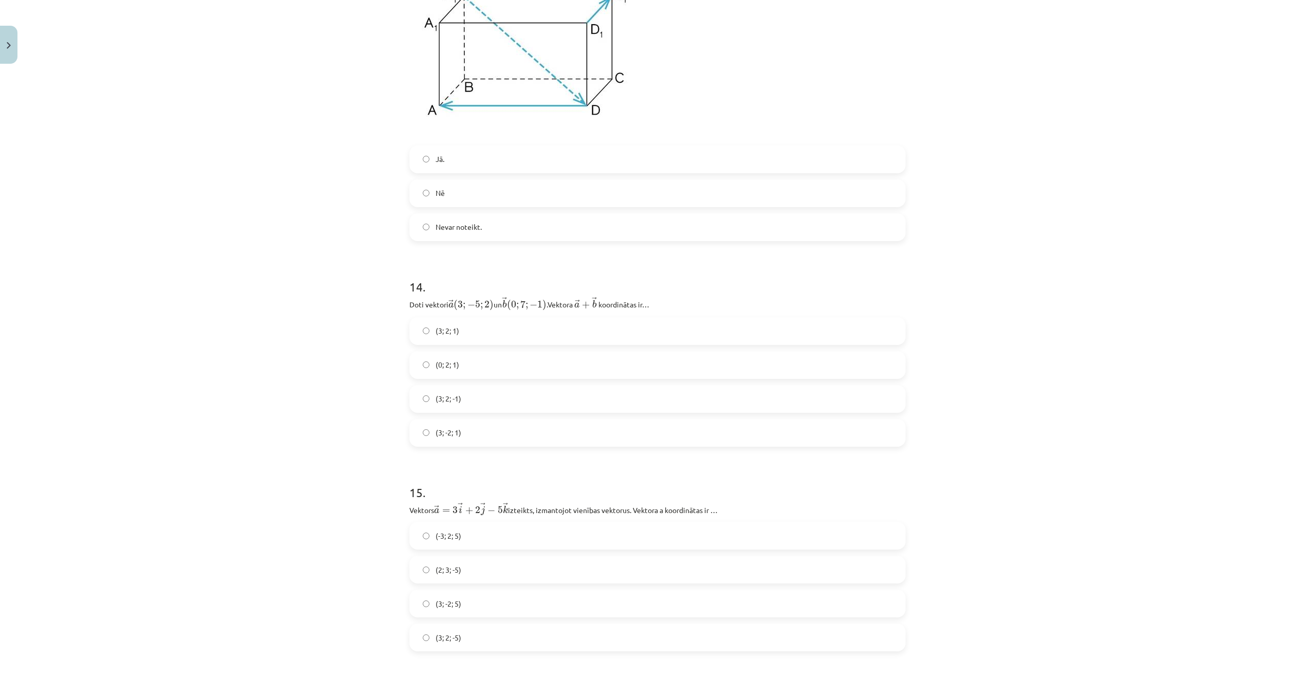
click at [454, 335] on span "(3; 2; 1)" at bounding box center [448, 330] width 24 height 11
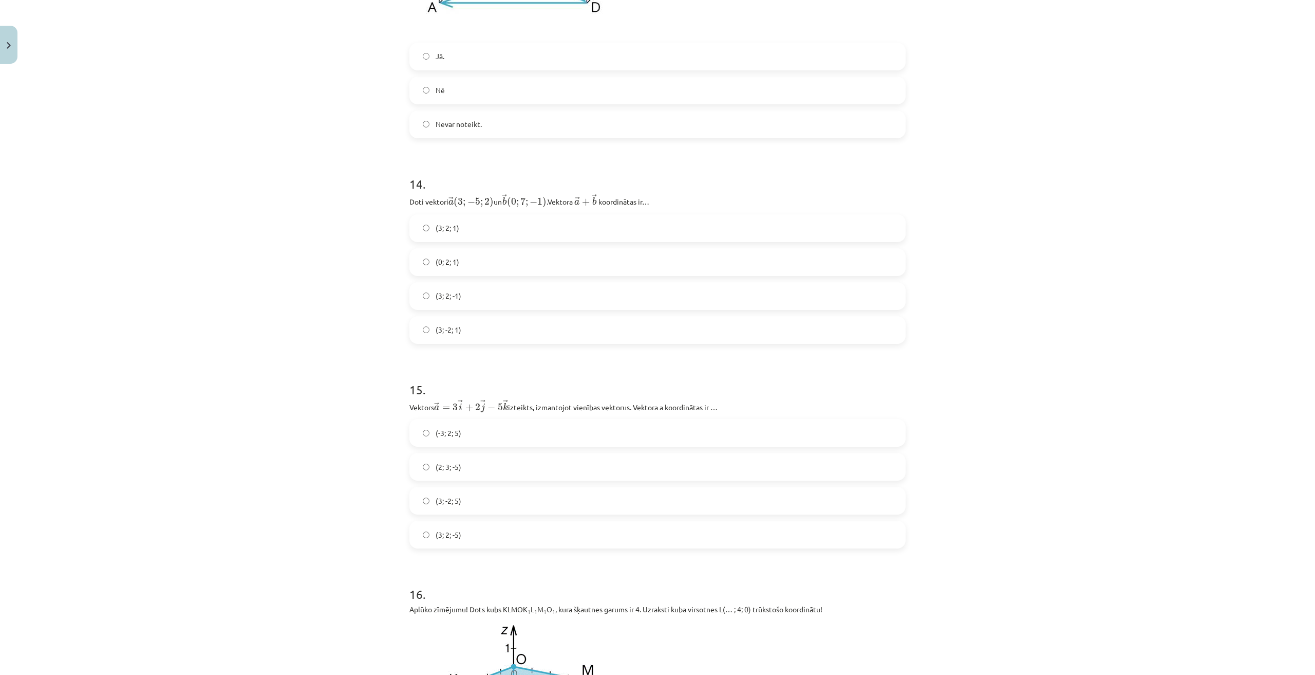
scroll to position [3262, 0]
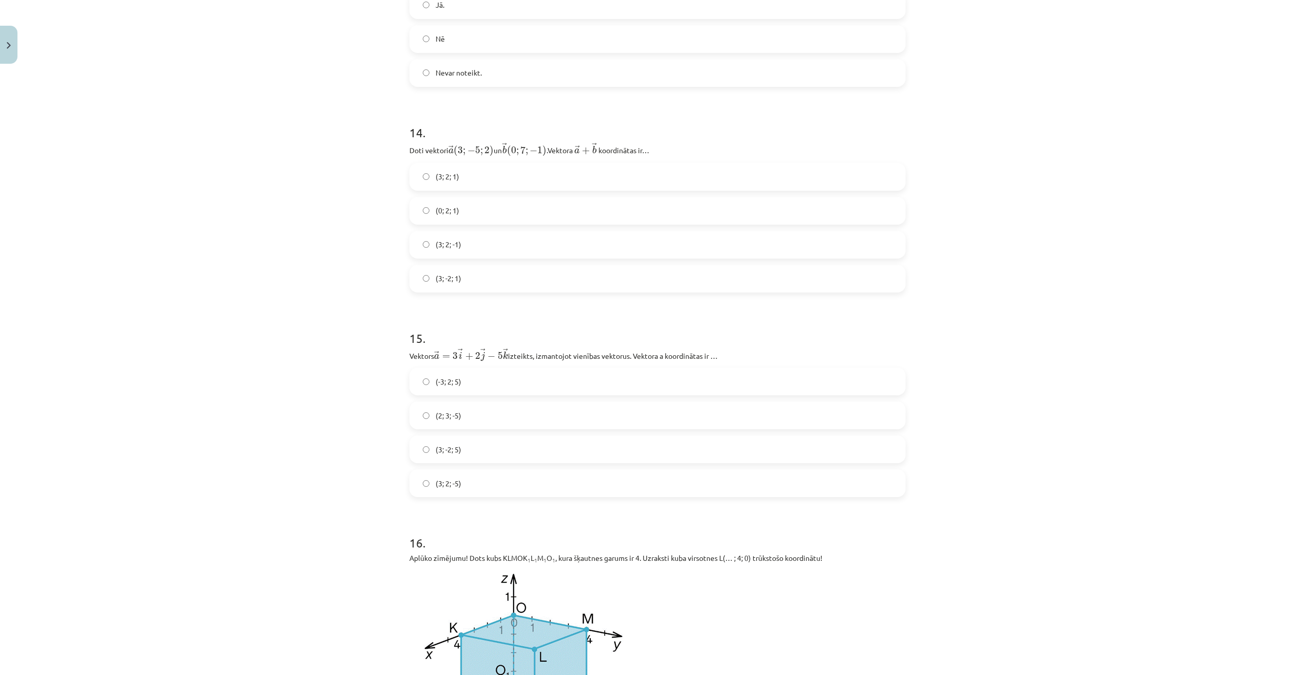
click at [456, 489] on span "(3; 2; -5)" at bounding box center [449, 483] width 26 height 11
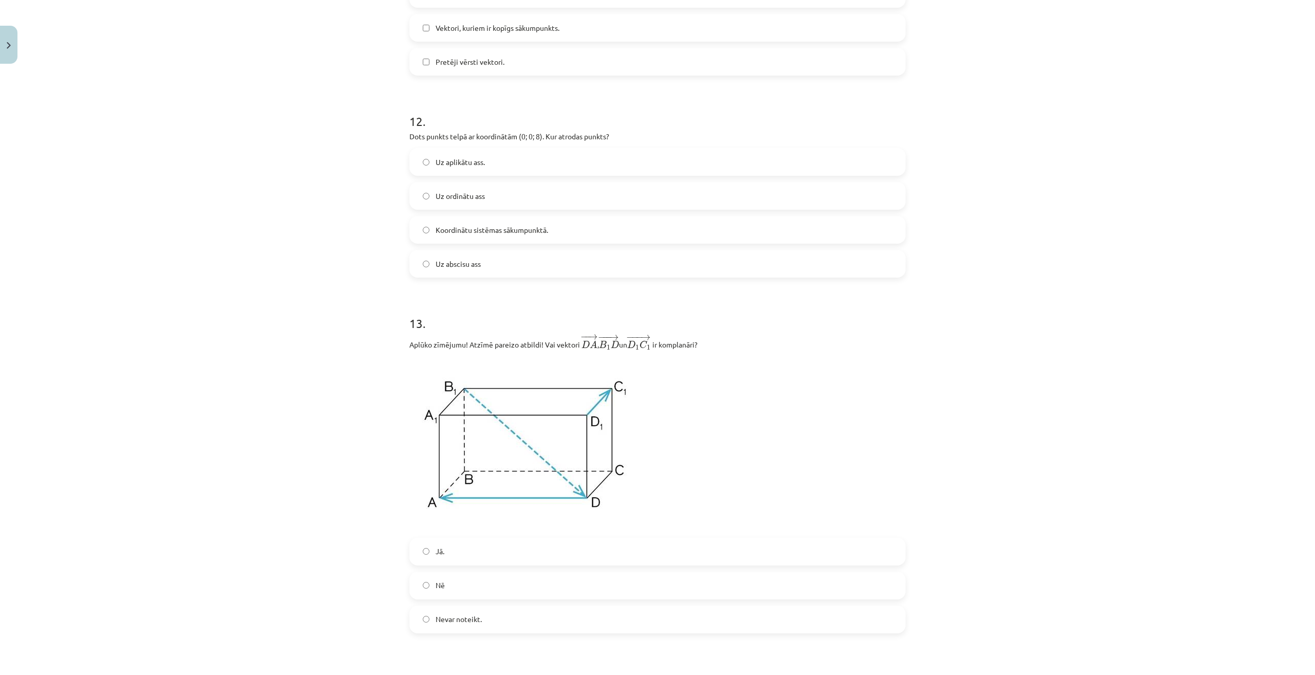
scroll to position [2819, 0]
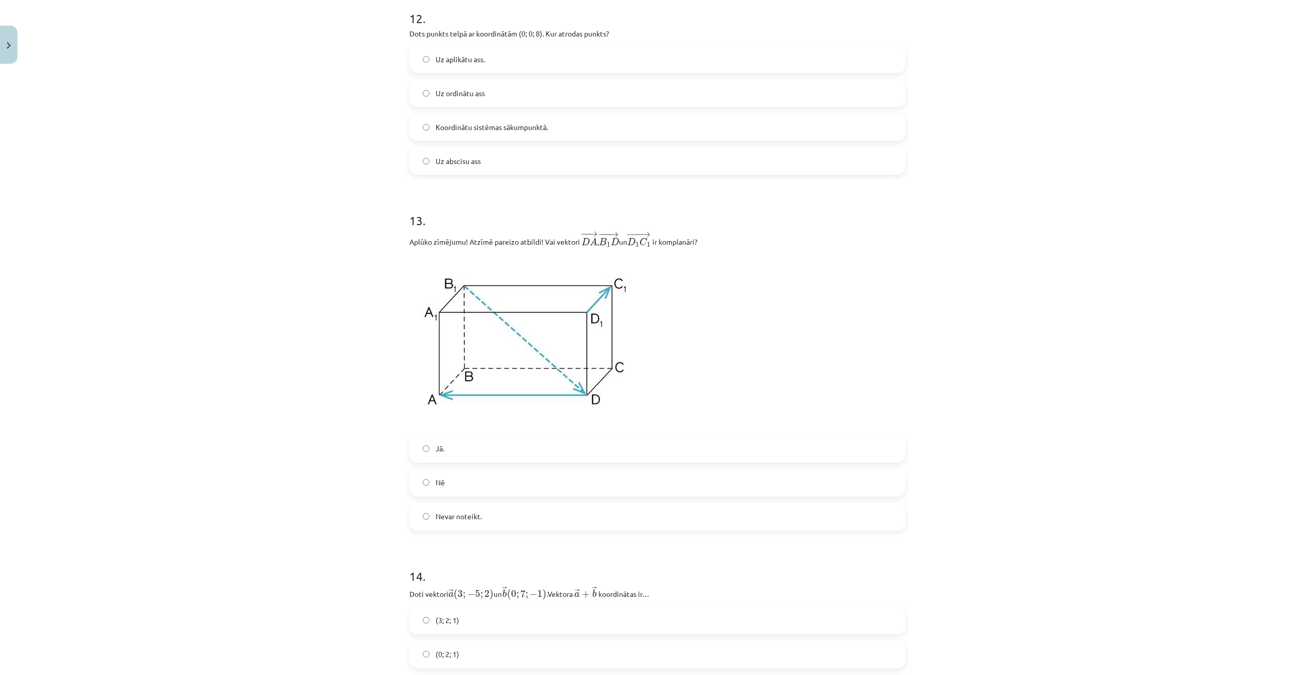
click at [497, 484] on label "Nē" at bounding box center [657, 483] width 494 height 26
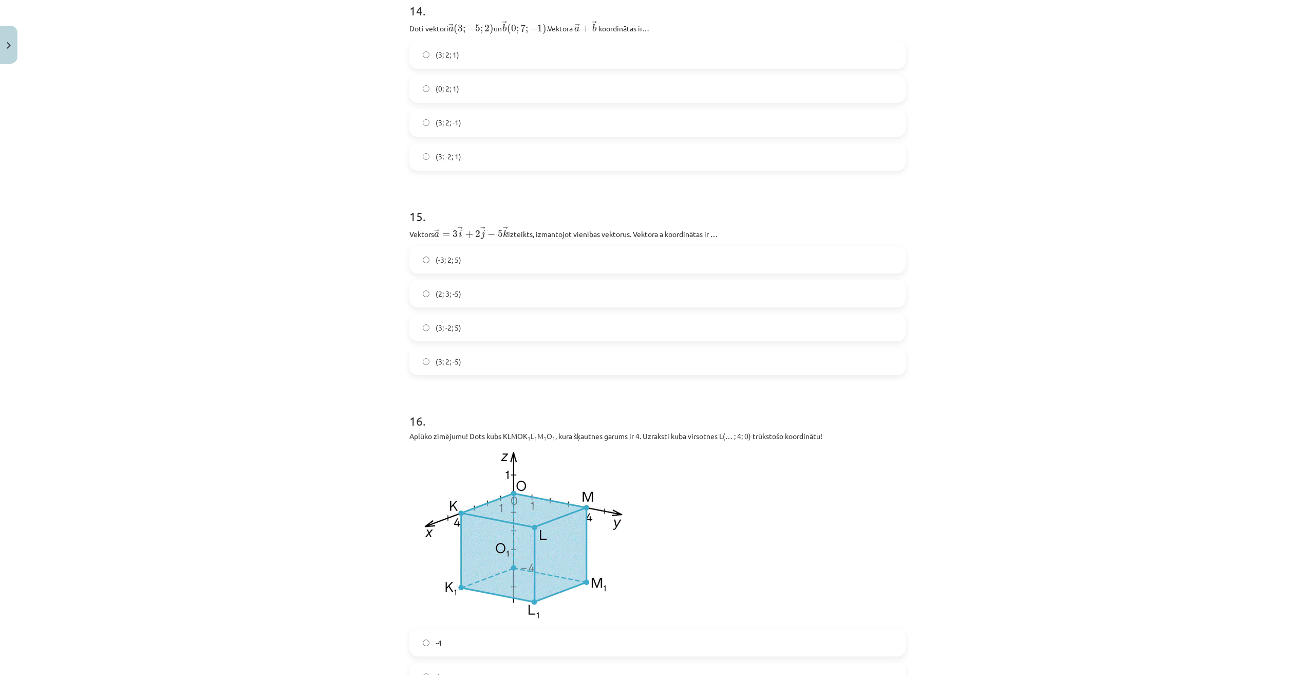
scroll to position [3590, 0]
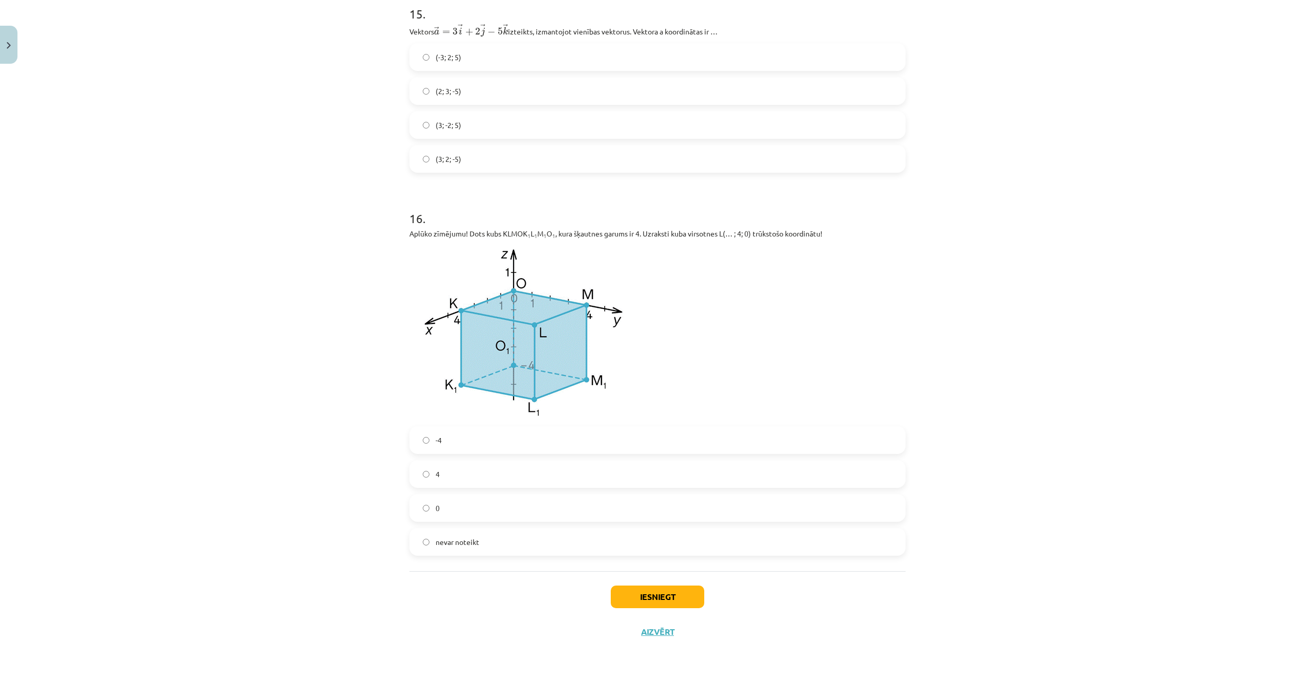
click at [460, 544] on span "nevar noteikt" at bounding box center [458, 541] width 44 height 11
click at [647, 593] on button "Iesniegt" at bounding box center [658, 596] width 94 height 23
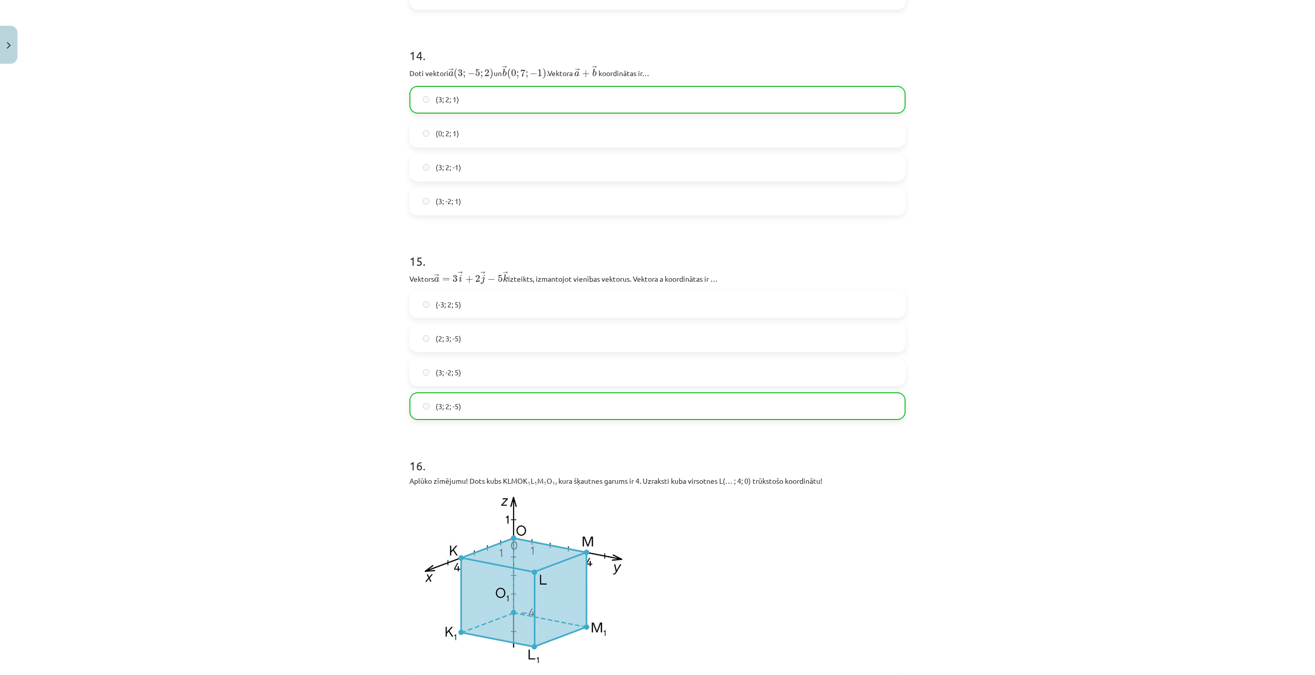
scroll to position [3623, 0]
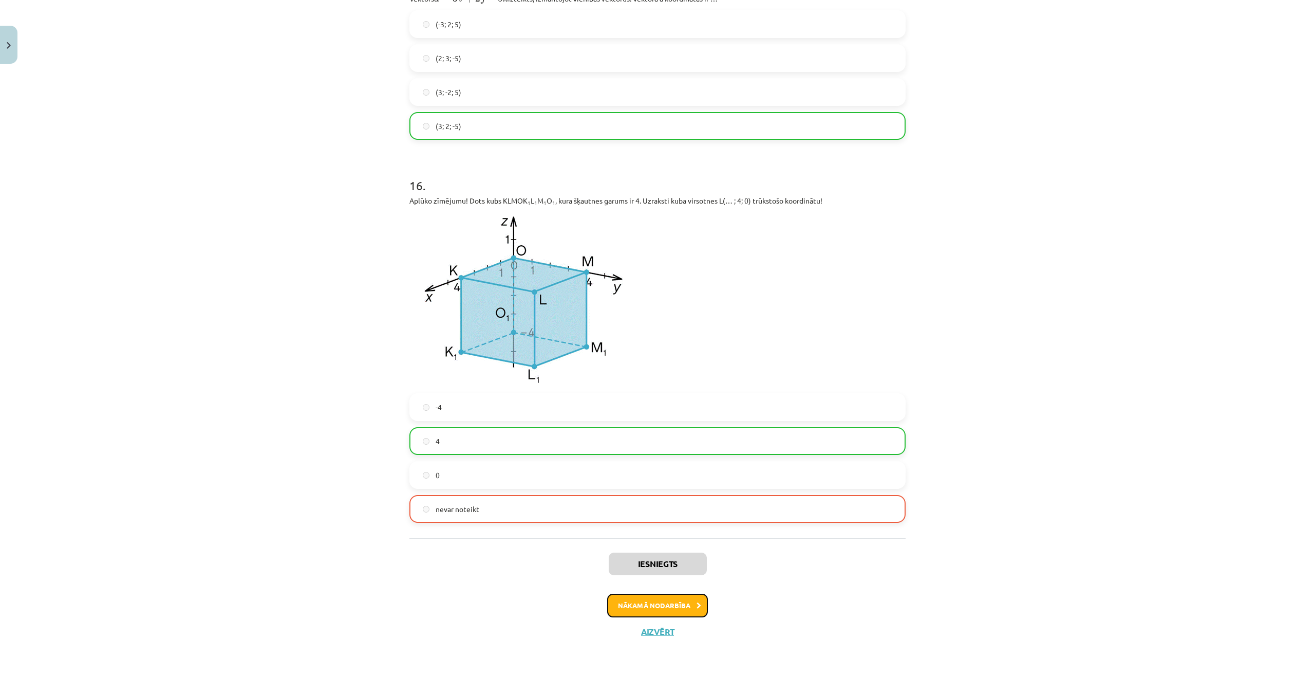
click at [682, 602] on button "Nākamā nodarbība" at bounding box center [657, 605] width 101 height 24
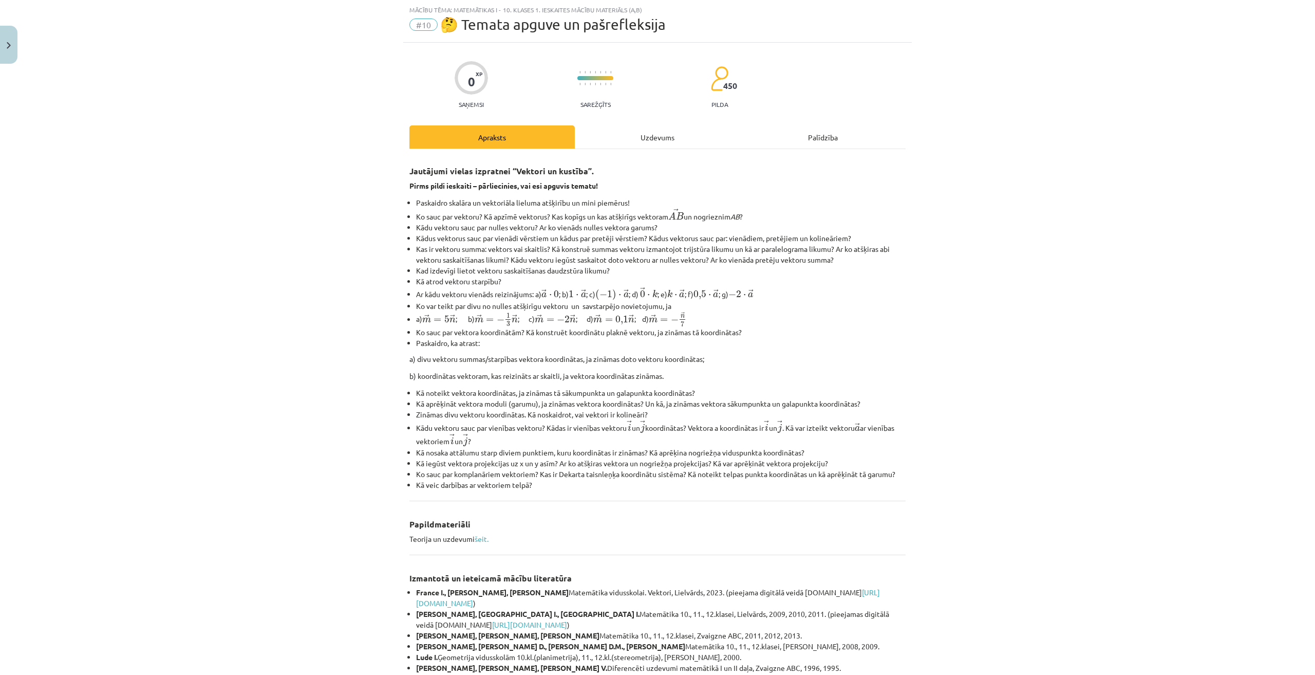
click at [661, 134] on div "Uzdevums" at bounding box center [657, 136] width 165 height 23
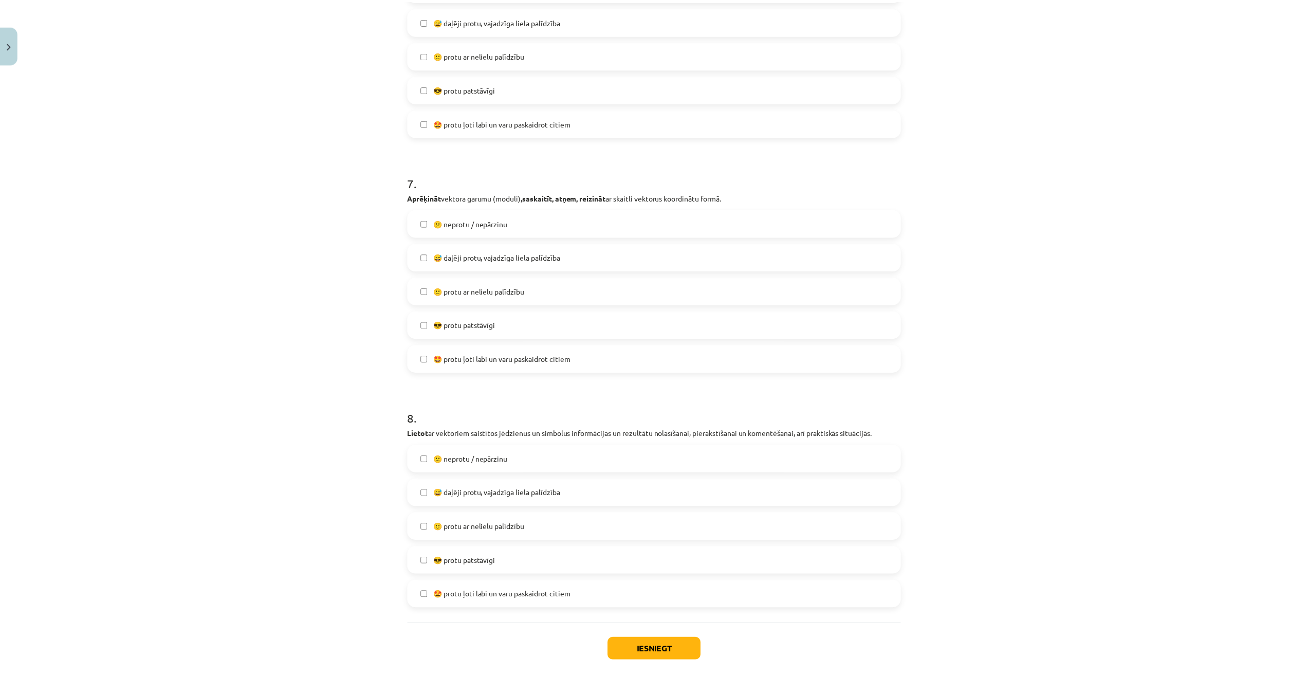
scroll to position [1620, 0]
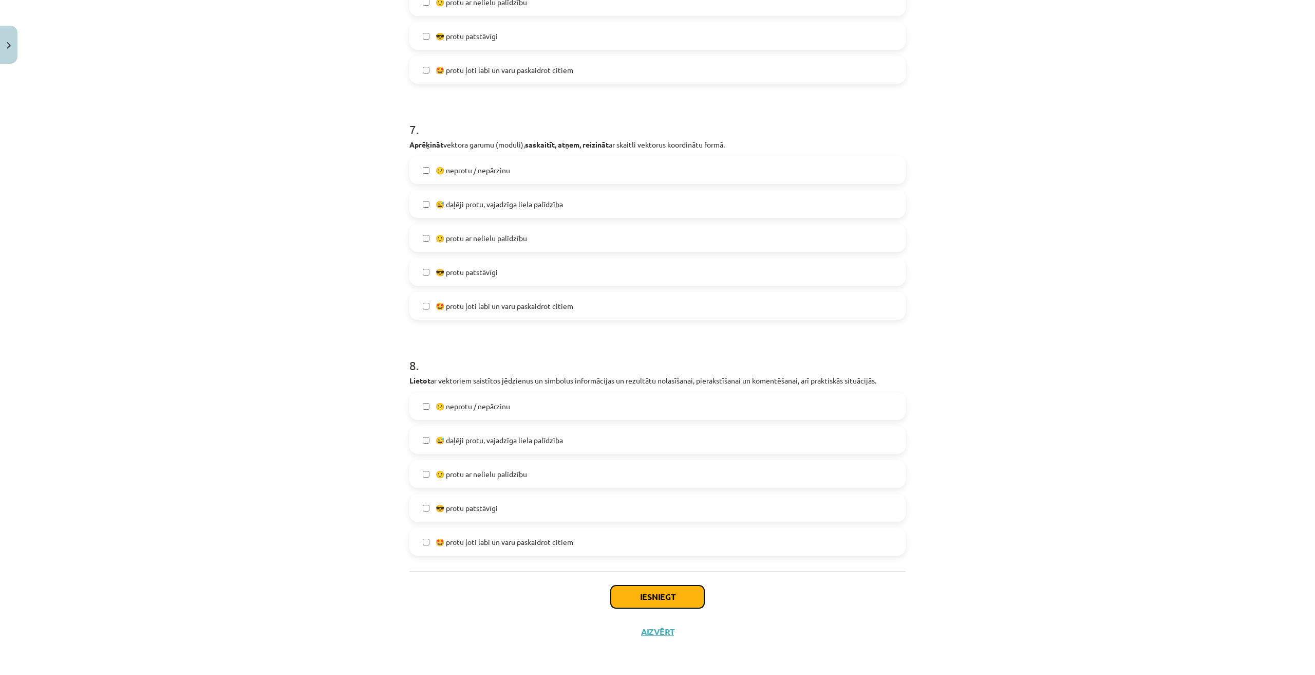
click at [681, 592] on button "Iesniegt" at bounding box center [658, 596] width 94 height 23
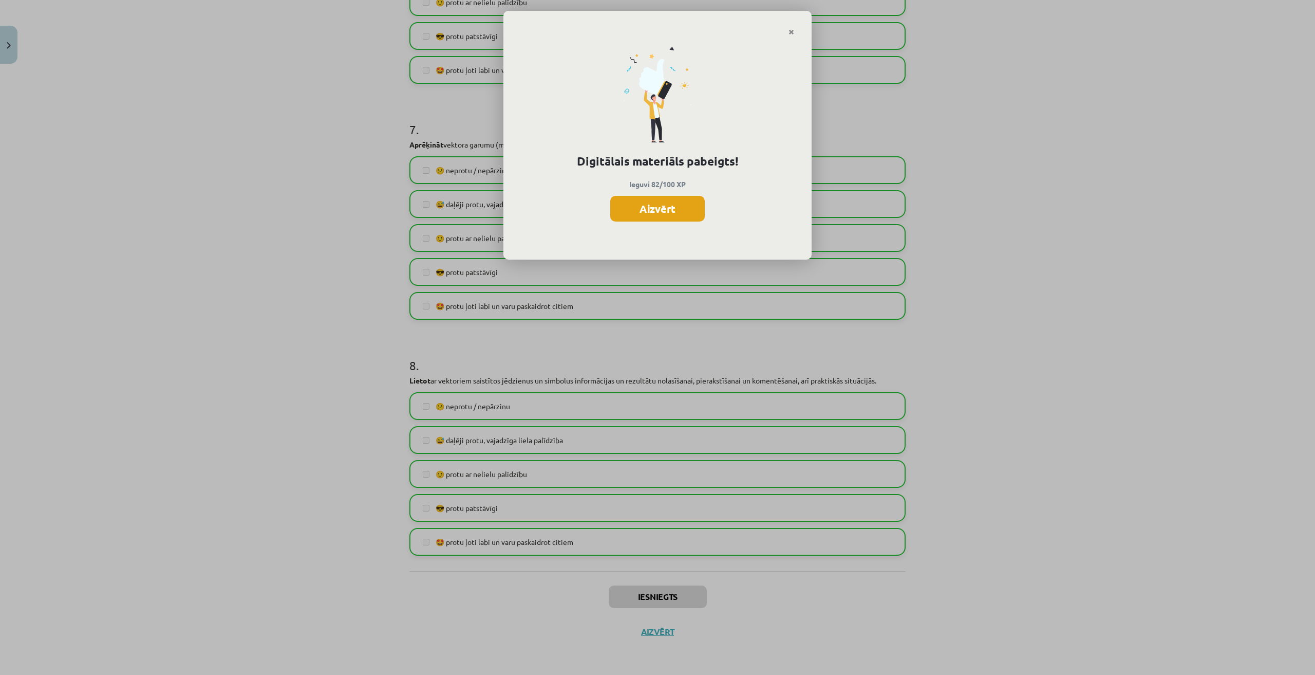
click at [667, 209] on button "Aizvērt" at bounding box center [657, 209] width 95 height 26
